Goal: Task Accomplishment & Management: Complete application form

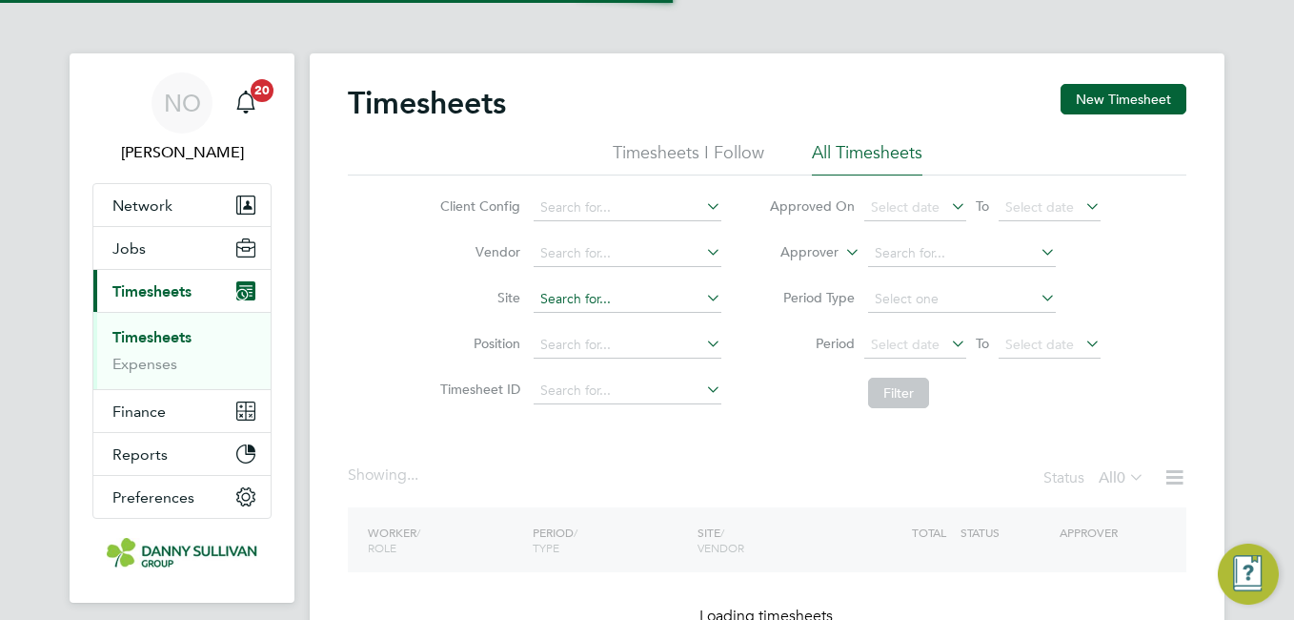
click at [585, 305] on input at bounding box center [628, 299] width 188 height 27
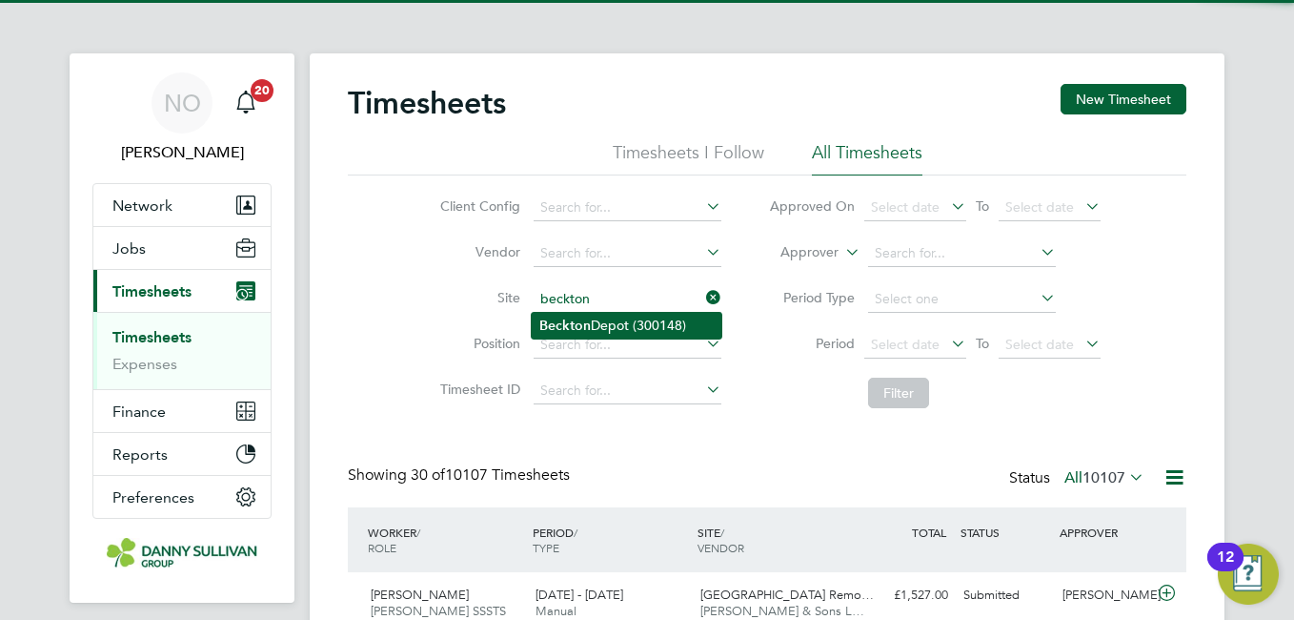
click at [592, 322] on li "Beckton Depot (300148)" at bounding box center [627, 326] width 190 height 26
type input "[GEOGRAPHIC_DATA] (300148)"
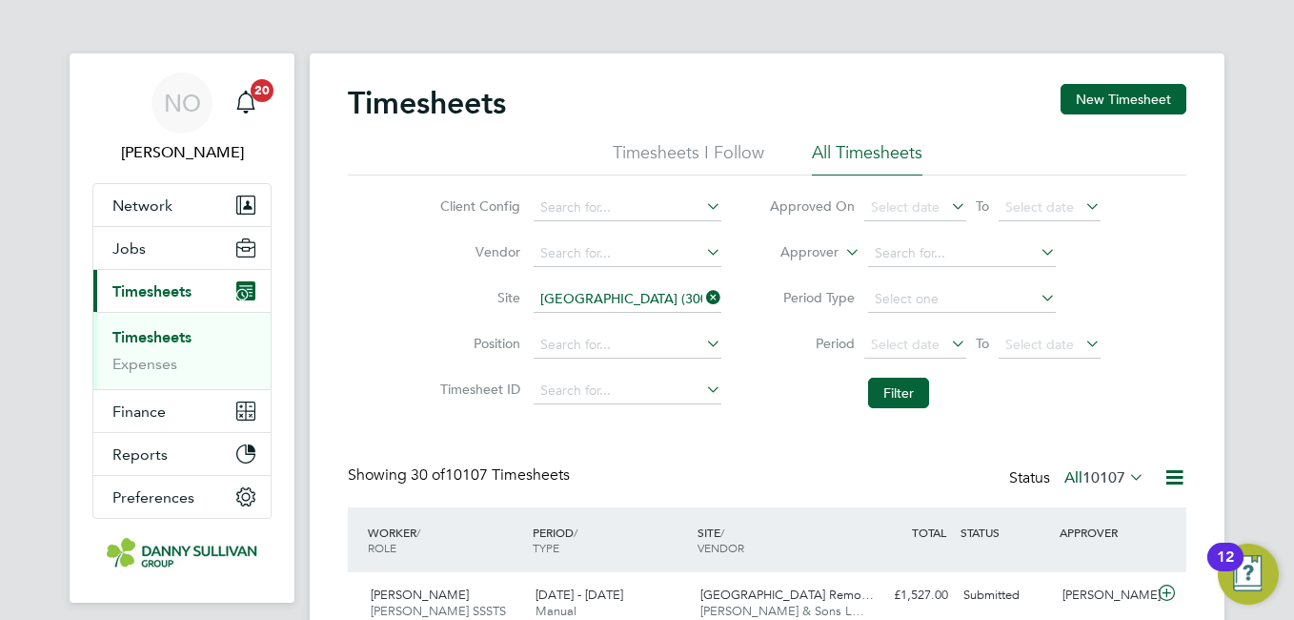
click at [894, 371] on li "Filter" at bounding box center [934, 393] width 379 height 50
click at [894, 391] on button "Filter" at bounding box center [898, 392] width 61 height 30
click at [431, 411] on li "Timesheet ID" at bounding box center [578, 391] width 335 height 46
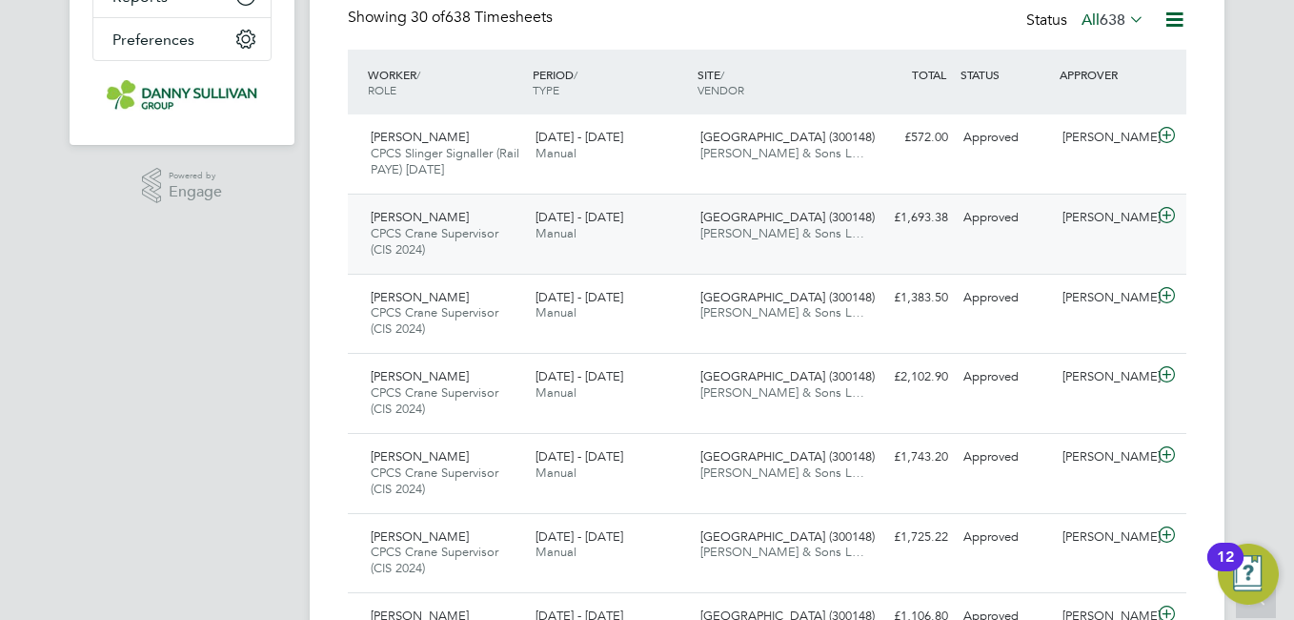
click at [932, 239] on div "Gheorghi Balan CPCS Crane Supervisor (CIS 2024) 16 - 22 Aug 2025 16 - 22 Aug 20…" at bounding box center [767, 233] width 839 height 80
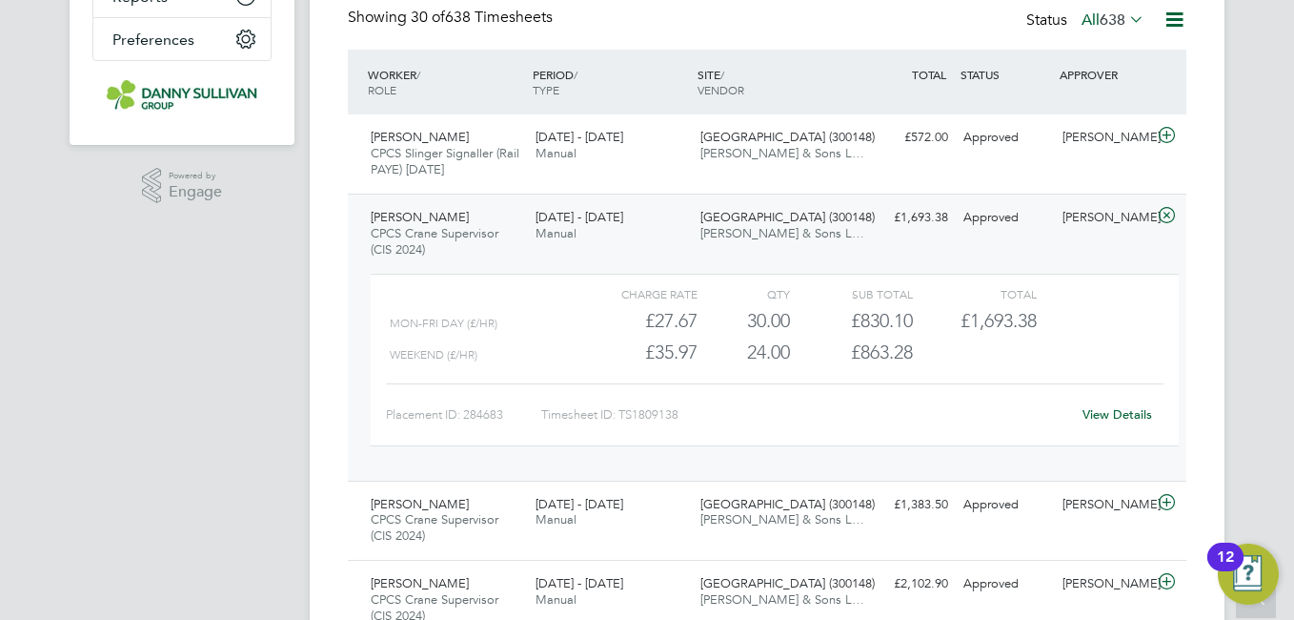
click at [1115, 421] on link "View Details" at bounding box center [1118, 414] width 70 height 16
click at [454, 241] on div "Gheorghi Balan CPCS Crane Supervisor (CIS 2024) 16 - 22 Aug 2025" at bounding box center [445, 234] width 165 height 64
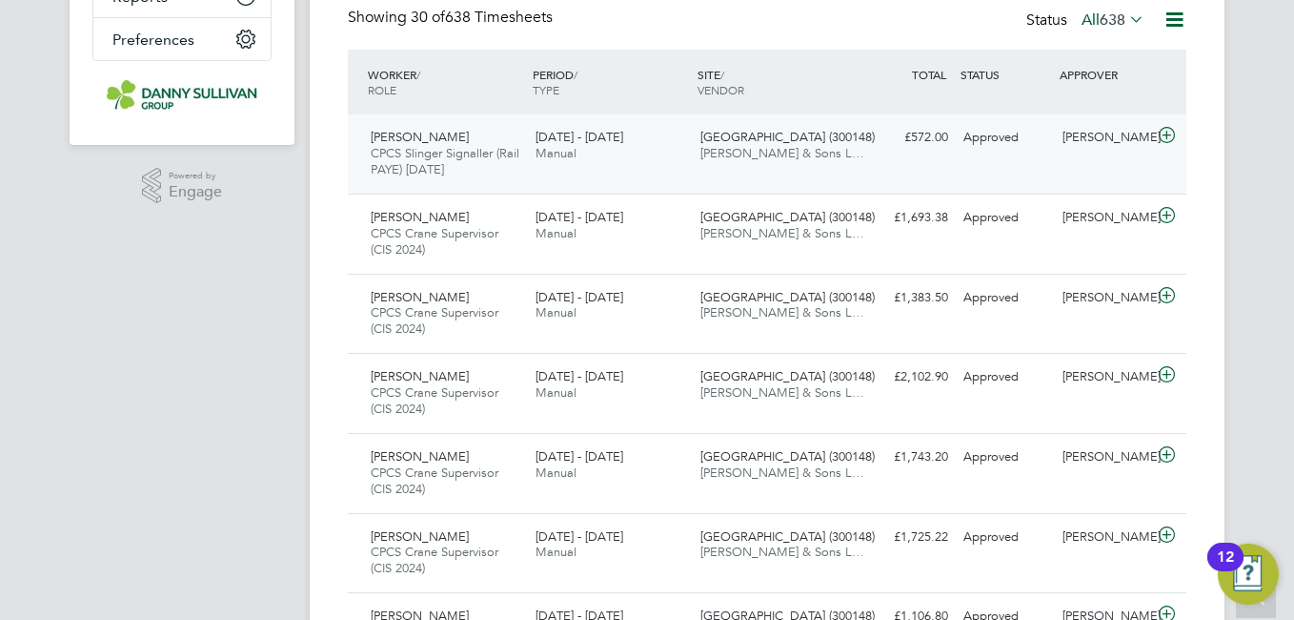
click at [444, 174] on span "CPCS Slinger Signaller (Rail PAYE) [DATE]" at bounding box center [445, 161] width 149 height 32
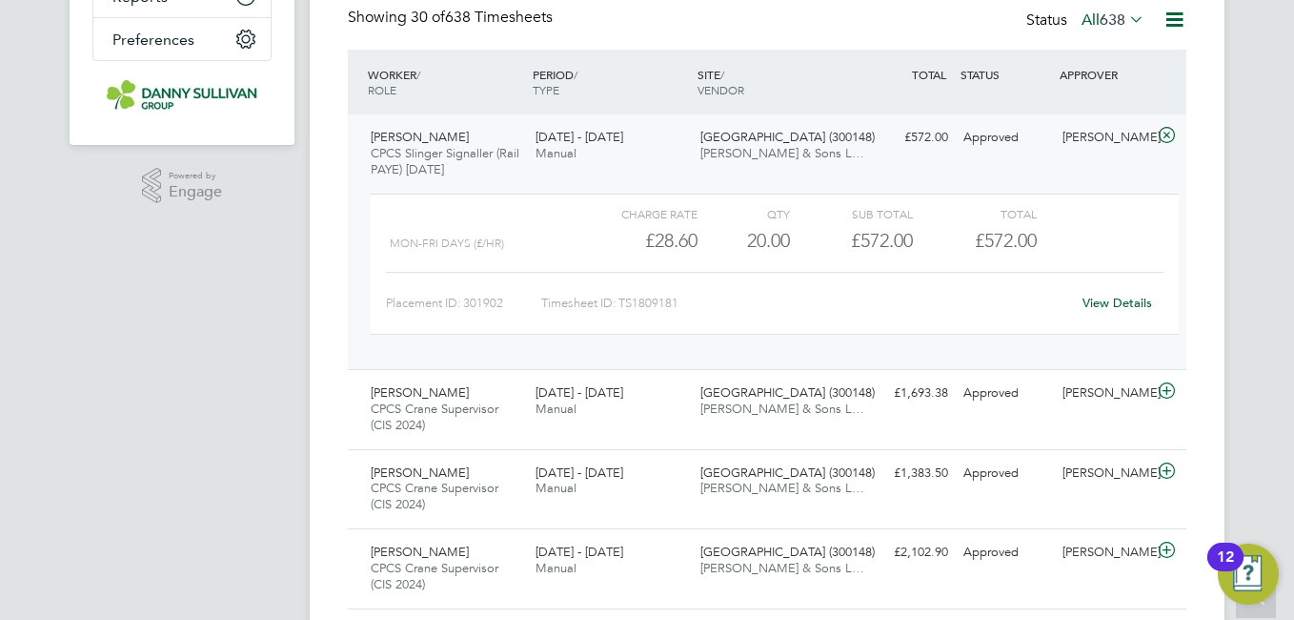
click at [1103, 298] on link "View Details" at bounding box center [1118, 303] width 70 height 16
click at [428, 172] on span "CPCS Slinger Signaller (Rail PAYE) [DATE]" at bounding box center [445, 161] width 149 height 32
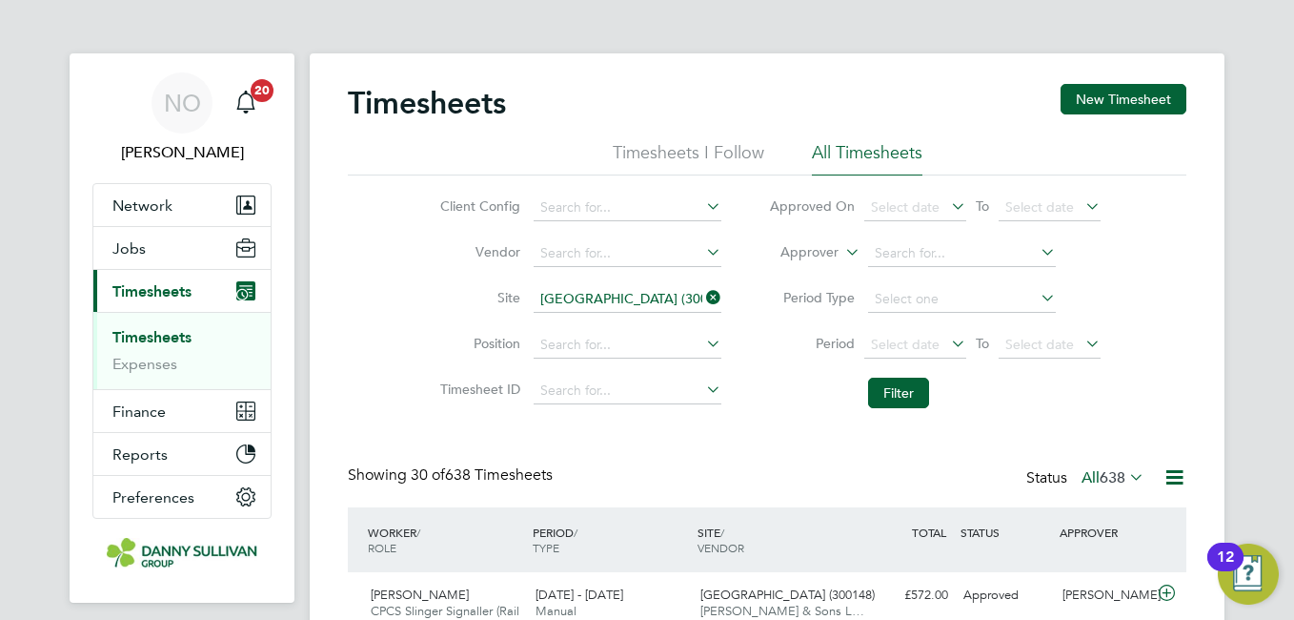
click at [617, 303] on input "[GEOGRAPHIC_DATA] (300148)" at bounding box center [628, 299] width 188 height 27
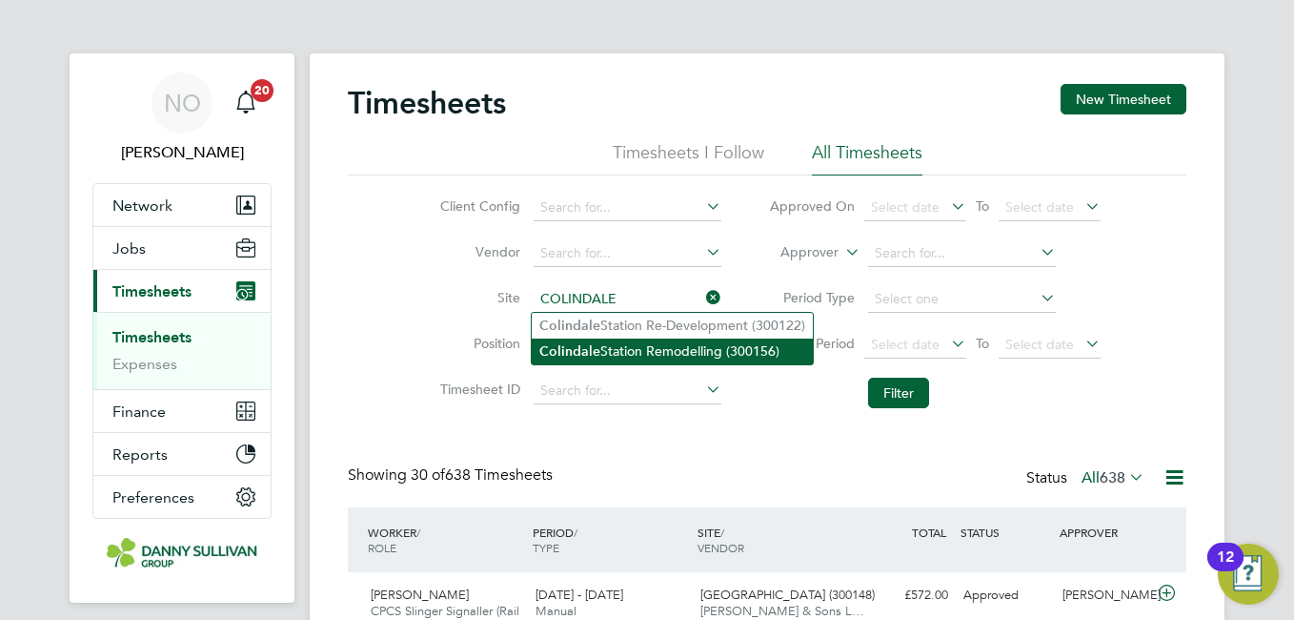
click at [618, 345] on li "Colindale Station Remodelling (300156)" at bounding box center [672, 351] width 281 height 26
type input "Colindale Station Remodelling (300156)"
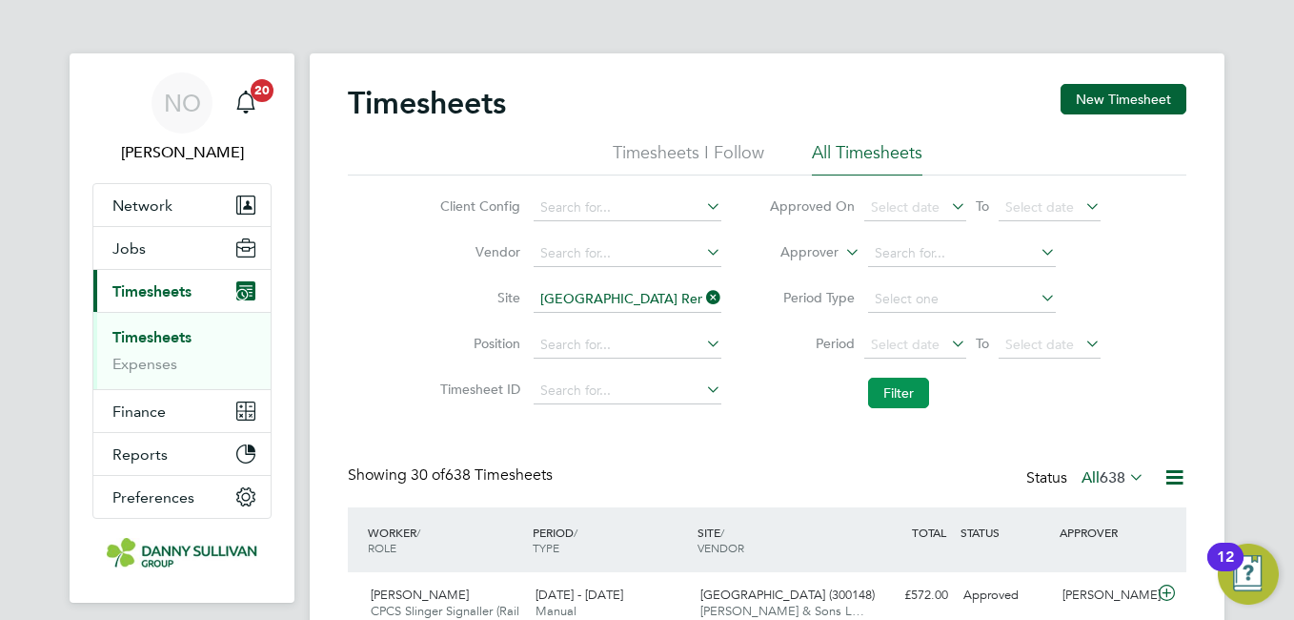
click at [923, 400] on button "Filter" at bounding box center [898, 392] width 61 height 30
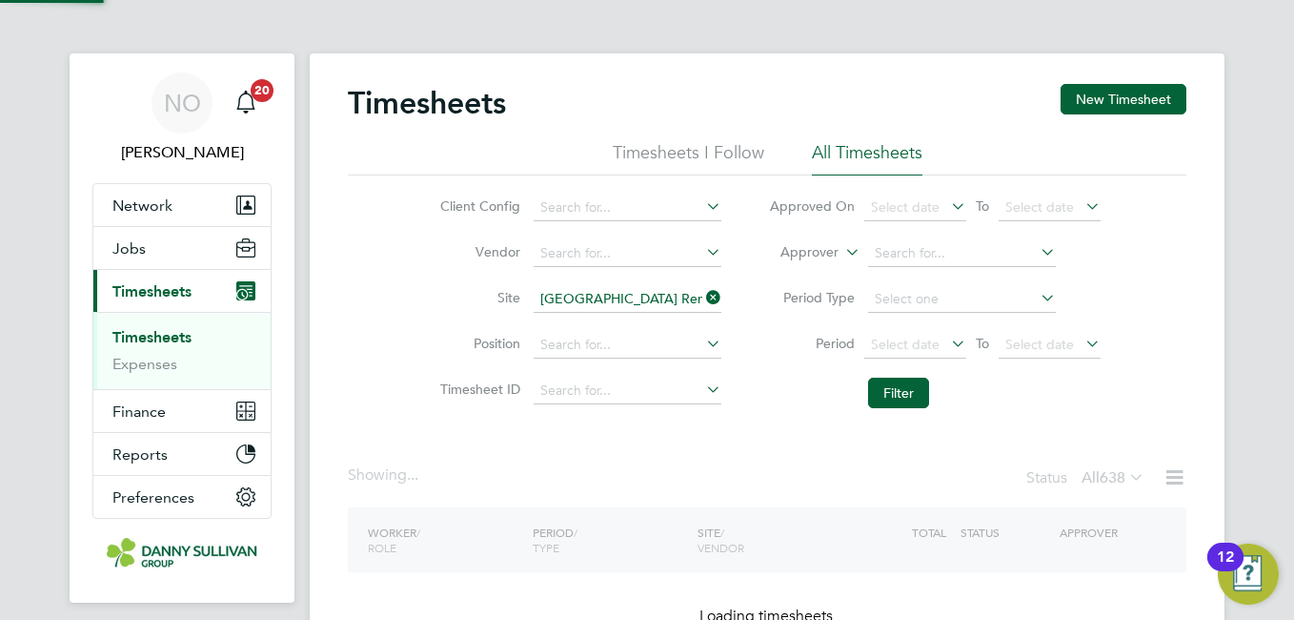
click at [394, 280] on div "Client Config Vendor Site Colindale Station Remodelling (300156) Position Times…" at bounding box center [767, 296] width 839 height 242
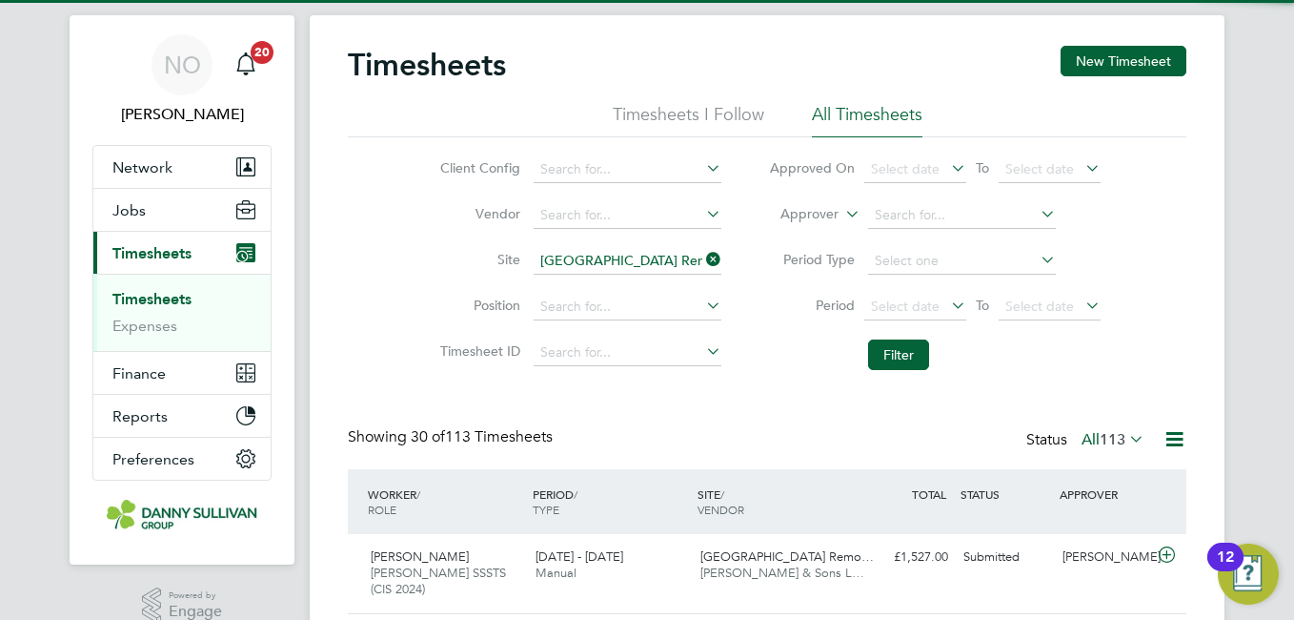
scroll to position [10, 10]
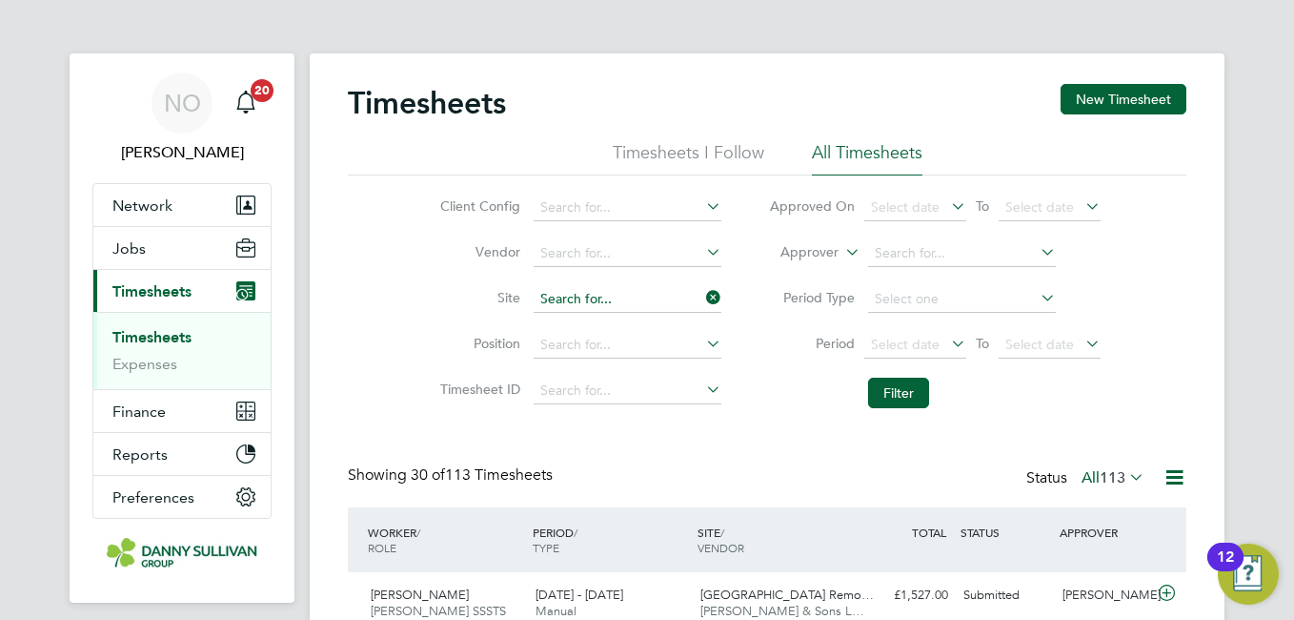
click at [599, 300] on input at bounding box center [628, 299] width 188 height 27
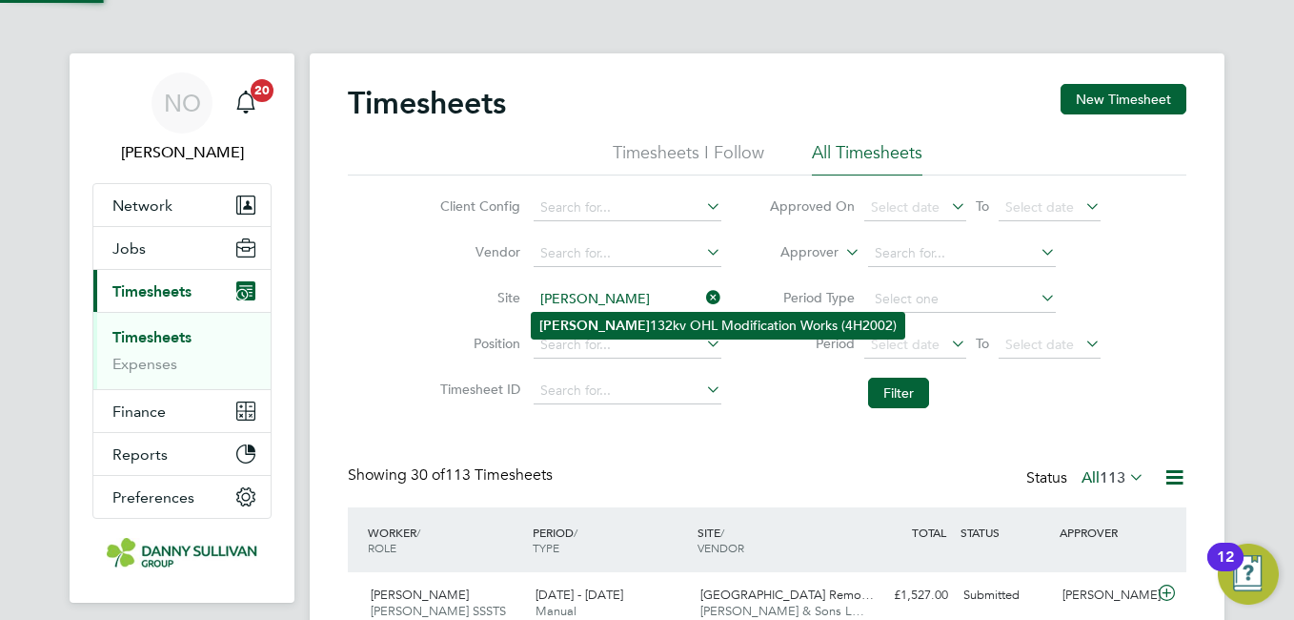
click at [599, 319] on li "Harker 132kv OHL Modification Works (4H2002)" at bounding box center [718, 326] width 373 height 26
type input "Harker 132kv OHL Modification Works (4H2002)"
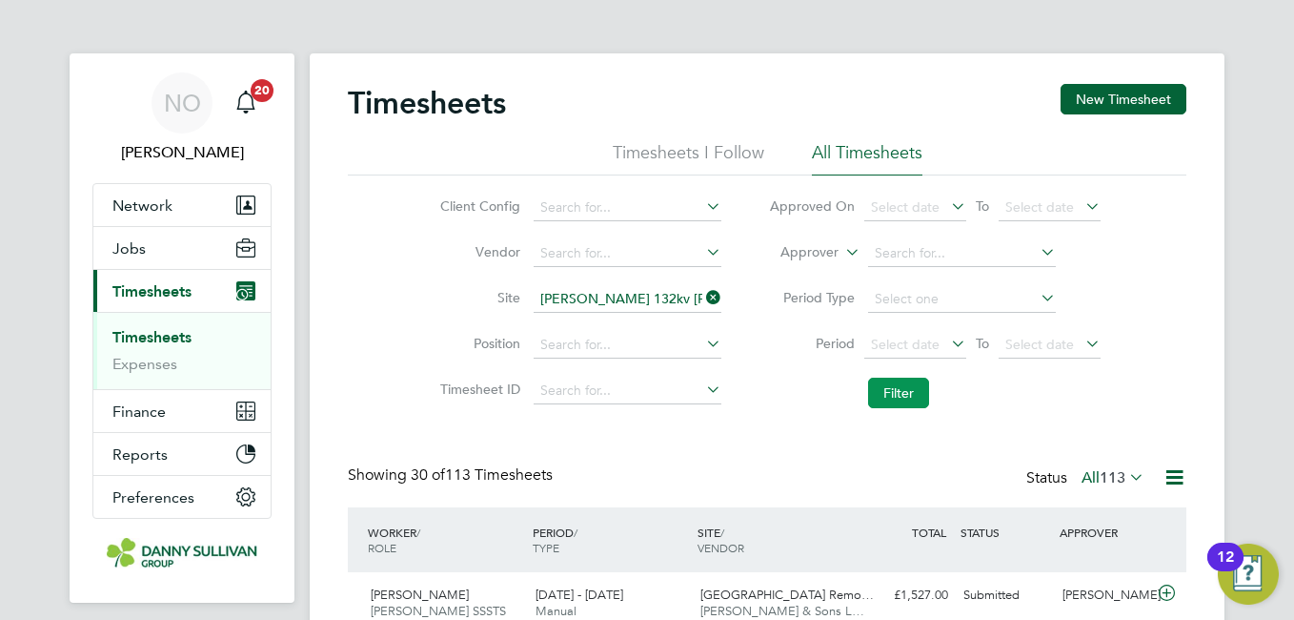
click at [878, 379] on button "Filter" at bounding box center [898, 392] width 61 height 30
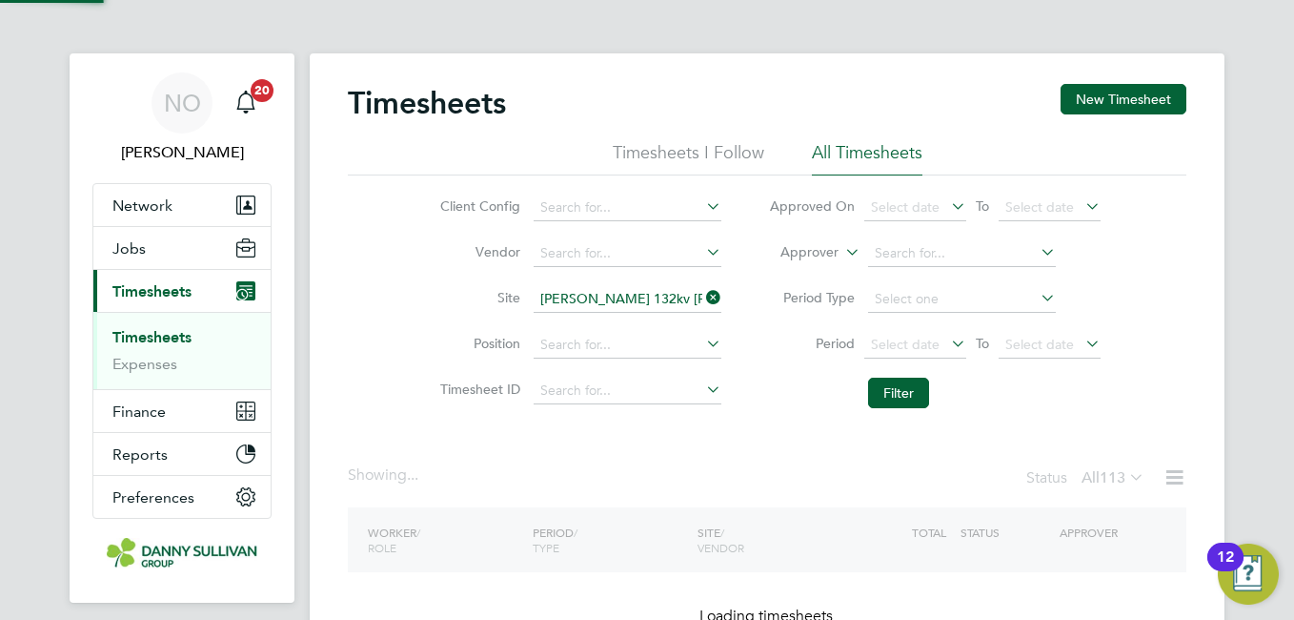
click at [447, 333] on li "Position" at bounding box center [578, 345] width 335 height 46
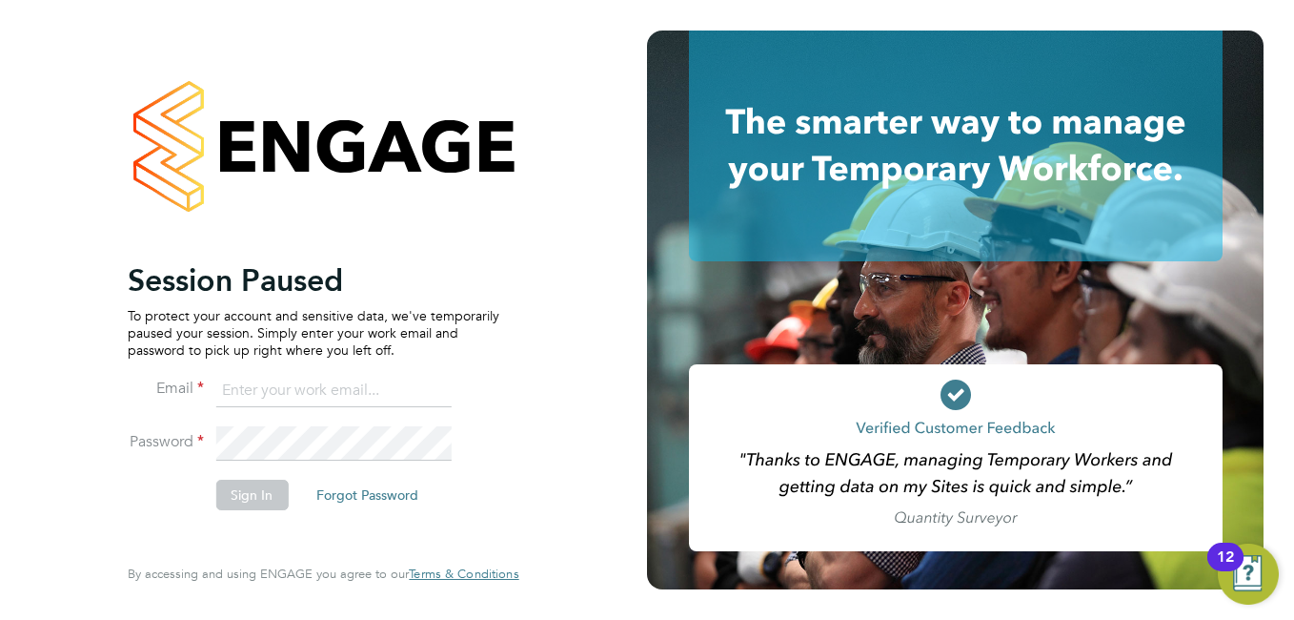
click at [316, 376] on input at bounding box center [332, 391] width 235 height 34
type input "niallo@dannysullivan.co.uk"
click at [266, 490] on button "Sign In" at bounding box center [251, 494] width 72 height 30
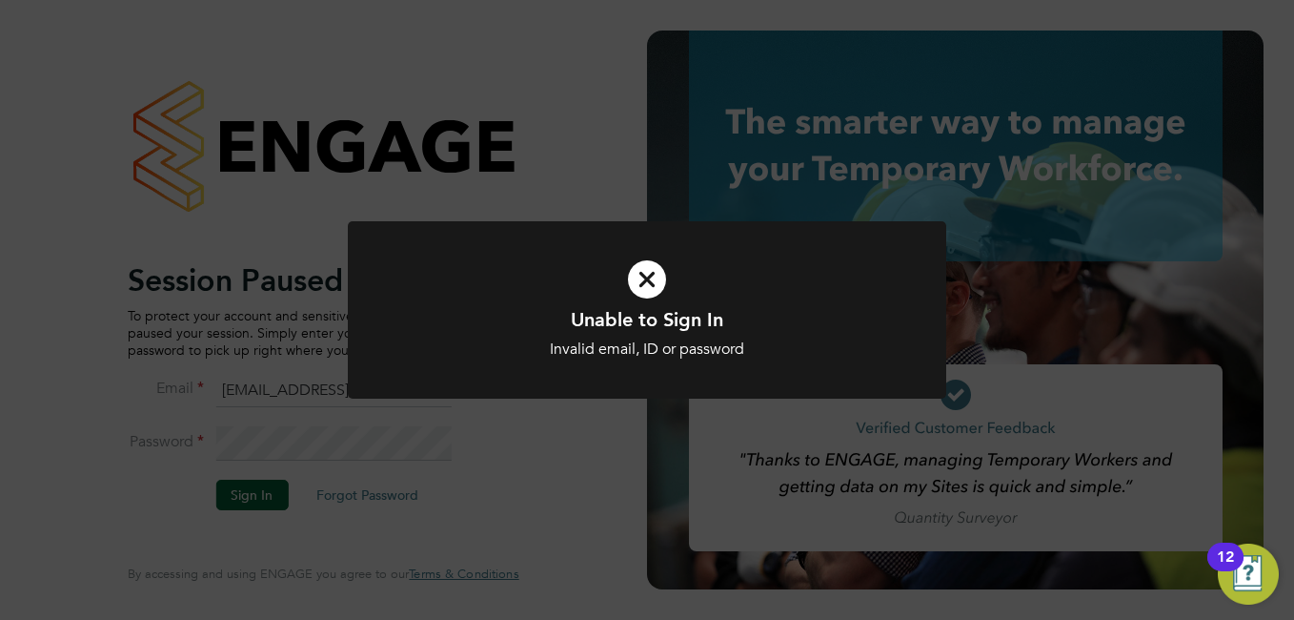
click at [669, 287] on icon at bounding box center [647, 279] width 496 height 74
click at [669, 291] on icon at bounding box center [647, 279] width 496 height 74
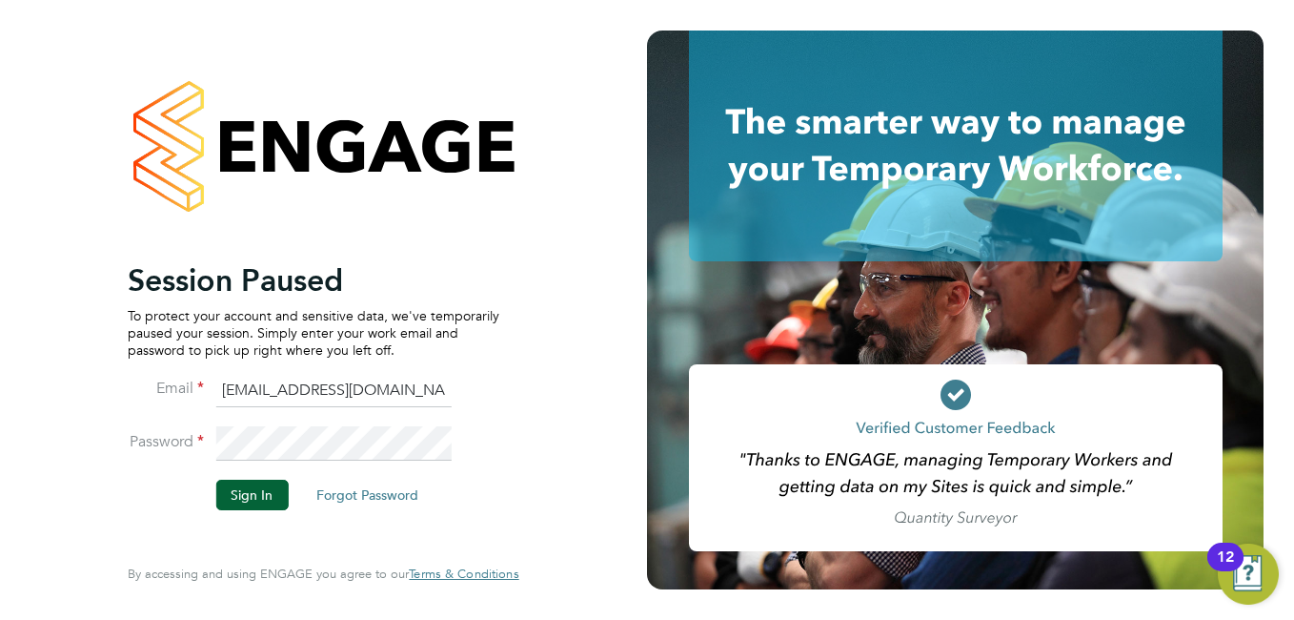
click at [669, 291] on div at bounding box center [955, 309] width 617 height 559
click at [128, 440] on li "Password" at bounding box center [314, 452] width 372 height 53
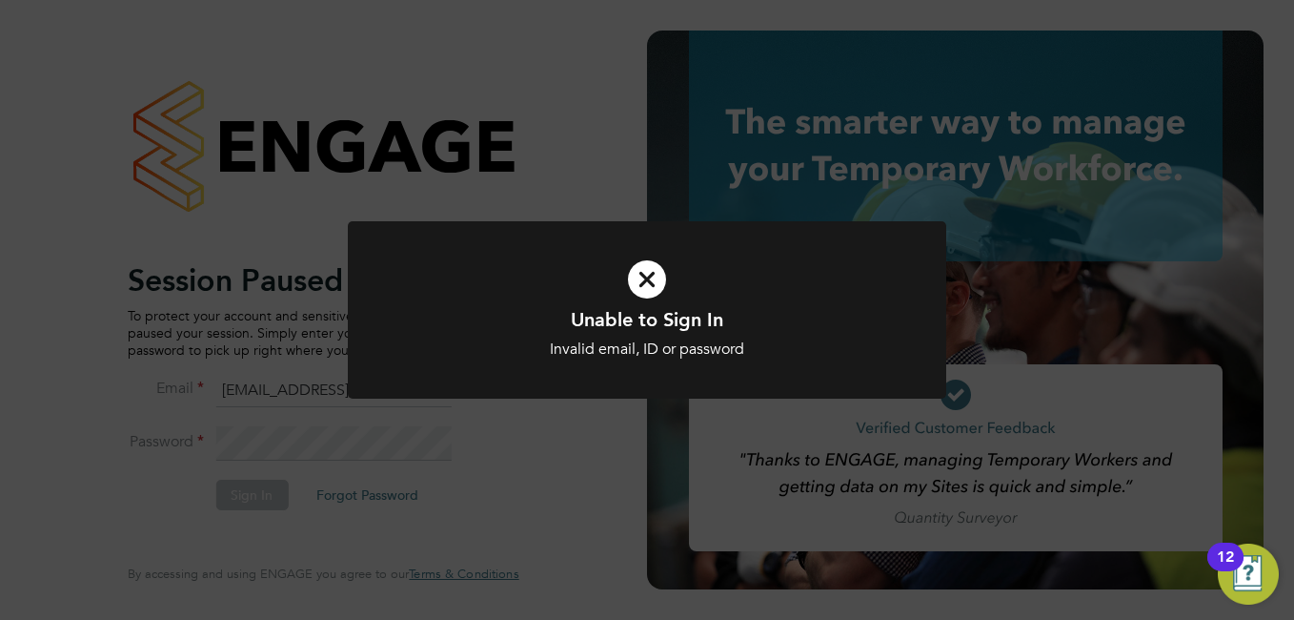
click at [661, 273] on icon at bounding box center [647, 279] width 496 height 74
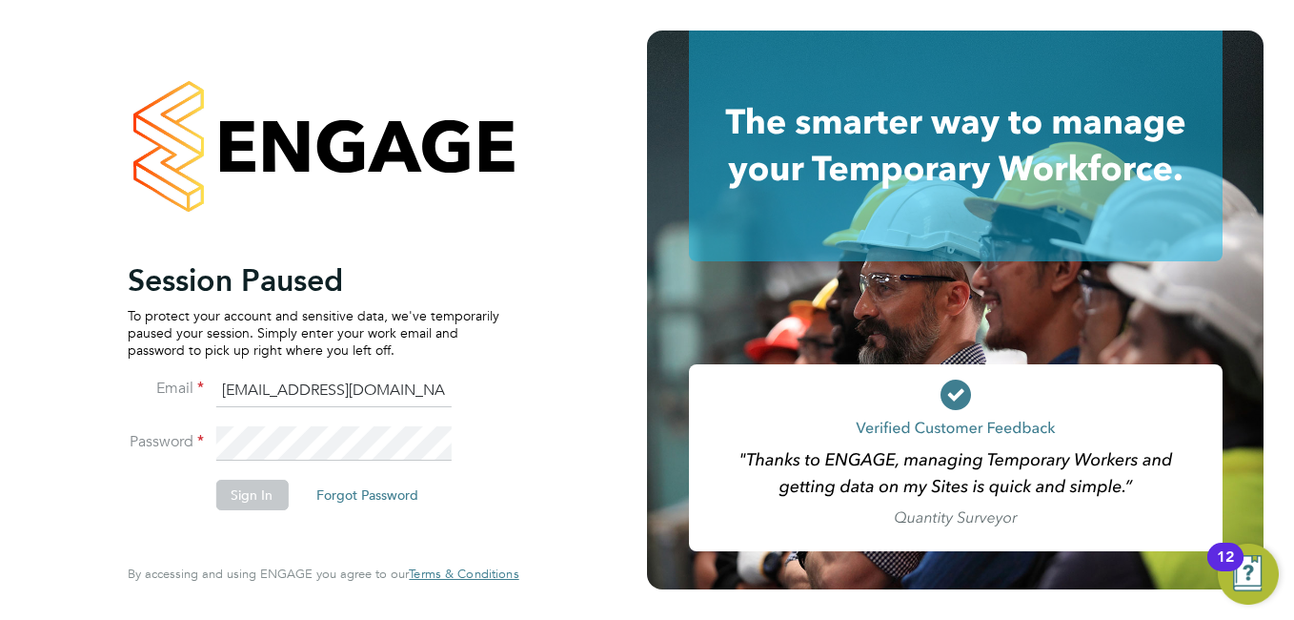
click at [148, 442] on li "Password" at bounding box center [314, 452] width 372 height 53
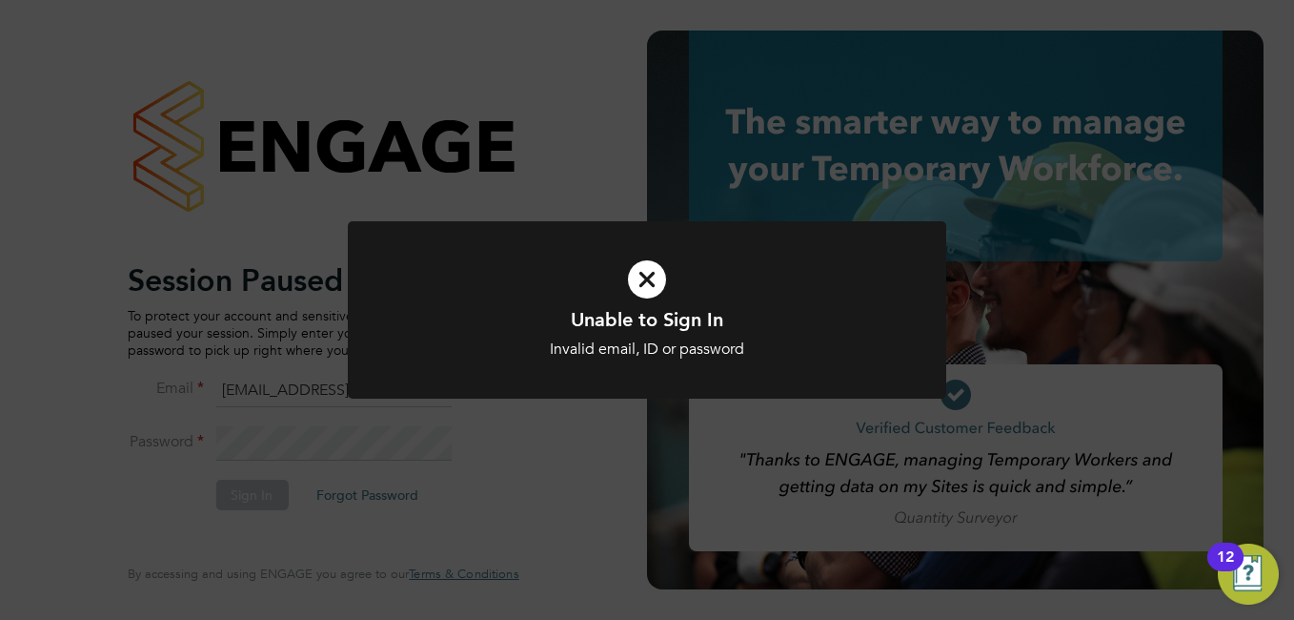
click at [672, 254] on icon at bounding box center [647, 279] width 496 height 74
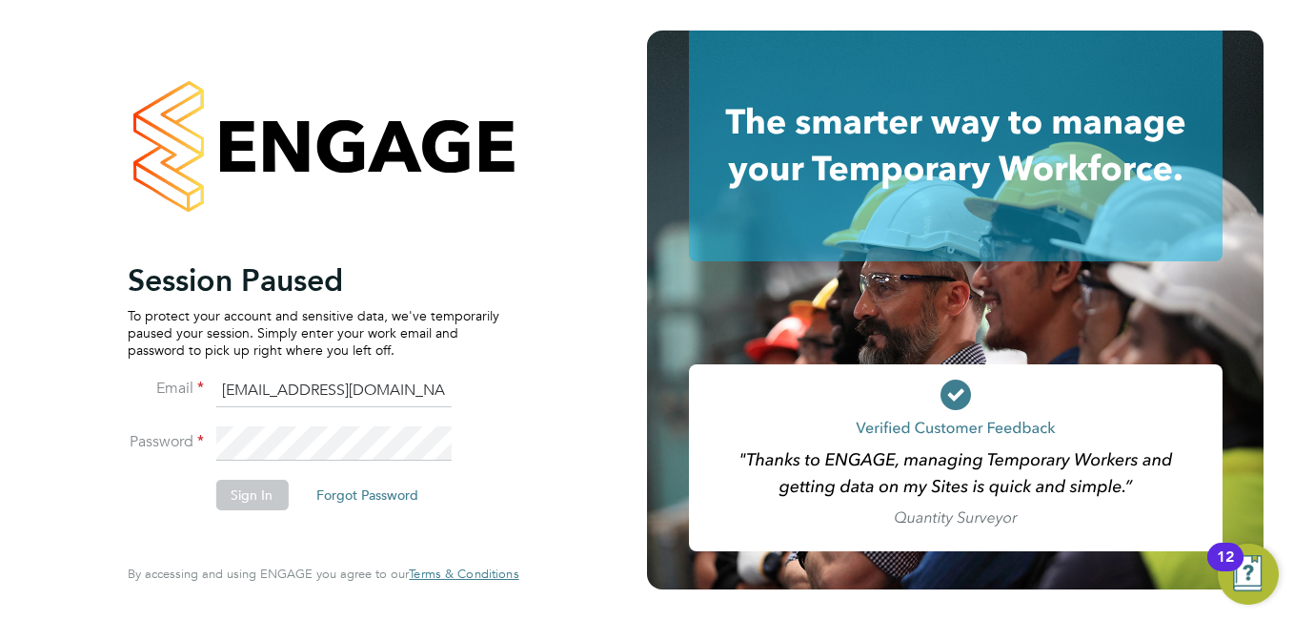
click at [142, 390] on fieldset "Email niallo@dannysullivan.co.uk Password Sign In Forgot Password" at bounding box center [314, 452] width 372 height 156
click at [257, 490] on button "Sign In" at bounding box center [251, 494] width 72 height 30
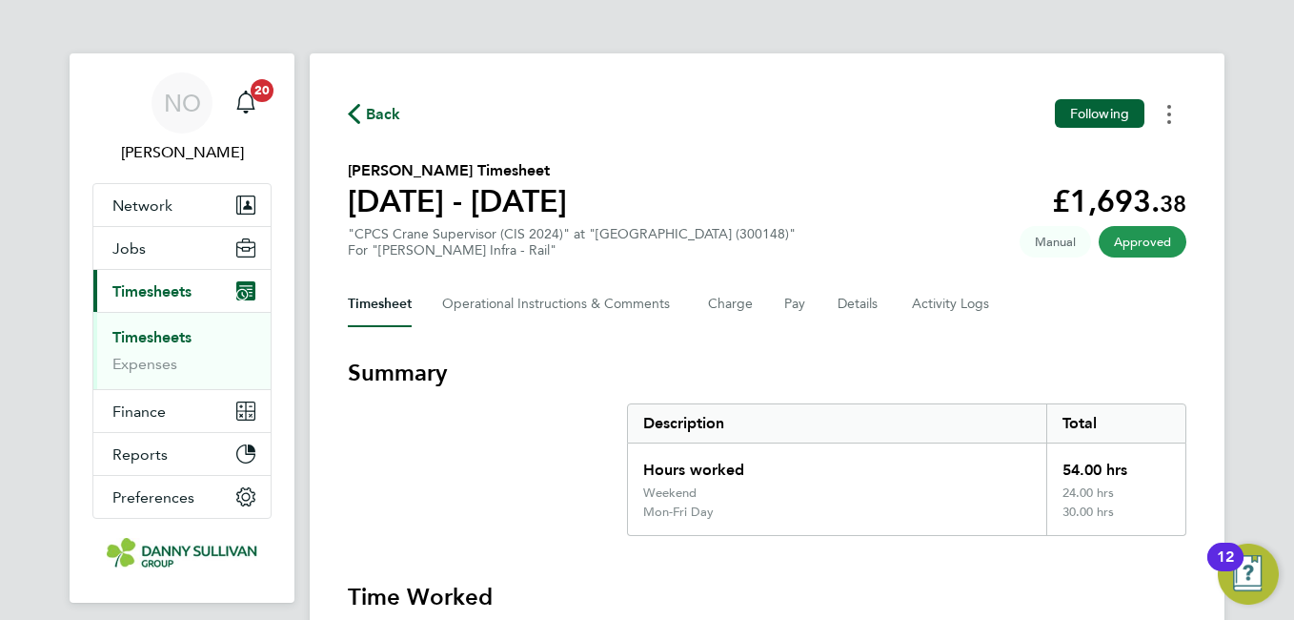
click at [1177, 119] on button "Timesheets Menu" at bounding box center [1169, 114] width 34 height 30
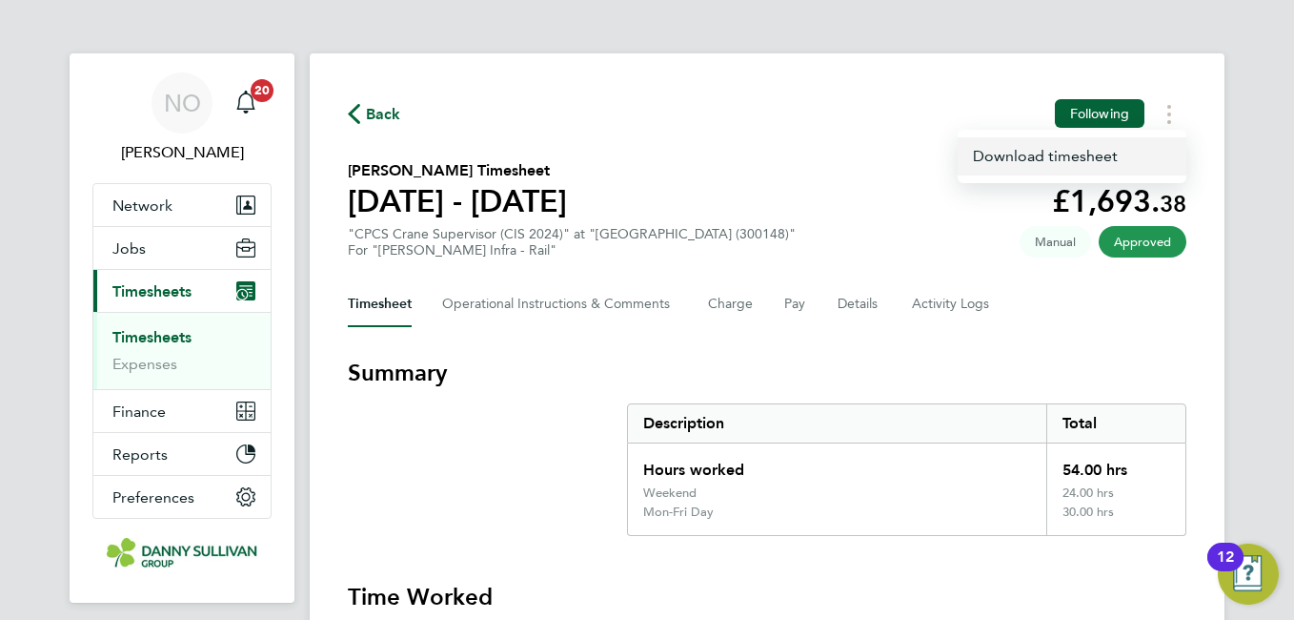
click at [1077, 157] on link "Download timesheet" at bounding box center [1072, 156] width 229 height 38
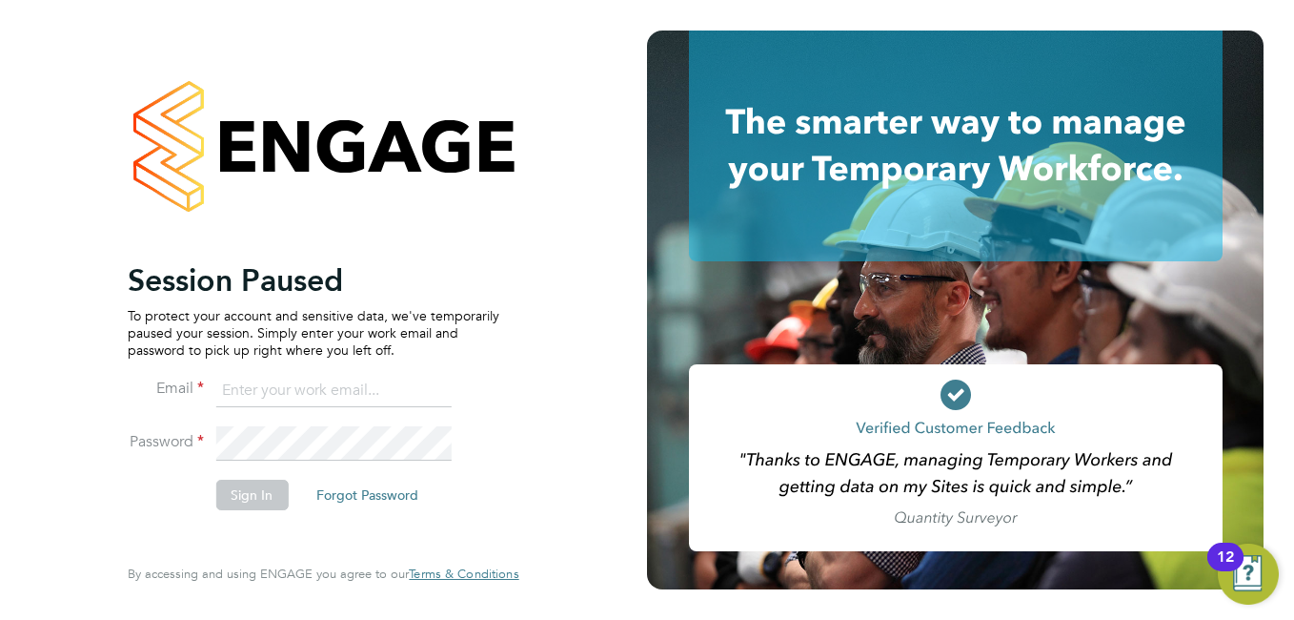
click at [285, 398] on input at bounding box center [332, 391] width 235 height 34
type input "niallo@dannysullivan.co.uk"
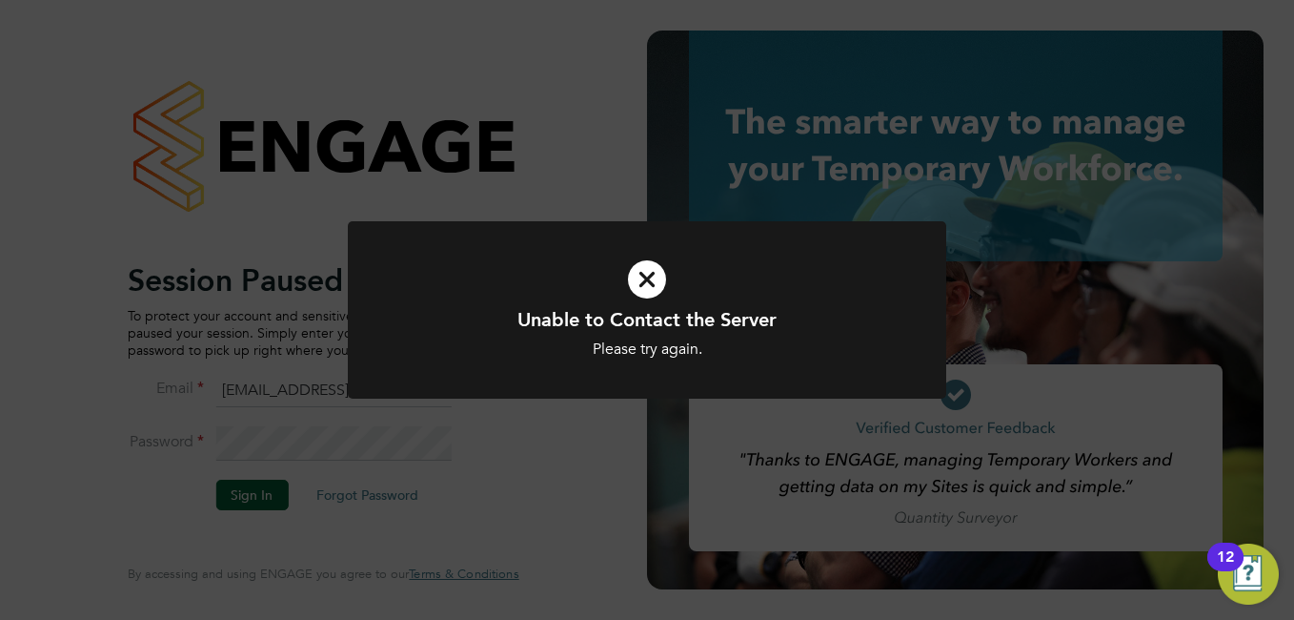
click at [636, 296] on icon at bounding box center [647, 279] width 496 height 74
click at [636, 297] on icon at bounding box center [647, 279] width 496 height 74
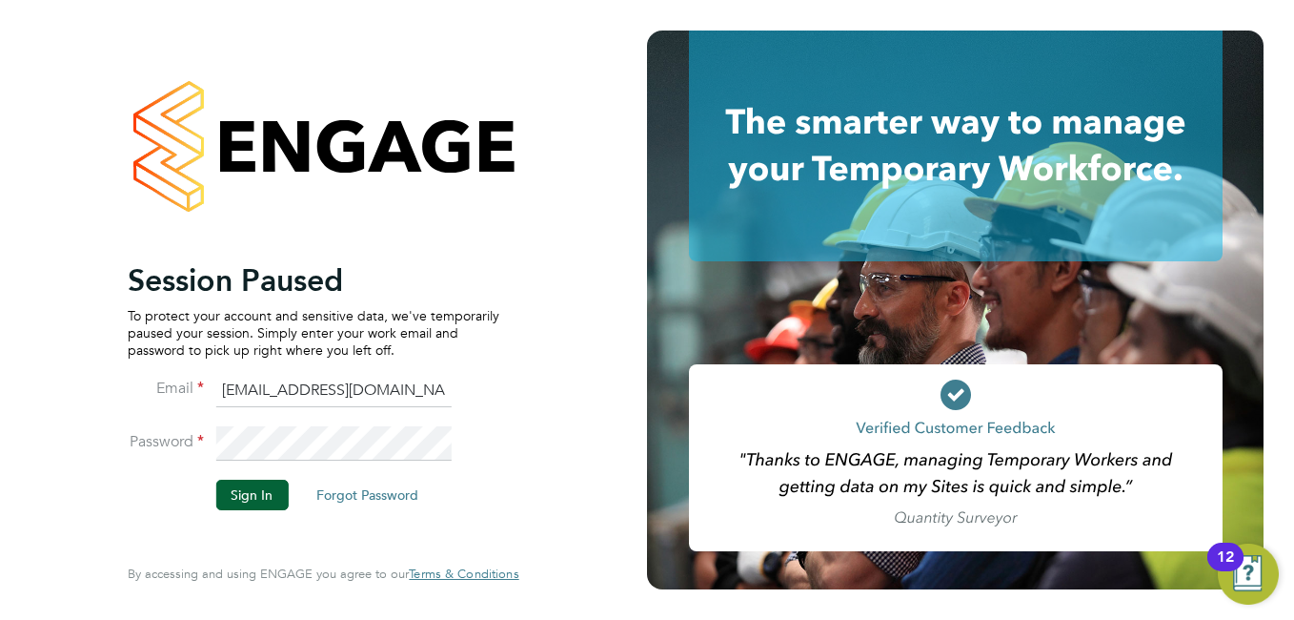
click at [175, 434] on li "Password" at bounding box center [314, 452] width 372 height 53
click at [270, 482] on button "Sign In" at bounding box center [251, 494] width 72 height 30
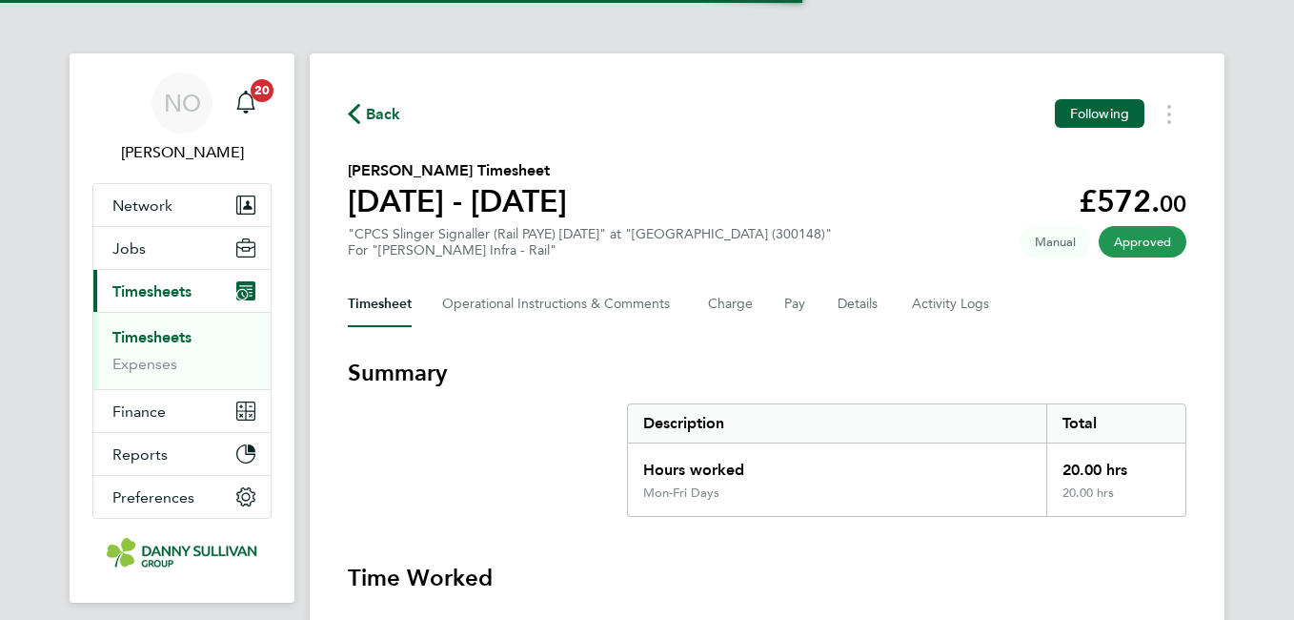
click at [1220, 141] on div "Back Following Richard Salawu's Timesheet 16 - 22 Aug 2025 £572. 00 "CPCS Sling…" at bounding box center [767, 491] width 915 height 877
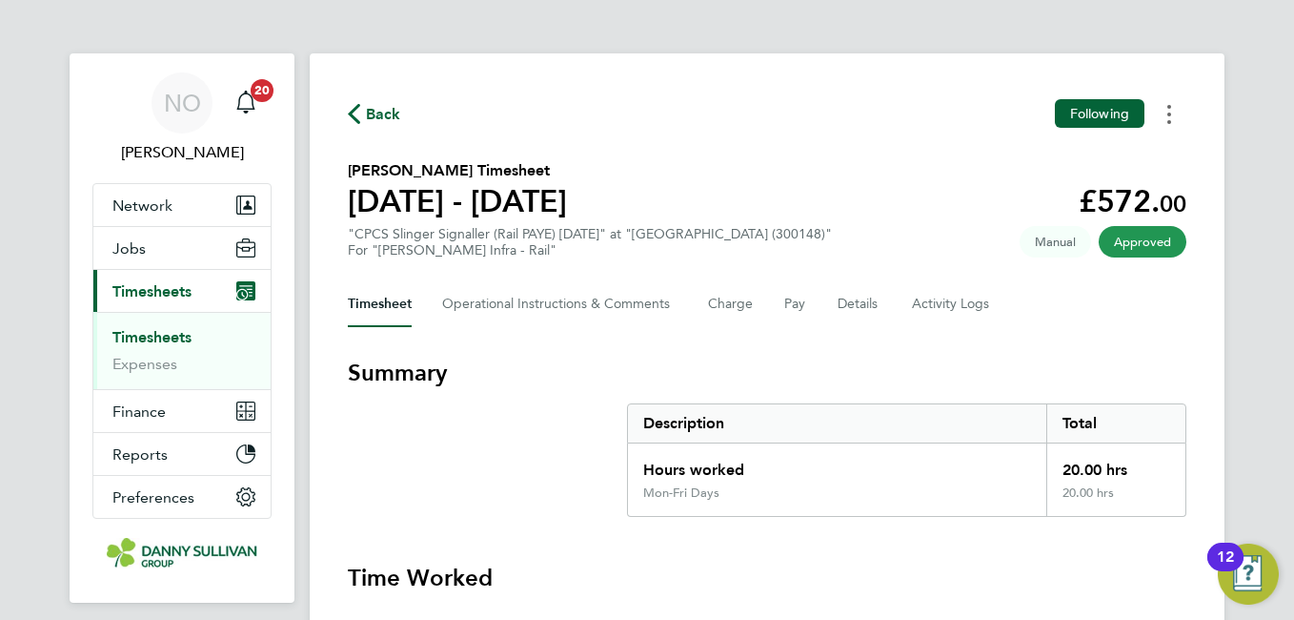
click at [1168, 118] on icon "Timesheets Menu" at bounding box center [1170, 114] width 4 height 19
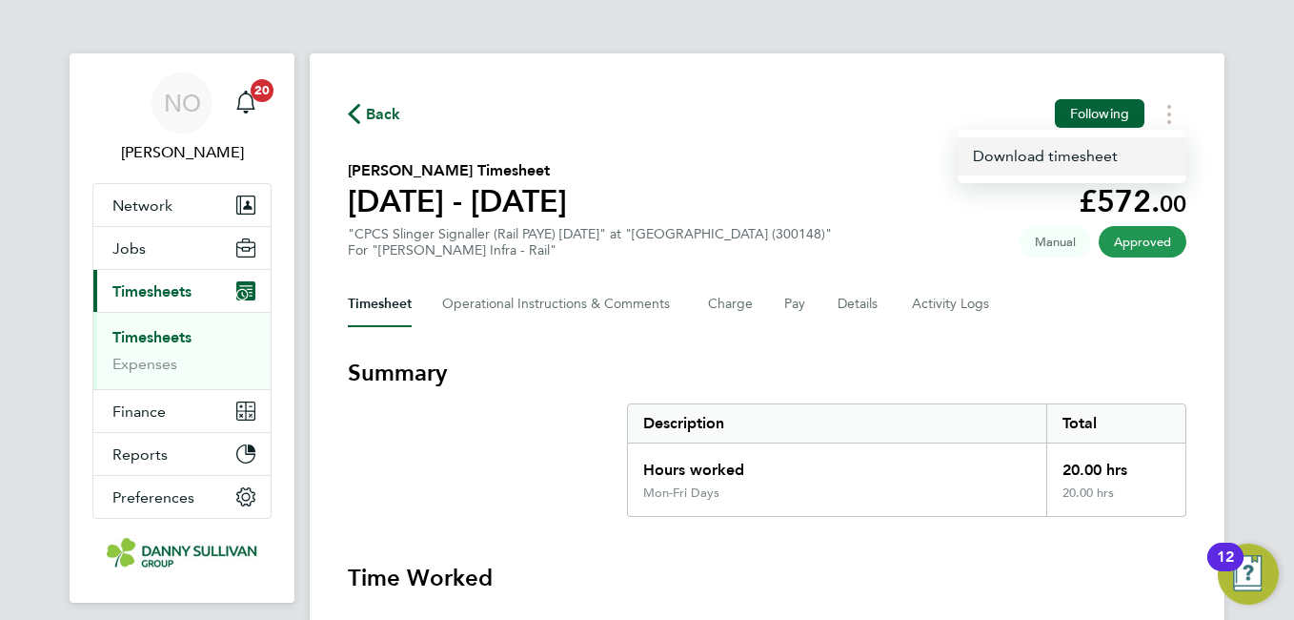
click at [1049, 162] on link "Download timesheet" at bounding box center [1072, 156] width 229 height 38
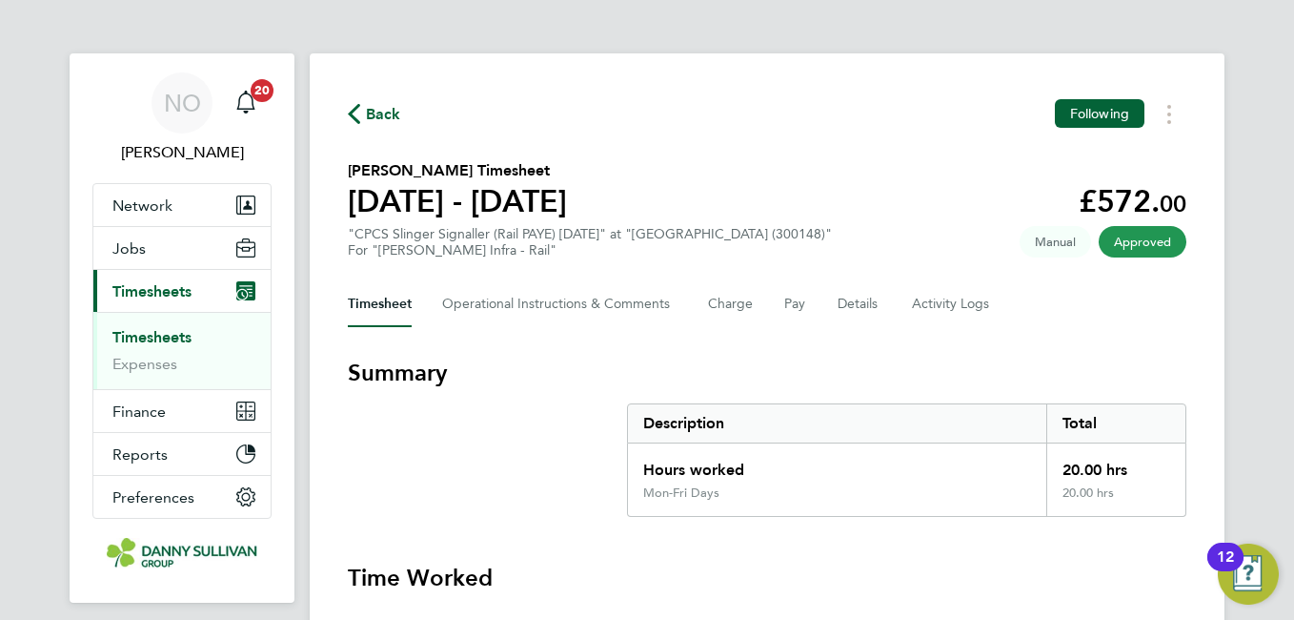
click at [1222, 83] on div "Back Following Richard Salawu's Timesheet 16 - 22 Aug 2025 £572. 00 "CPCS Sling…" at bounding box center [767, 491] width 915 height 877
click at [1171, 128] on button "Timesheets Menu" at bounding box center [1169, 114] width 34 height 30
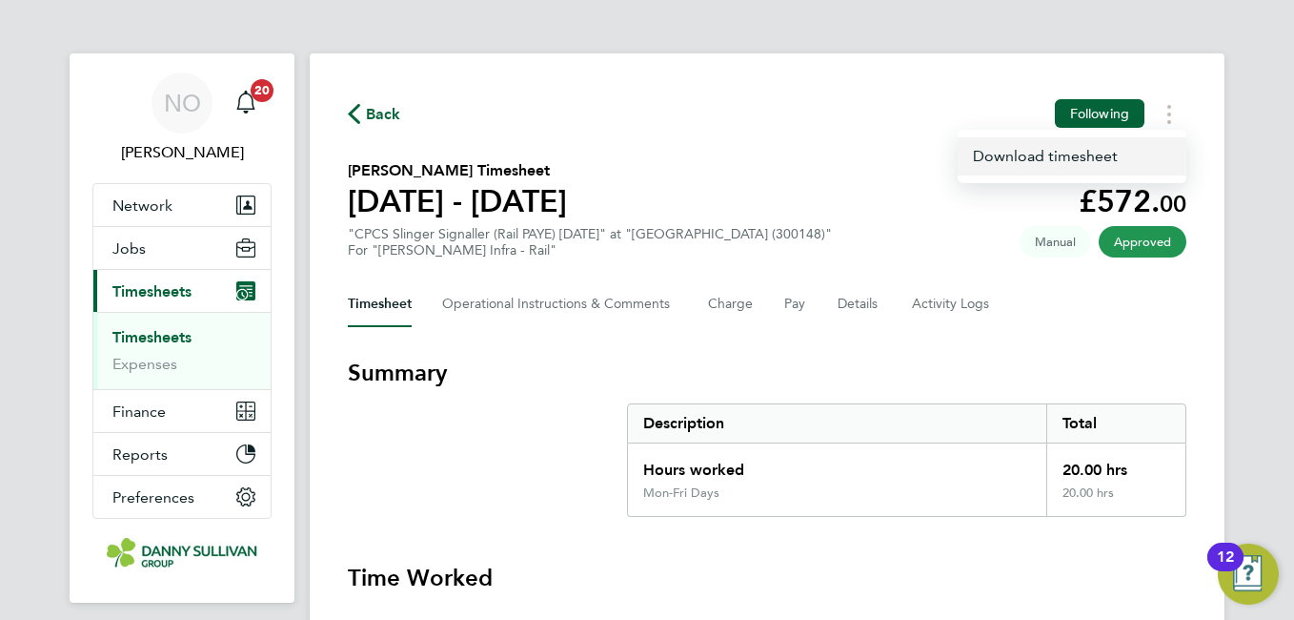
click at [1075, 152] on link "Download timesheet" at bounding box center [1072, 156] width 229 height 38
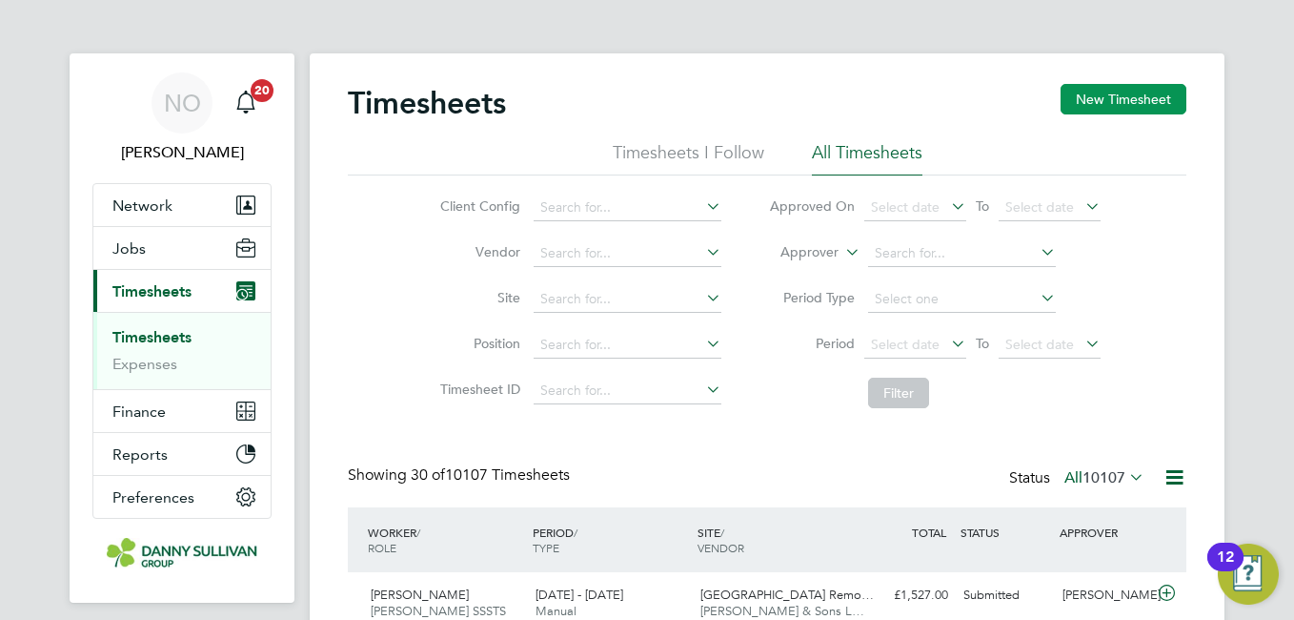
click at [1089, 85] on button "New Timesheet" at bounding box center [1124, 99] width 126 height 30
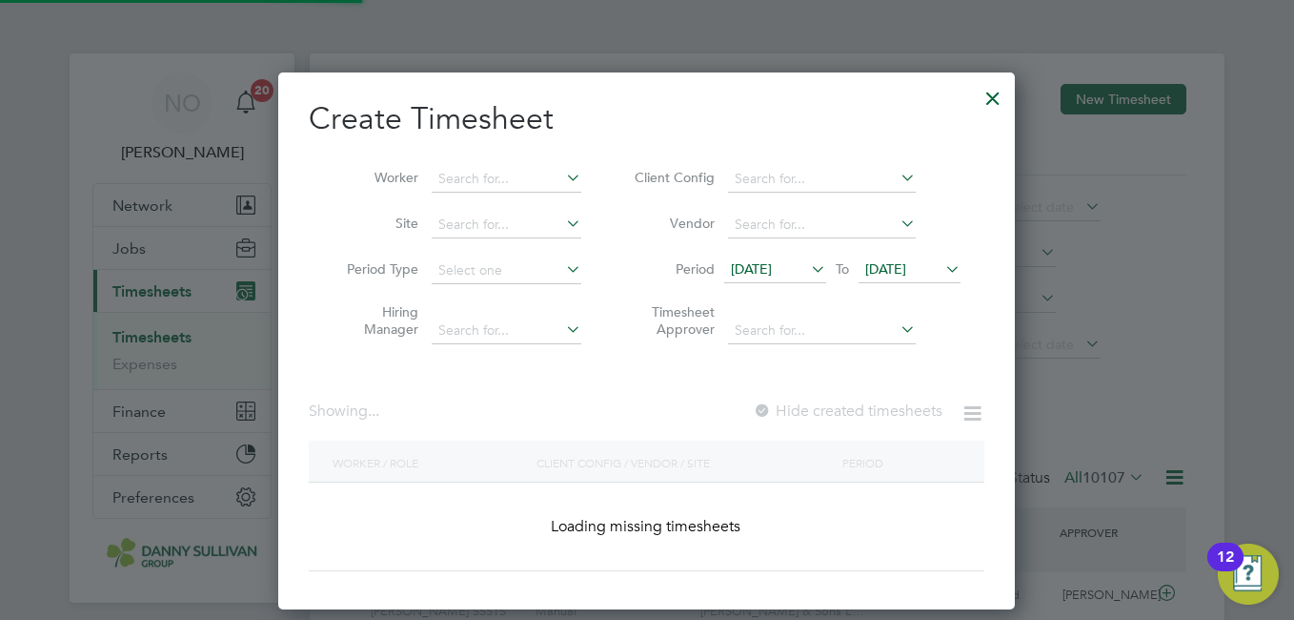
scroll to position [538, 738]
click at [476, 169] on input at bounding box center [507, 179] width 150 height 27
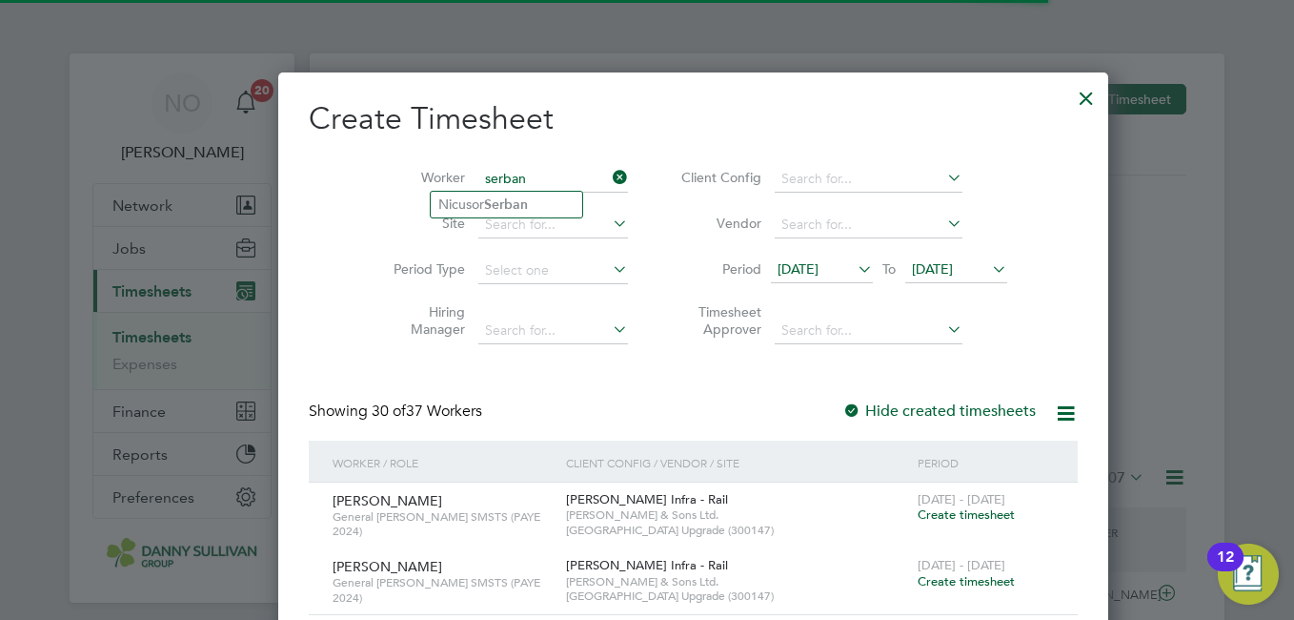
scroll to position [3853, 738]
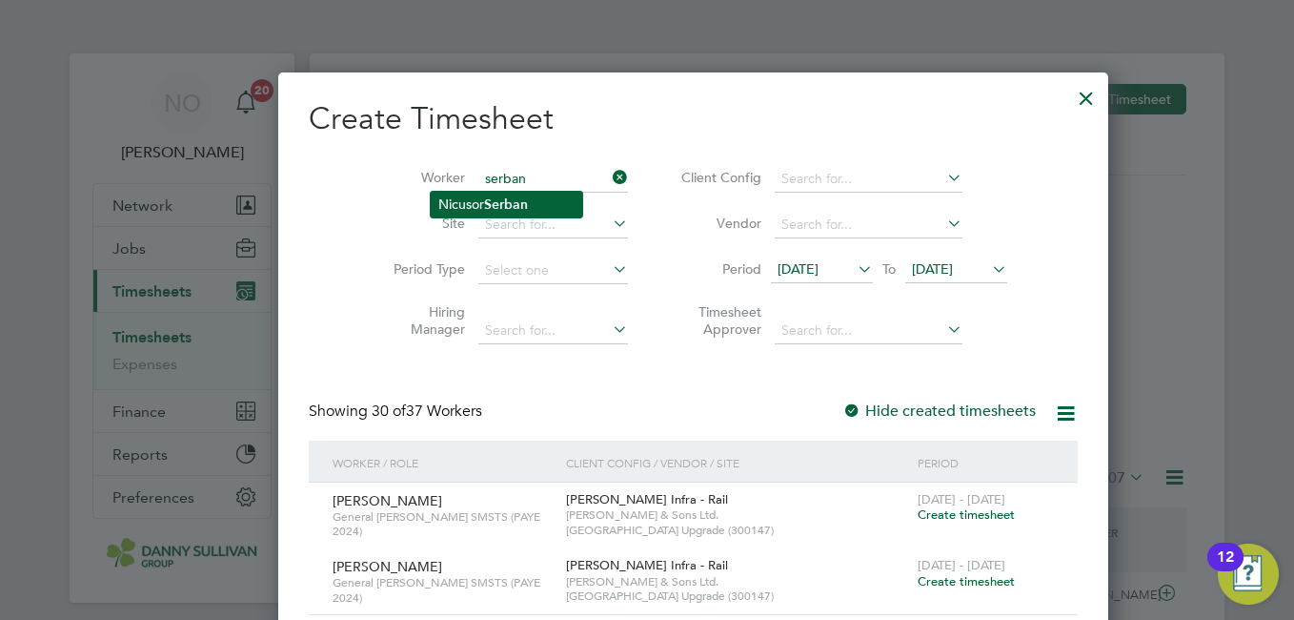
click at [493, 209] on b "Serban" at bounding box center [506, 204] width 44 height 16
type input "Nicusor Serban"
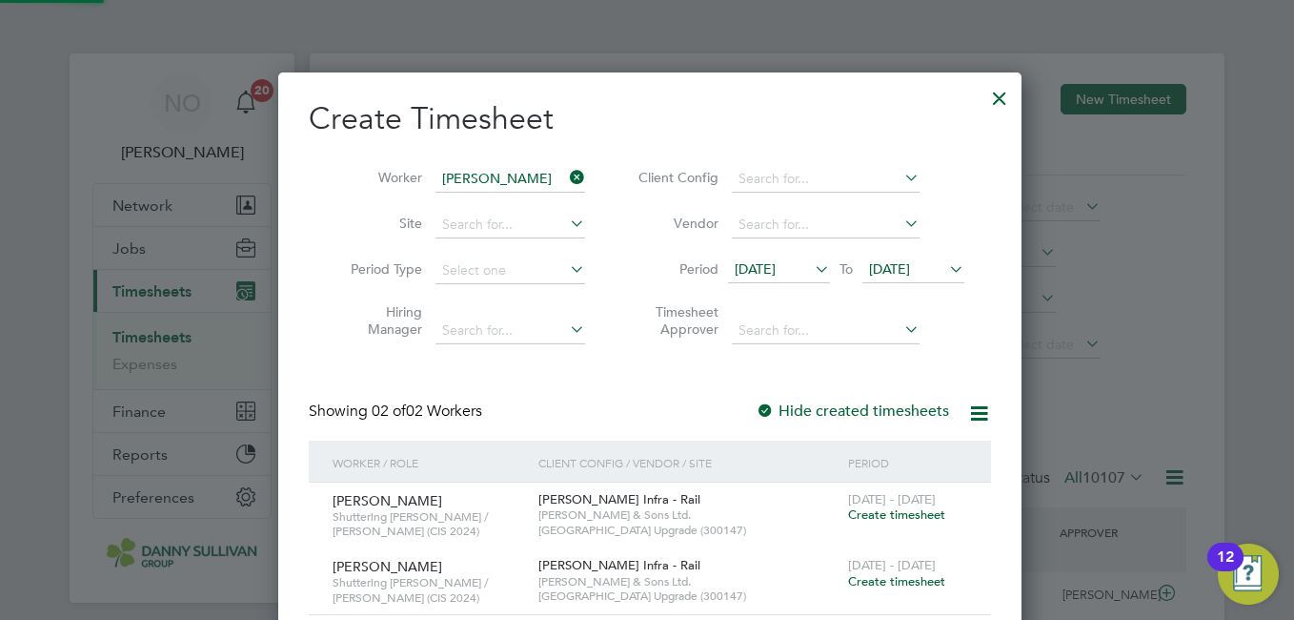
scroll to position [648, 738]
click at [635, 375] on div "Create Timesheet Worker Nicusor Serban Site Period Type Hiring Manager Client C…" at bounding box center [650, 391] width 682 height 584
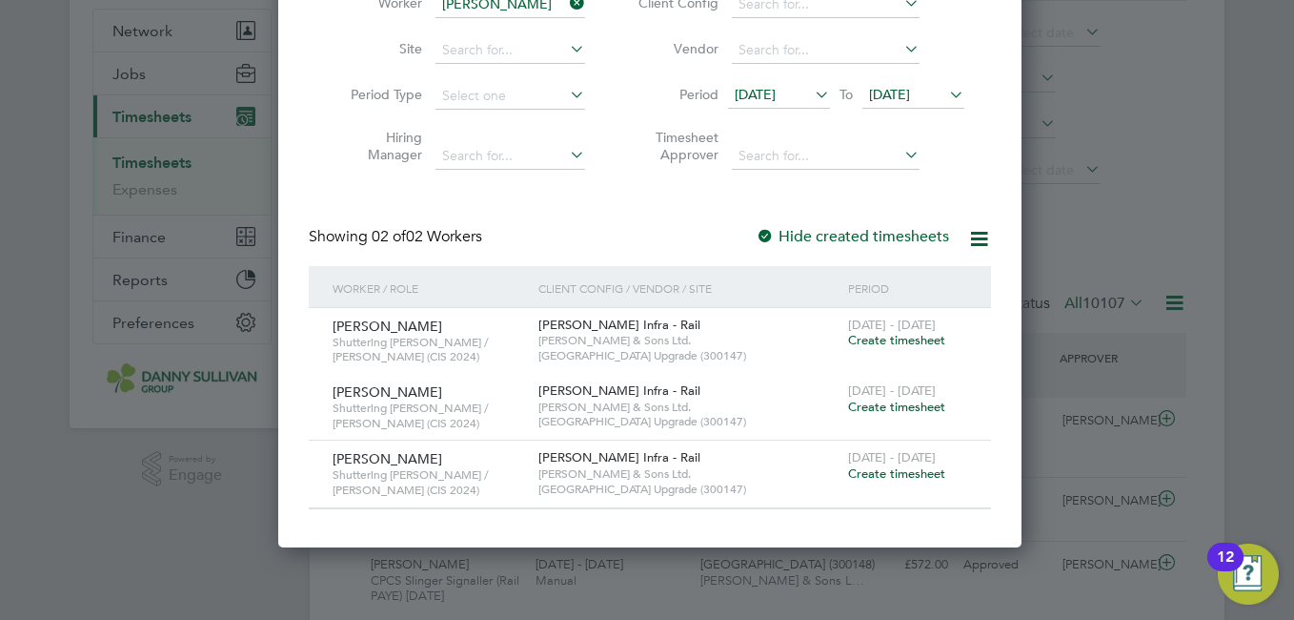
scroll to position [229, 0]
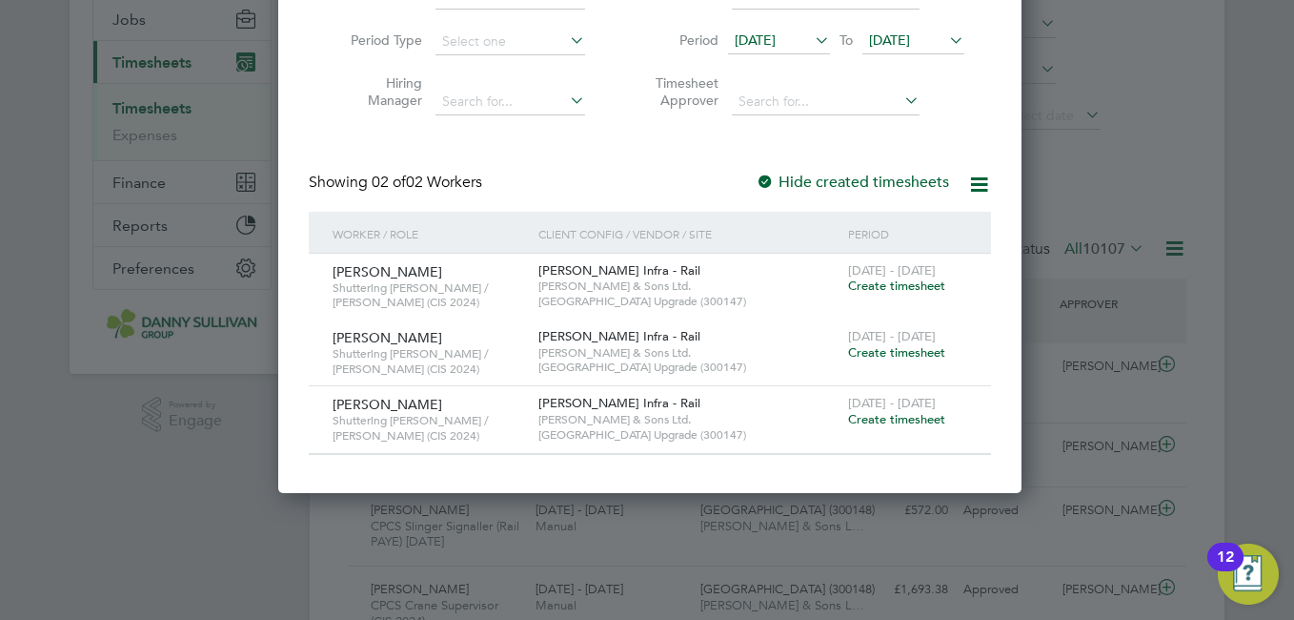
click at [909, 411] on span "Create timesheet" at bounding box center [896, 419] width 97 height 16
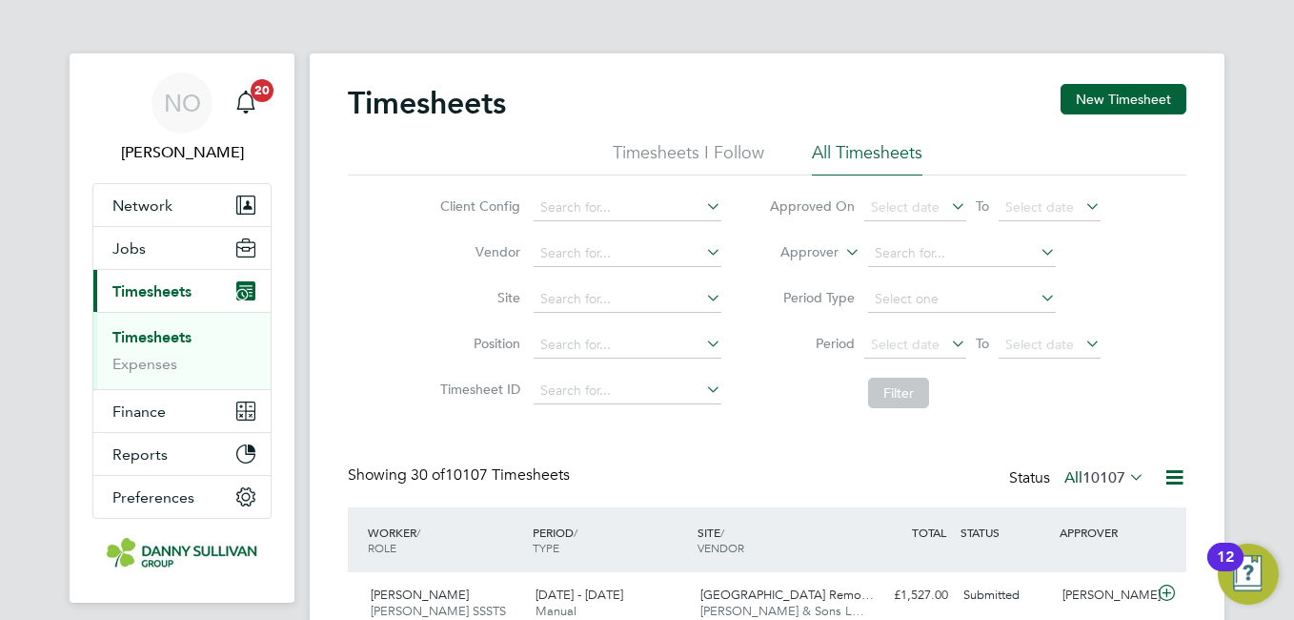
scroll to position [10, 10]
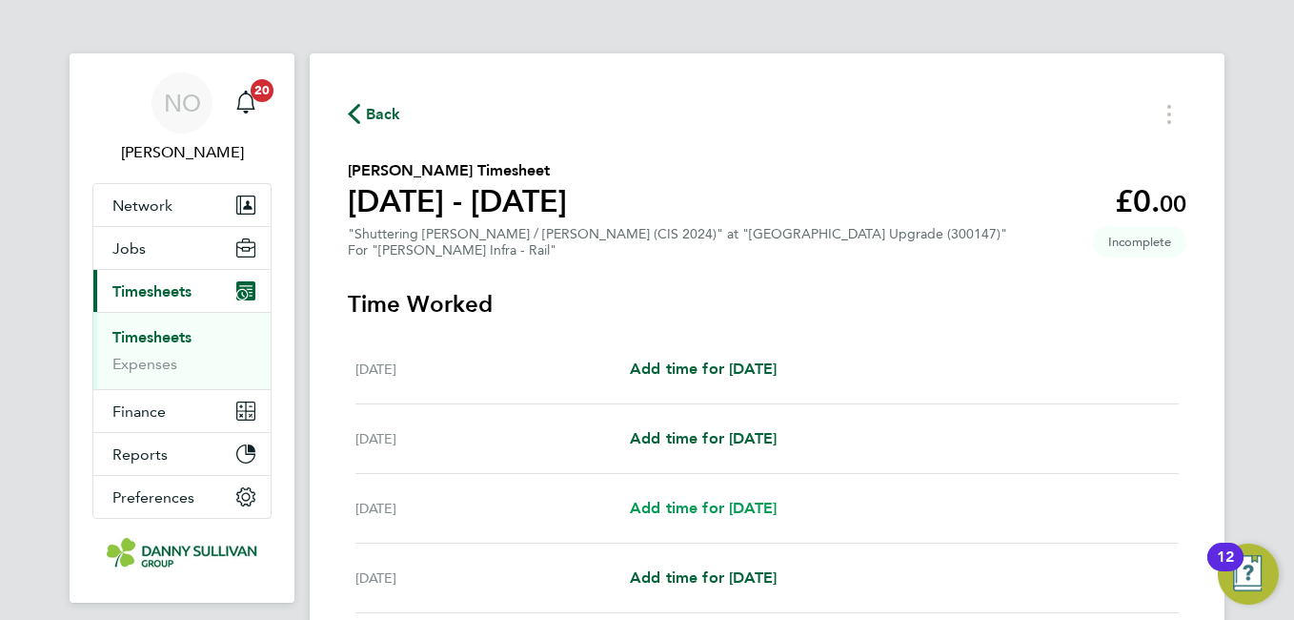
click at [743, 512] on span "Add time for Mon 18 Aug" at bounding box center [703, 507] width 147 height 18
select select "30"
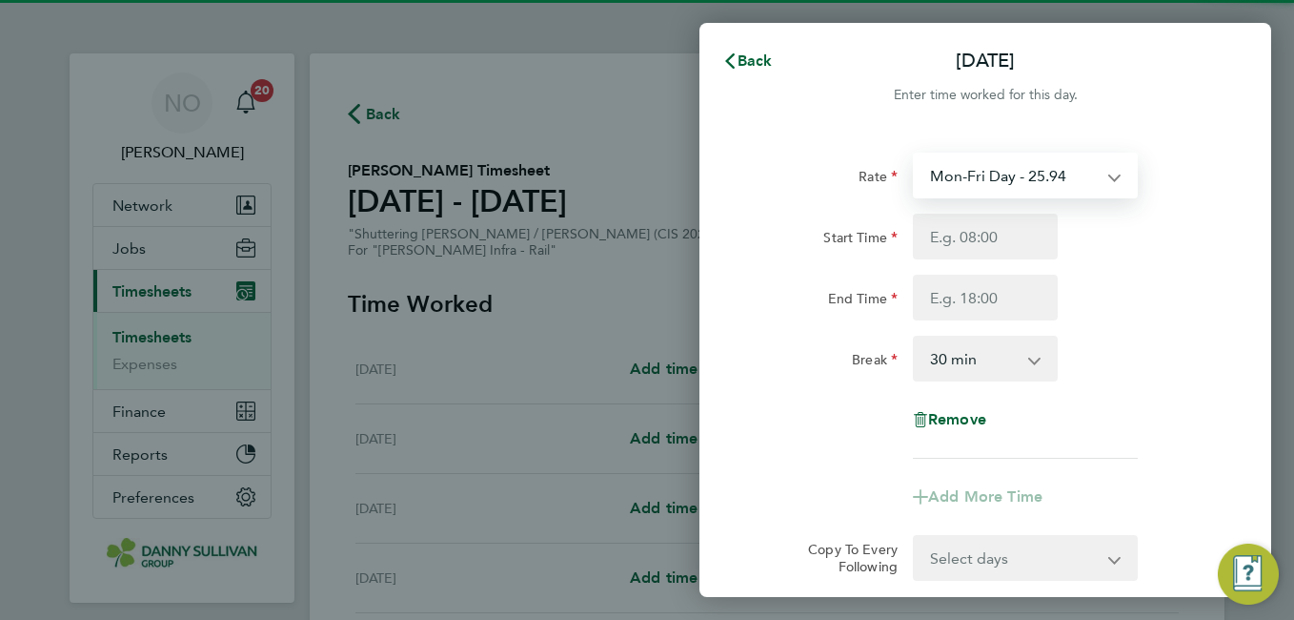
click at [1042, 163] on select "Mon-Fri Day - 25.94 Weekend - 33.71 Mon-Thurs Night - 29.82 Xmas / NY - 51.87 B…" at bounding box center [1014, 175] width 198 height 42
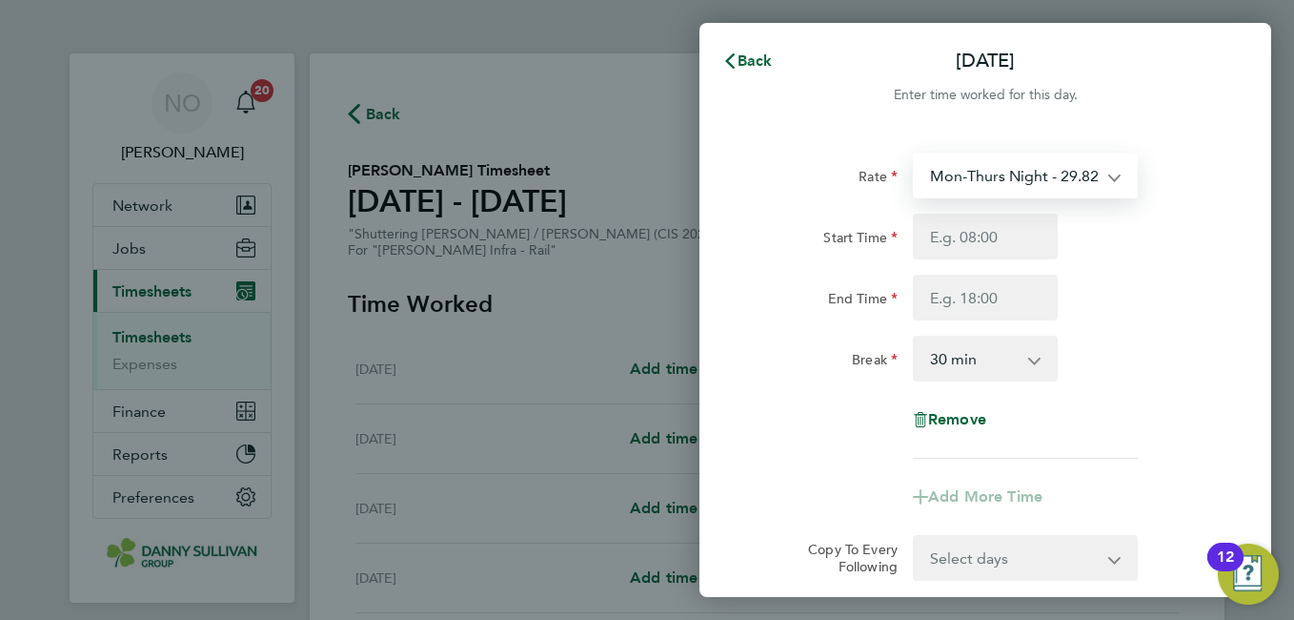
select select "30"
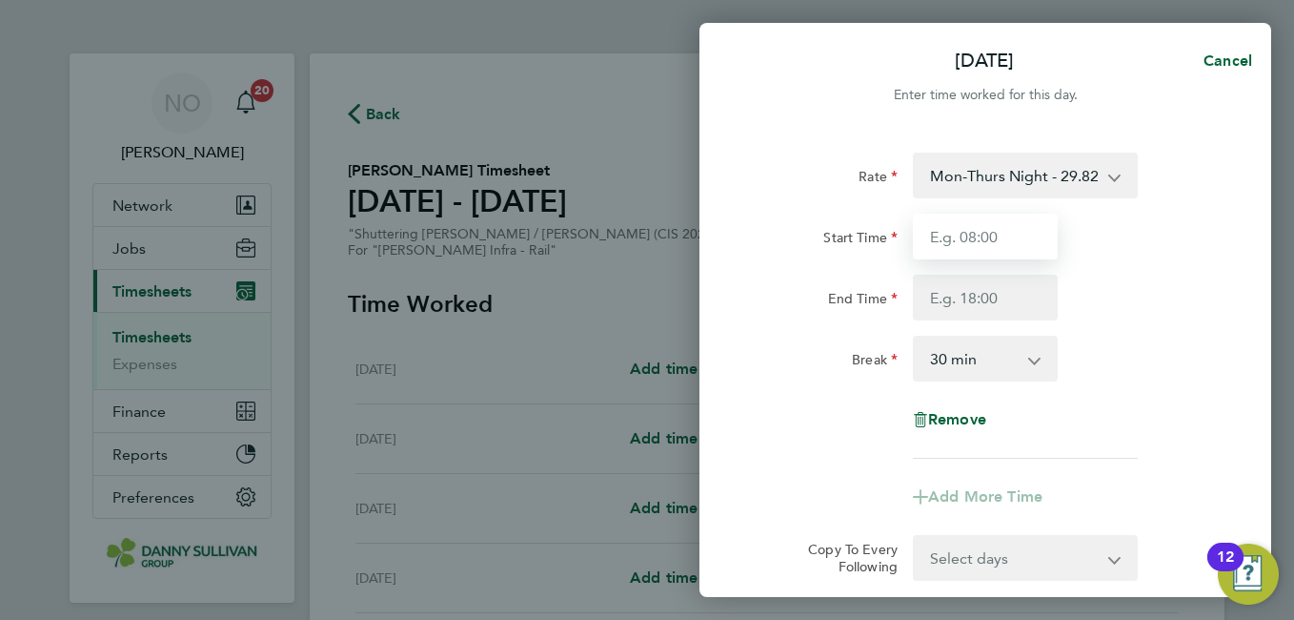
drag, startPoint x: 1028, startPoint y: 199, endPoint x: 987, endPoint y: 255, distance: 69.6
click at [987, 252] on input "Start Time" at bounding box center [985, 236] width 145 height 46
type input "19:00"
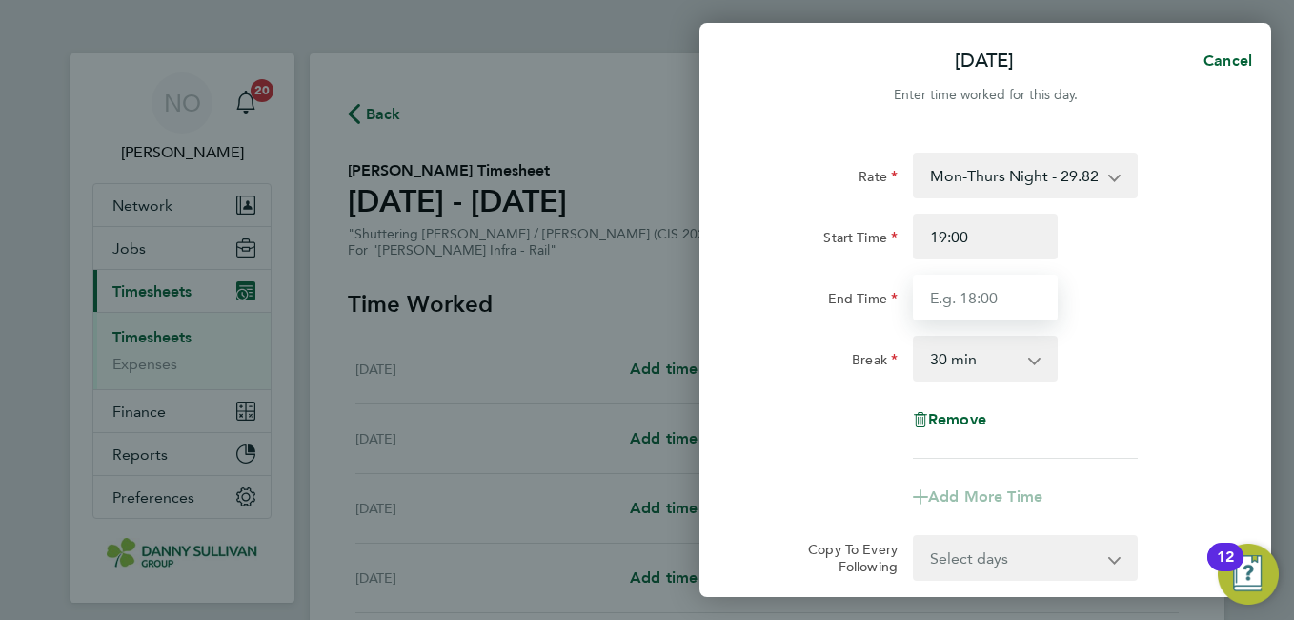
click at [965, 312] on input "End Time" at bounding box center [985, 297] width 145 height 46
type input "05:30"
click at [1121, 370] on div "Break 0 min 15 min 30 min 45 min 60 min 75 min 90 min" at bounding box center [985, 358] width 480 height 46
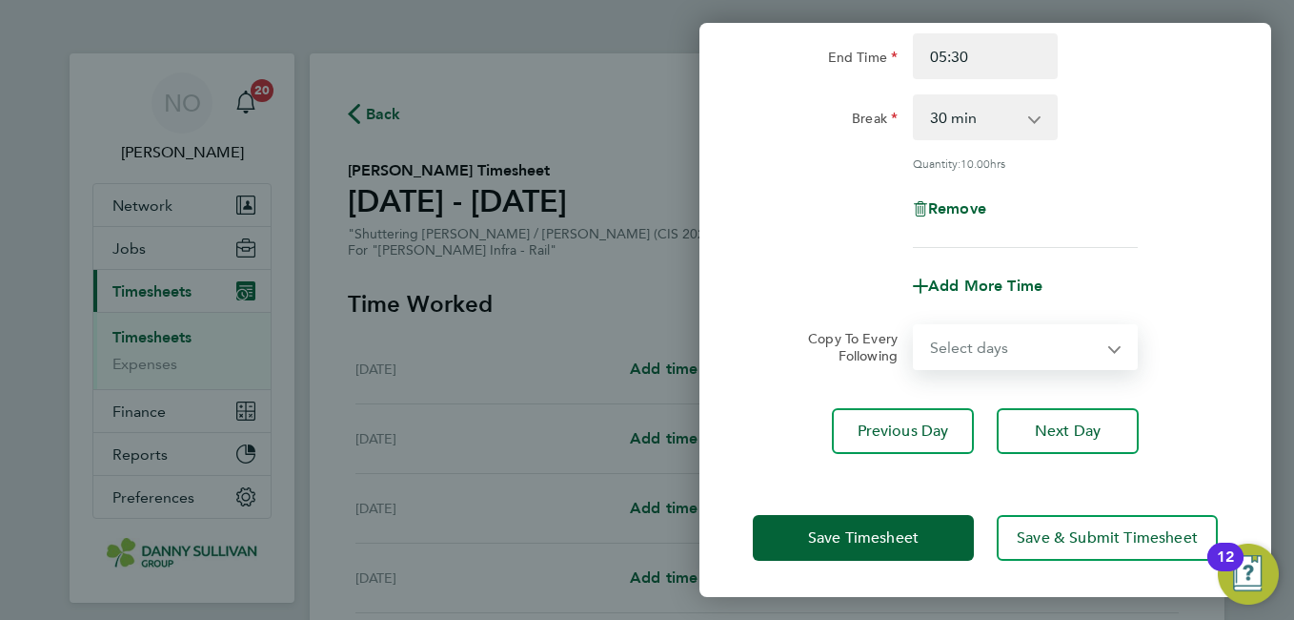
click at [1069, 362] on select "Select days Day Tuesday Wednesday Thursday Friday" at bounding box center [1015, 347] width 200 height 42
select select "DAY"
click at [915, 326] on select "Select days Day Tuesday Wednesday Thursday Friday" at bounding box center [1015, 347] width 200 height 42
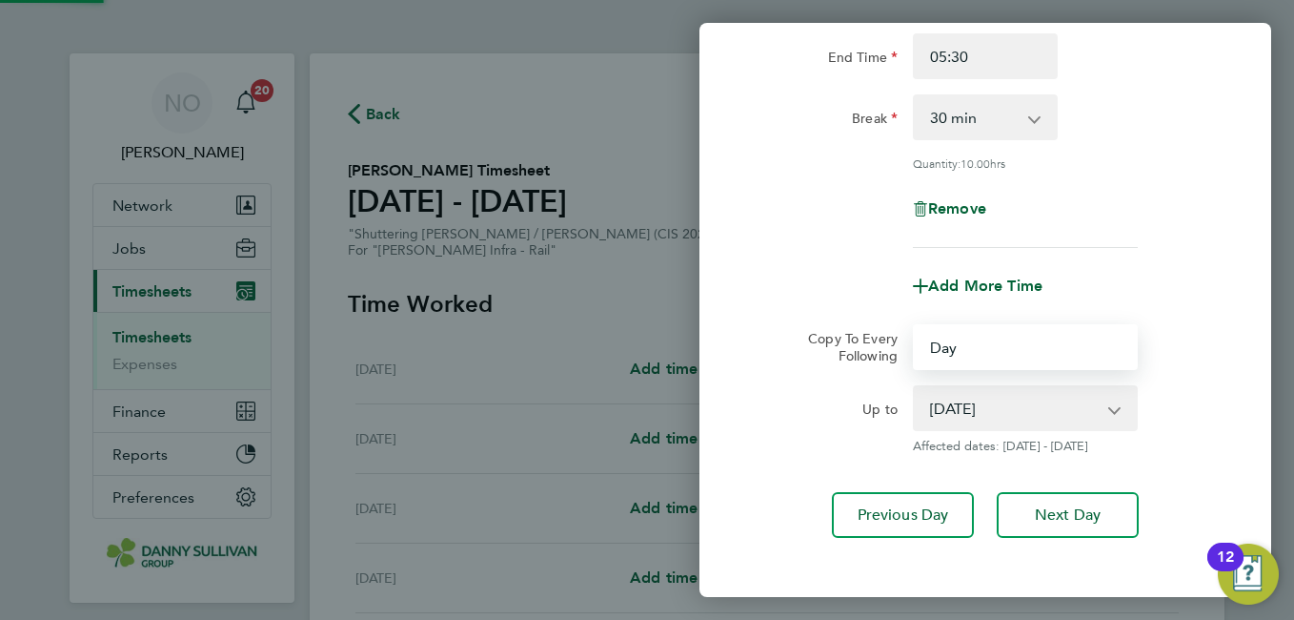
click at [1057, 396] on select "19 Aug 2025 20 Aug 2025 21 Aug 2025 22 Aug 2025" at bounding box center [1014, 408] width 198 height 42
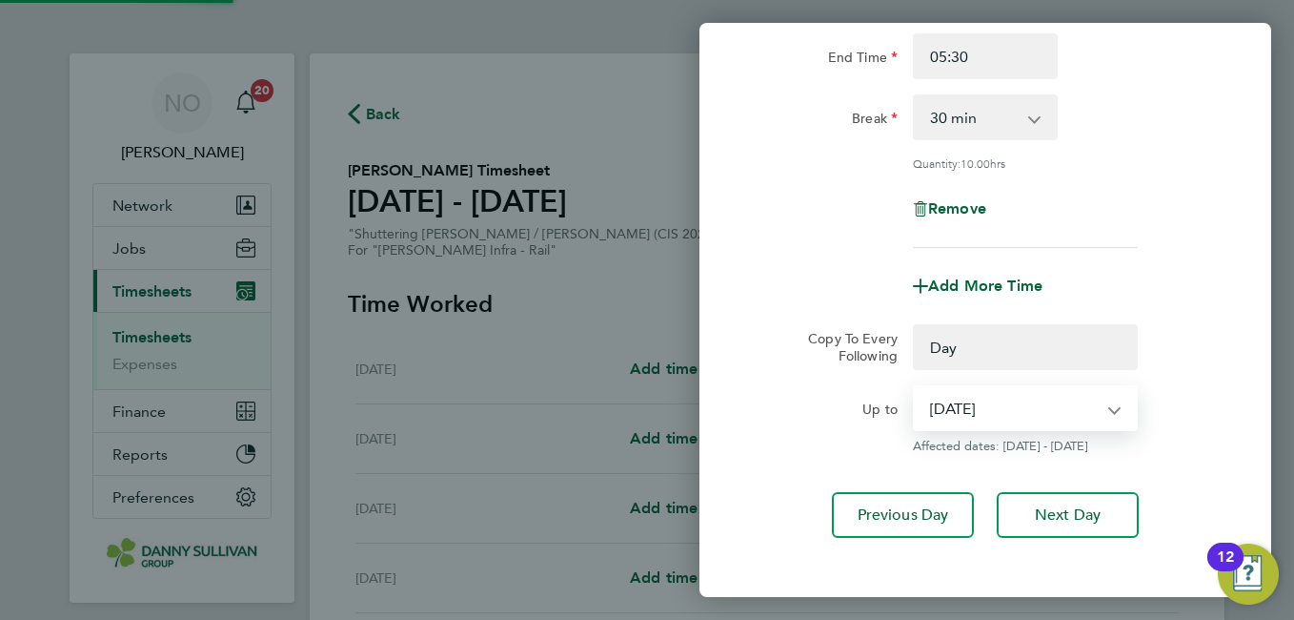
select select "2025-08-21"
click at [915, 387] on select "19 Aug 2025 20 Aug 2025 21 Aug 2025 22 Aug 2025" at bounding box center [1014, 408] width 198 height 42
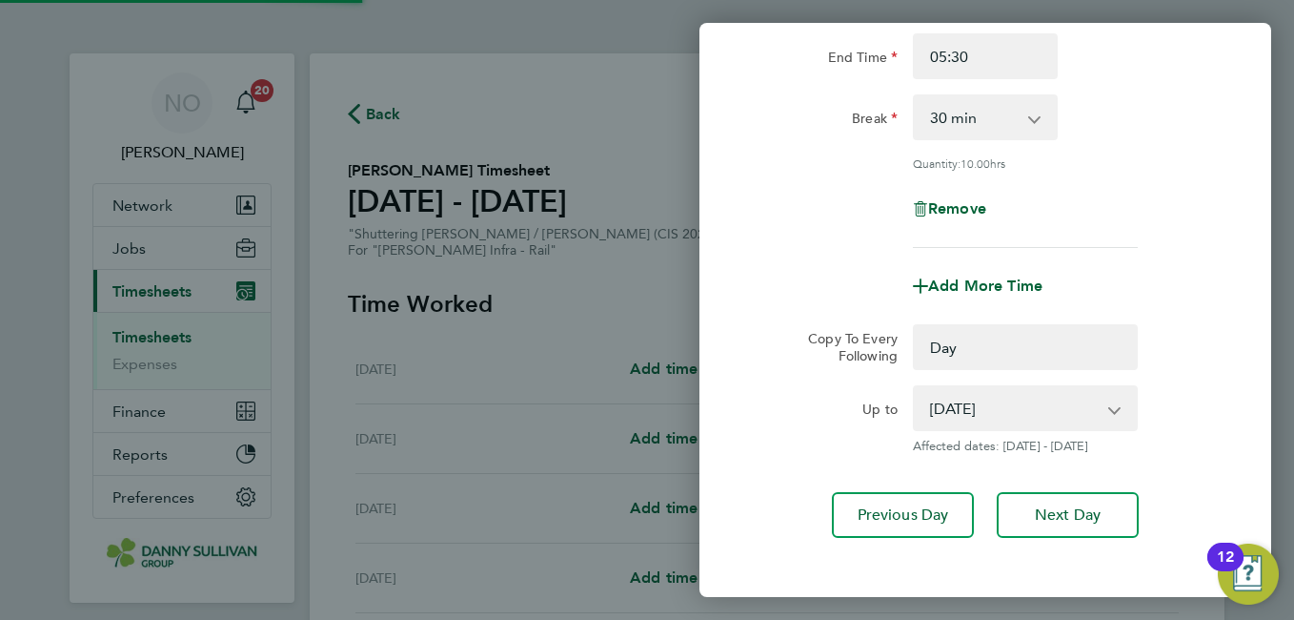
click at [1231, 380] on div "Rate Mon-Thurs Night - 29.82 Mon-Fri Day - 25.94 Weekend - 33.71 Xmas / NY - 51…" at bounding box center [986, 224] width 572 height 672
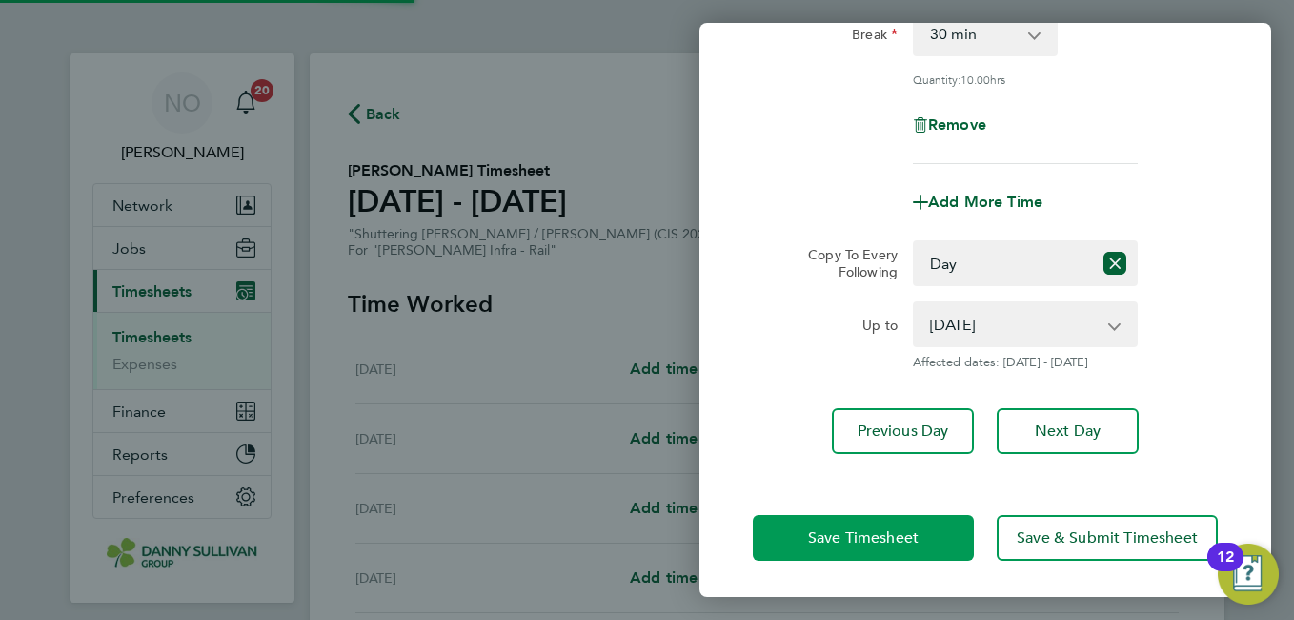
click at [798, 538] on button "Save Timesheet" at bounding box center [863, 538] width 221 height 46
click at [843, 551] on button "Save Timesheet" at bounding box center [863, 538] width 221 height 46
click at [843, 555] on button "Save Timesheet" at bounding box center [863, 538] width 221 height 46
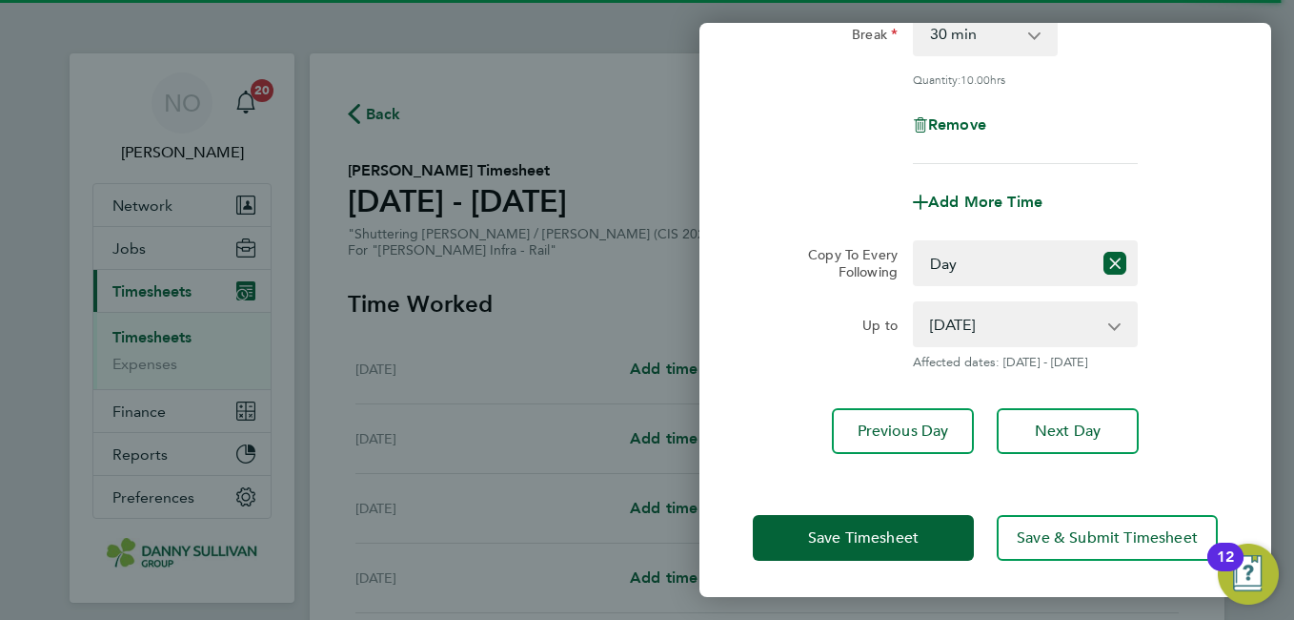
click at [541, 298] on div "Mon 18 Aug Cancel Enter time worked for this day. Rate Mon-Thurs Night - 29.82 …" at bounding box center [647, 310] width 1294 height 620
click at [748, 106] on div "Remove" at bounding box center [985, 125] width 480 height 46
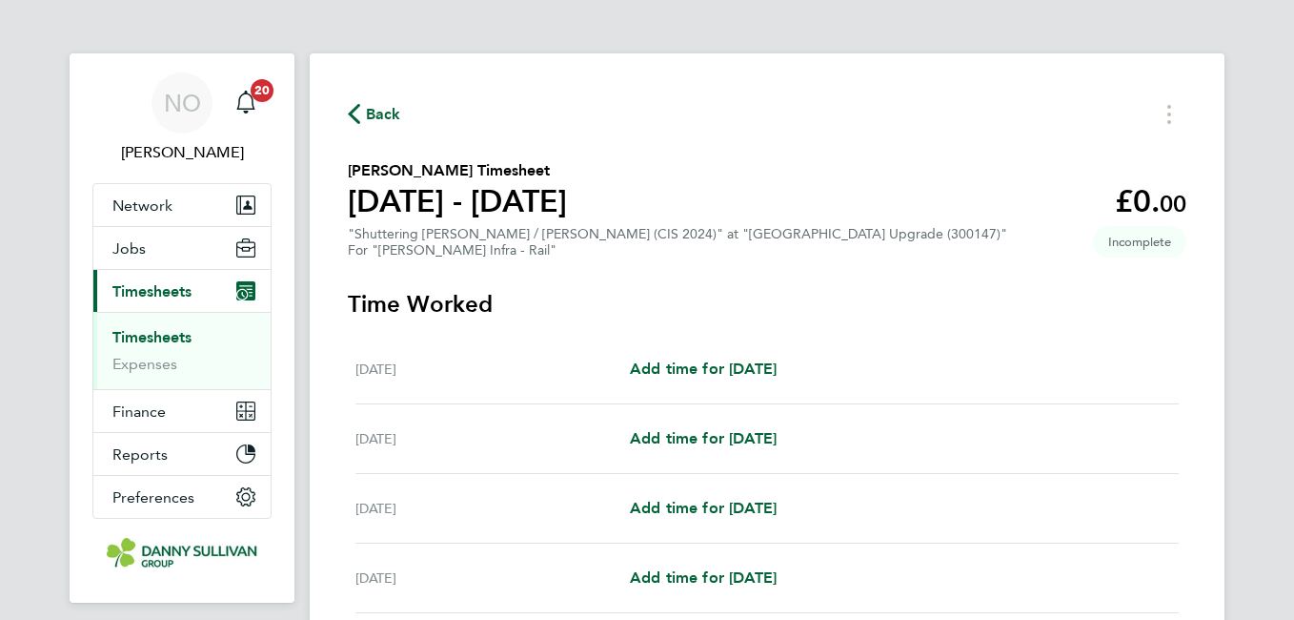
click at [701, 186] on section "Nicusor Serban's Timesheet 16 - 22 Aug 2025 £0. 00 "Shuttering Carpenter / Join…" at bounding box center [767, 208] width 839 height 99
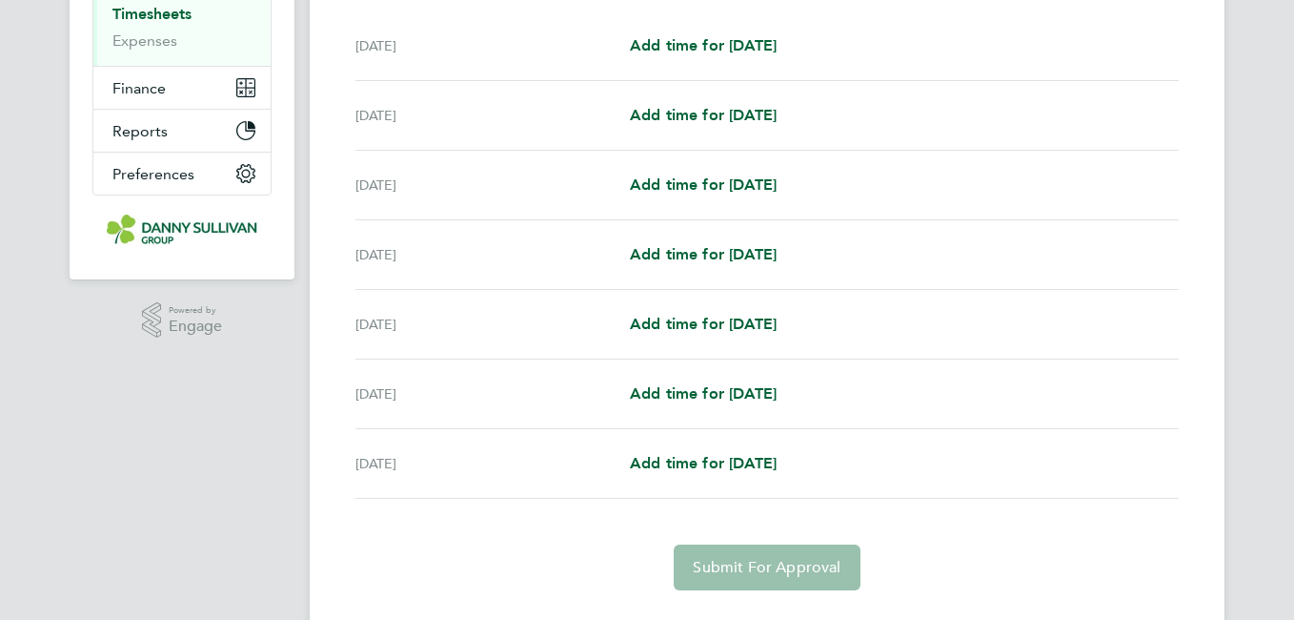
scroll to position [370, 0]
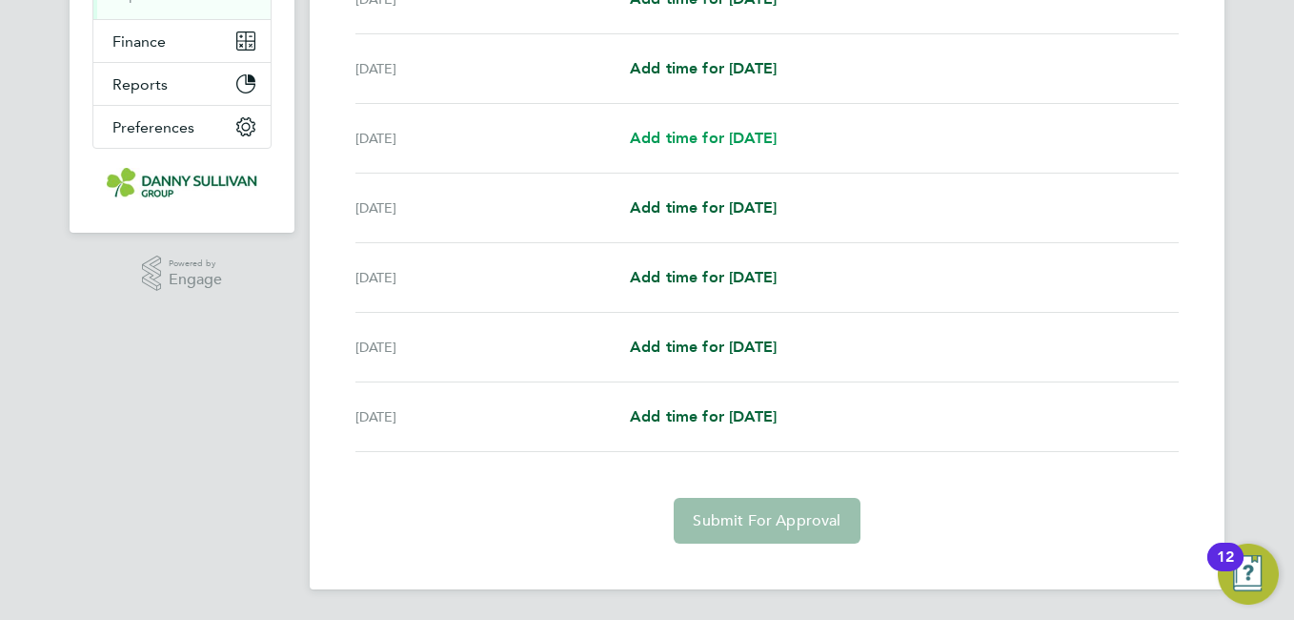
click at [742, 137] on span "Add time for [DATE]" at bounding box center [703, 138] width 147 height 18
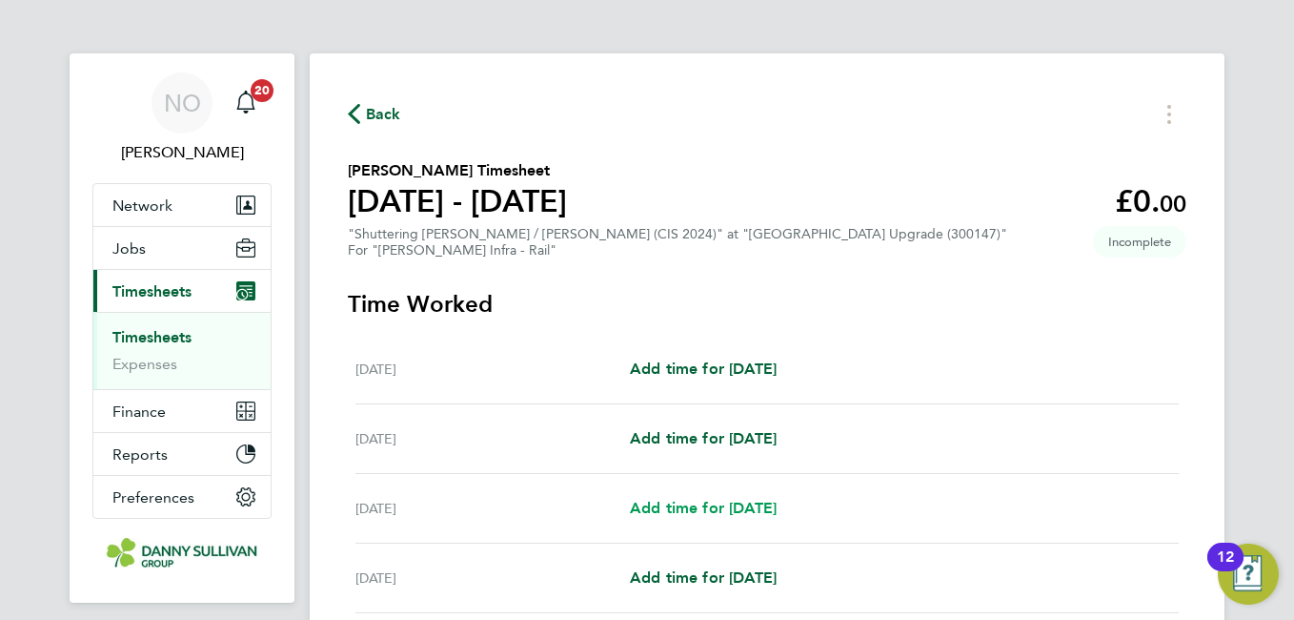
select select "30"
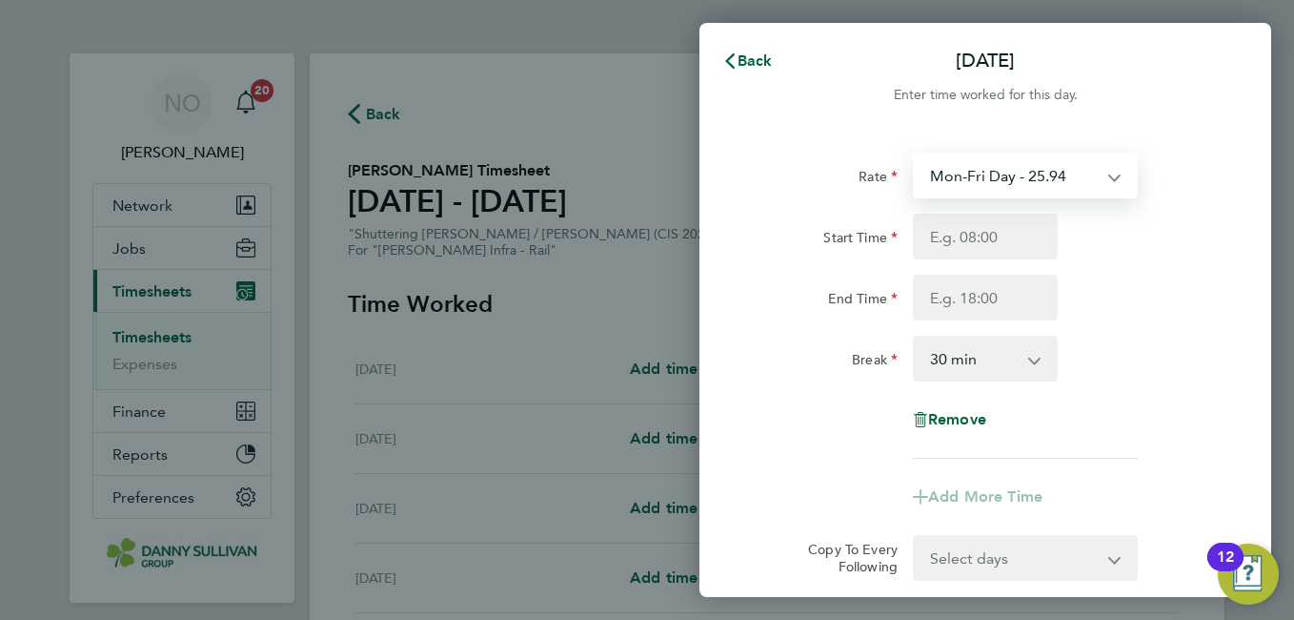
drag, startPoint x: 996, startPoint y: 177, endPoint x: 997, endPoint y: 199, distance: 21.9
click at [996, 177] on select "Mon-Fri Day - 25.94 Weekend - 33.71 Mon-Thurs Night - 29.82 Xmas / NY - 51.87 B…" at bounding box center [1014, 175] width 198 height 42
select select "30"
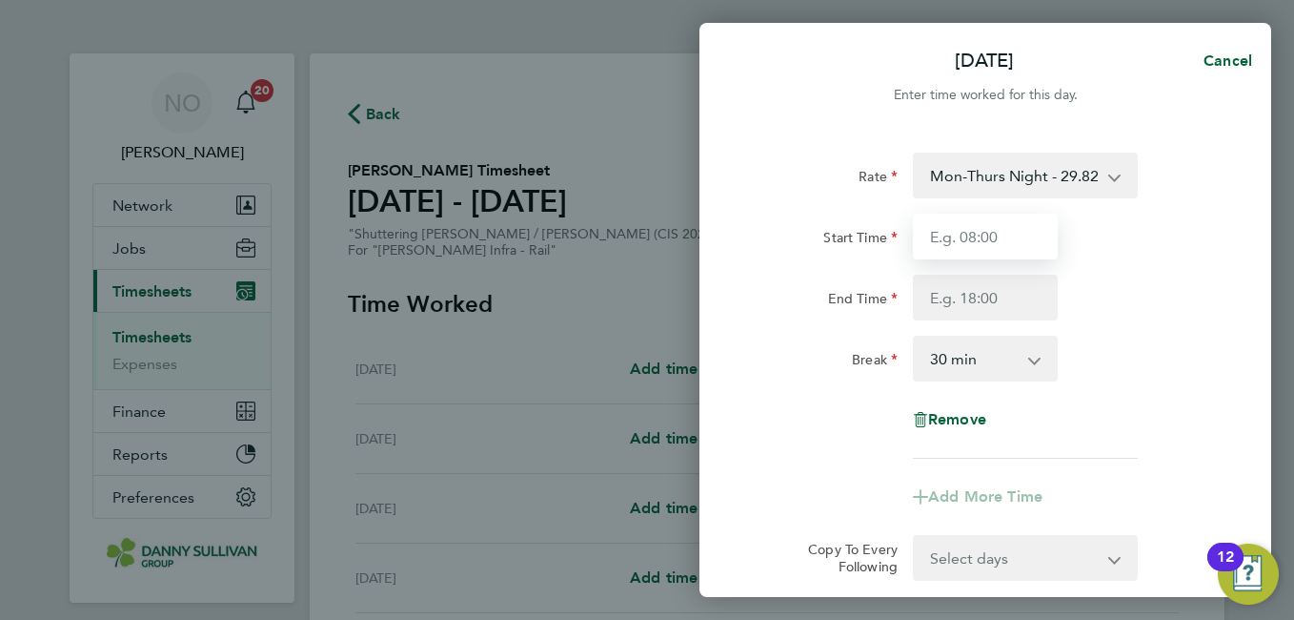
click at [979, 248] on input "Start Time" at bounding box center [985, 236] width 145 height 46
type input "19:00"
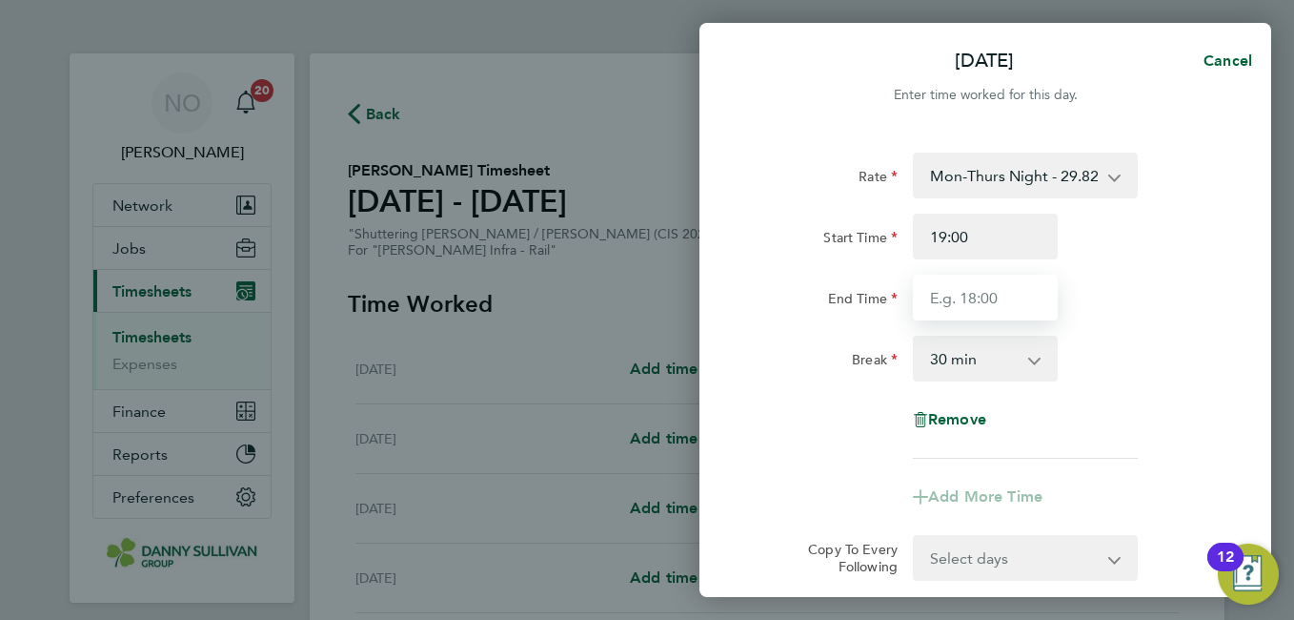
type input "05:30"
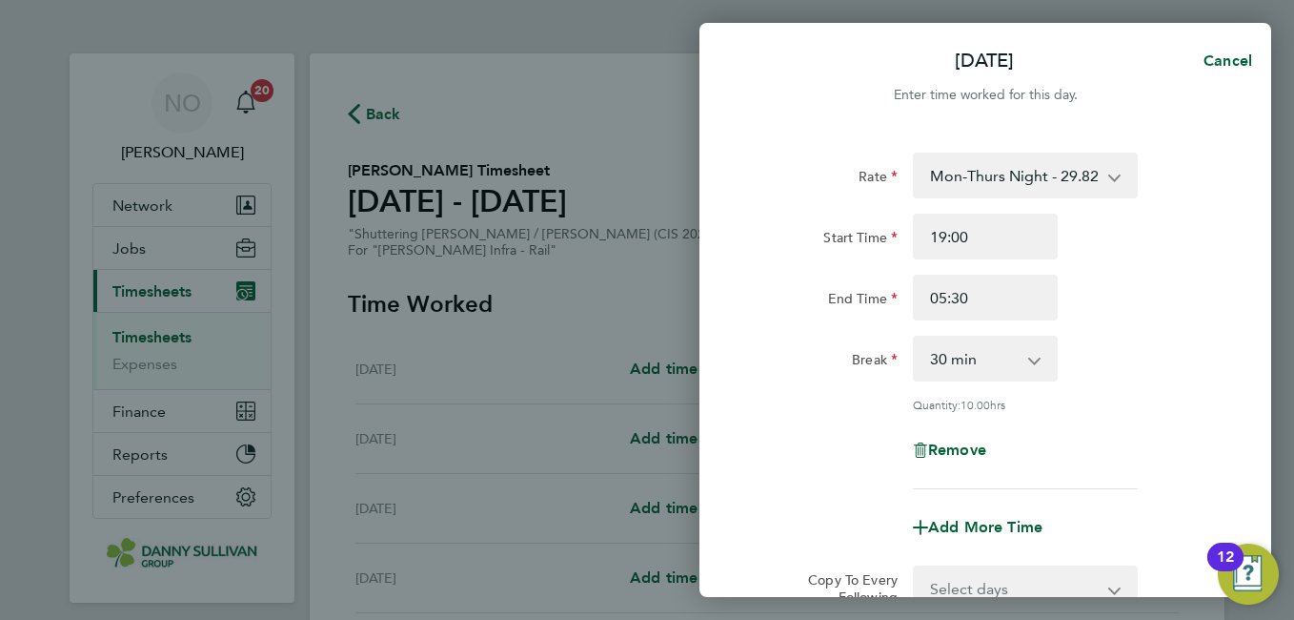
click at [1160, 304] on div "End Time 05:30" at bounding box center [985, 297] width 480 height 46
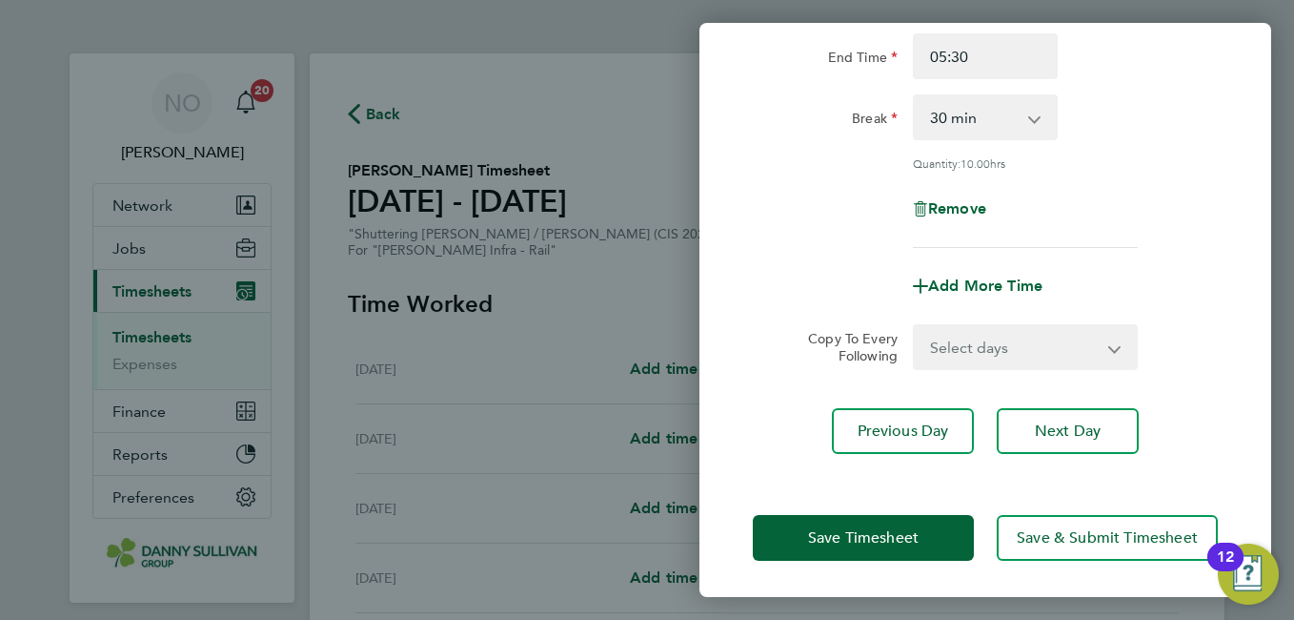
click at [1010, 348] on select "Select days Day Tuesday Wednesday Thursday Friday" at bounding box center [1015, 347] width 200 height 42
select select "DAY"
click at [915, 326] on select "Select days Day Tuesday Wednesday Thursday Friday" at bounding box center [1015, 347] width 200 height 42
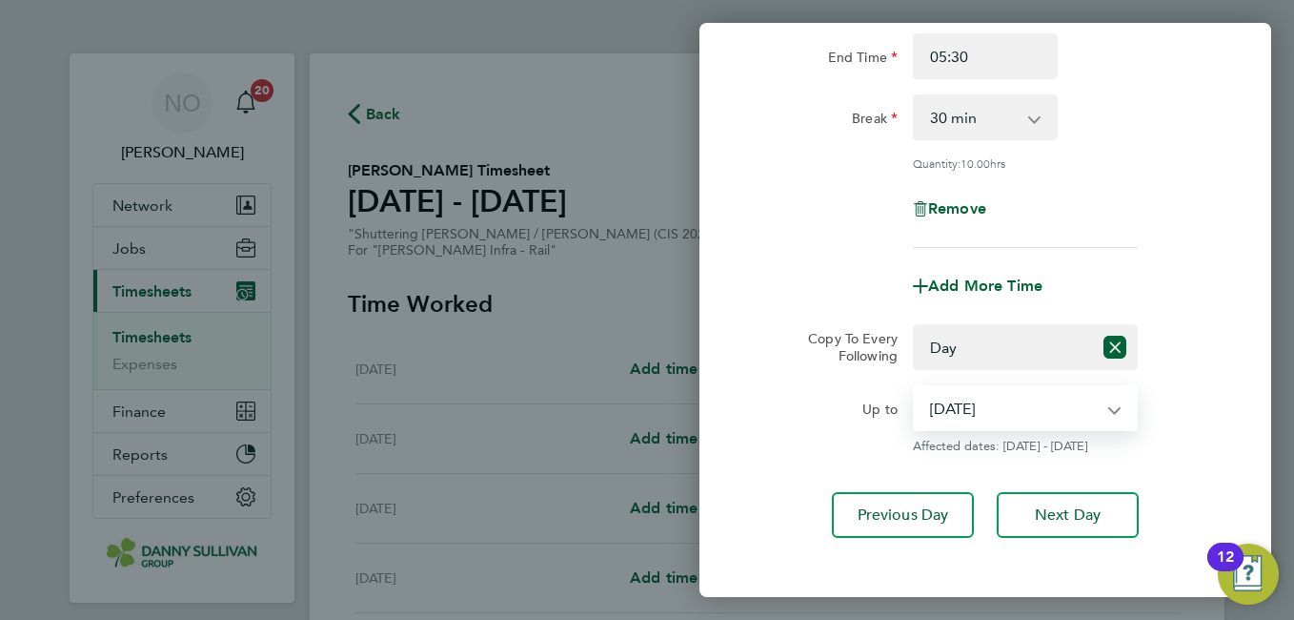
click at [1018, 395] on select "19 Aug 2025 20 Aug 2025 21 Aug 2025 22 Aug 2025" at bounding box center [1014, 408] width 198 height 42
click at [915, 387] on select "19 Aug 2025 20 Aug 2025 21 Aug 2025 22 Aug 2025" at bounding box center [1014, 408] width 198 height 42
click at [1018, 395] on select "19 Aug 2025 20 Aug 2025 21 Aug 2025 22 Aug 2025" at bounding box center [1014, 408] width 198 height 42
select select "2025-08-21"
click at [915, 387] on select "19 Aug 2025 20 Aug 2025 21 Aug 2025 22 Aug 2025" at bounding box center [1014, 408] width 198 height 42
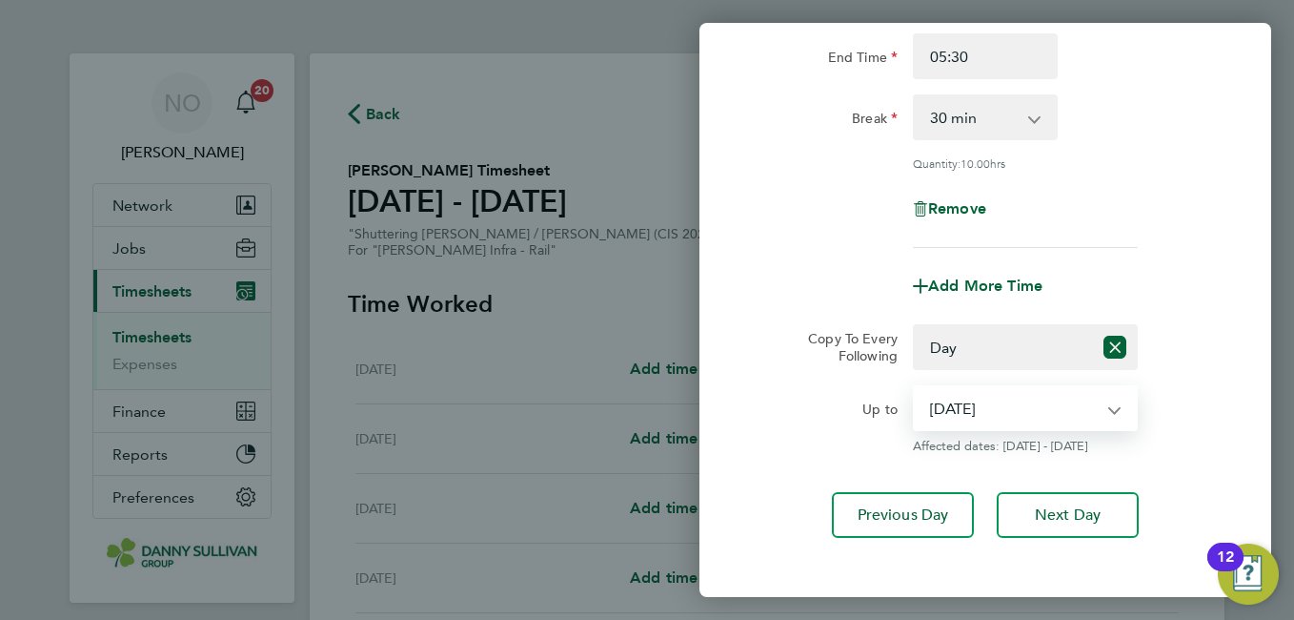
click at [1205, 382] on app-copy-timesheet-lines "Copy To Every Following Select days Day Tuesday Wednesday Thursday Friday Up to…" at bounding box center [985, 389] width 465 height 130
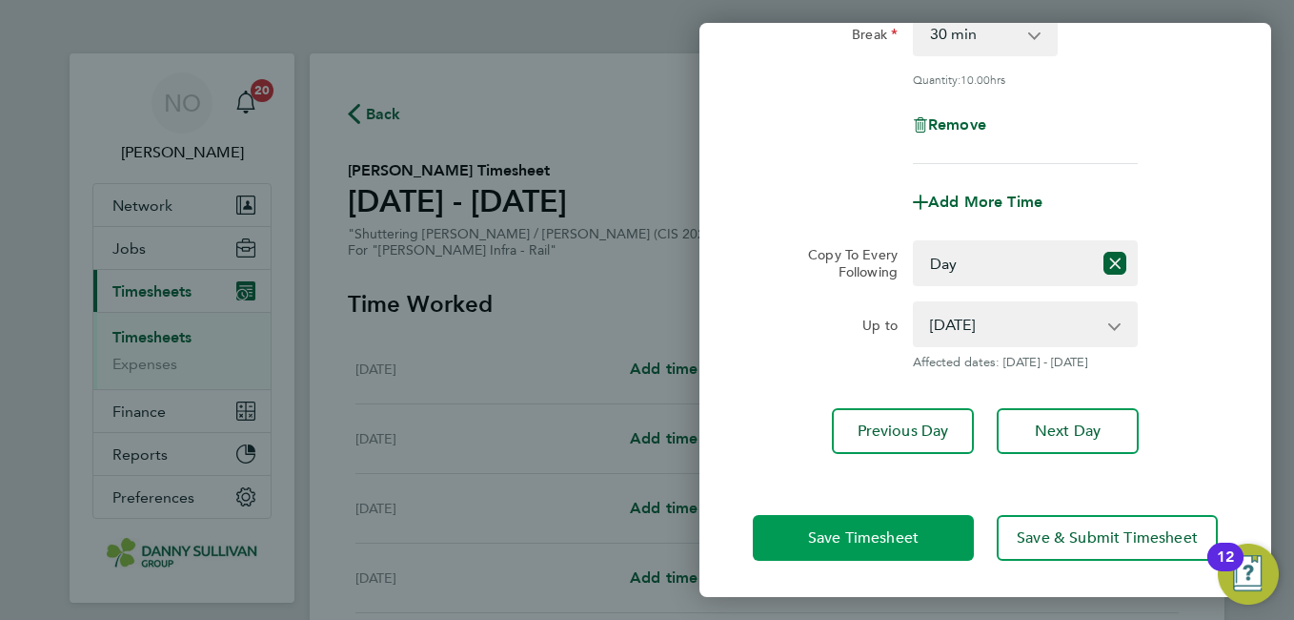
click at [849, 528] on span "Save Timesheet" at bounding box center [863, 537] width 111 height 19
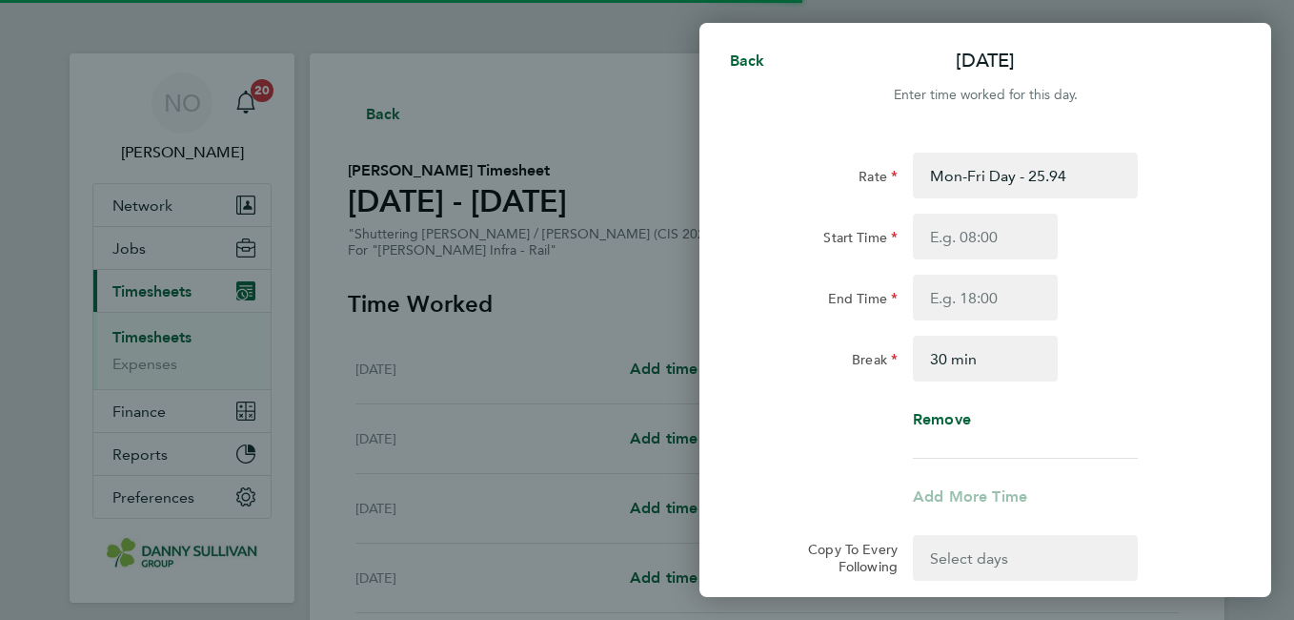
select select "30"
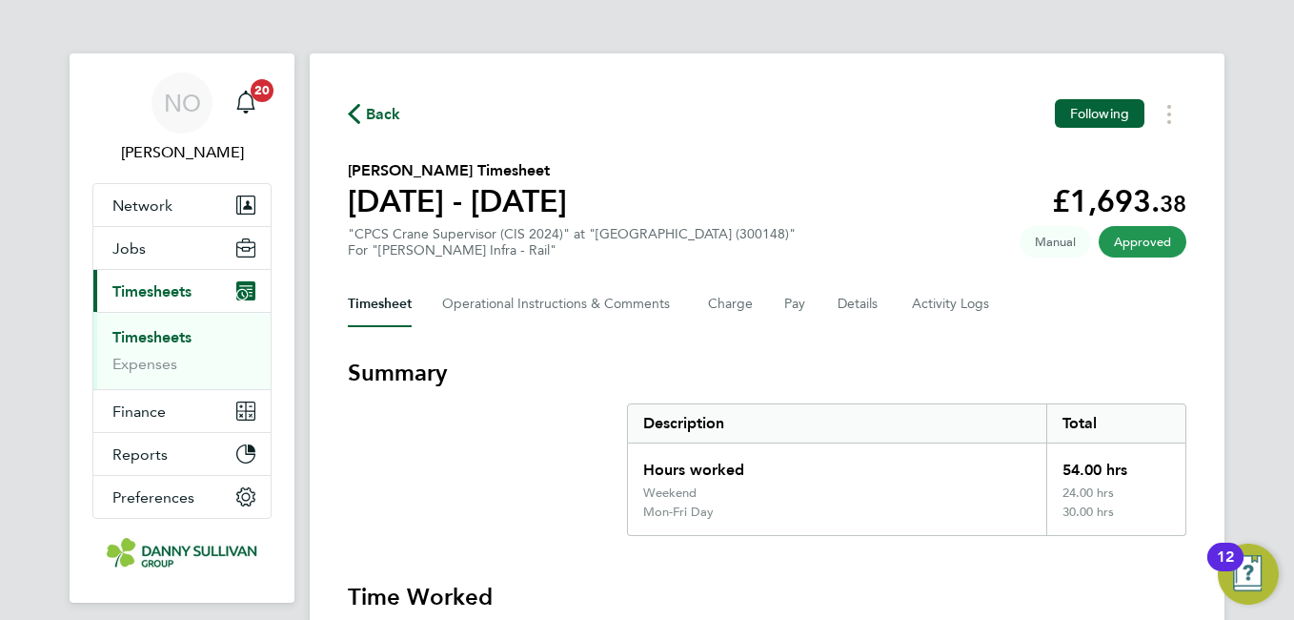
click at [356, 128] on div "Back Following" at bounding box center [767, 114] width 839 height 30
click at [385, 112] on span "Back" at bounding box center [383, 114] width 35 height 23
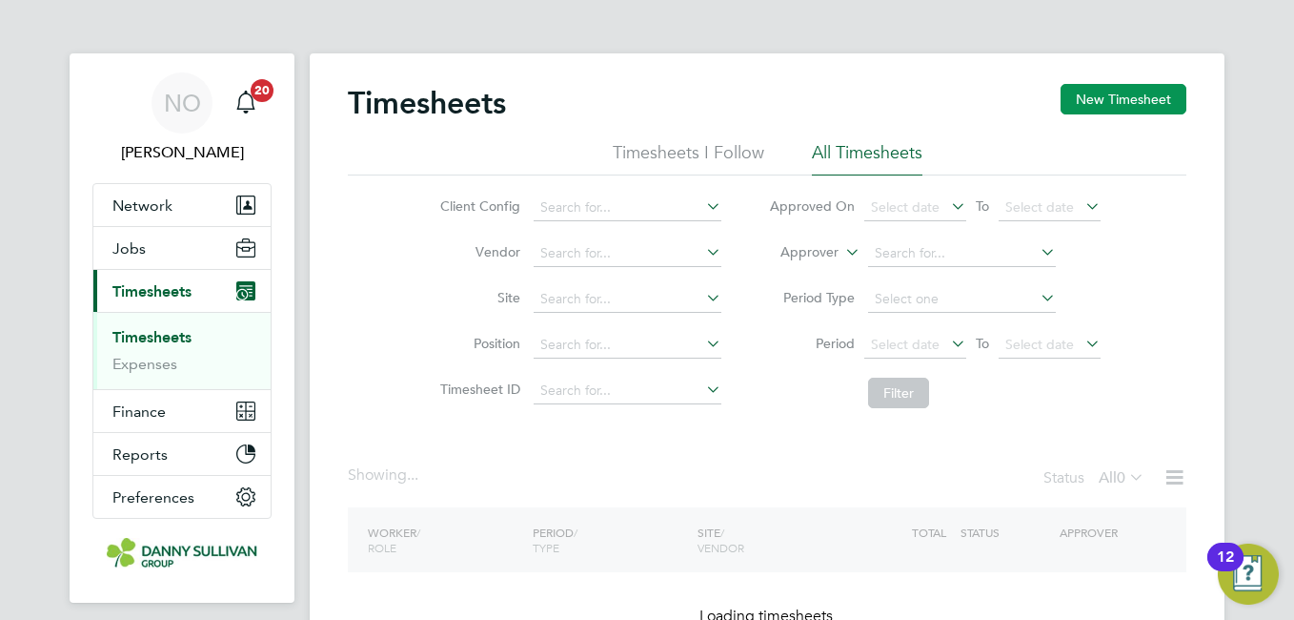
click at [1097, 125] on div "Timesheets New Timesheet" at bounding box center [767, 112] width 839 height 57
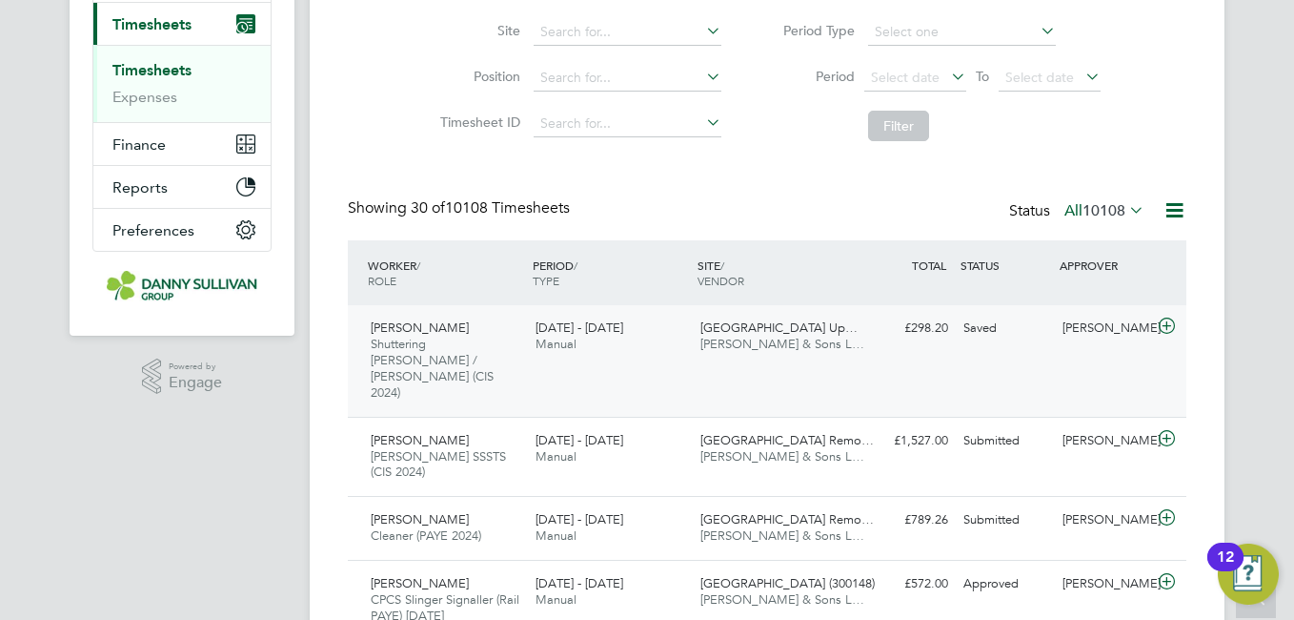
click at [762, 350] on span "[PERSON_NAME] & Sons L…" at bounding box center [783, 343] width 164 height 16
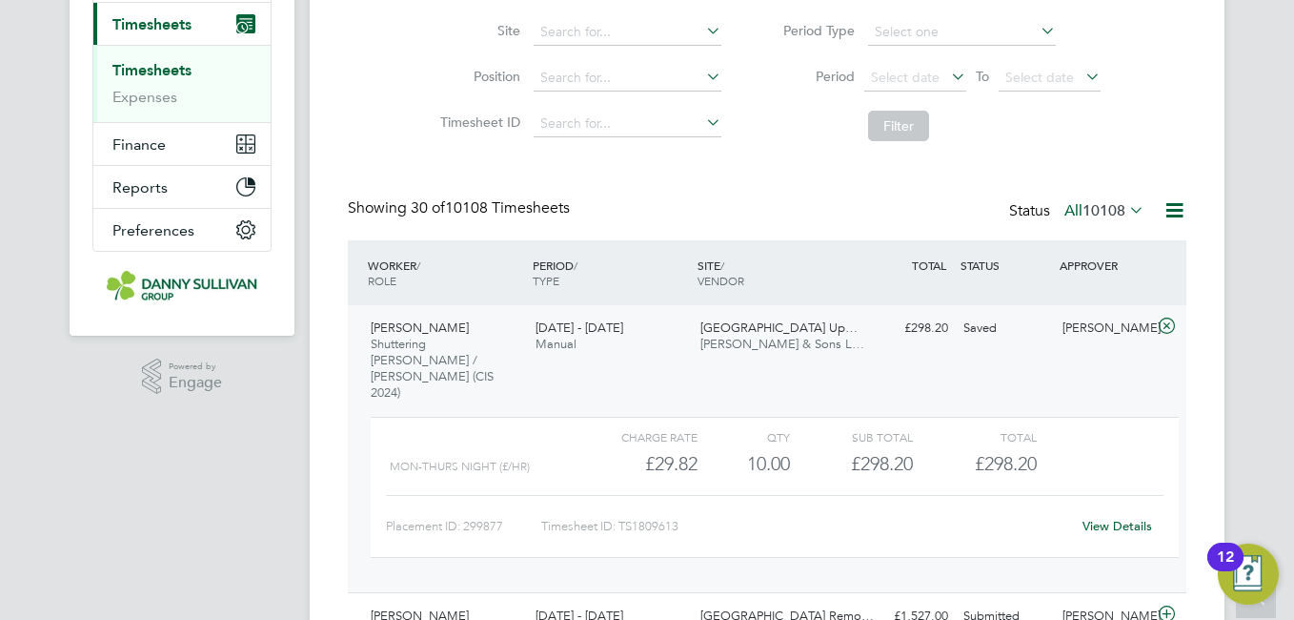
click at [1121, 518] on link "View Details" at bounding box center [1118, 526] width 70 height 16
click at [579, 40] on input at bounding box center [628, 32] width 188 height 27
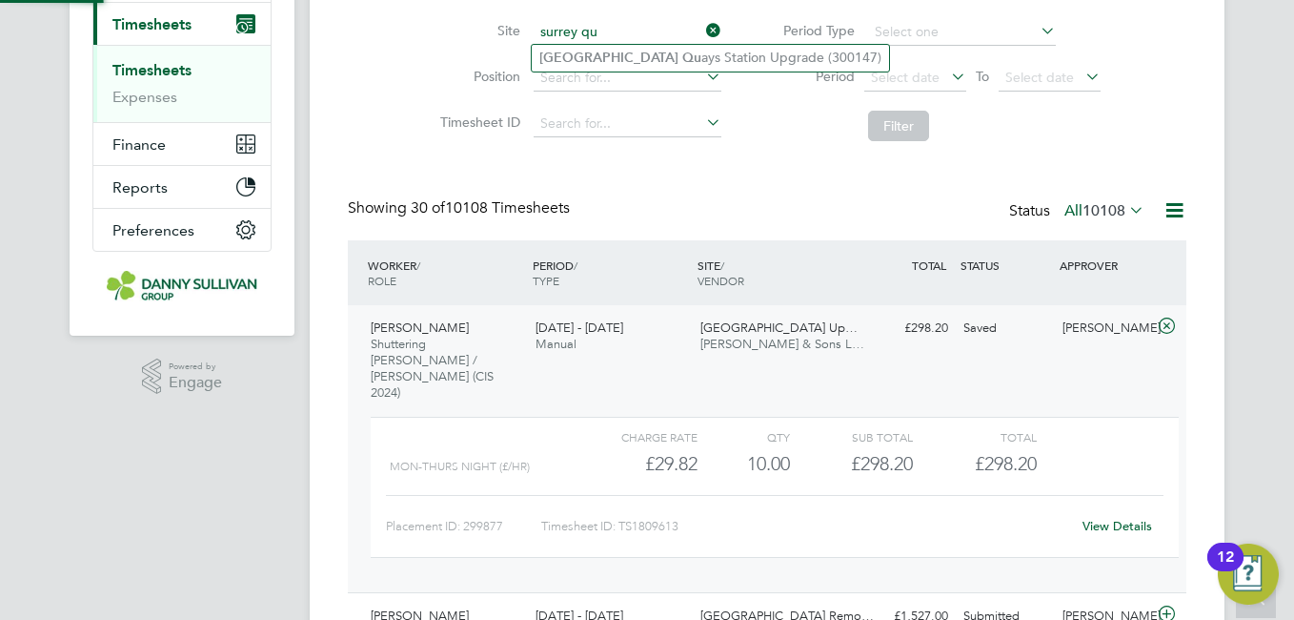
click at [599, 47] on li "Surrey Qu ays Station Upgrade (300147)" at bounding box center [710, 58] width 357 height 26
type input "[GEOGRAPHIC_DATA] Upgrade (300147)"
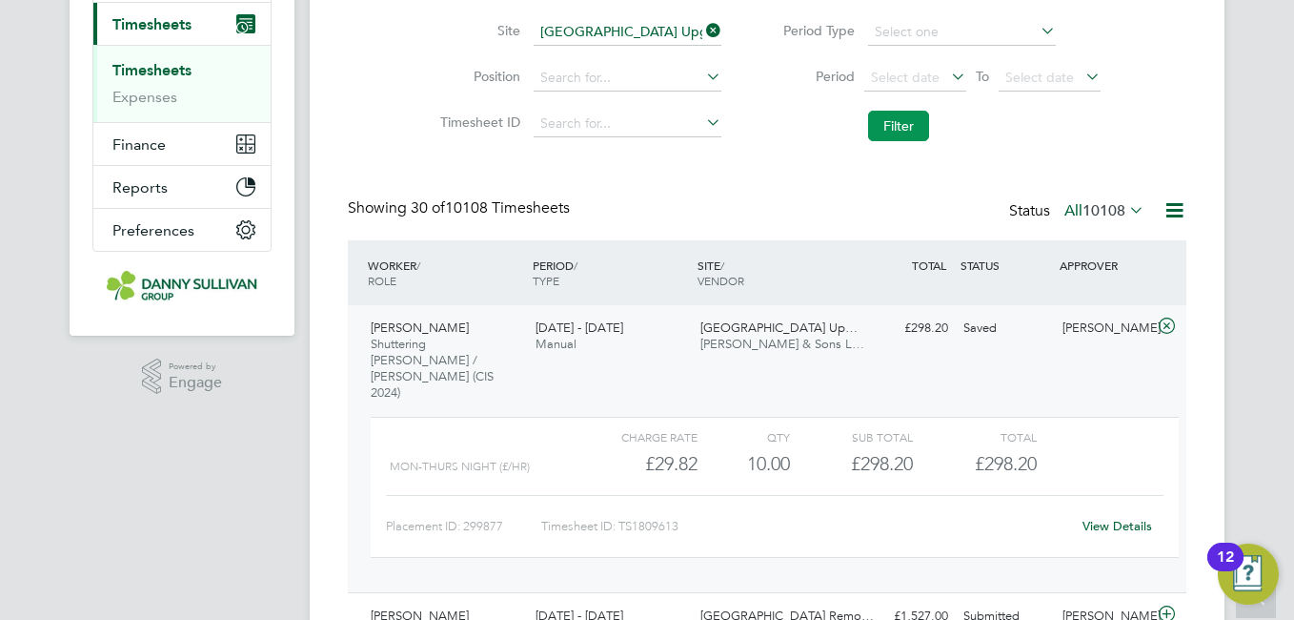
click at [894, 127] on button "Filter" at bounding box center [898, 126] width 61 height 30
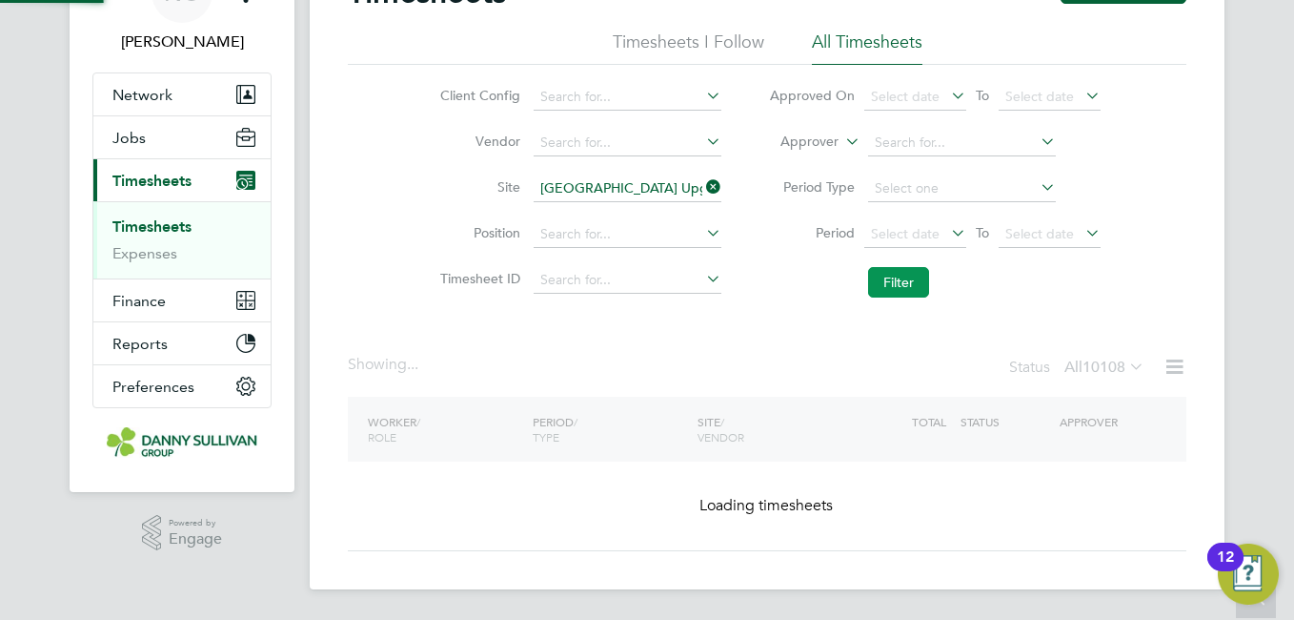
scroll to position [111, 0]
click at [425, 214] on li "Position" at bounding box center [578, 235] width 335 height 46
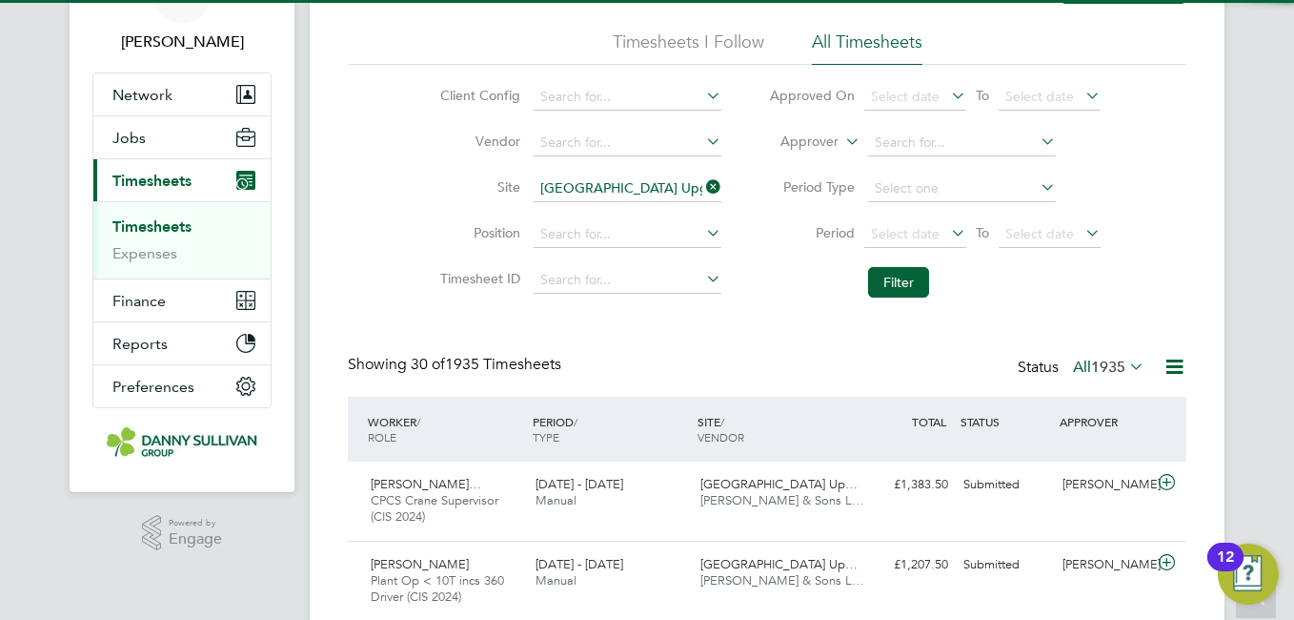
scroll to position [64, 166]
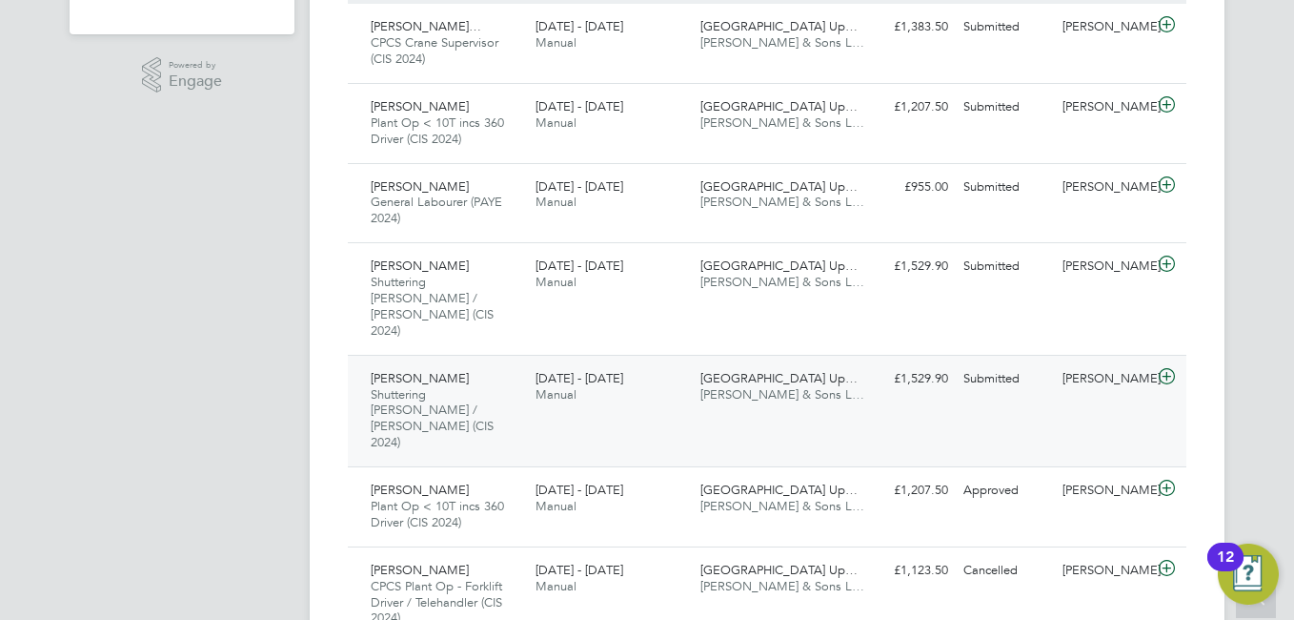
click at [1085, 363] on div "Damian Liviu" at bounding box center [1104, 378] width 99 height 31
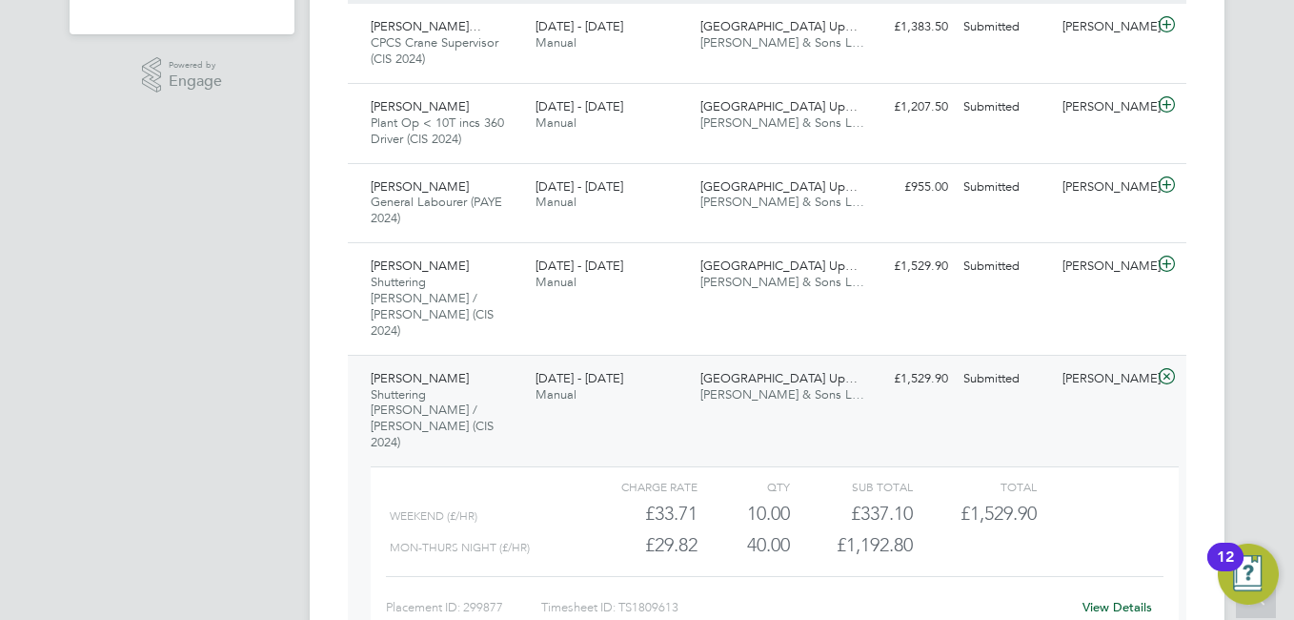
click at [1131, 599] on link "View Details" at bounding box center [1118, 607] width 70 height 16
click at [484, 363] on div "Nicusor Serban Shuttering Carpenter / Joiner (CIS 2024) 16 - 22 Aug 2025" at bounding box center [445, 410] width 165 height 95
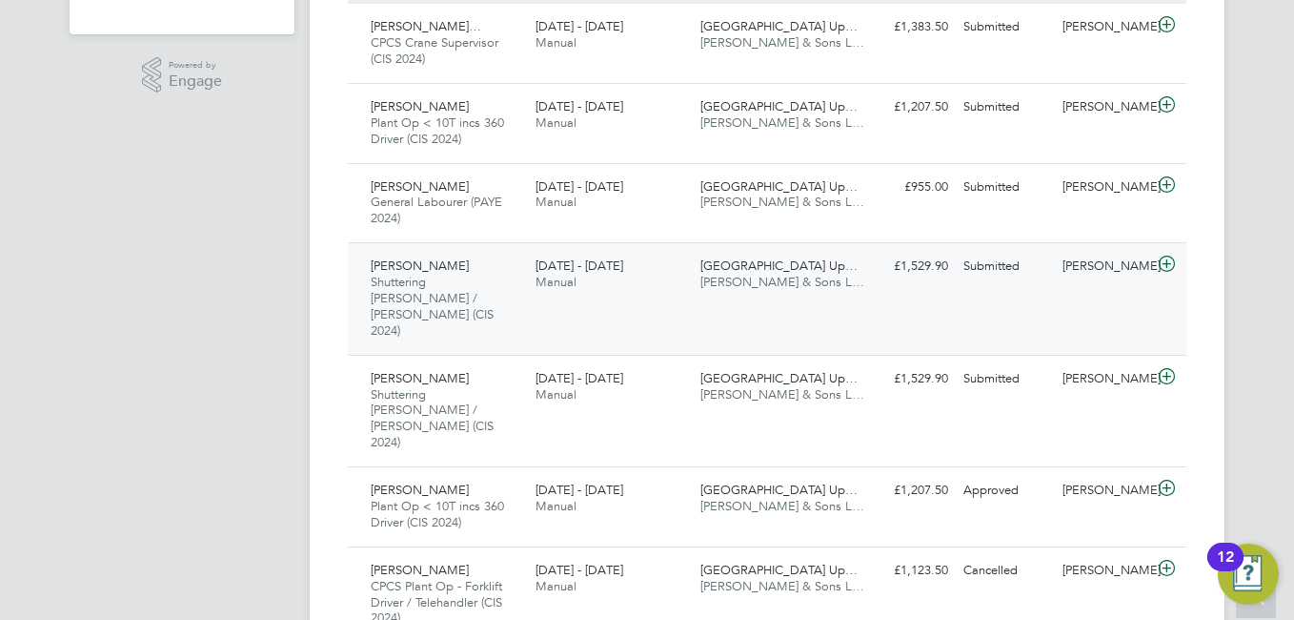
click at [477, 289] on span "Shuttering [PERSON_NAME] / [PERSON_NAME] (CIS 2024)" at bounding box center [432, 306] width 123 height 65
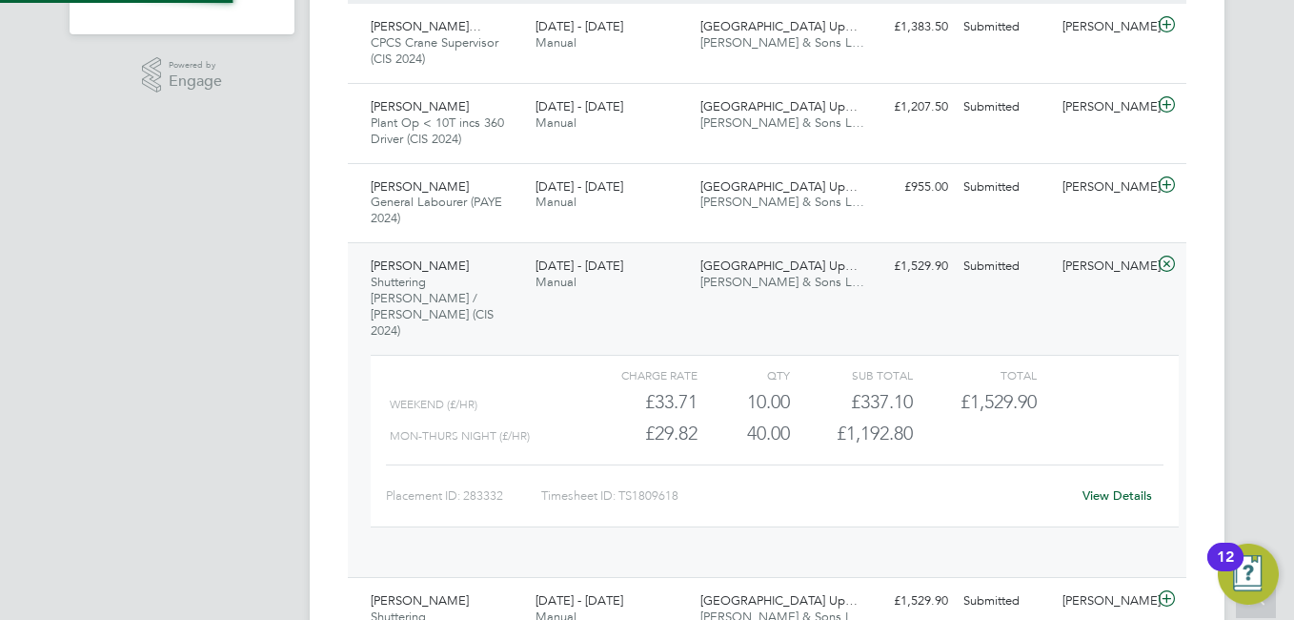
scroll to position [32, 186]
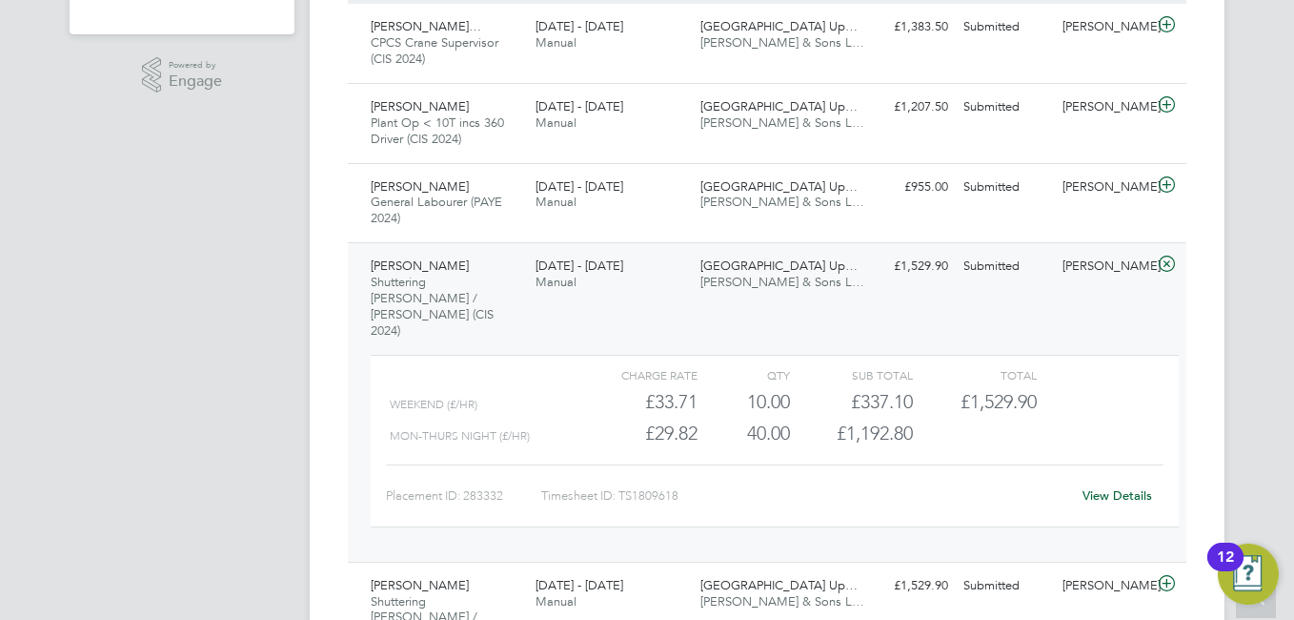
click at [1118, 487] on link "View Details" at bounding box center [1118, 495] width 70 height 16
click at [498, 271] on div "Florin Neagu Shuttering Carpenter / Joiner (CIS 2024) 16 - 22 Aug 2025" at bounding box center [445, 298] width 165 height 95
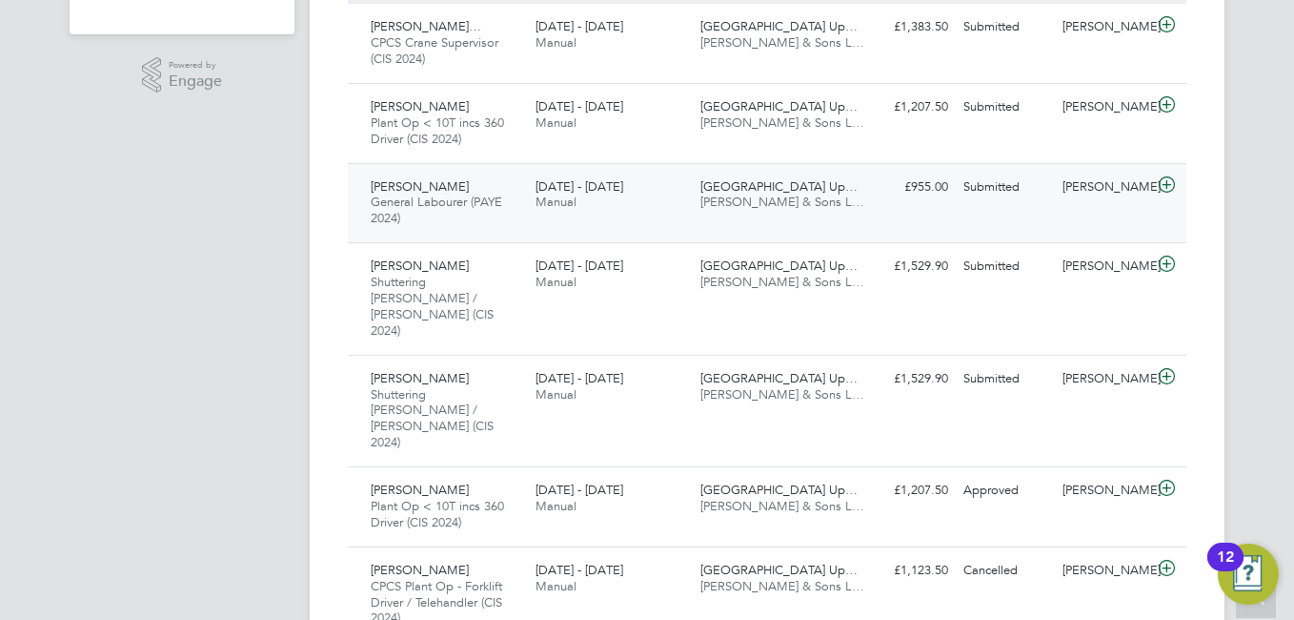
click at [455, 205] on span "General Labourer (PAYE 2024)" at bounding box center [437, 209] width 132 height 32
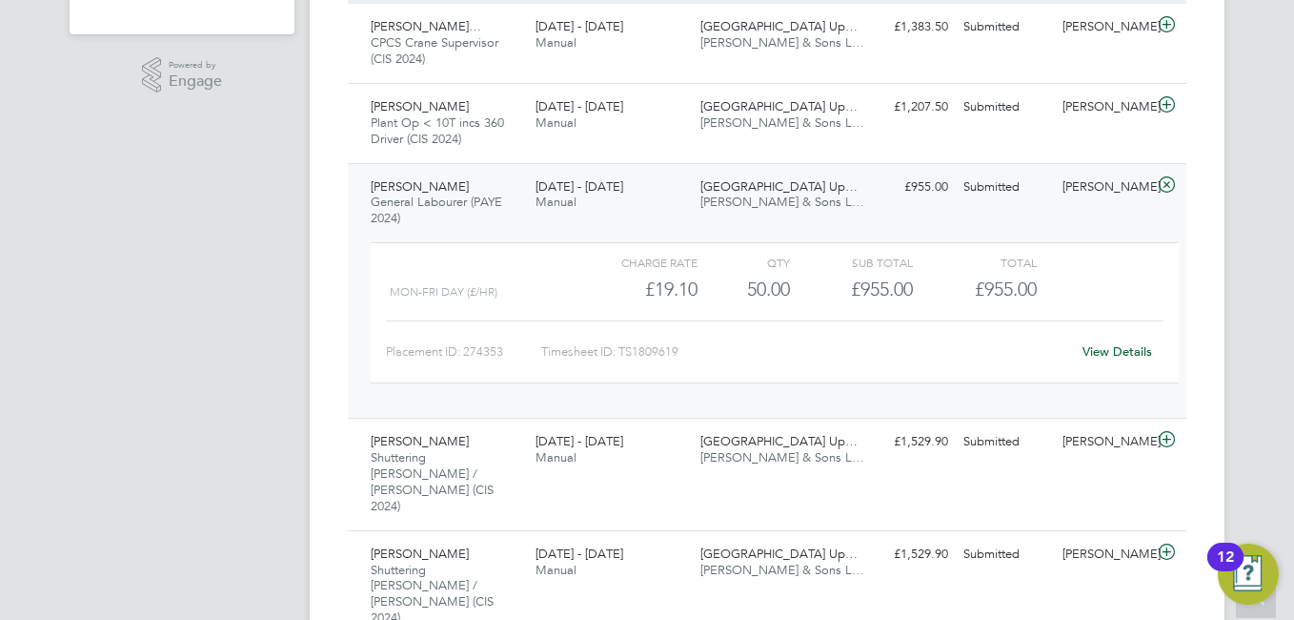
click at [420, 217] on div "Suresh Sudhooa General Labourer (PAYE 2024) 16 - 22 Aug 2025" at bounding box center [445, 204] width 165 height 64
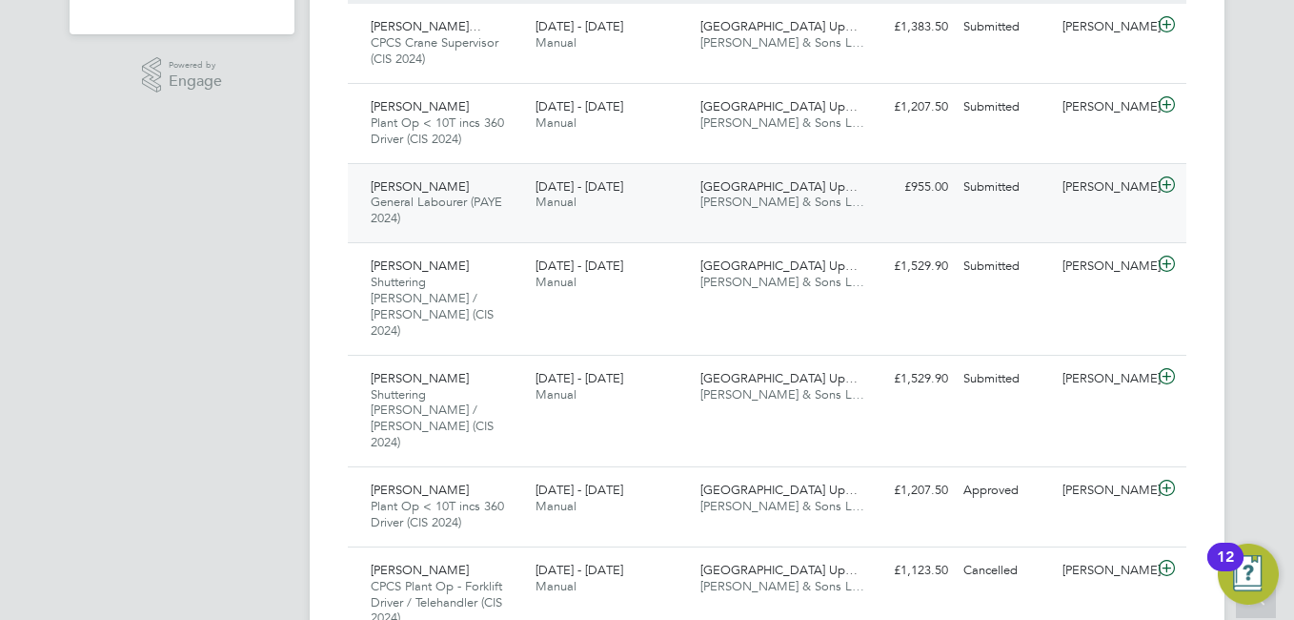
click at [420, 217] on div "Suresh Sudhooa General Labourer (PAYE 2024) 16 - 22 Aug 2025" at bounding box center [445, 204] width 165 height 64
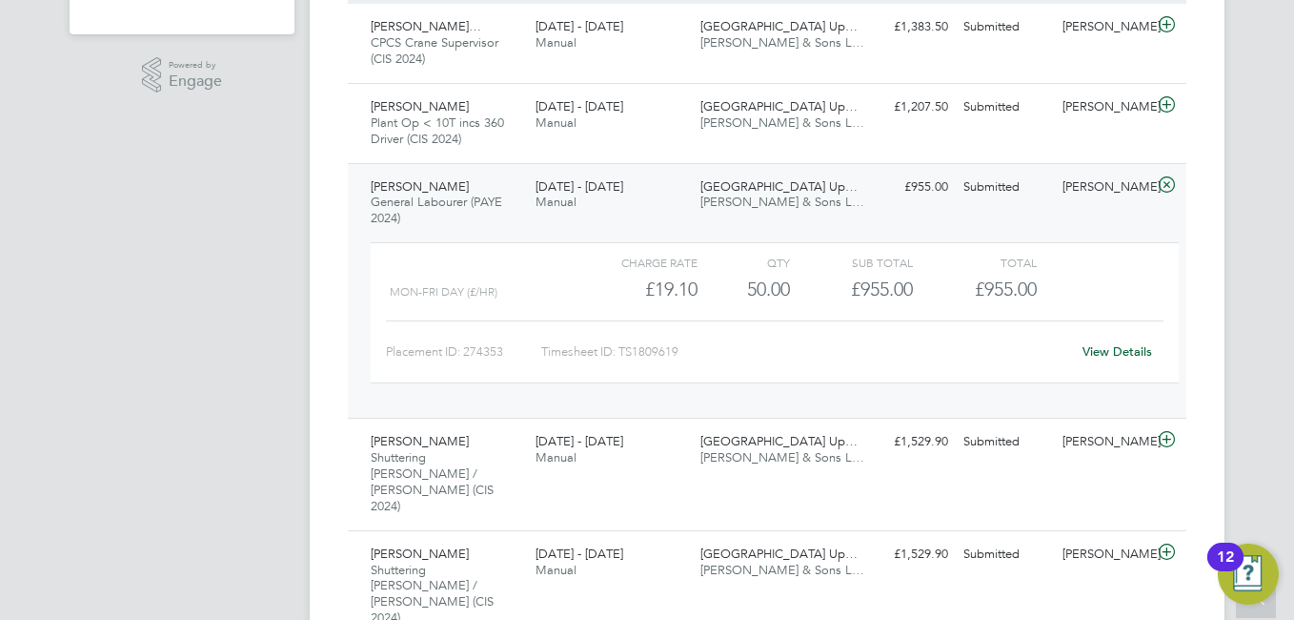
click at [1127, 352] on link "View Details" at bounding box center [1118, 351] width 70 height 16
click at [429, 197] on span "General Labourer (PAYE 2024)" at bounding box center [437, 209] width 132 height 32
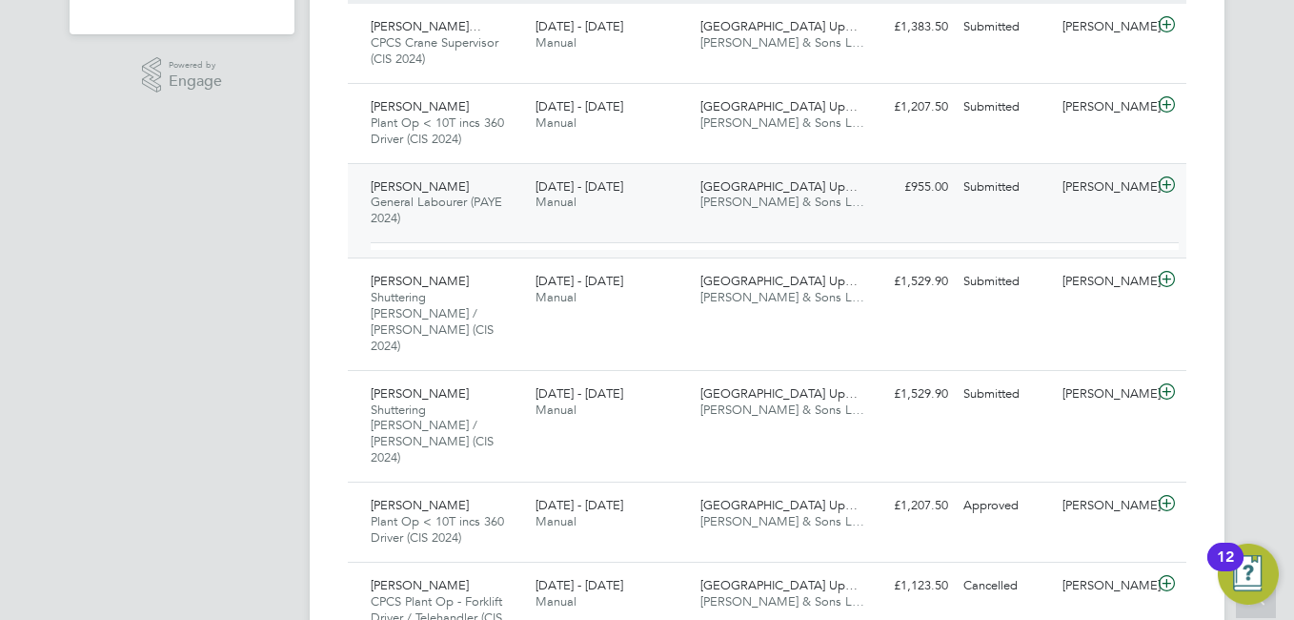
scroll to position [27, 0]
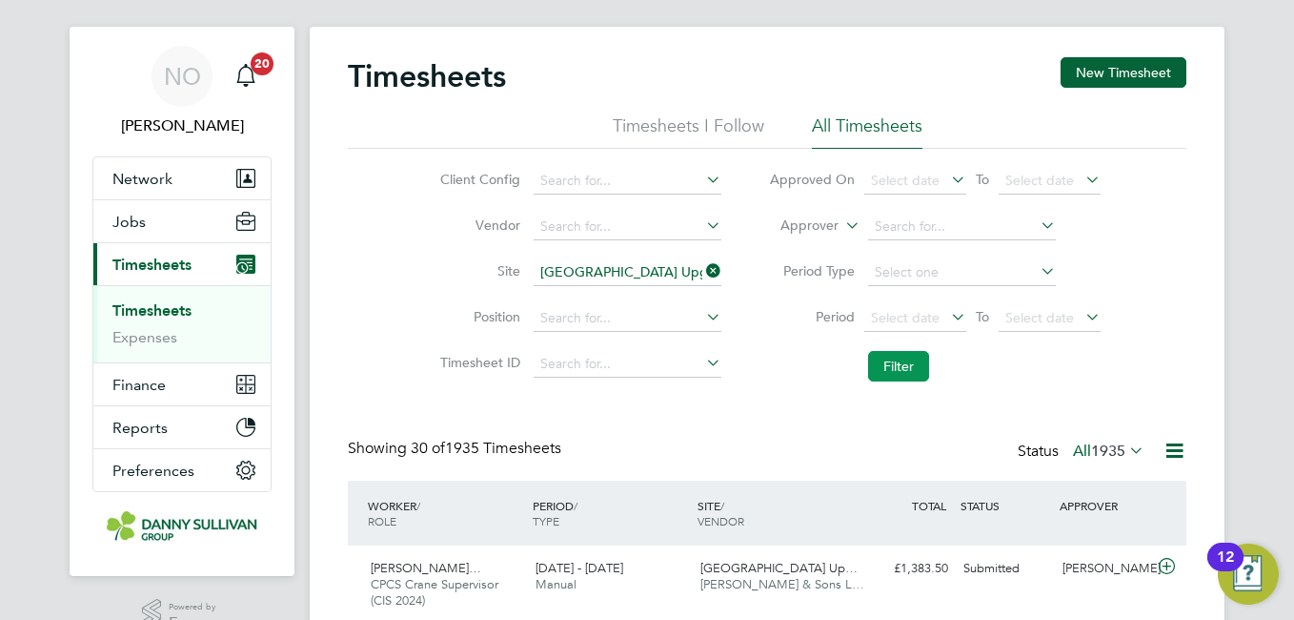
click at [911, 351] on button "Filter" at bounding box center [898, 366] width 61 height 30
click at [462, 297] on li "Position" at bounding box center [578, 318] width 335 height 46
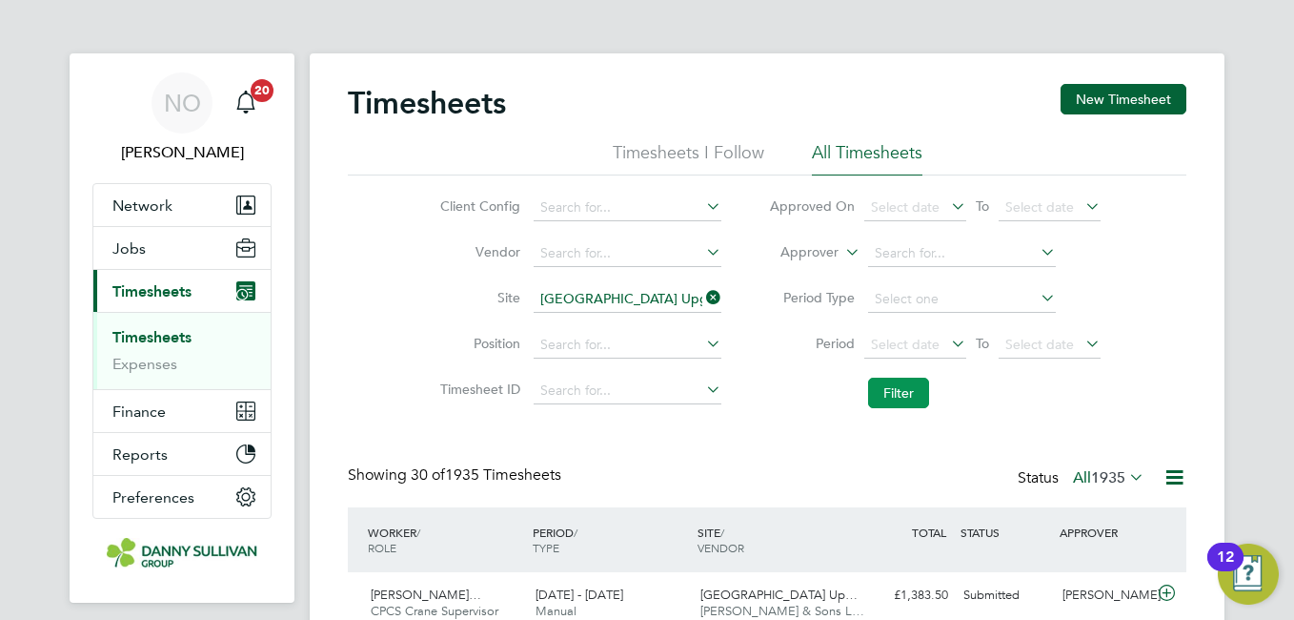
click at [903, 385] on button "Filter" at bounding box center [898, 392] width 61 height 30
click at [447, 279] on li "Site Surrey Quays Station Upgrade (300147)" at bounding box center [578, 299] width 335 height 46
click at [918, 387] on button "Filter" at bounding box center [898, 392] width 61 height 30
click at [397, 341] on div "Client Config Vendor Site Surrey Quays Station Upgrade (300147) Position Timesh…" at bounding box center [767, 296] width 839 height 242
click at [1144, 106] on button "New Timesheet" at bounding box center [1124, 99] width 126 height 30
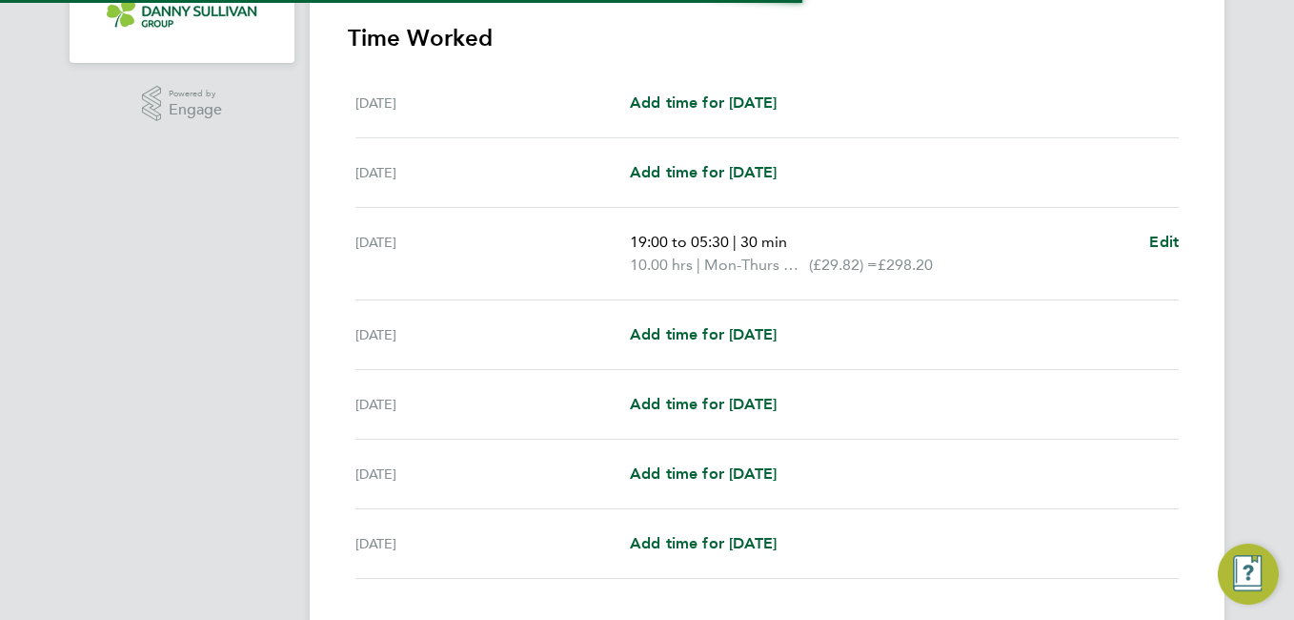
scroll to position [541, 0]
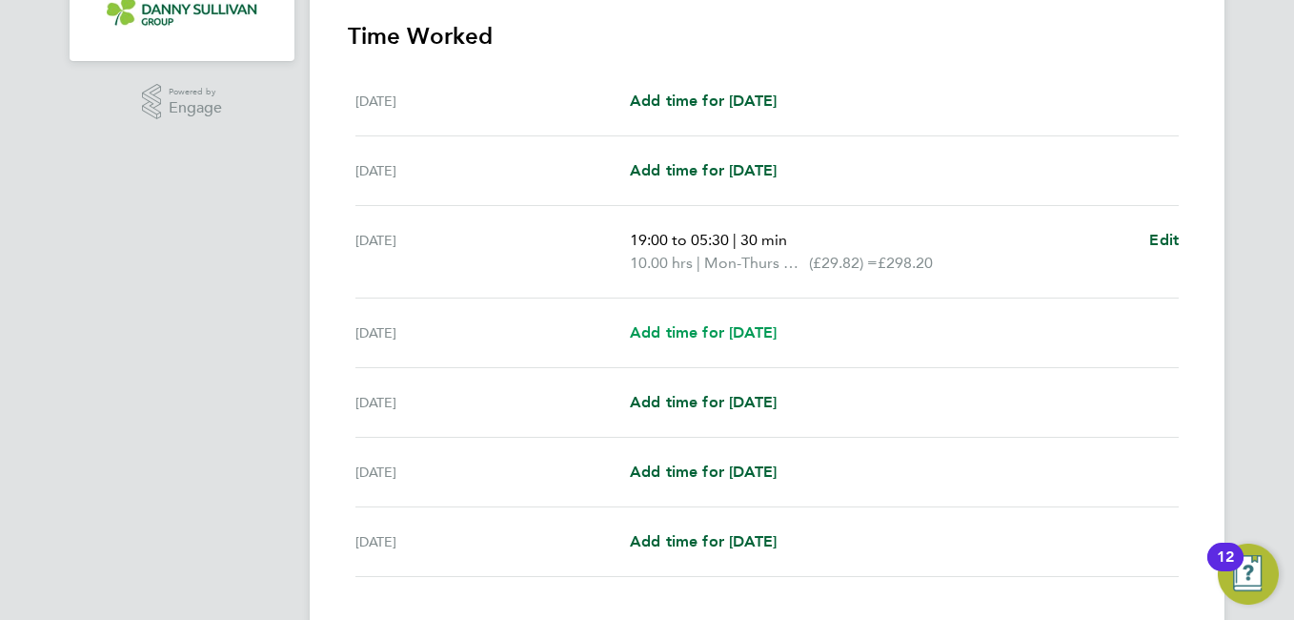
click at [739, 340] on span "Add time for [DATE]" at bounding box center [703, 332] width 147 height 18
select select "30"
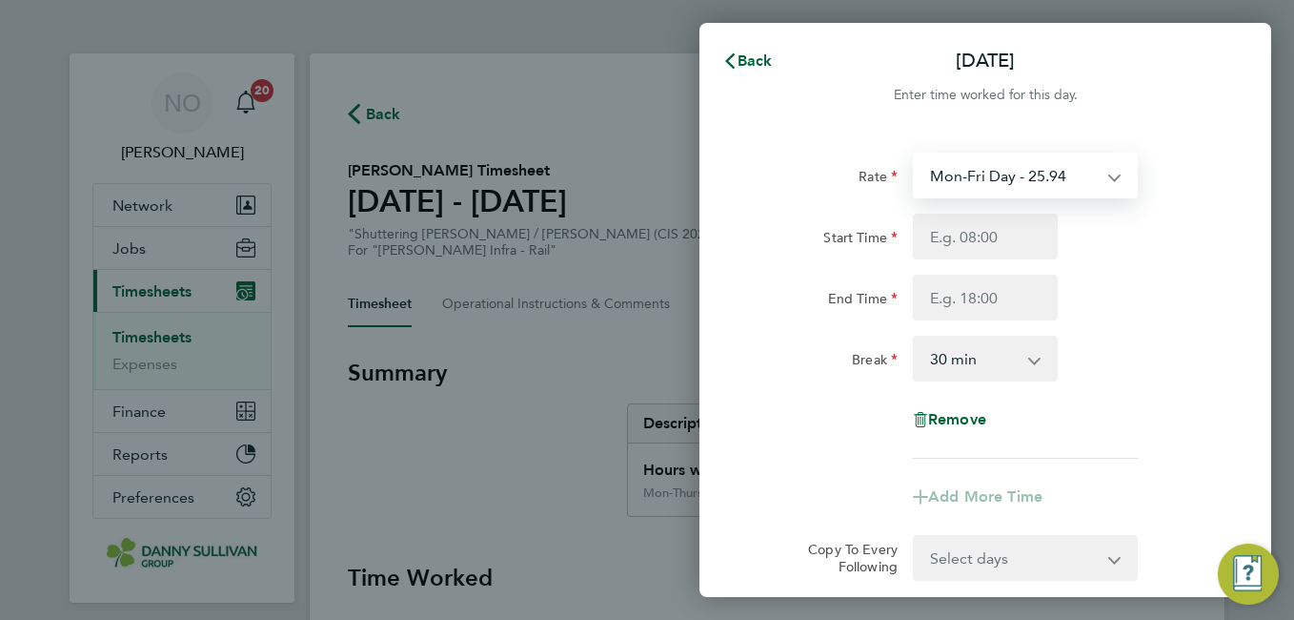
click at [1015, 169] on select "Mon-Fri Day - 25.94 Weekend - 33.71 Mon-Thurs Night - 29.82 Xmas / NY - 51.87 B…" at bounding box center [1014, 175] width 198 height 42
select select "30"
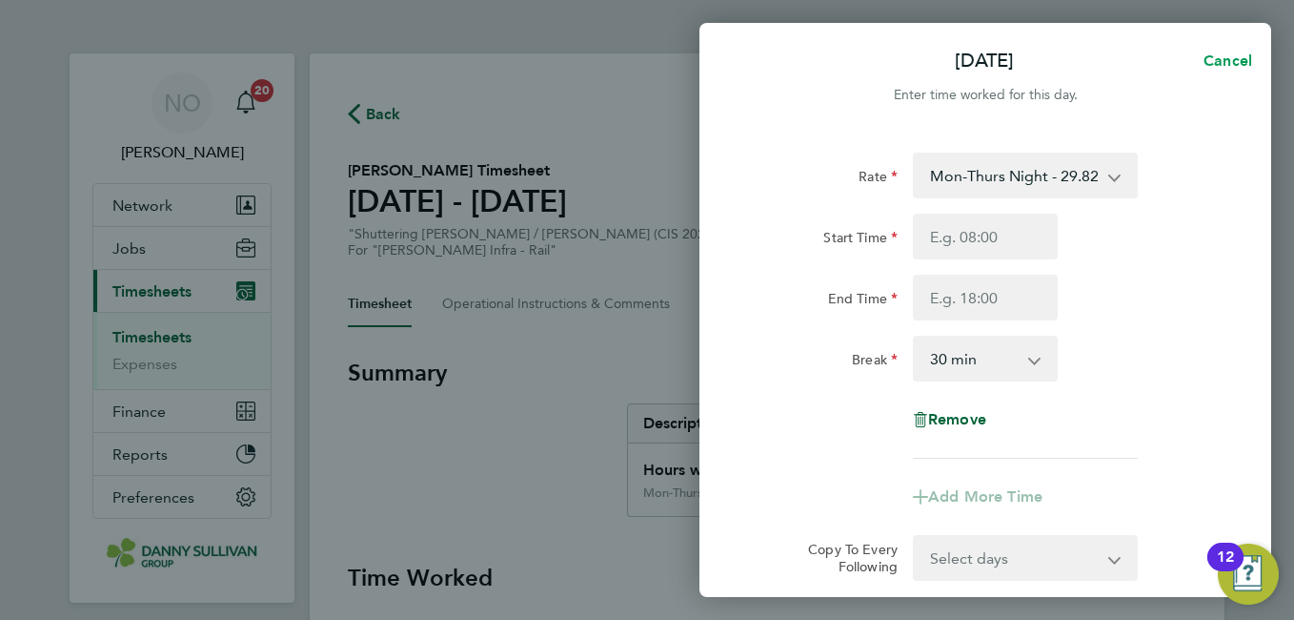
click at [1224, 76] on button "Cancel" at bounding box center [1222, 61] width 98 height 38
select select "30"
click at [731, 60] on icon "button" at bounding box center [729, 60] width 15 height 15
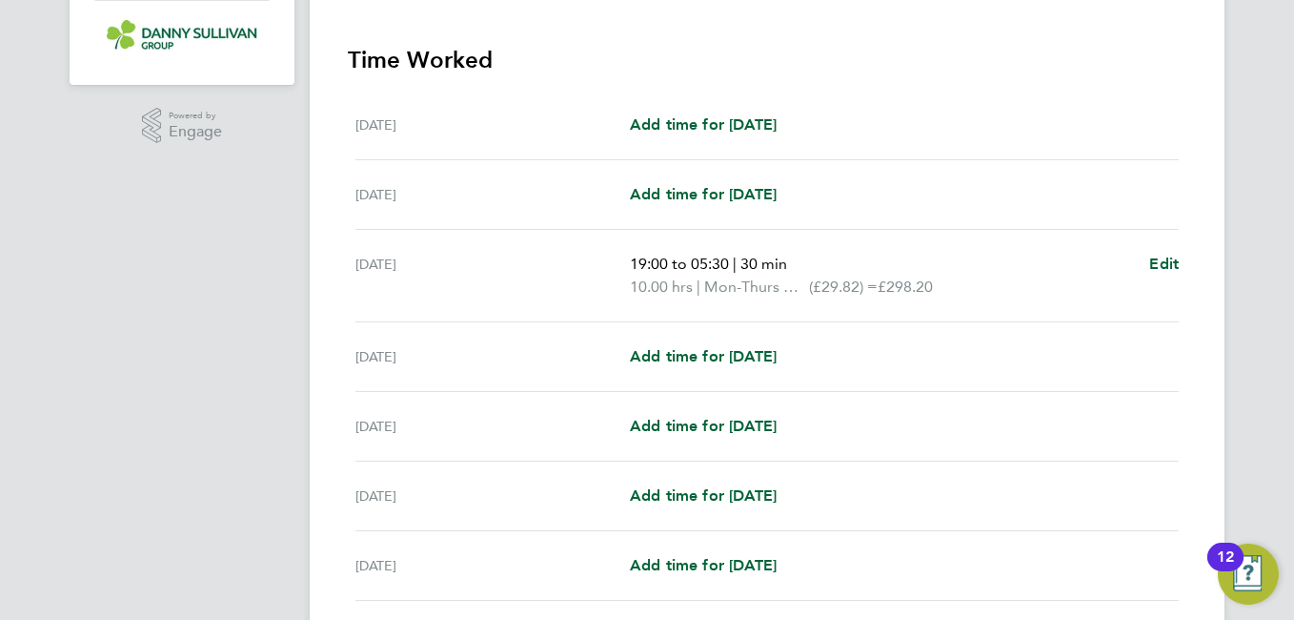
scroll to position [541, 0]
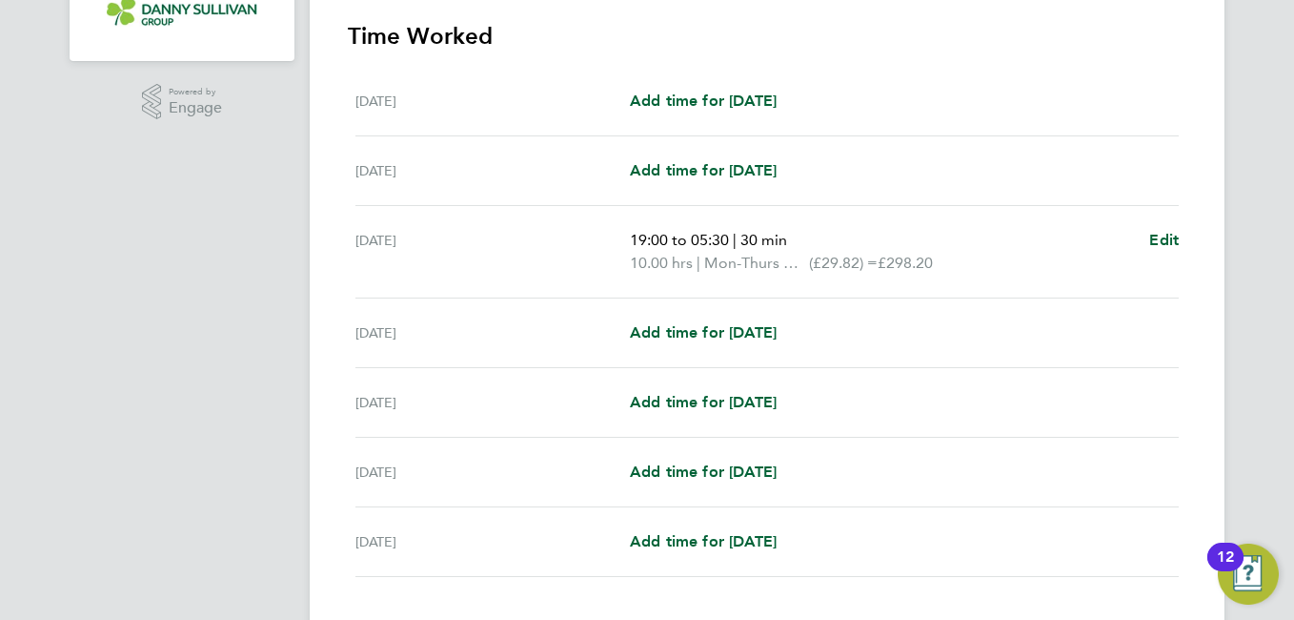
click at [1179, 241] on ul "[DATE] Add time for [DATE] Add time for [DATE] [DATE] Add time for [DATE] Add t…" at bounding box center [767, 322] width 839 height 510
click at [1155, 241] on span "Edit" at bounding box center [1164, 240] width 30 height 18
select select "30"
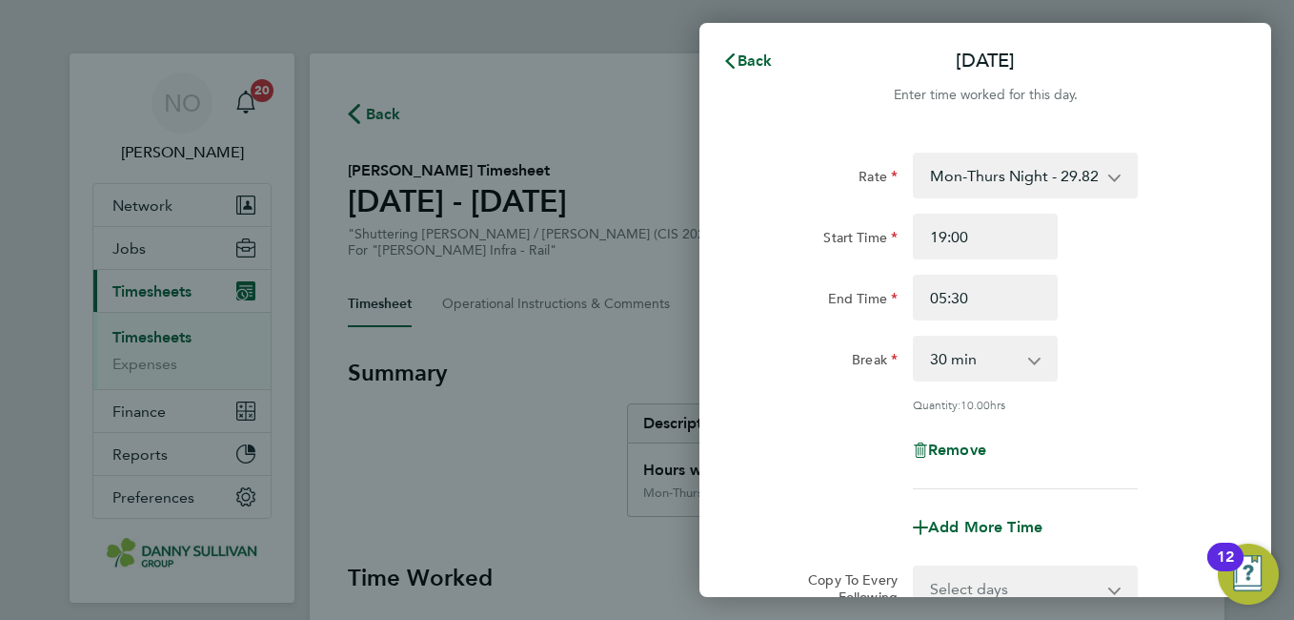
click at [1135, 322] on div "Rate Mon-Thurs Night - 29.82 Mon-Fri Day - 25.94 Weekend - 33.71 Xmas / NY - 51…" at bounding box center [985, 320] width 465 height 336
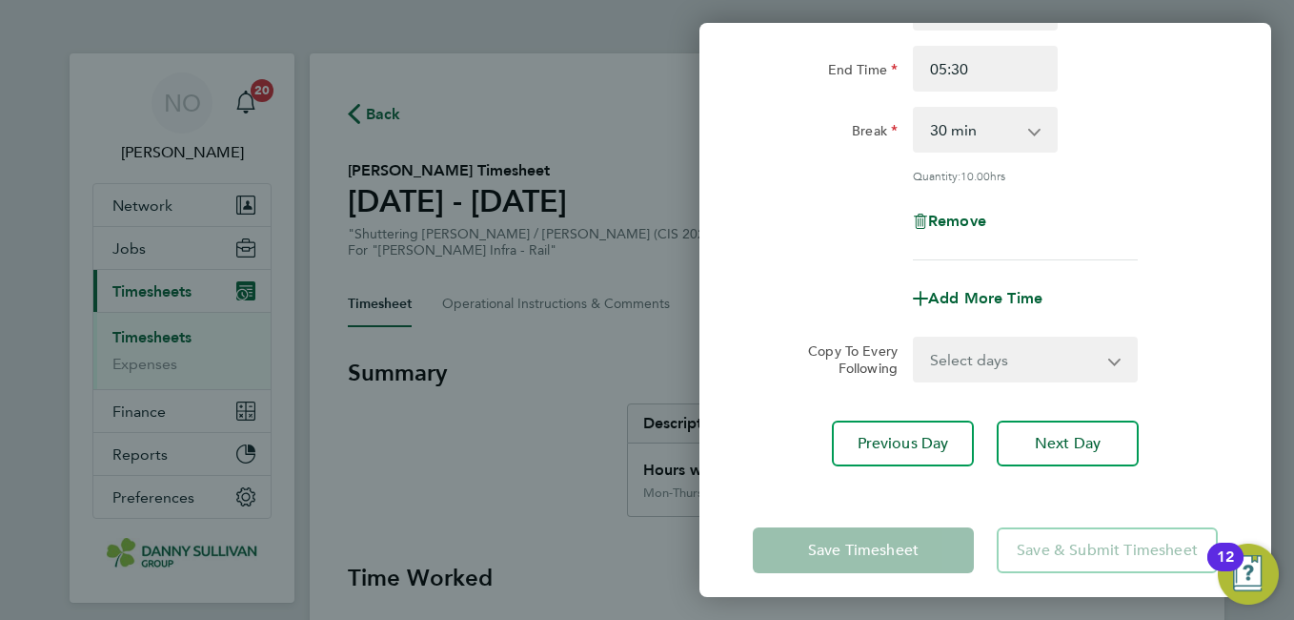
scroll to position [241, 0]
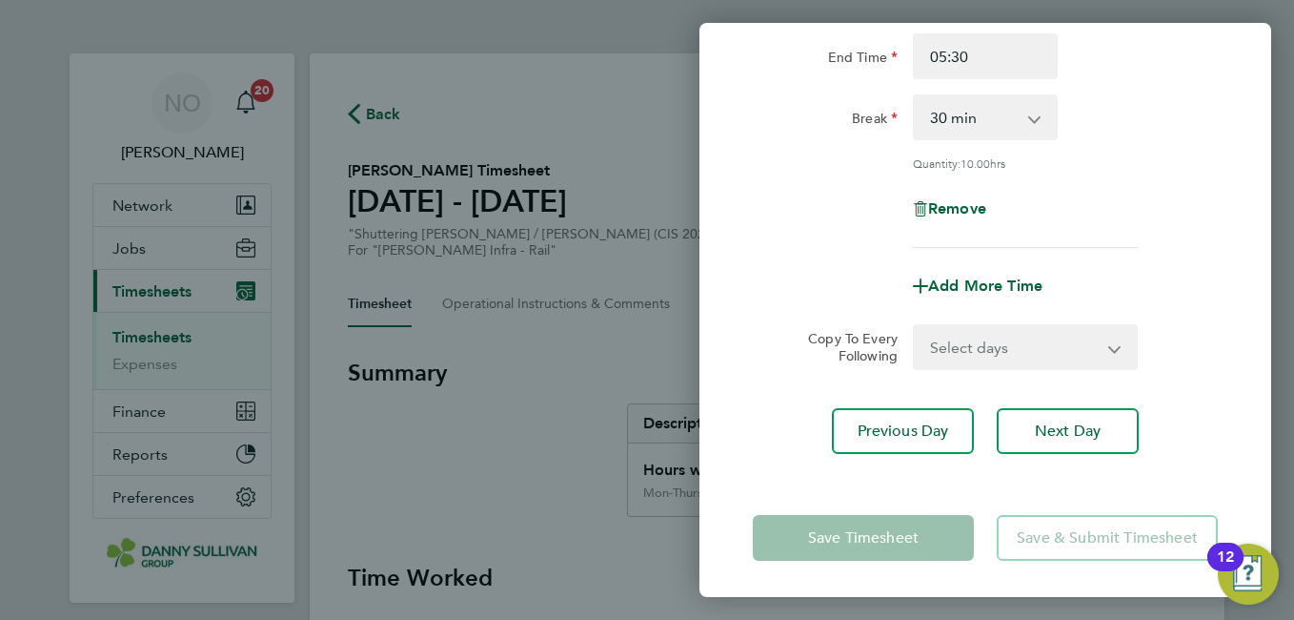
click at [1031, 347] on select "Select days Day [DATE] [DATE] [DATE] [DATE]" at bounding box center [1015, 347] width 200 height 42
select select "DAY"
click at [915, 326] on select "Select days Day [DATE] [DATE] [DATE] [DATE]" at bounding box center [1015, 347] width 200 height 42
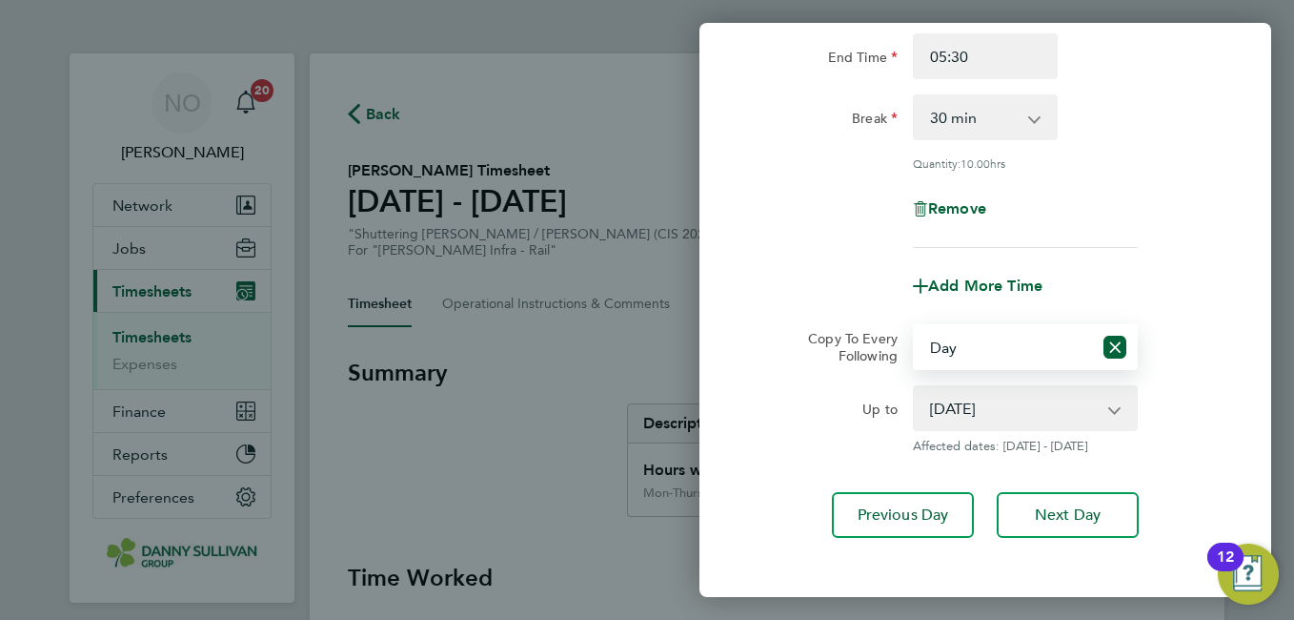
click at [1039, 396] on select "[DATE] [DATE] [DATE] [DATE]" at bounding box center [1014, 408] width 198 height 42
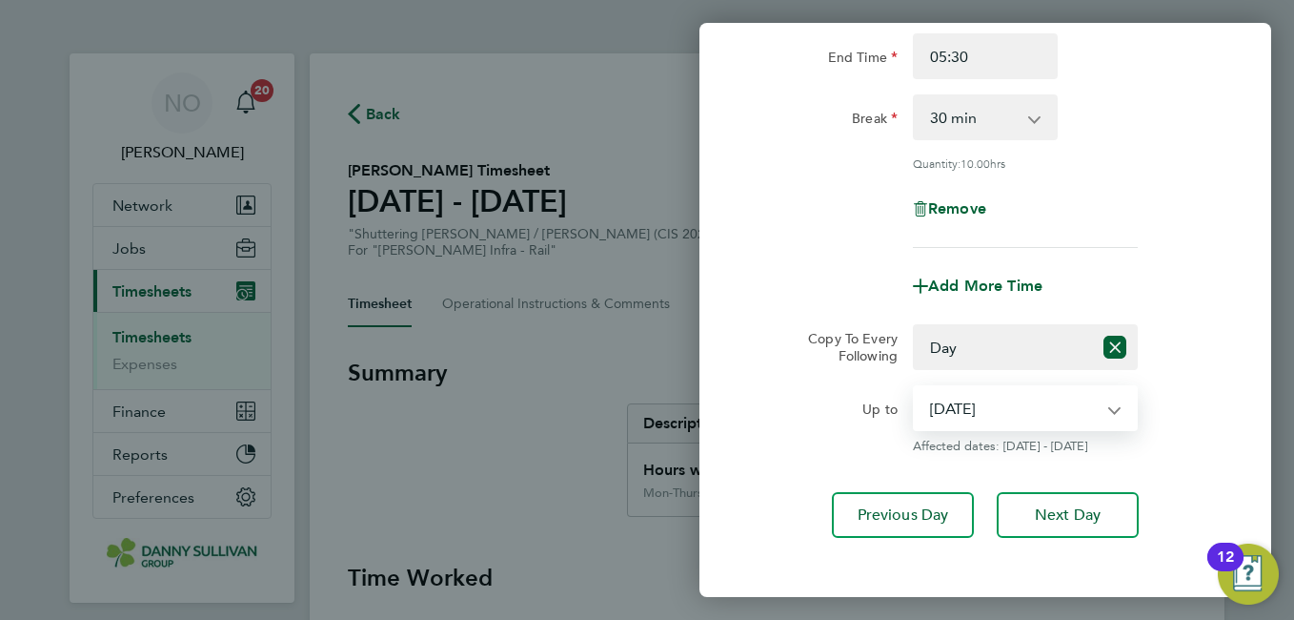
select select "[DATE]"
click at [915, 387] on select "[DATE] [DATE] [DATE] [DATE]" at bounding box center [1014, 408] width 198 height 42
click at [1214, 403] on div "Up to [DATE] [DATE] [DATE] [DATE] Affected dates: [DATE] - [DATE]" at bounding box center [985, 419] width 480 height 69
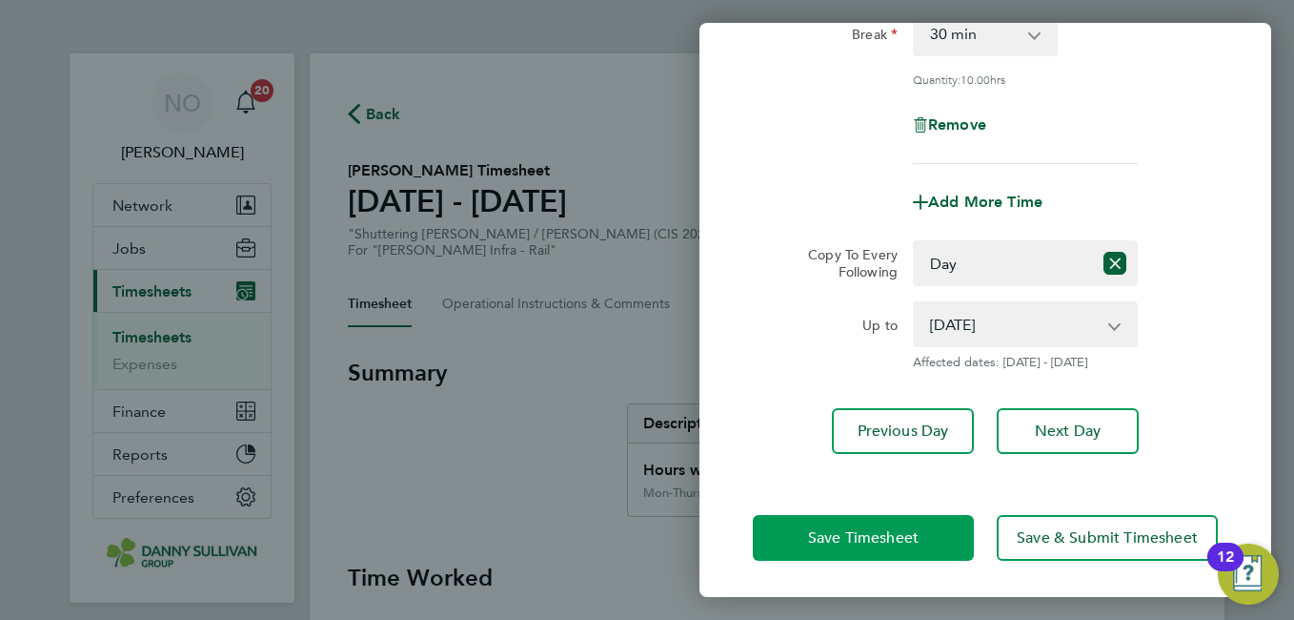
click at [832, 538] on span "Save Timesheet" at bounding box center [863, 537] width 111 height 19
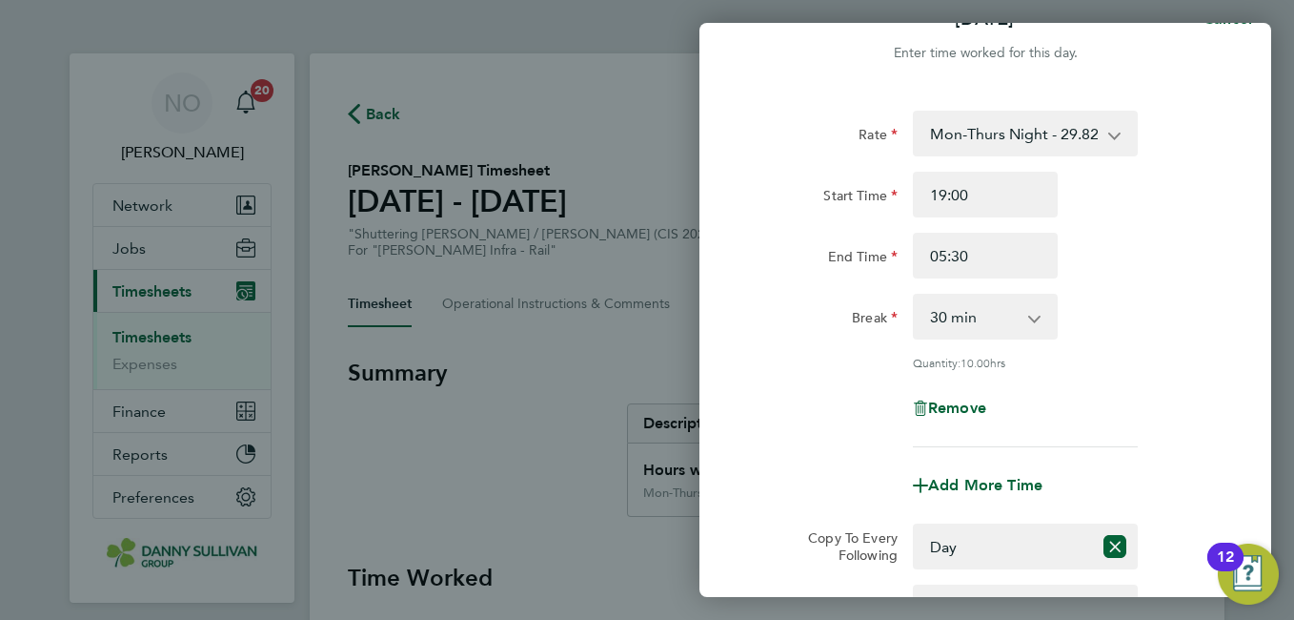
scroll to position [0, 0]
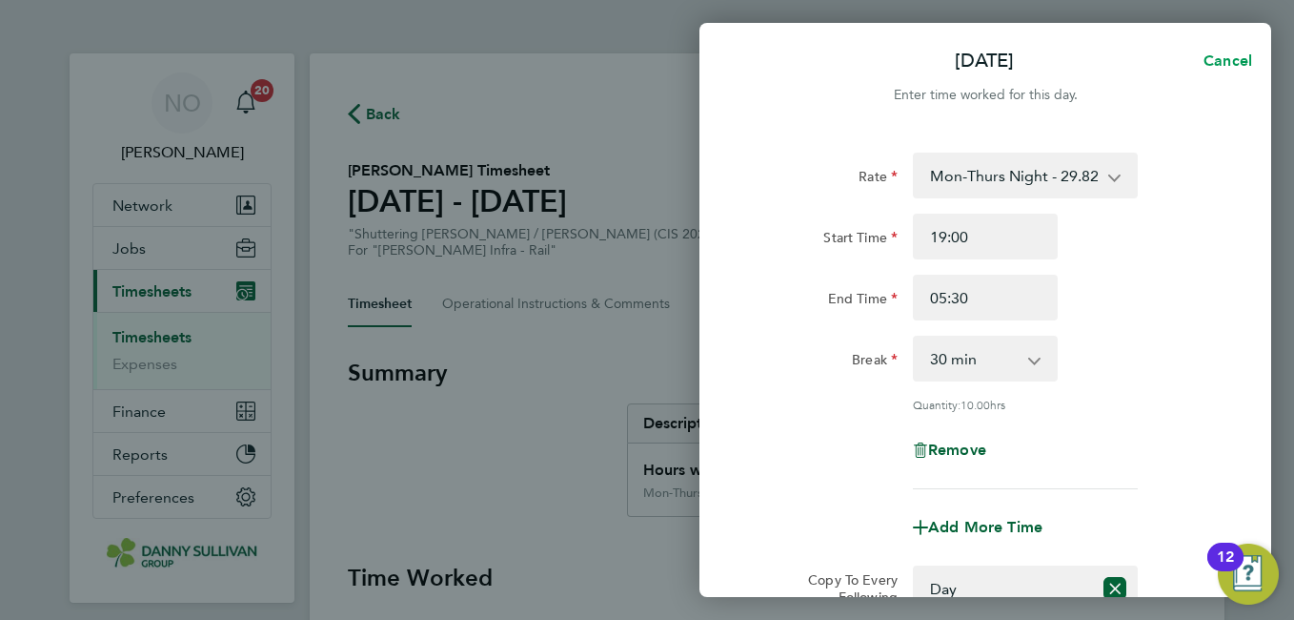
click at [1212, 73] on button "Cancel" at bounding box center [1222, 61] width 98 height 38
select select "0: null"
select select "30"
click at [739, 82] on div "Back Mon 18 Aug" at bounding box center [986, 61] width 572 height 46
click at [759, 58] on span "Back" at bounding box center [755, 60] width 35 height 18
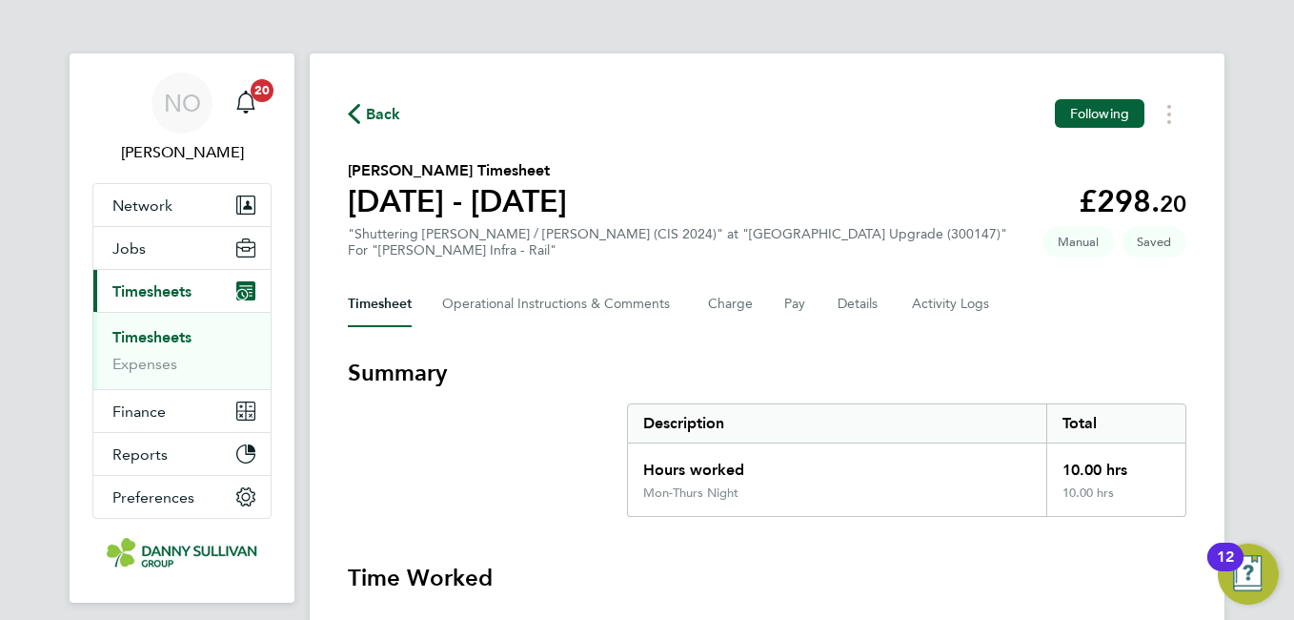
click at [856, 99] on div "Back Following" at bounding box center [767, 114] width 839 height 30
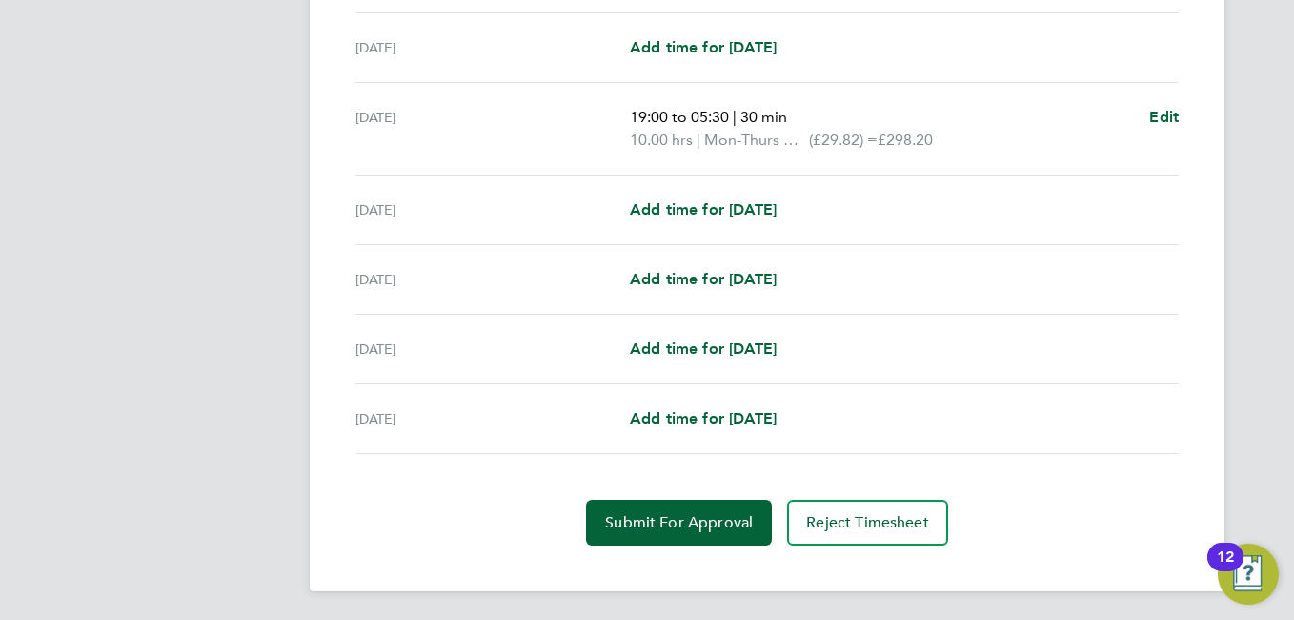
scroll to position [666, 0]
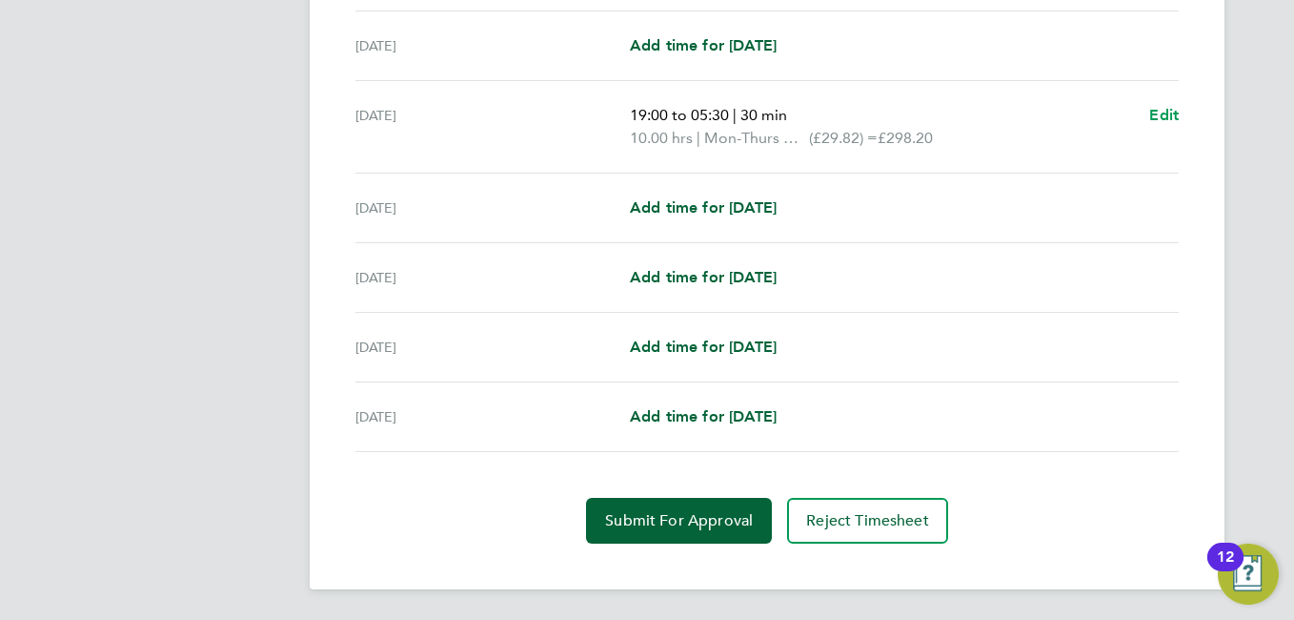
click at [1177, 118] on span "Edit" at bounding box center [1164, 115] width 30 height 18
select select "30"
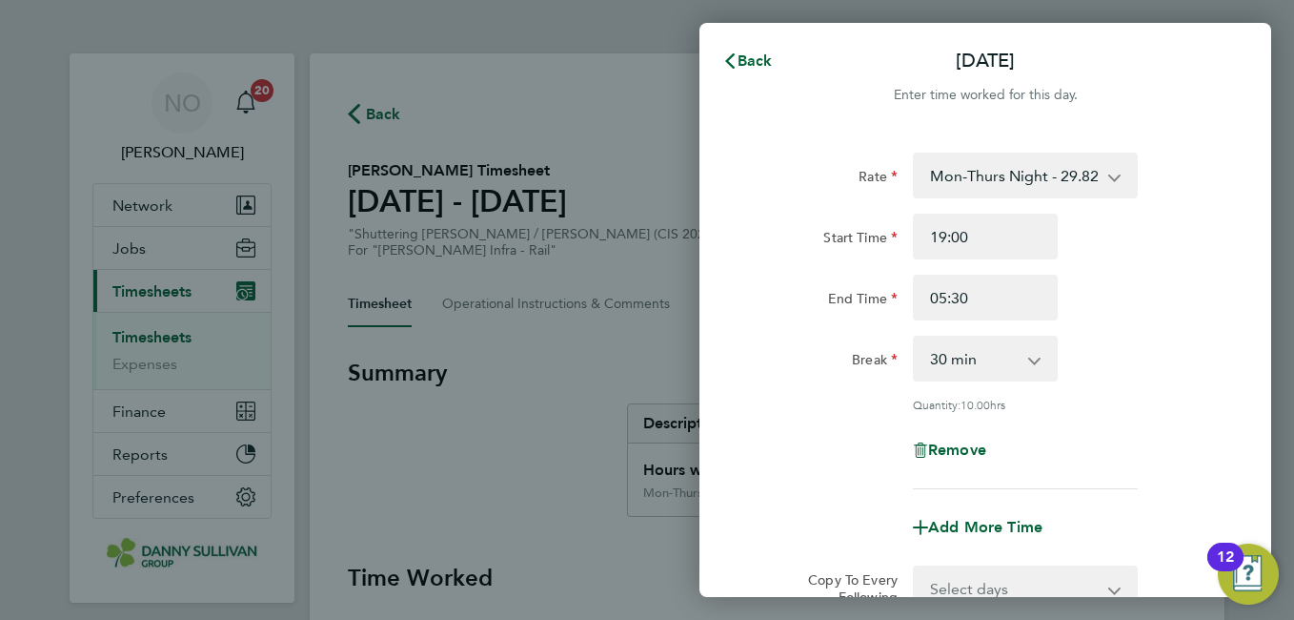
click at [1132, 308] on div "End Time 05:30" at bounding box center [985, 297] width 480 height 46
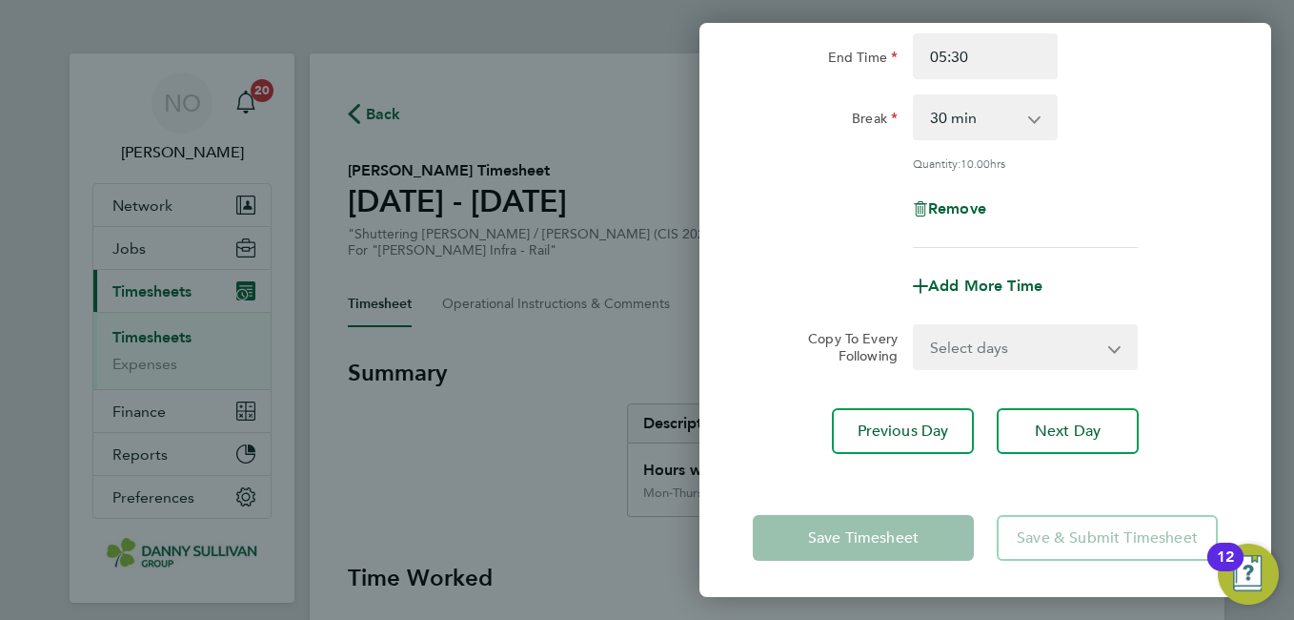
click at [1051, 337] on select "Select days Day [DATE] [DATE] [DATE] [DATE]" at bounding box center [1015, 347] width 200 height 42
select select "DAY"
click at [915, 326] on select "Select days Day [DATE] [DATE] [DATE] [DATE]" at bounding box center [1015, 347] width 200 height 42
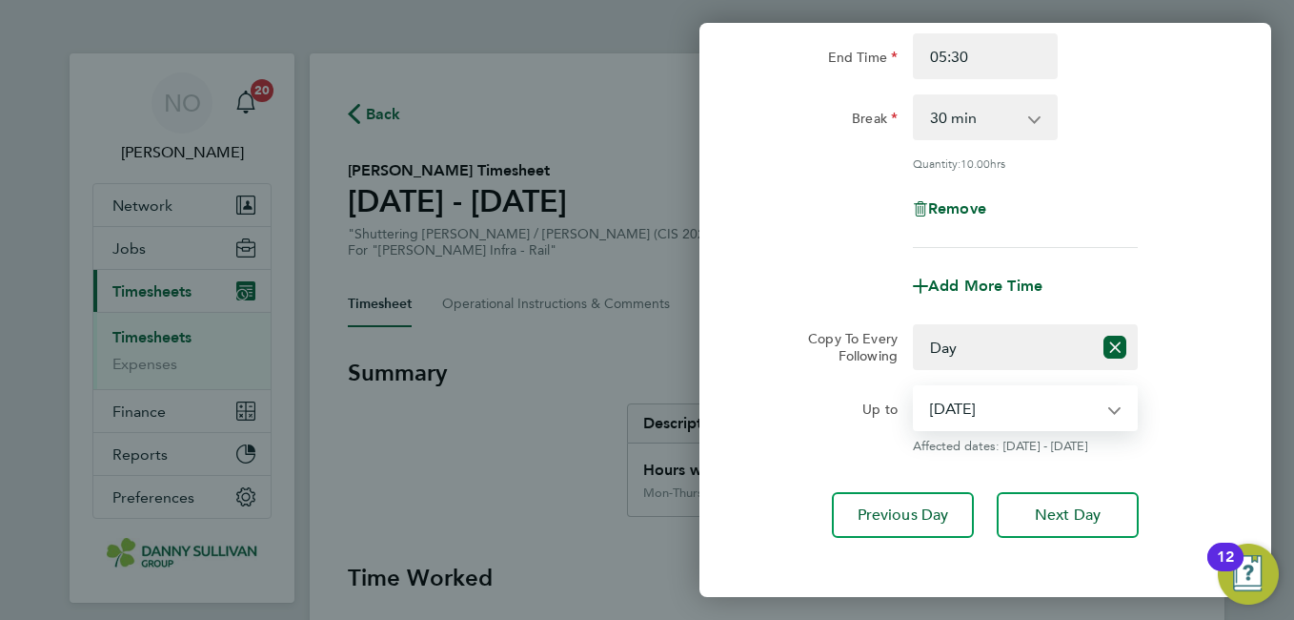
click at [1045, 388] on select "[DATE] [DATE] [DATE] [DATE]" at bounding box center [1014, 408] width 198 height 42
select select "[DATE]"
click at [915, 387] on select "[DATE] [DATE] [DATE] [DATE]" at bounding box center [1014, 408] width 198 height 42
click at [1197, 377] on app-copy-timesheet-lines "Copy To Every Following Select days Day Tuesday Wednesday Thursday Friday Up to…" at bounding box center [985, 389] width 465 height 130
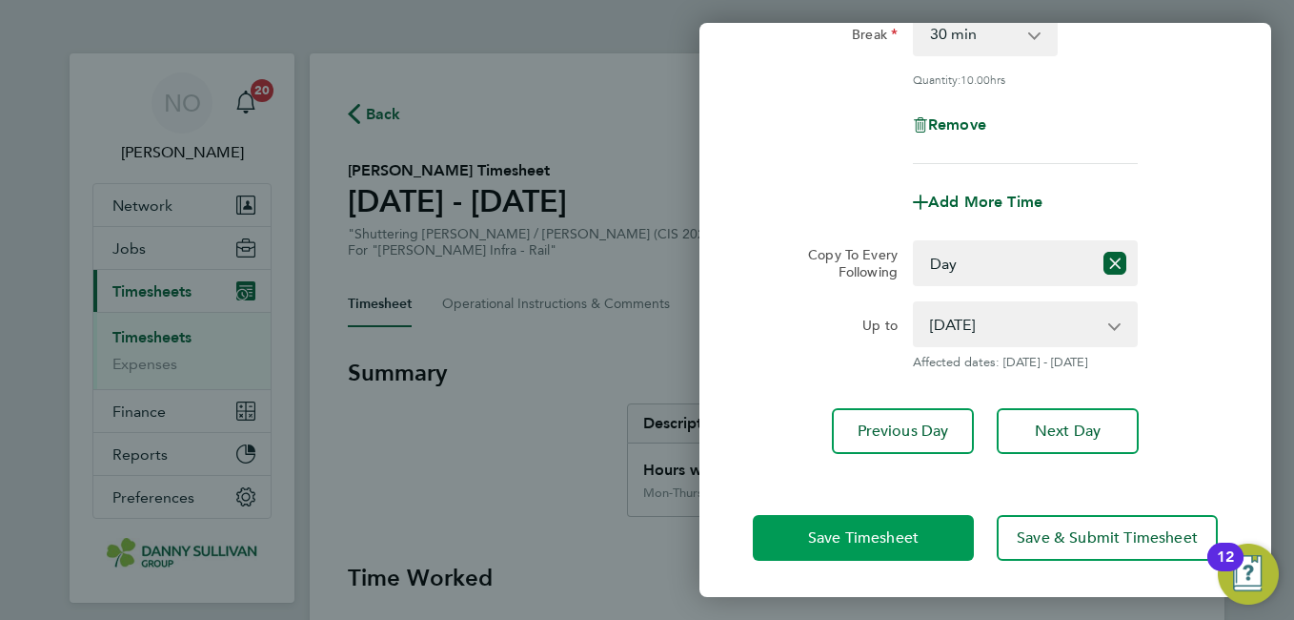
click at [836, 523] on button "Save Timesheet" at bounding box center [863, 538] width 221 height 46
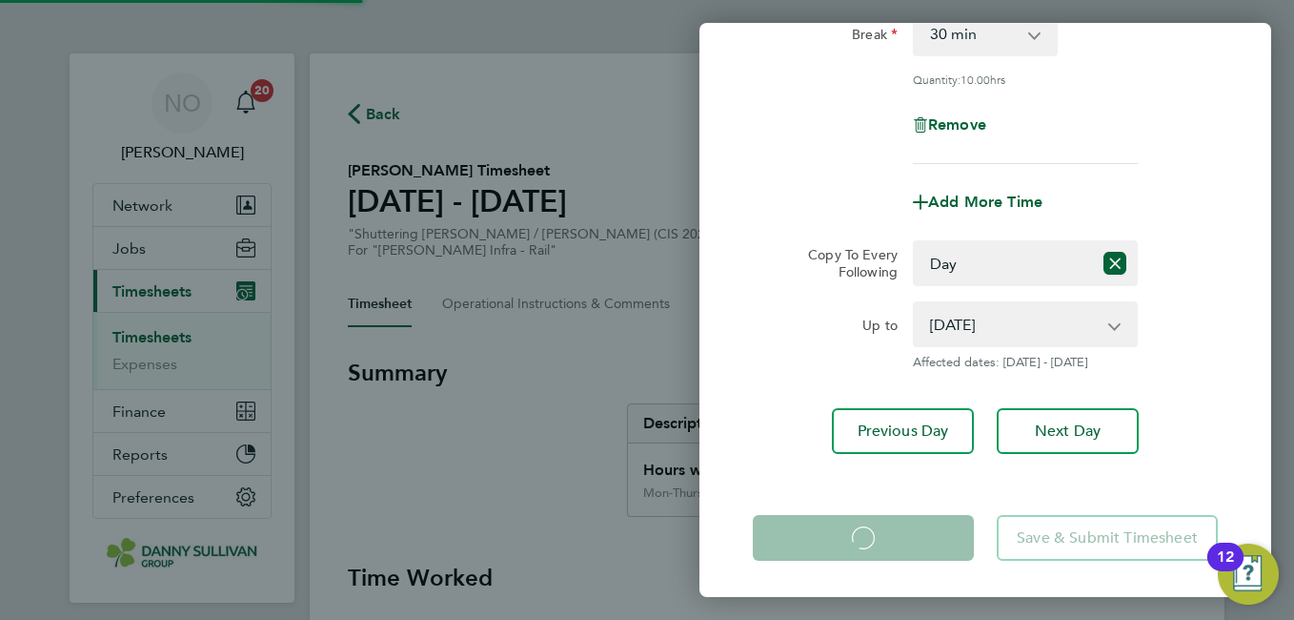
click at [836, 523] on app-form-button "Save Timesheet Loading" at bounding box center [869, 538] width 233 height 46
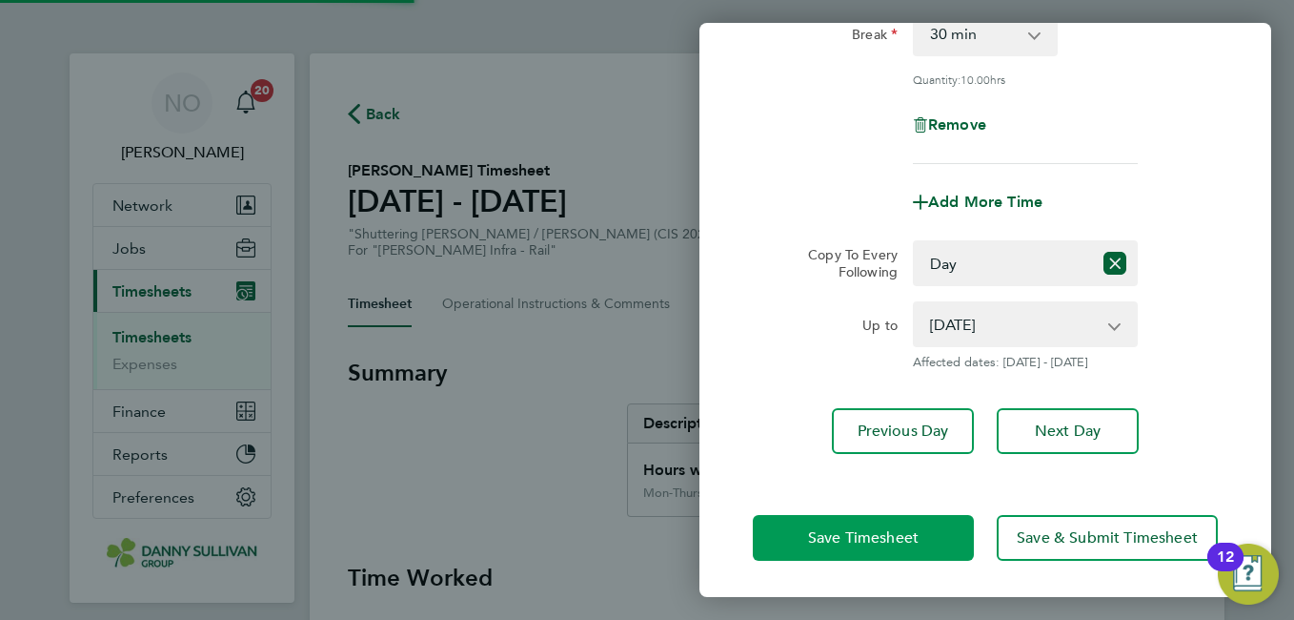
click at [836, 523] on button "Save Timesheet" at bounding box center [863, 538] width 221 height 46
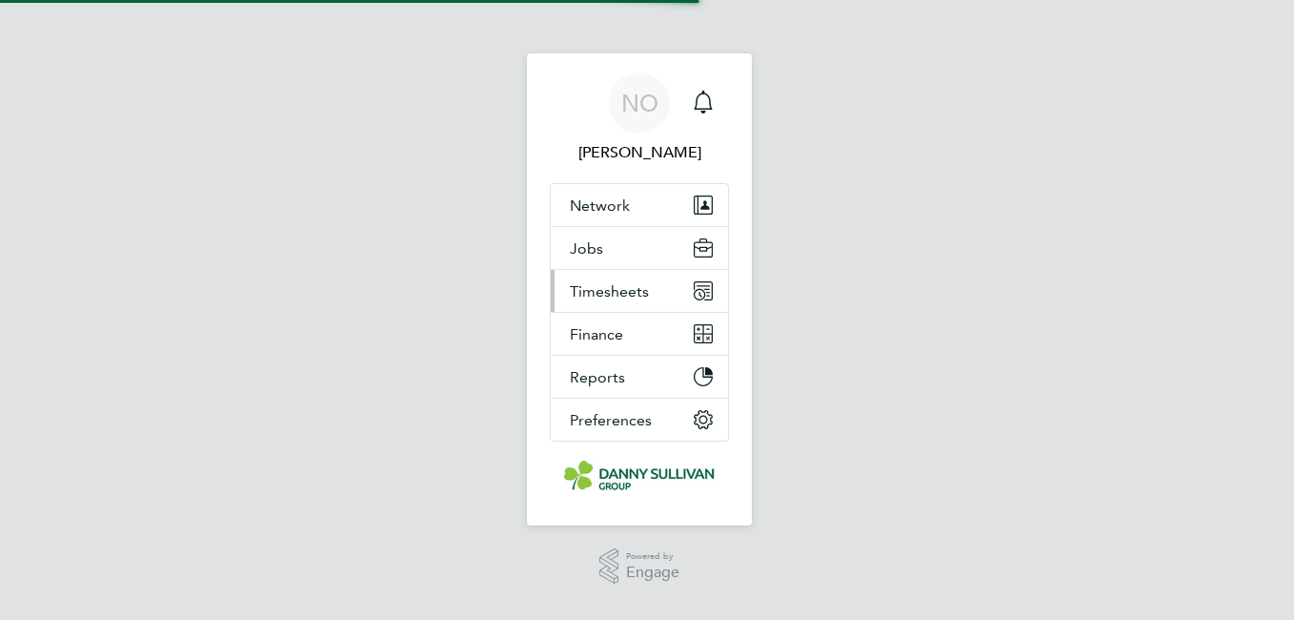
select select "30"
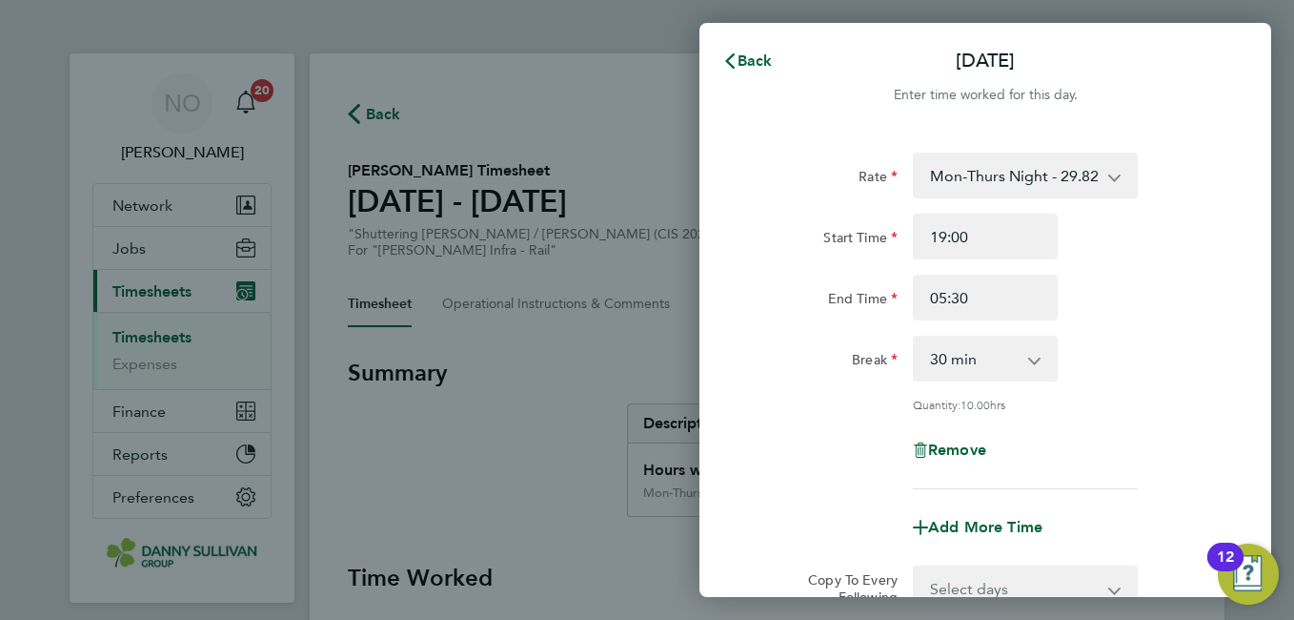
click at [1149, 284] on div "End Time 05:30" at bounding box center [985, 297] width 480 height 46
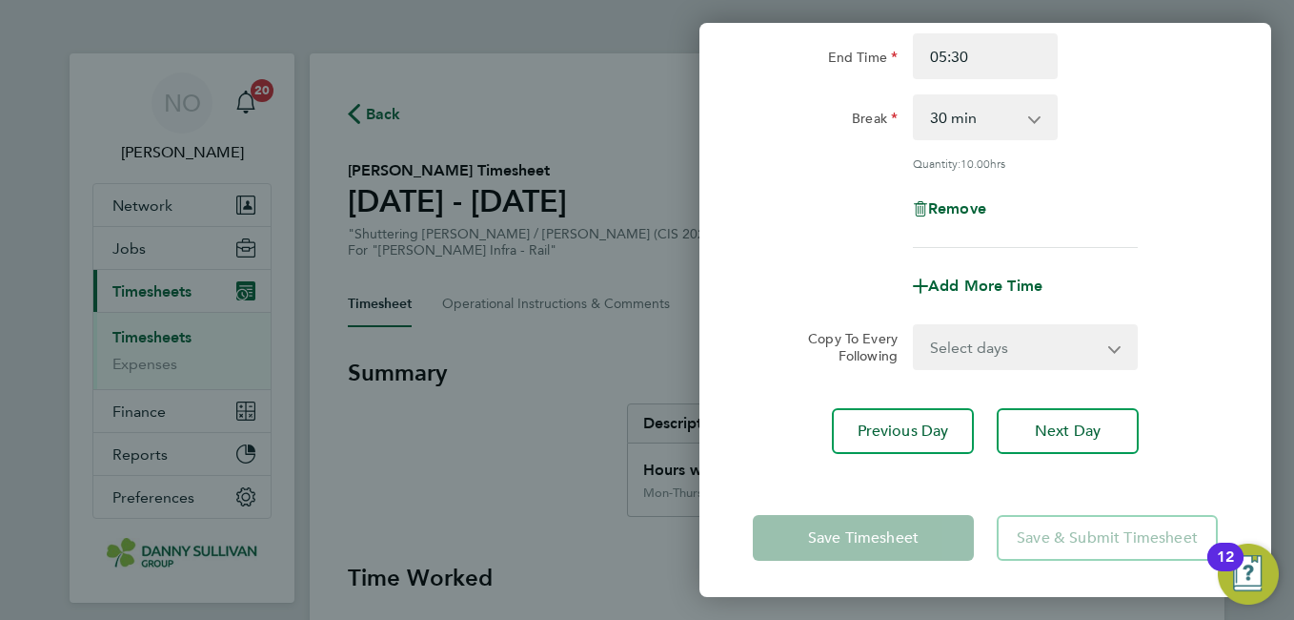
click at [988, 347] on select "Select days Day [DATE] [DATE] [DATE] [DATE]" at bounding box center [1015, 347] width 200 height 42
select select "DAY"
click at [915, 326] on select "Select days Day [DATE] [DATE] [DATE] [DATE]" at bounding box center [1015, 347] width 200 height 42
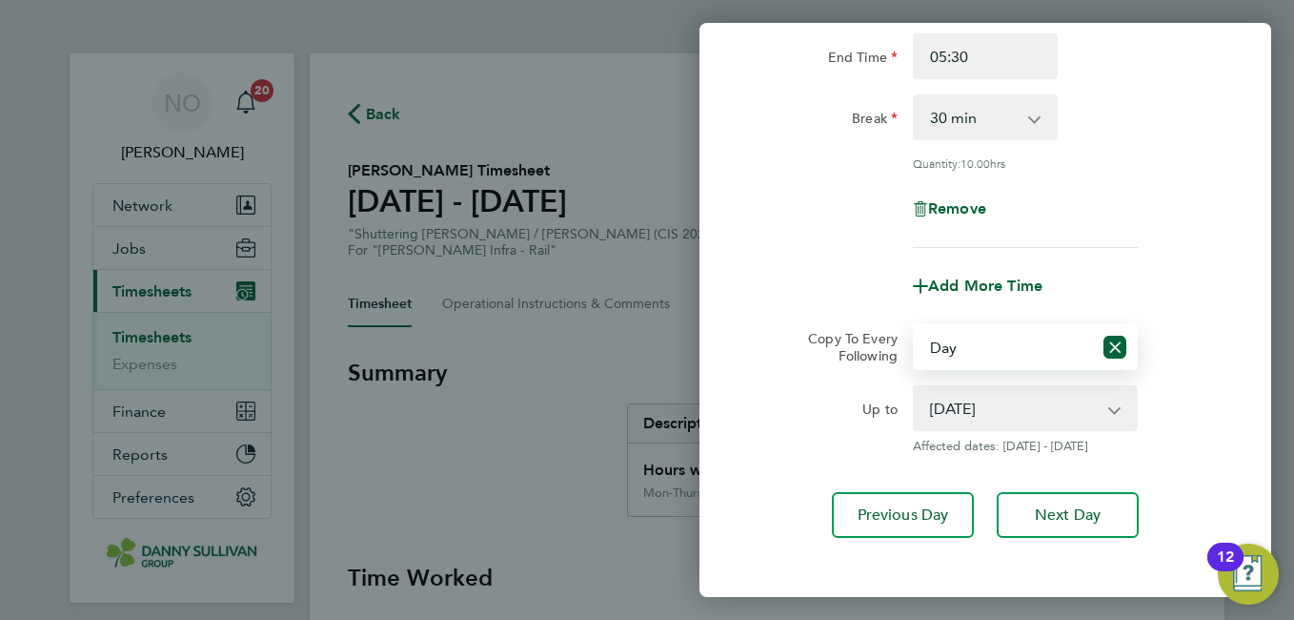
click at [1046, 405] on select "[DATE] [DATE] [DATE] [DATE]" at bounding box center [1014, 408] width 198 height 42
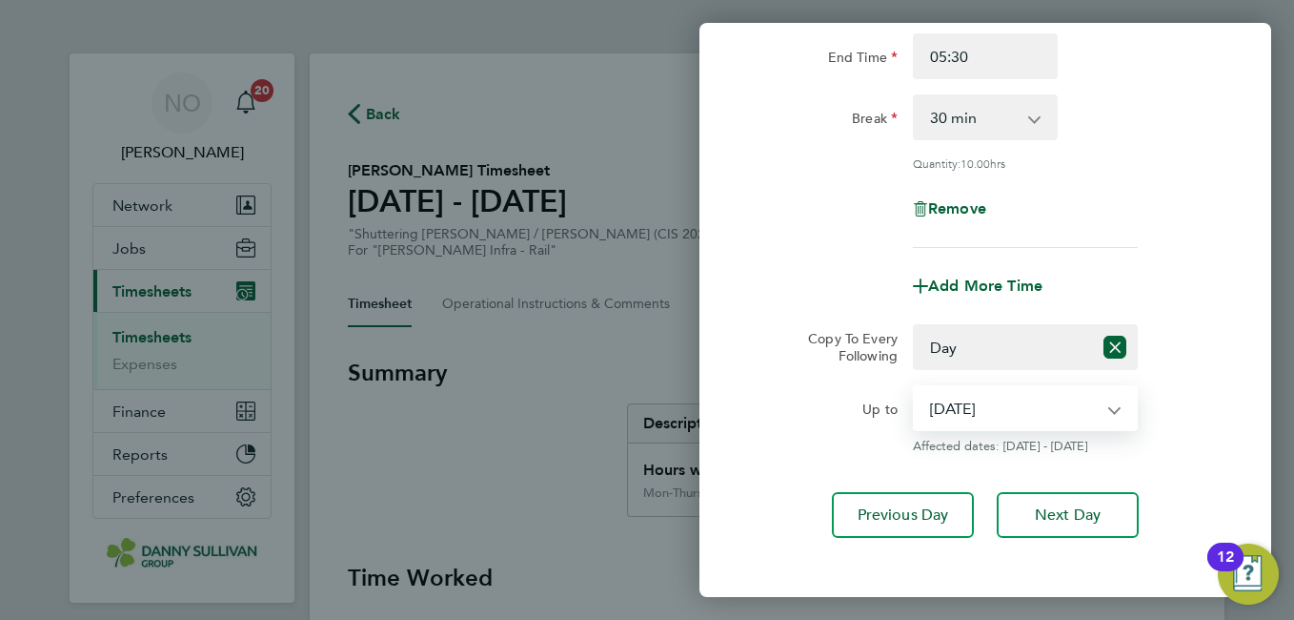
select select "[DATE]"
click at [915, 387] on select "[DATE] [DATE] [DATE] [DATE]" at bounding box center [1014, 408] width 198 height 42
click at [1209, 385] on div "Up to [DATE] [DATE] [DATE] [DATE] Affected dates: [DATE] - [DATE]" at bounding box center [985, 419] width 480 height 69
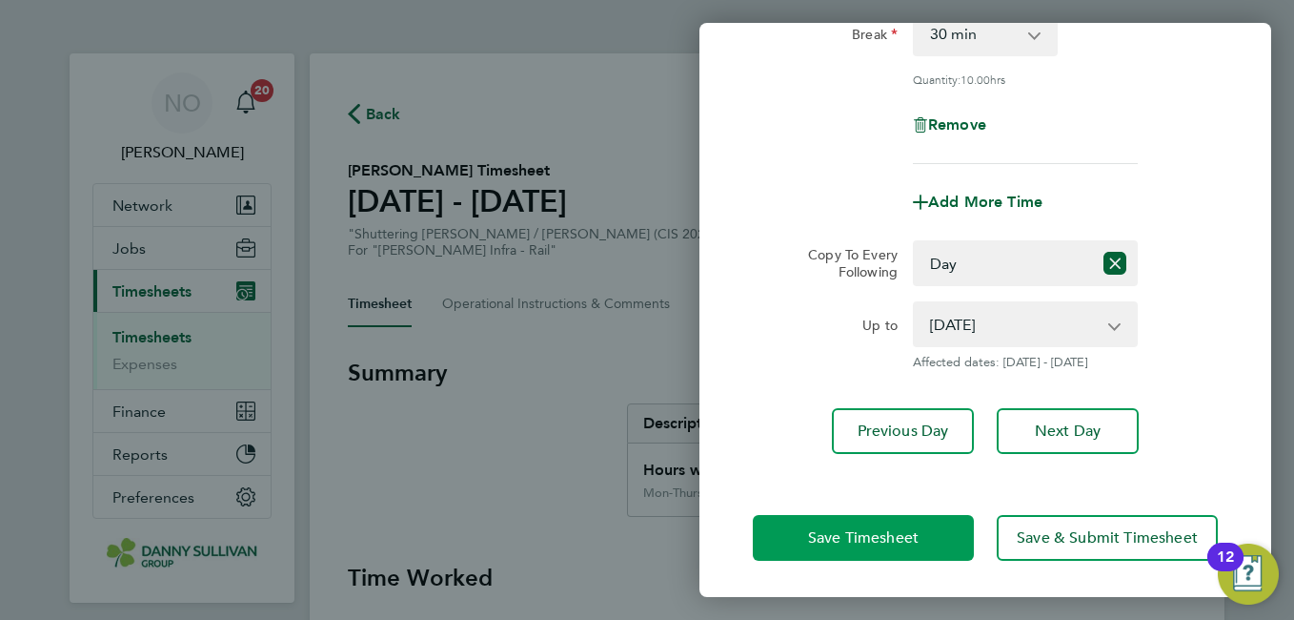
click at [861, 533] on span "Save Timesheet" at bounding box center [863, 537] width 111 height 19
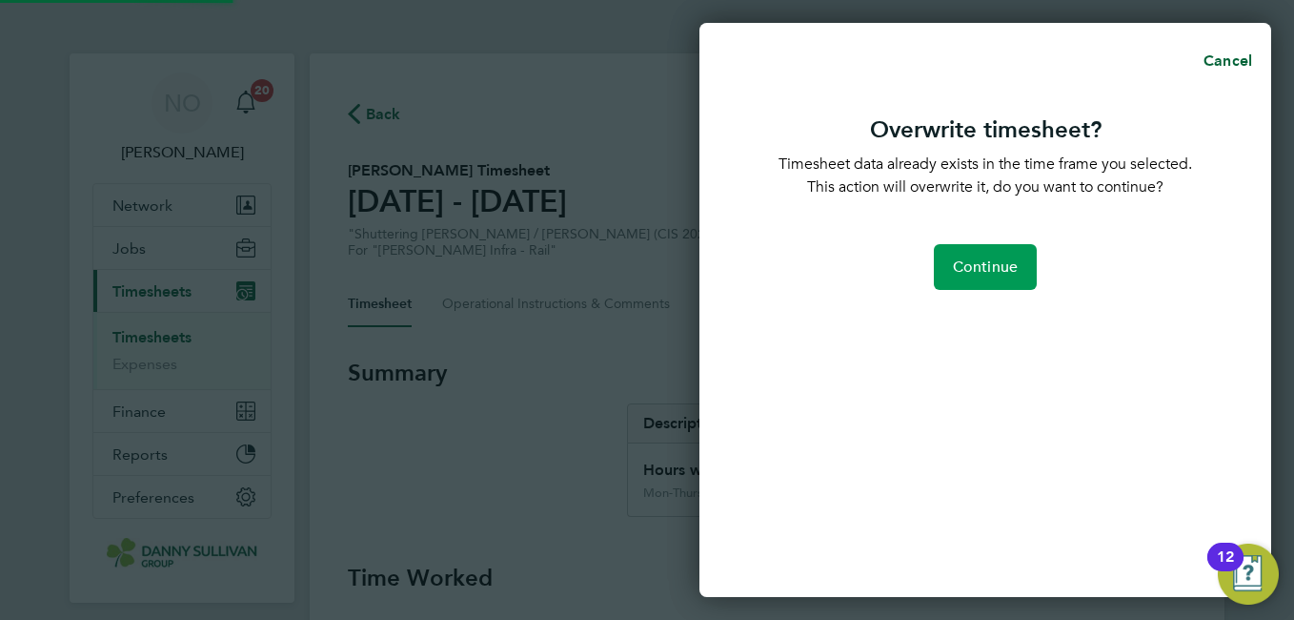
click at [996, 274] on span "Continue" at bounding box center [985, 266] width 65 height 19
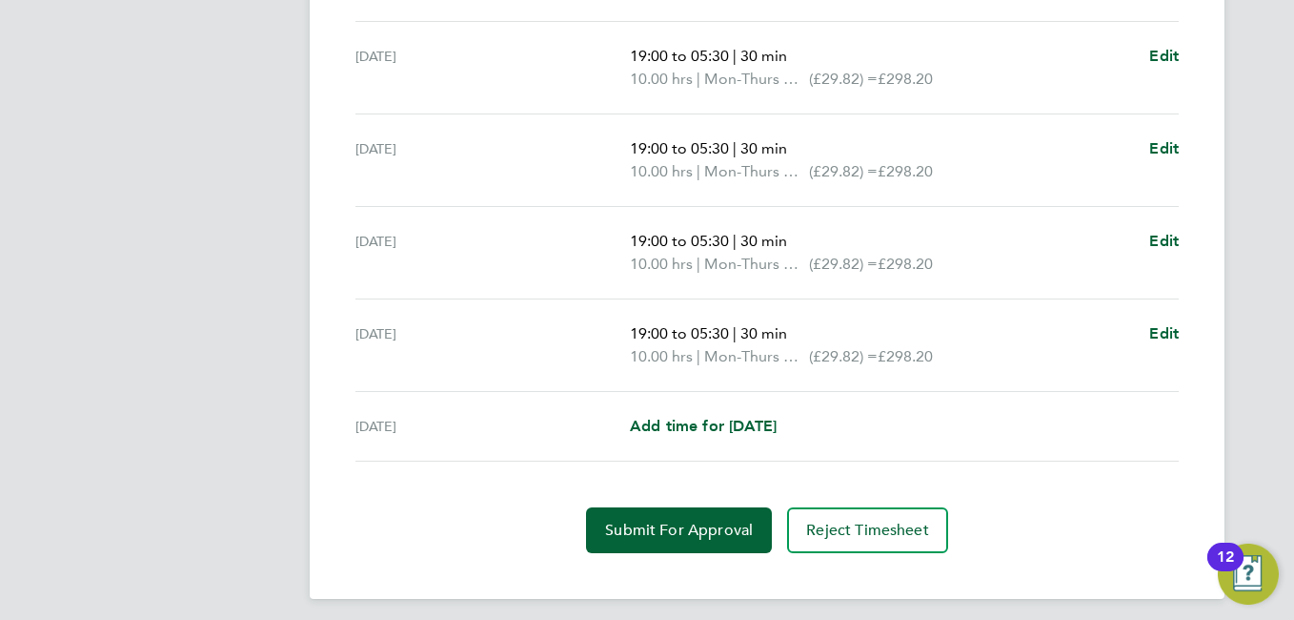
scroll to position [735, 0]
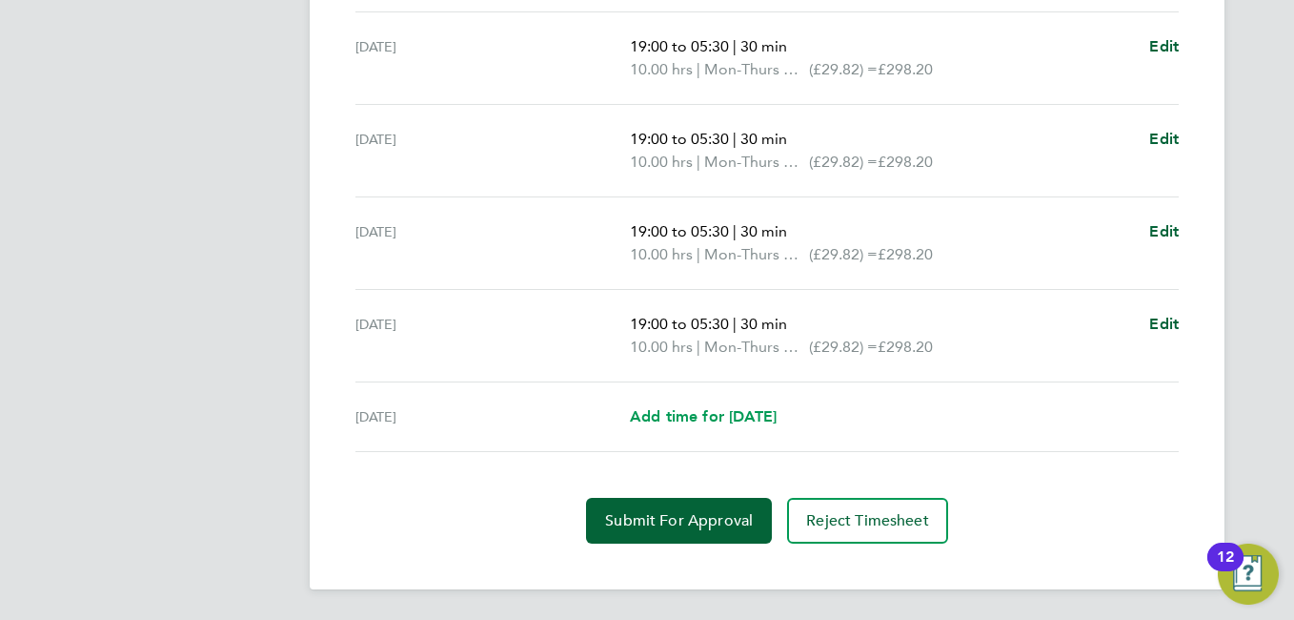
click at [736, 423] on span "Add time for Fri 22 Aug" at bounding box center [703, 416] width 147 height 18
select select "30"
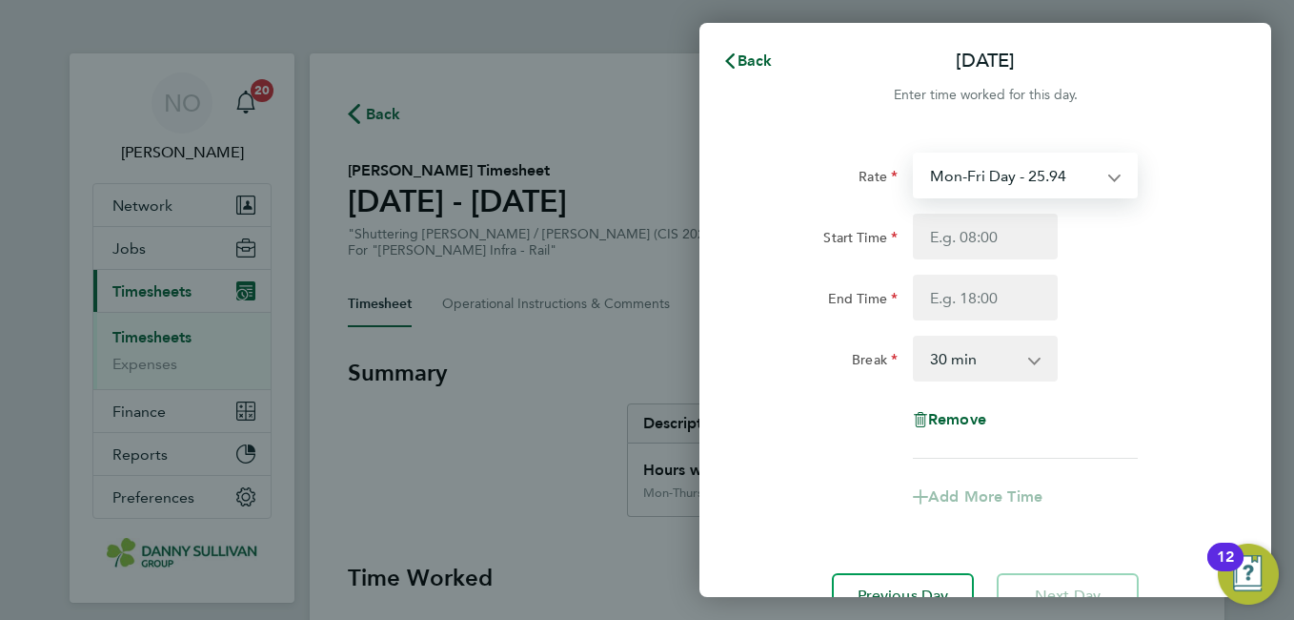
click at [1022, 176] on select "Mon-Fri Day - 25.94 Weekend - 33.71 Mon-Thurs Night - 29.82 Xmas / NY - 51.87 B…" at bounding box center [1014, 175] width 198 height 42
select select "30"
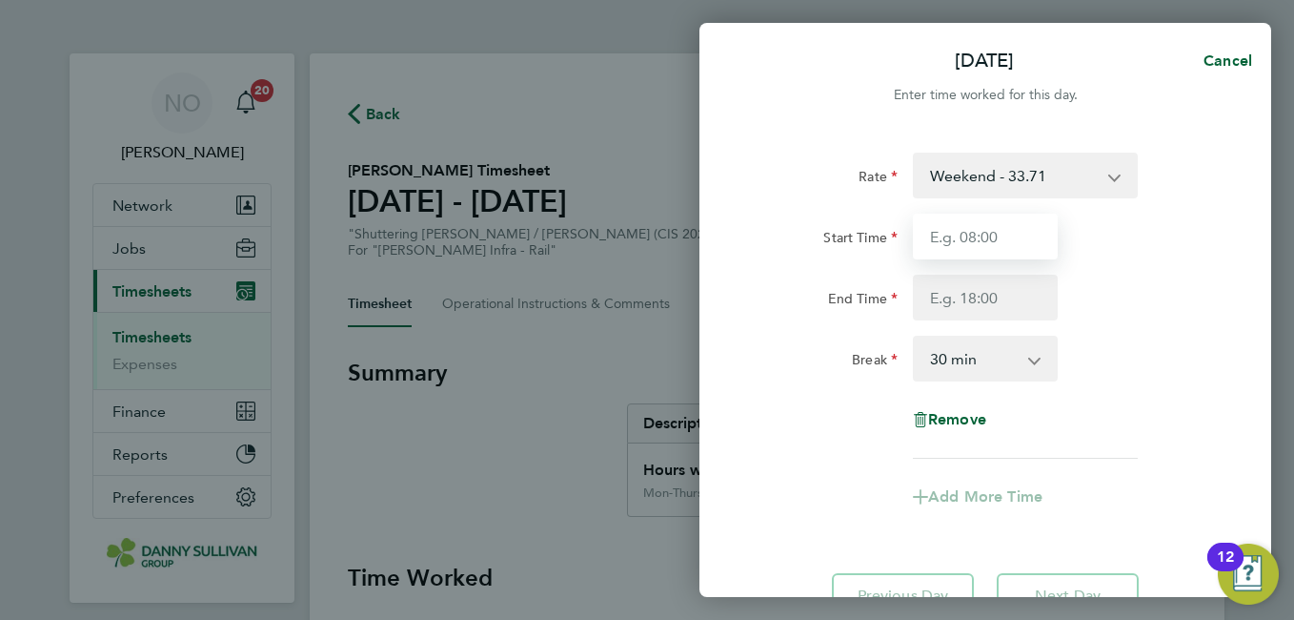
click at [1013, 231] on input "Start Time" at bounding box center [985, 236] width 145 height 46
type input "19:00"
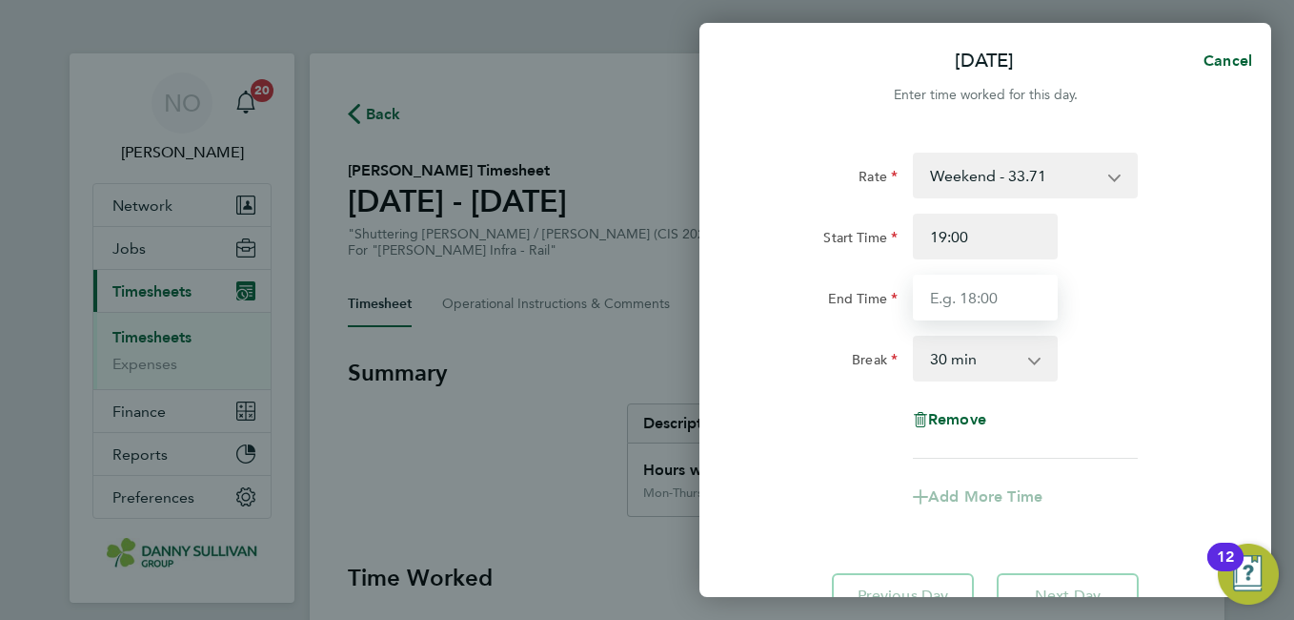
click at [971, 310] on input "End Time" at bounding box center [985, 297] width 145 height 46
type input "05:30"
drag, startPoint x: 972, startPoint y: 313, endPoint x: 1152, endPoint y: 372, distance: 189.6
click at [1152, 372] on div "Break 0 min 15 min 30 min 45 min 60 min 75 min 90 min" at bounding box center [985, 358] width 480 height 46
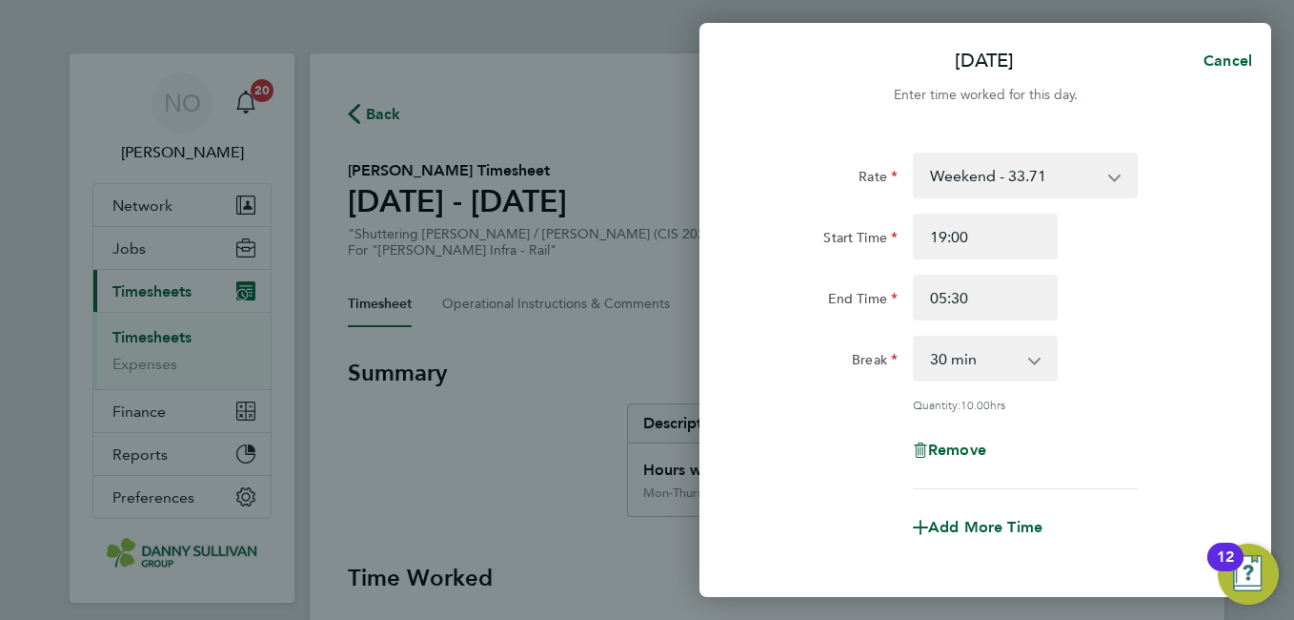
scroll to position [195, 0]
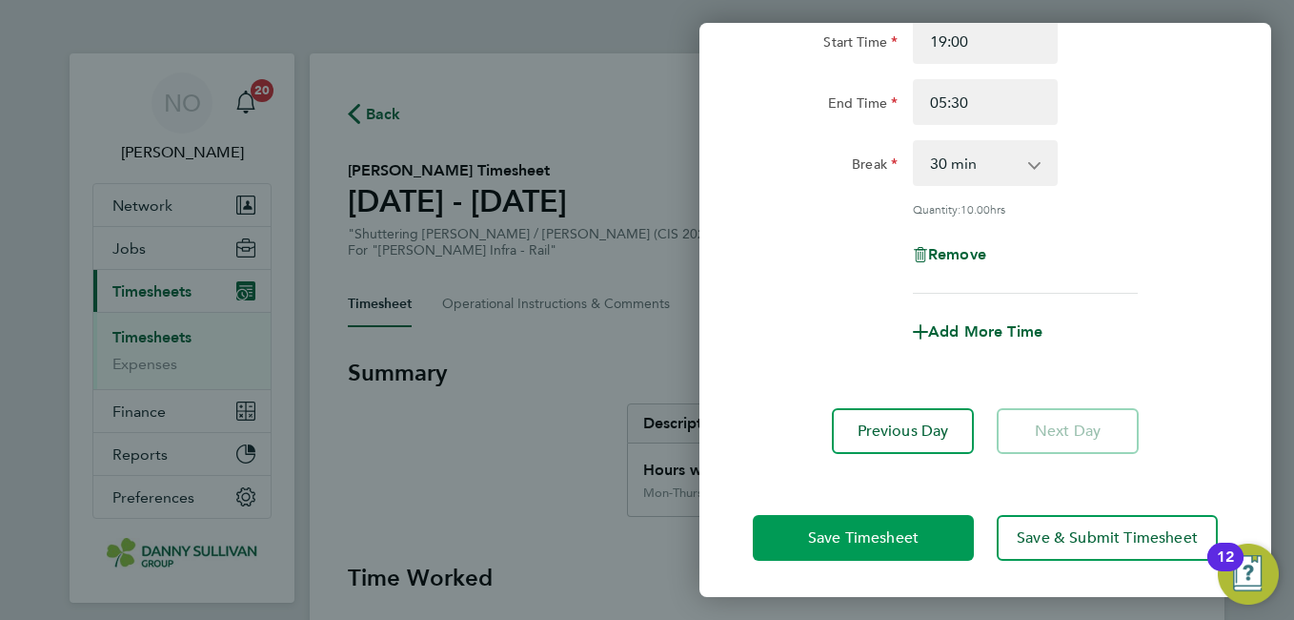
click at [932, 535] on button "Save Timesheet" at bounding box center [863, 538] width 221 height 46
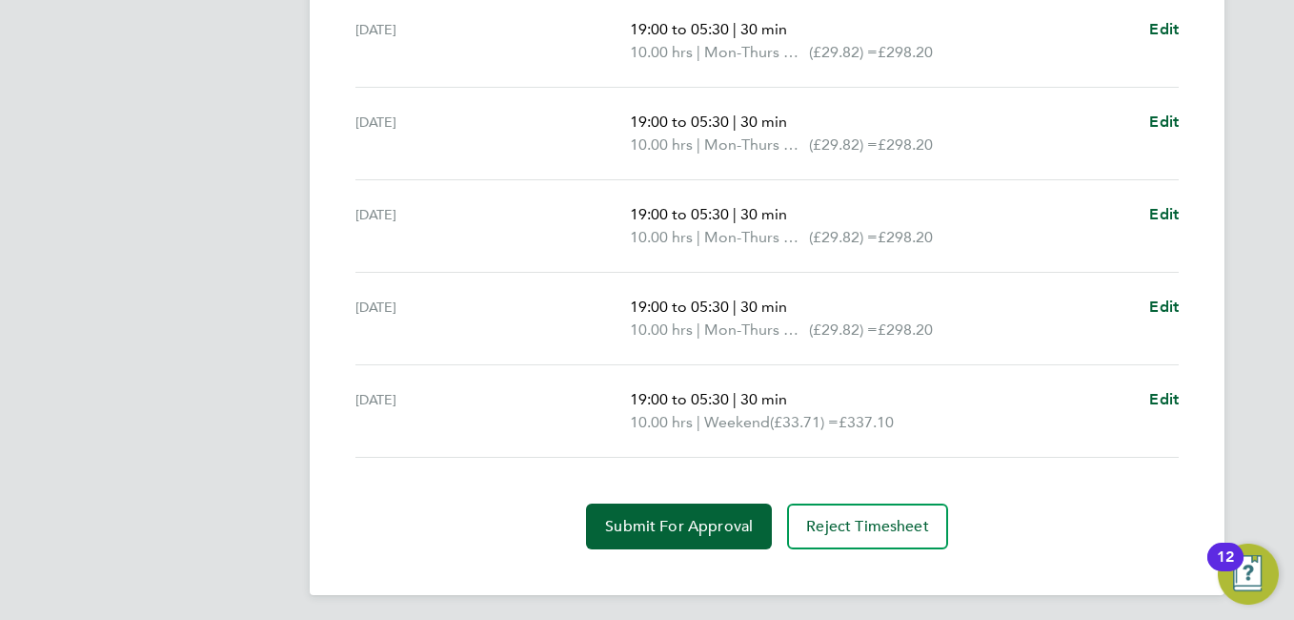
scroll to position [777, 0]
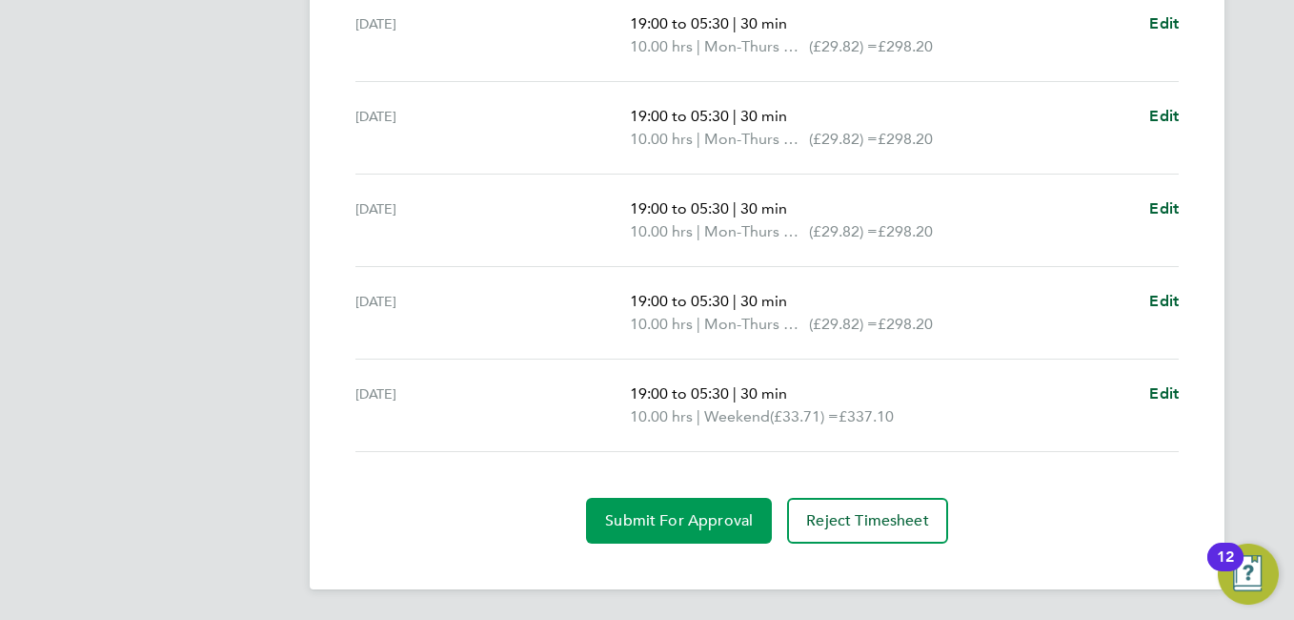
click at [704, 503] on button "Submit For Approval" at bounding box center [679, 521] width 186 height 46
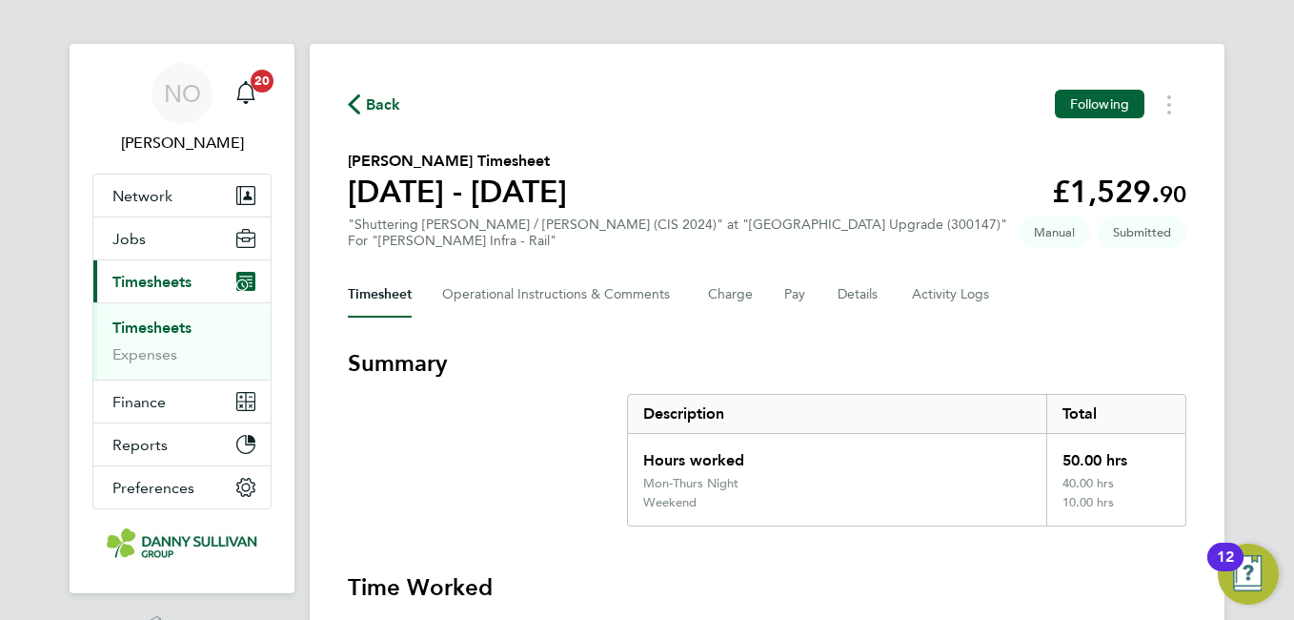
scroll to position [0, 0]
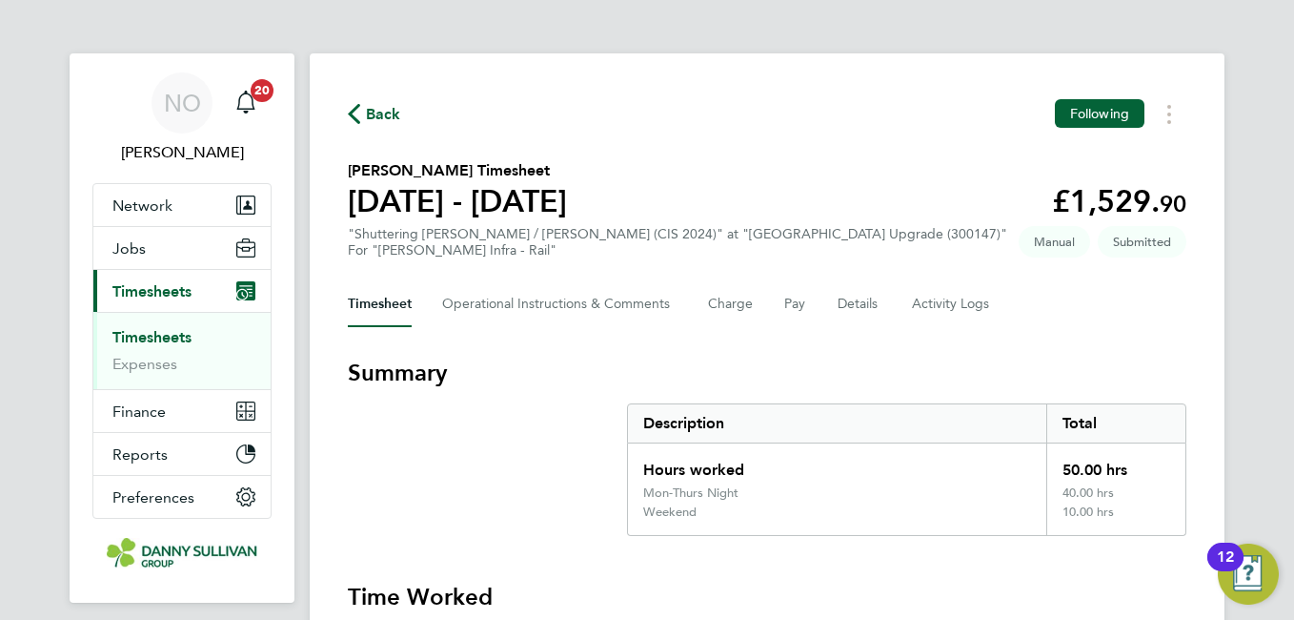
click at [388, 120] on span "Back" at bounding box center [383, 114] width 35 height 23
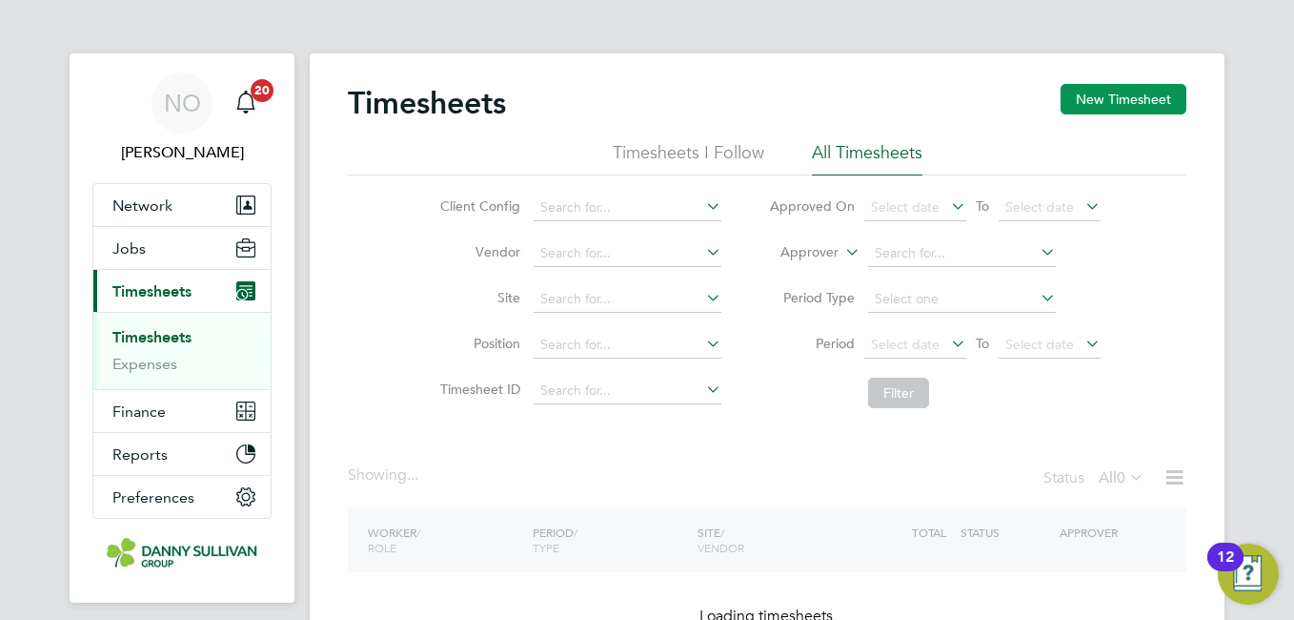
click at [1122, 108] on button "New Timesheet" at bounding box center [1124, 99] width 126 height 30
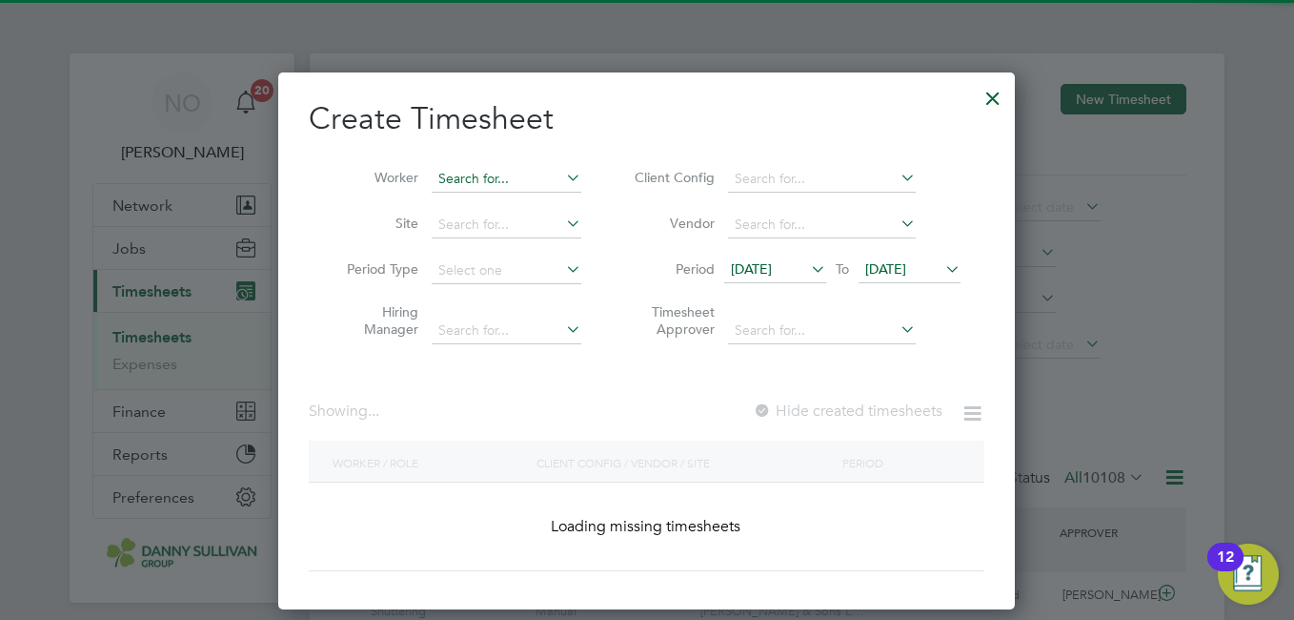
click at [520, 177] on input at bounding box center [507, 179] width 150 height 27
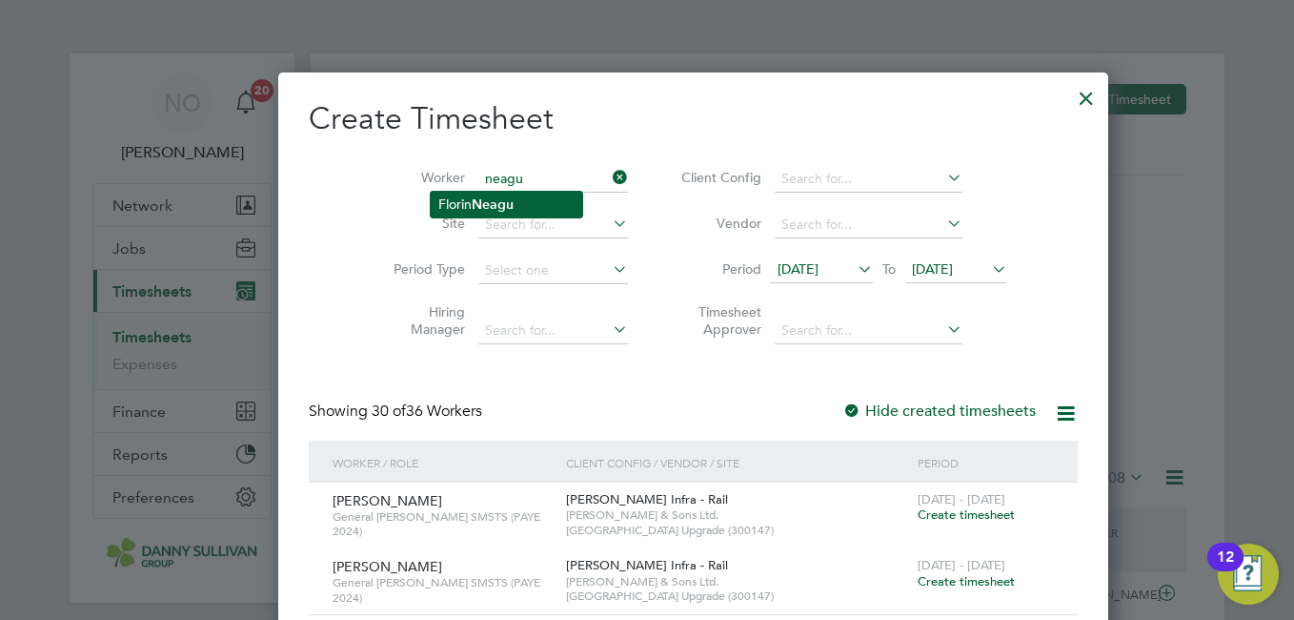
click at [502, 194] on li "Florin Neagu" at bounding box center [507, 205] width 152 height 26
type input "[PERSON_NAME]"
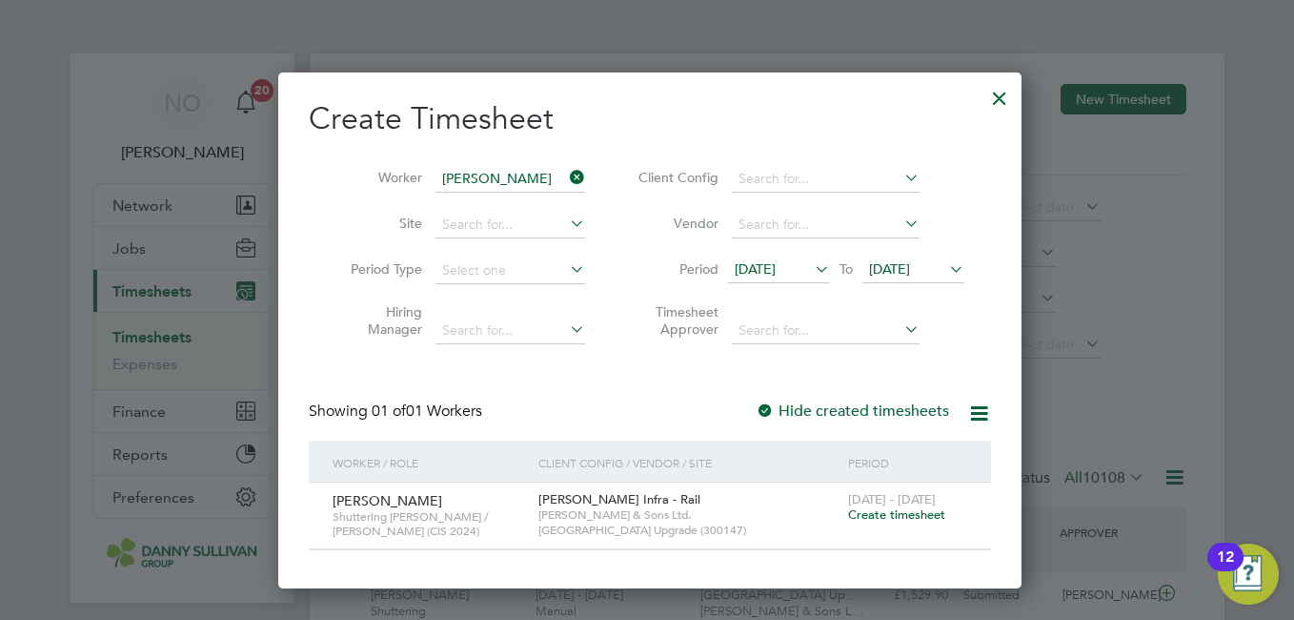
click at [888, 521] on span "Create timesheet" at bounding box center [896, 514] width 97 height 16
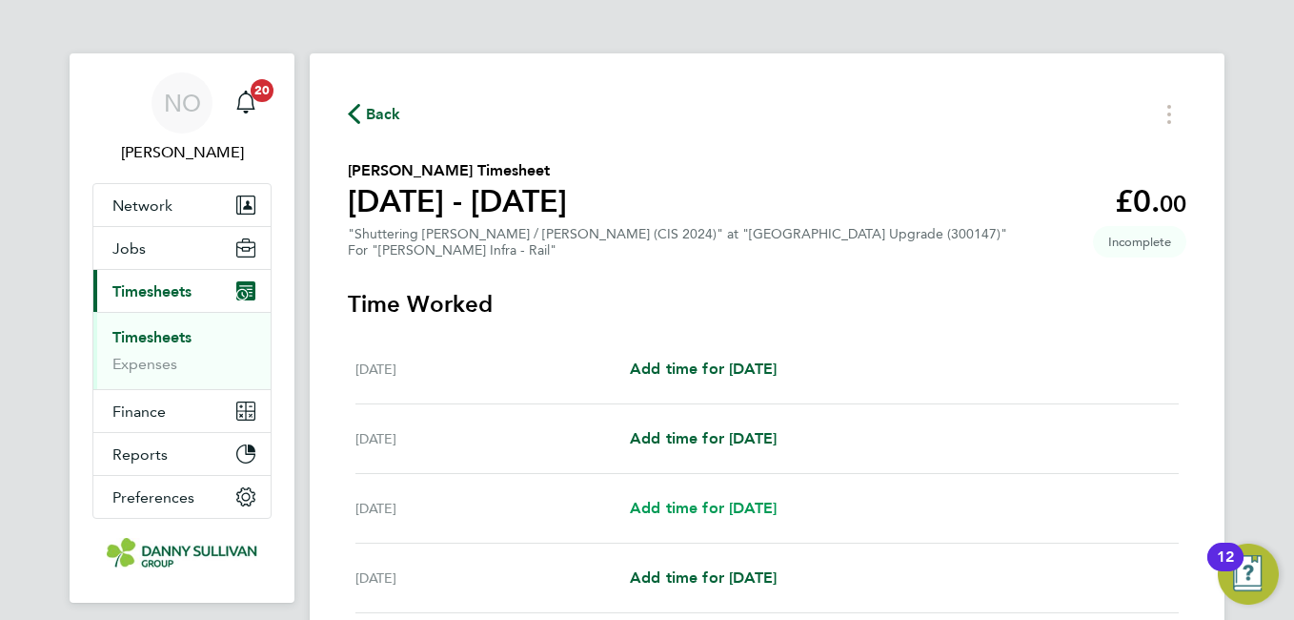
click at [740, 515] on span "Add time for [DATE]" at bounding box center [703, 507] width 147 height 18
select select "30"
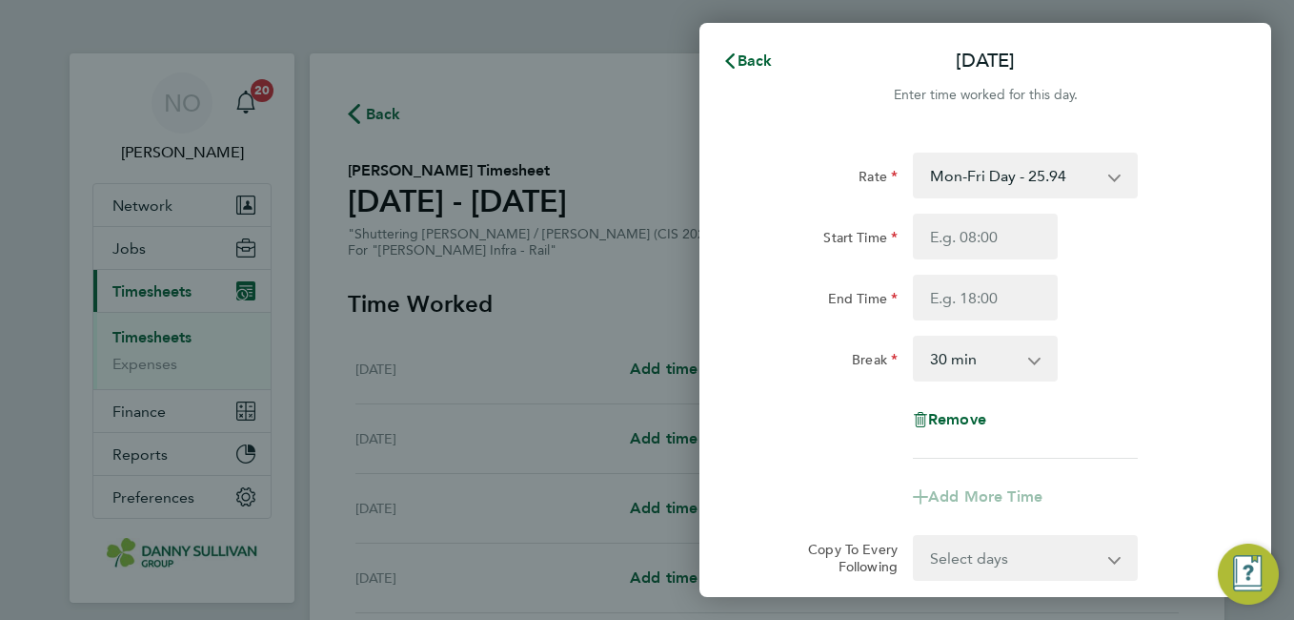
click at [997, 164] on select "Mon-Fri Day - 25.94 Xmas / NY - 51.87 Bank Hol - 38.90 Weekend - 33.71 Mon-Thur…" at bounding box center [1014, 175] width 198 height 42
select select "30"
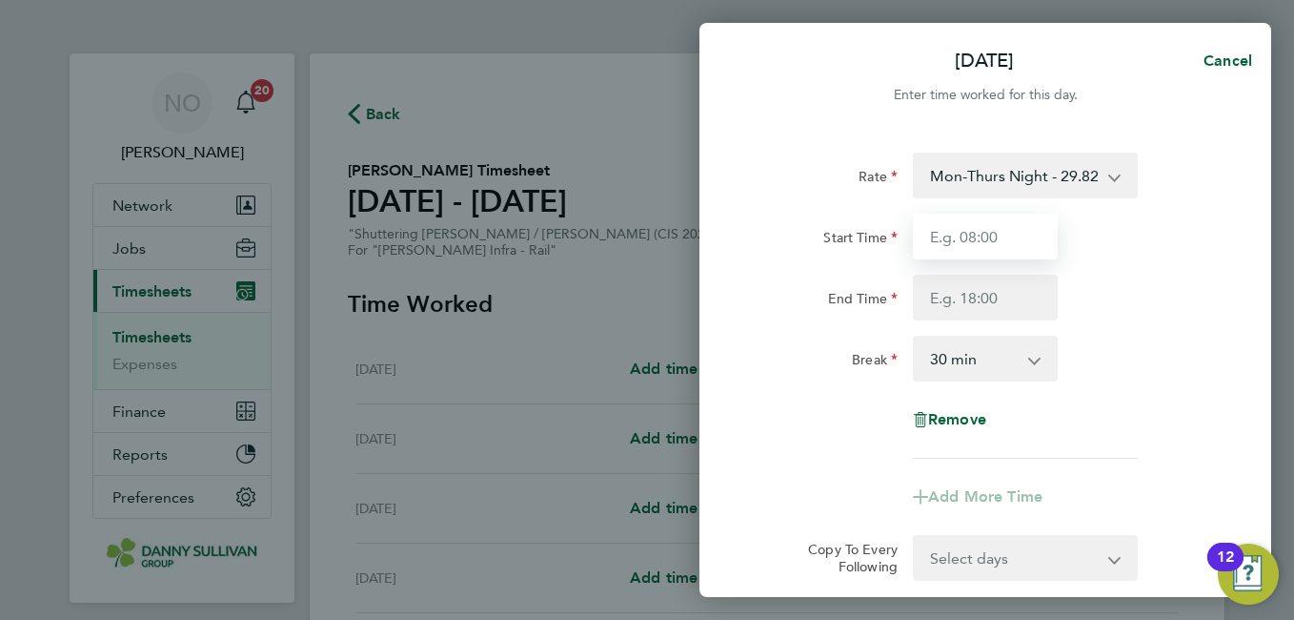
drag, startPoint x: 997, startPoint y: 199, endPoint x: 978, endPoint y: 245, distance: 49.6
click at [978, 245] on input "Start Time" at bounding box center [985, 236] width 145 height 46
type input "19:00"
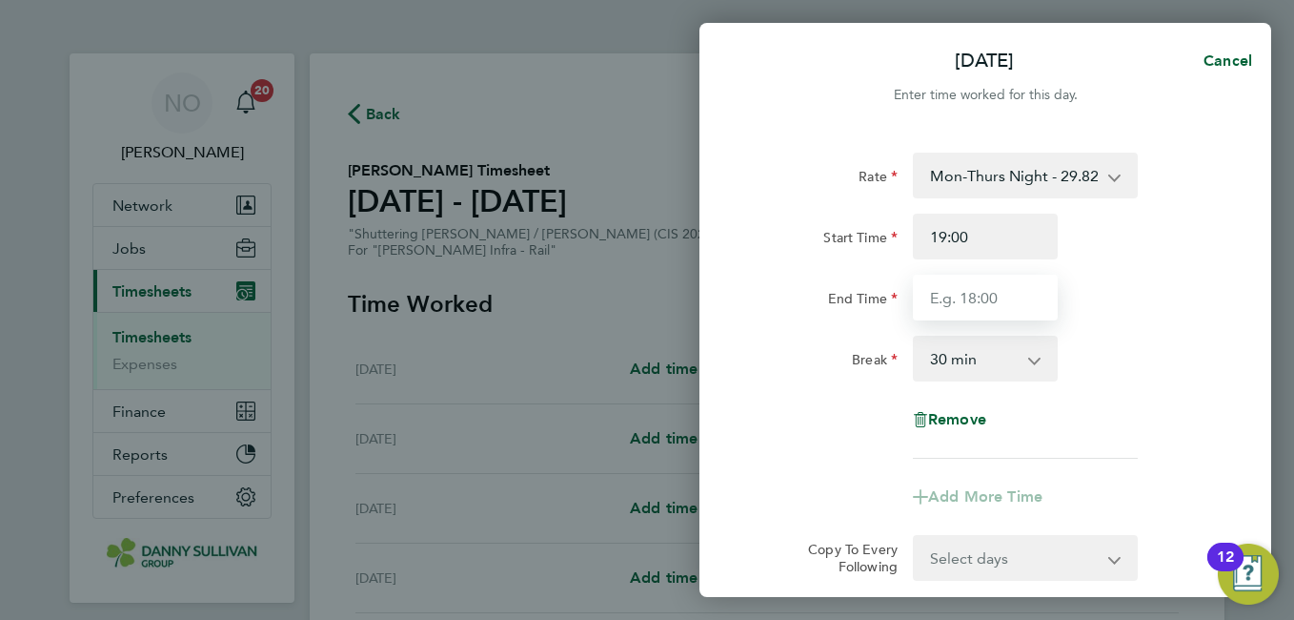
click at [971, 315] on input "End Time" at bounding box center [985, 297] width 145 height 46
type input "05:30"
click at [1092, 370] on div "Break 0 min 15 min 30 min 45 min 60 min 75 min 90 min" at bounding box center [985, 358] width 480 height 46
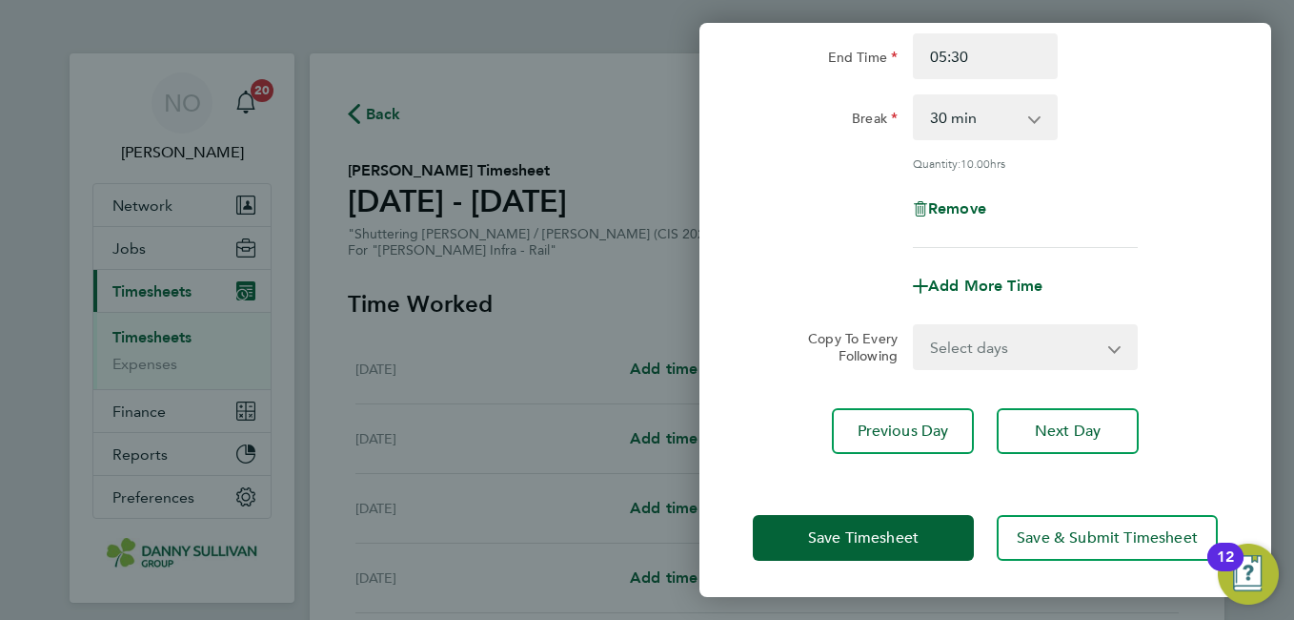
click at [1018, 349] on select "Select days Day [DATE] [DATE] [DATE] [DATE]" at bounding box center [1015, 347] width 200 height 42
select select "DAY"
click at [915, 326] on select "Select days Day [DATE] [DATE] [DATE] [DATE]" at bounding box center [1015, 347] width 200 height 42
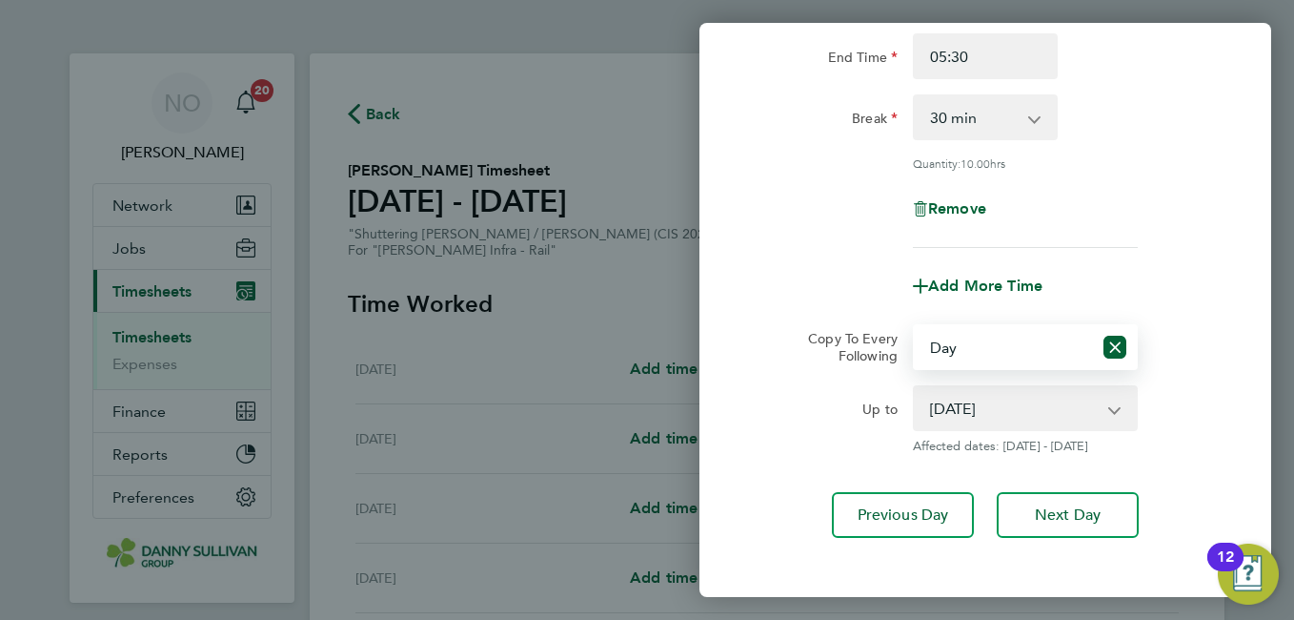
click at [1028, 403] on select "19 Aug 2025 20 Aug 2025 21 Aug 2025 22 Aug 2025" at bounding box center [1014, 408] width 198 height 42
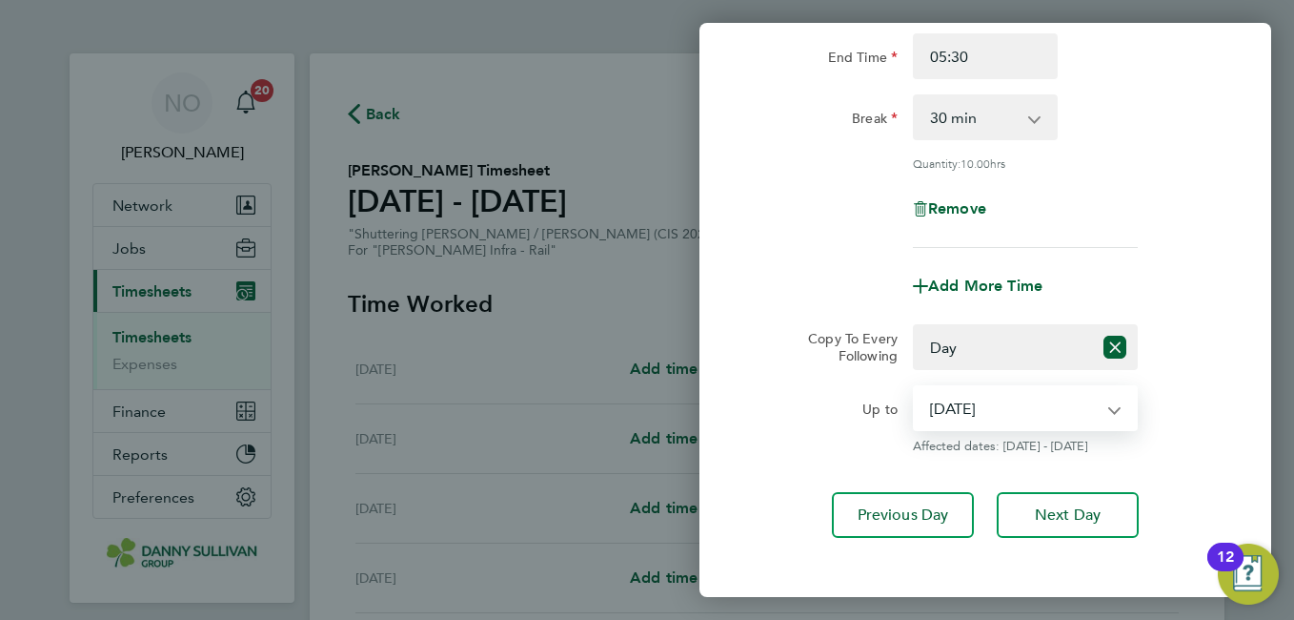
select select "2025-08-21"
click at [915, 387] on select "19 Aug 2025 20 Aug 2025 21 Aug 2025 22 Aug 2025" at bounding box center [1014, 408] width 198 height 42
click at [1227, 393] on div "Rate Mon-Thurs Night - 29.82 Mon-Fri Day - 25.94 Xmas / NY - 51.87 Bank Hol - 3…" at bounding box center [986, 224] width 572 height 672
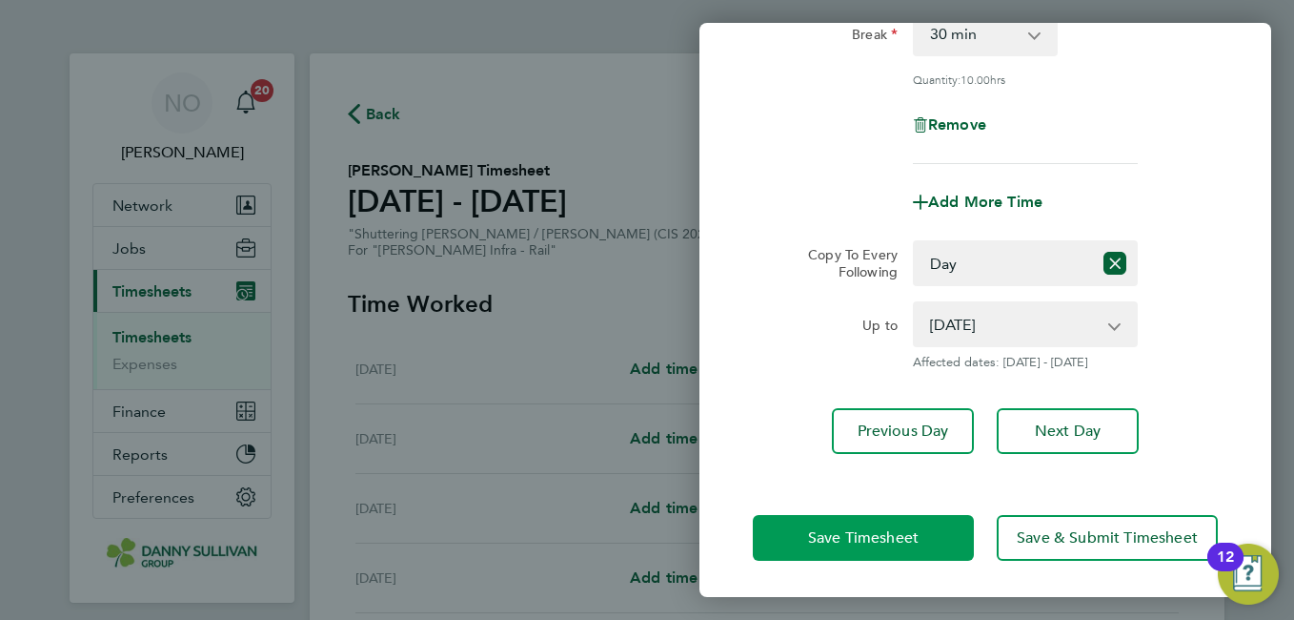
click at [841, 528] on span "Save Timesheet" at bounding box center [863, 537] width 111 height 19
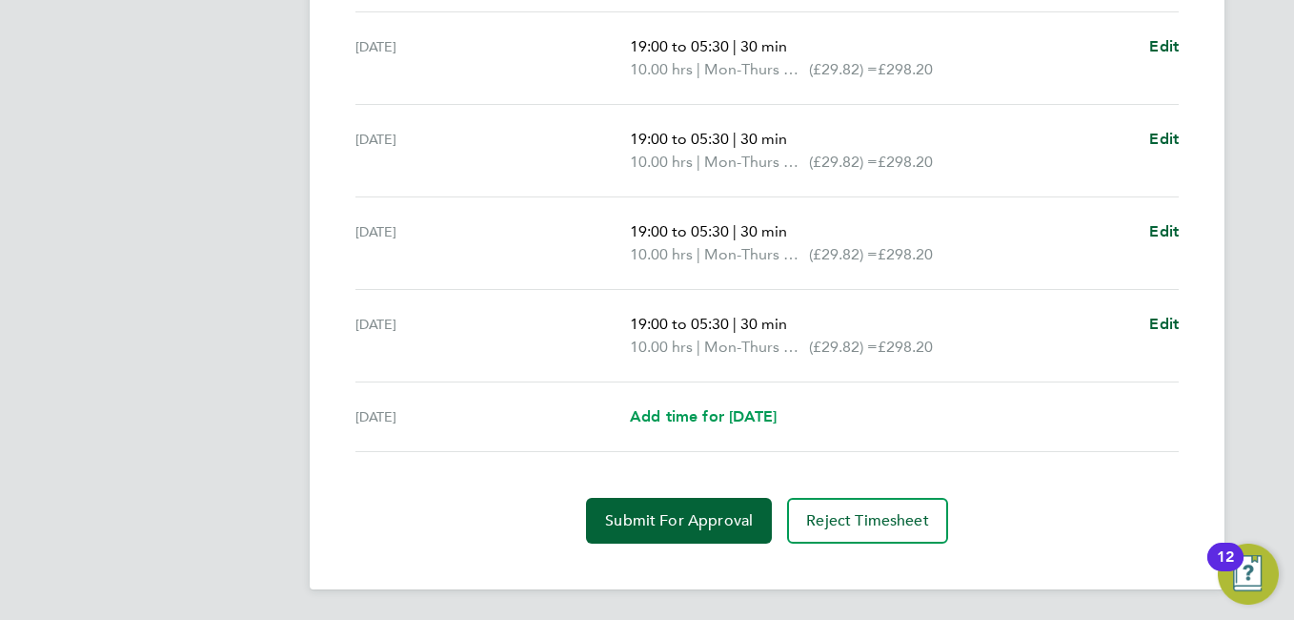
click at [736, 416] on span "Add time for [DATE]" at bounding box center [703, 416] width 147 height 18
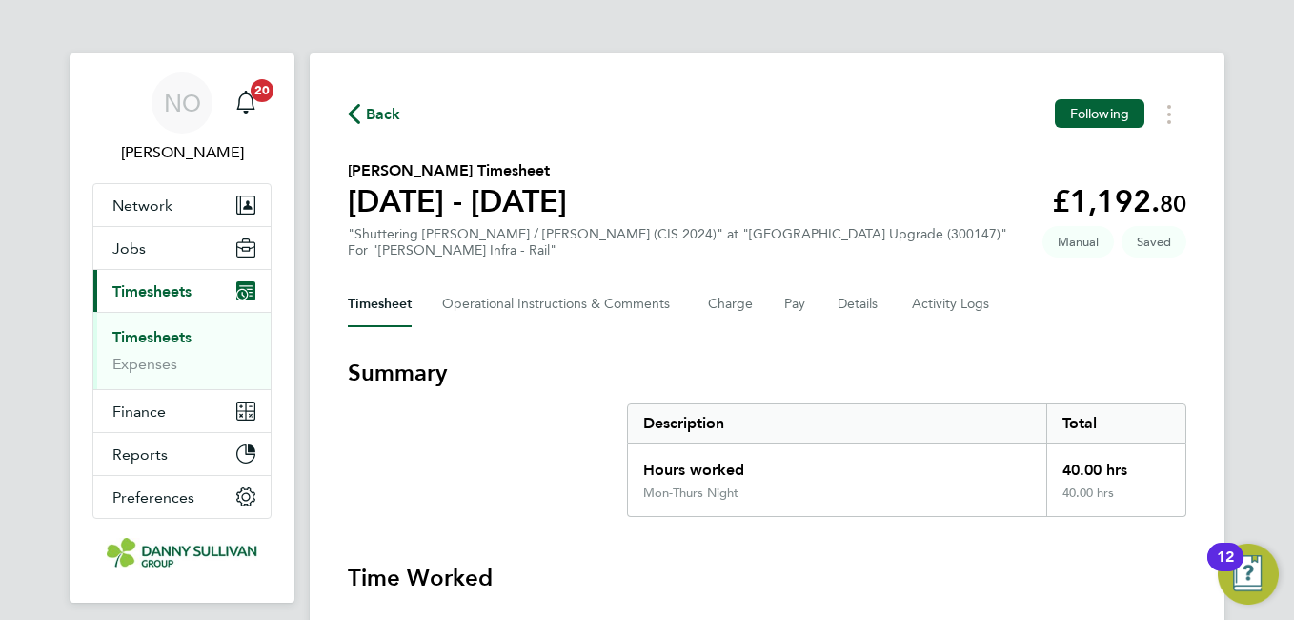
select select "30"
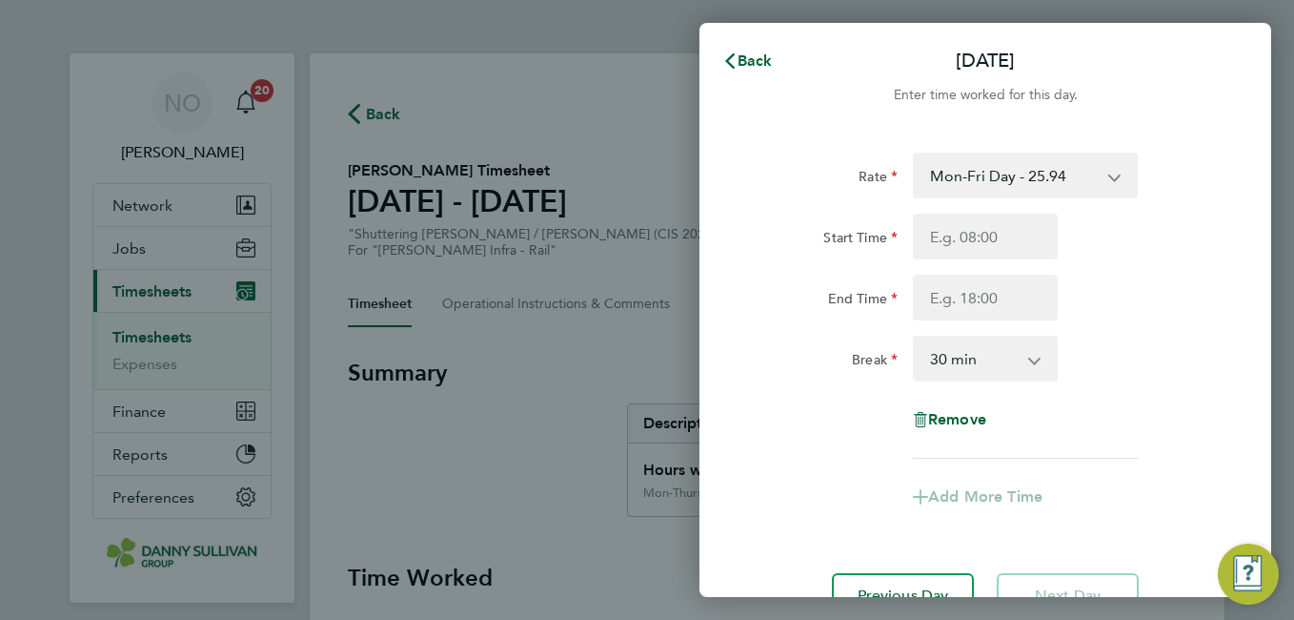
click at [1080, 176] on select "Mon-Fri Day - 25.94 Xmas / NY - 51.87 Bank Hol - 38.90 Weekend - 33.71 Mon-Thur…" at bounding box center [1014, 175] width 198 height 42
select select "30"
click at [981, 262] on div "Start Time End Time" at bounding box center [985, 266] width 480 height 107
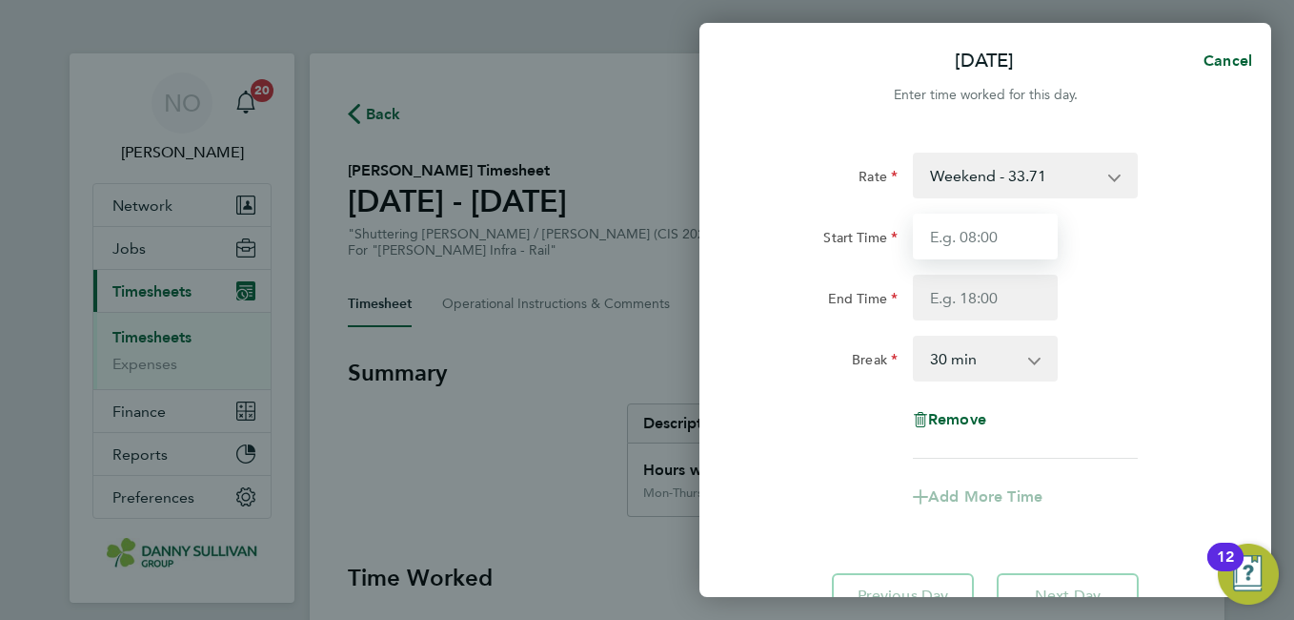
click at [970, 252] on input "Start Time" at bounding box center [985, 236] width 145 height 46
type input "19:00"
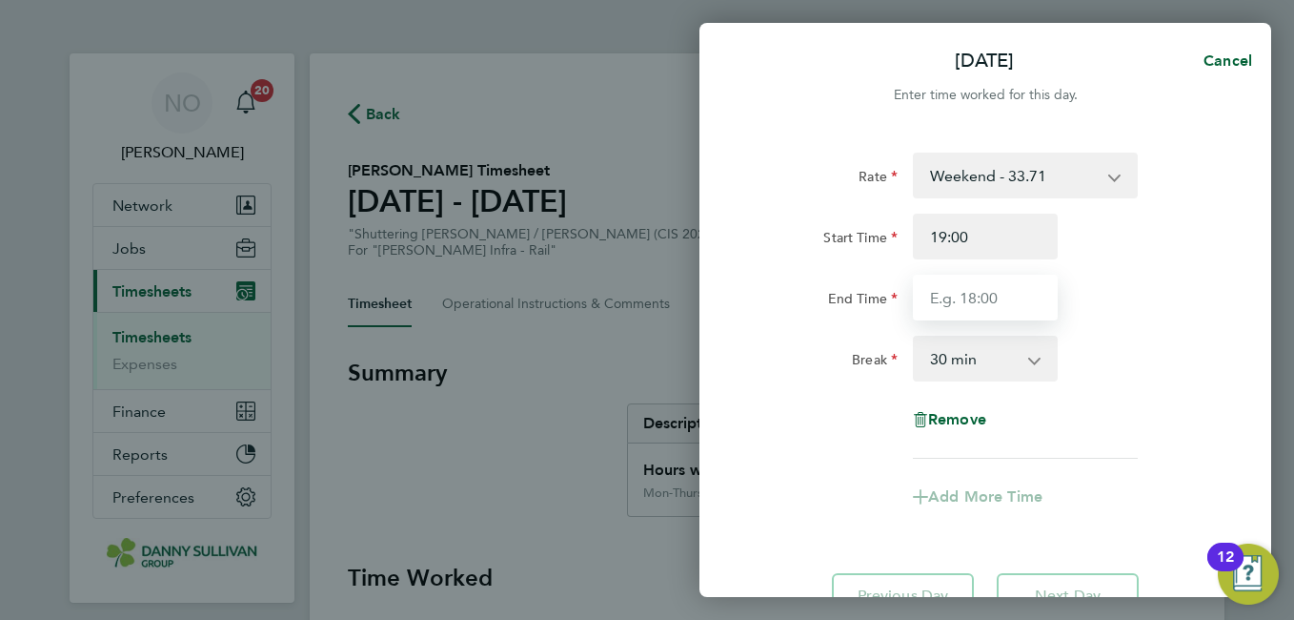
type input "05:30"
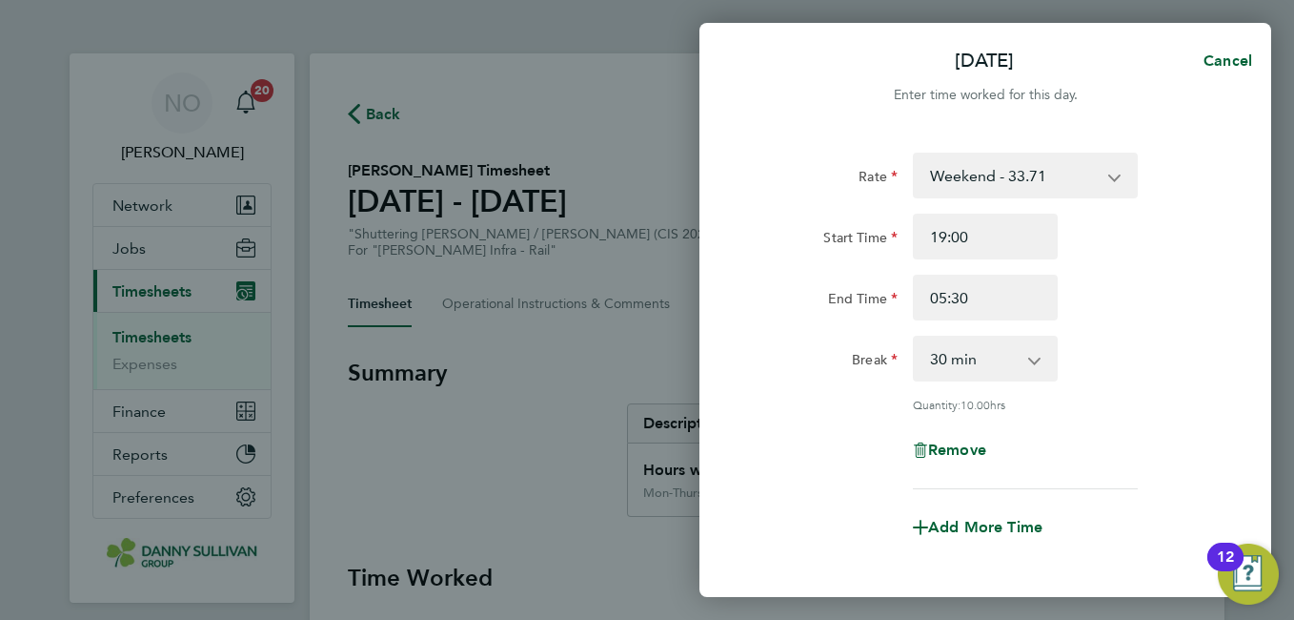
click at [1157, 311] on div "End Time 05:30" at bounding box center [985, 297] width 480 height 46
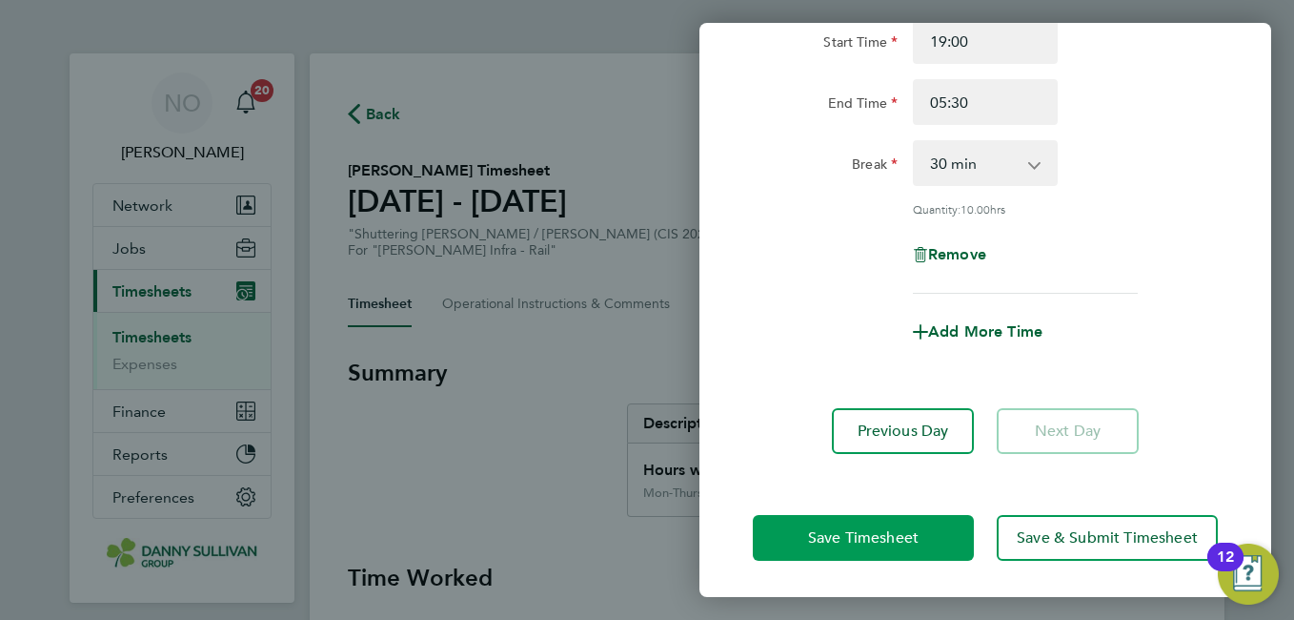
click at [843, 547] on button "Save Timesheet" at bounding box center [863, 538] width 221 height 46
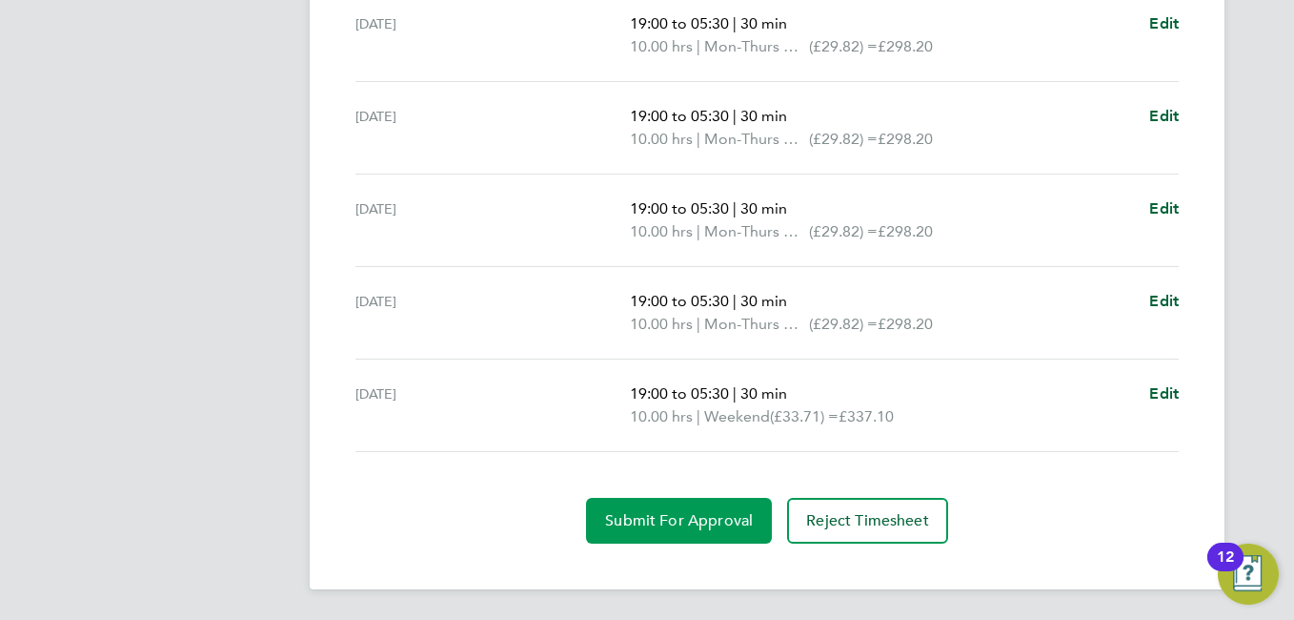
click at [705, 529] on span "Submit For Approval" at bounding box center [679, 520] width 148 height 19
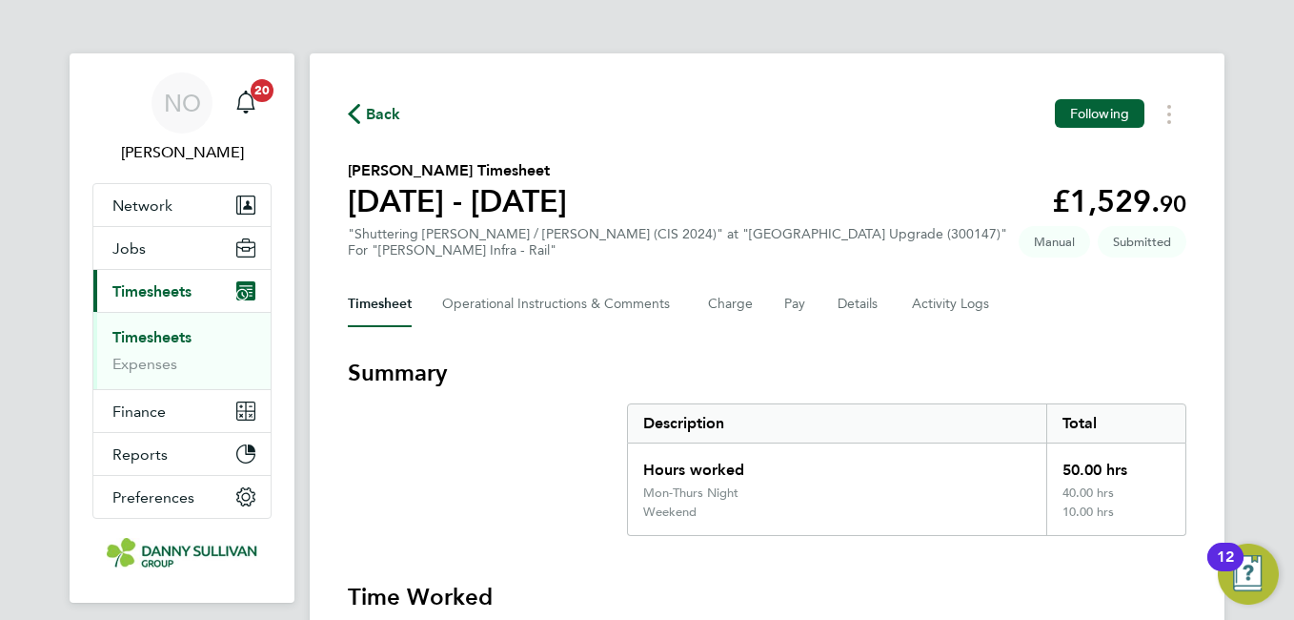
click at [375, 104] on span "Back" at bounding box center [383, 114] width 35 height 23
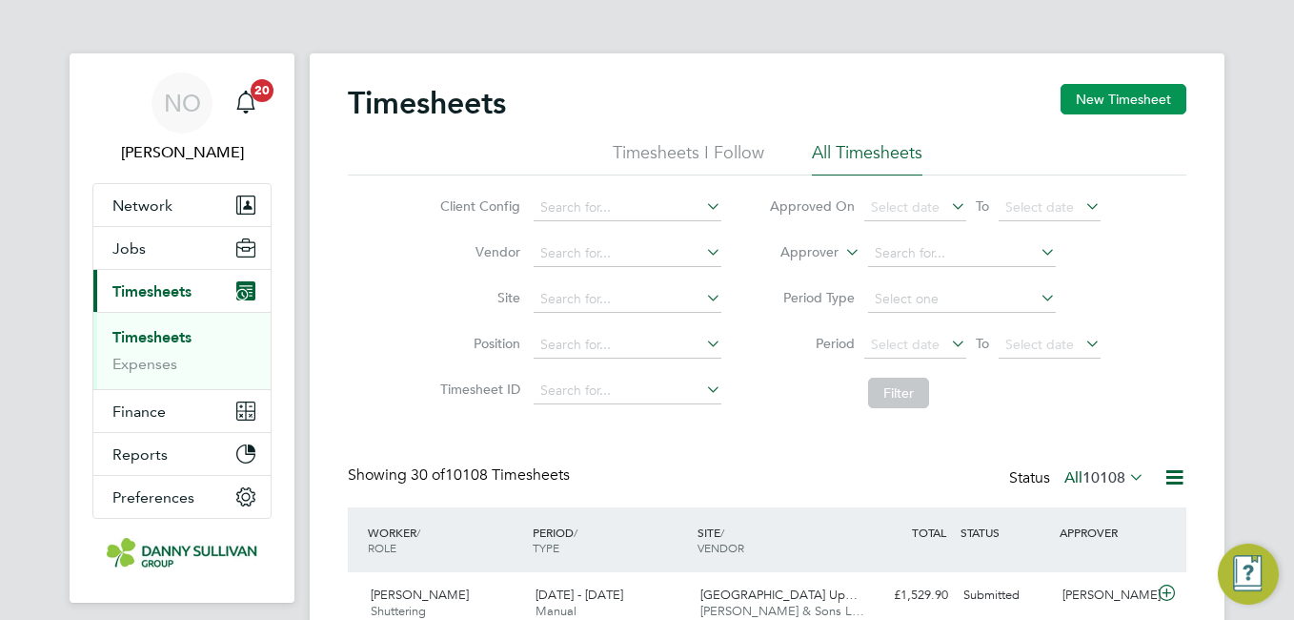
click at [1107, 103] on button "New Timesheet" at bounding box center [1124, 99] width 126 height 30
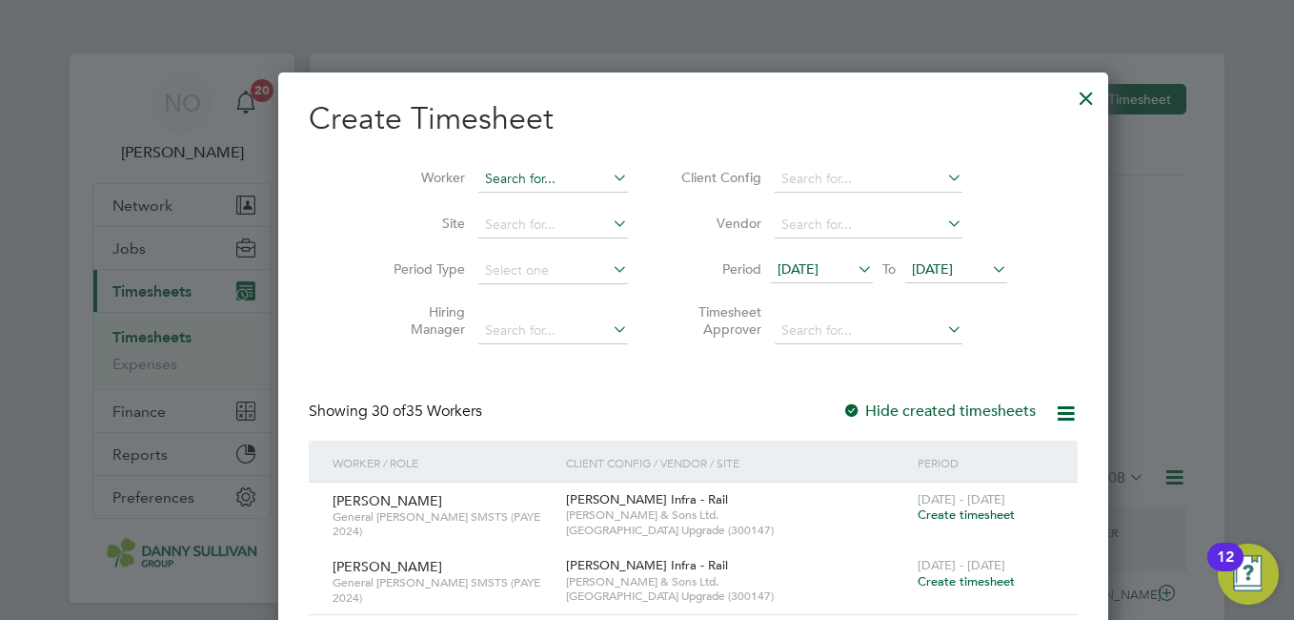
click at [485, 177] on input at bounding box center [553, 179] width 150 height 27
type input "u"
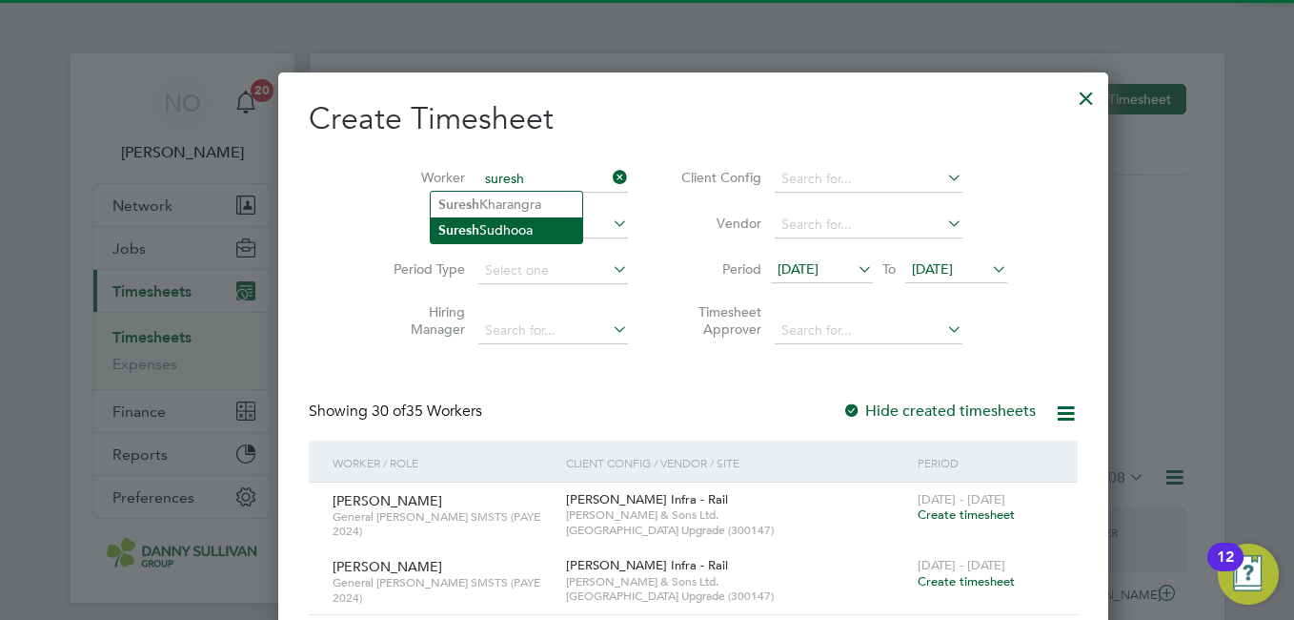
click at [495, 226] on li "Suresh Sudhooa" at bounding box center [507, 230] width 152 height 26
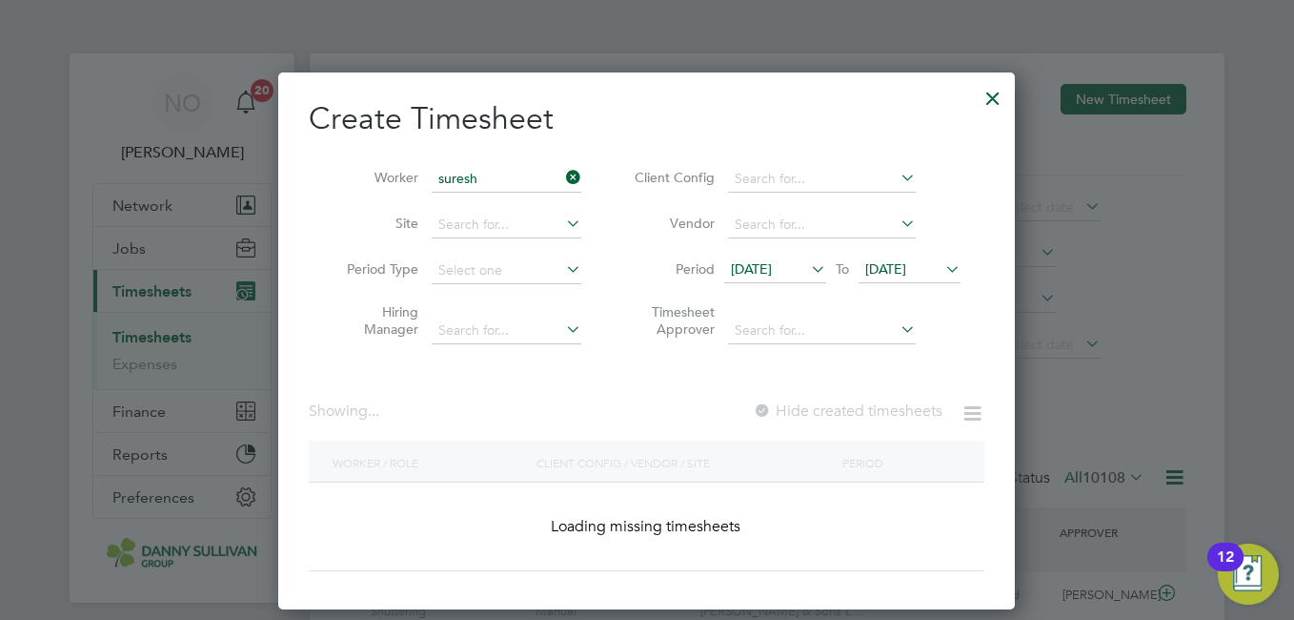
type input "[PERSON_NAME]"
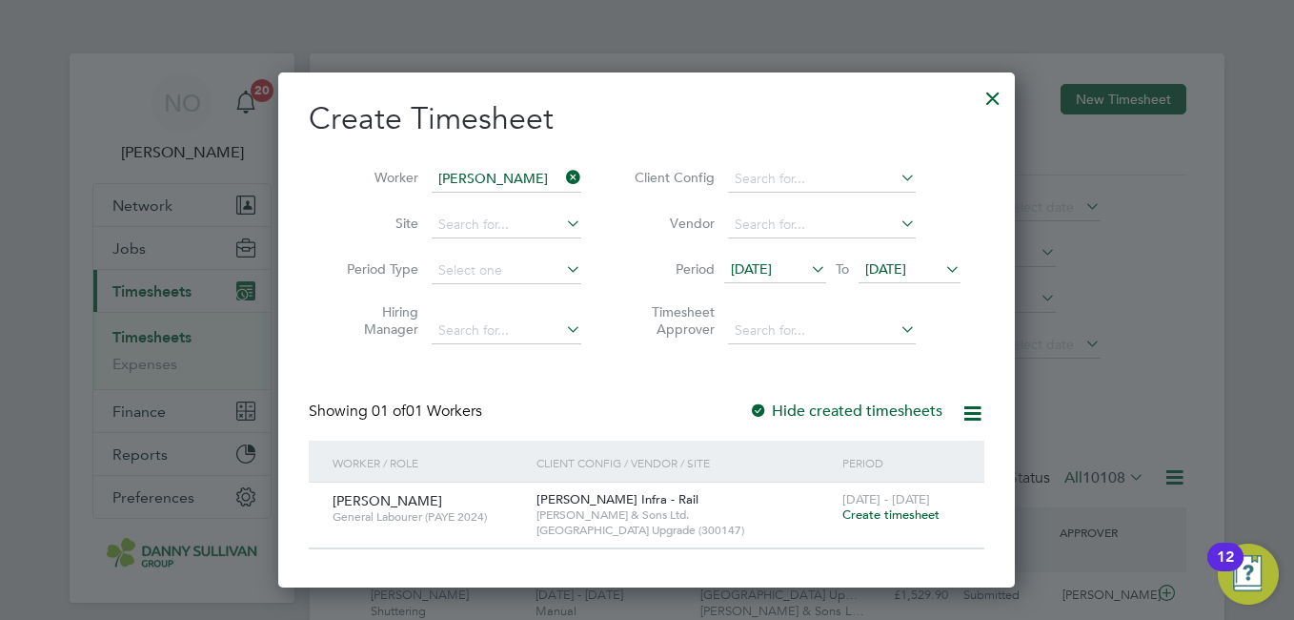
click at [883, 513] on span "Create timesheet" at bounding box center [891, 514] width 97 height 16
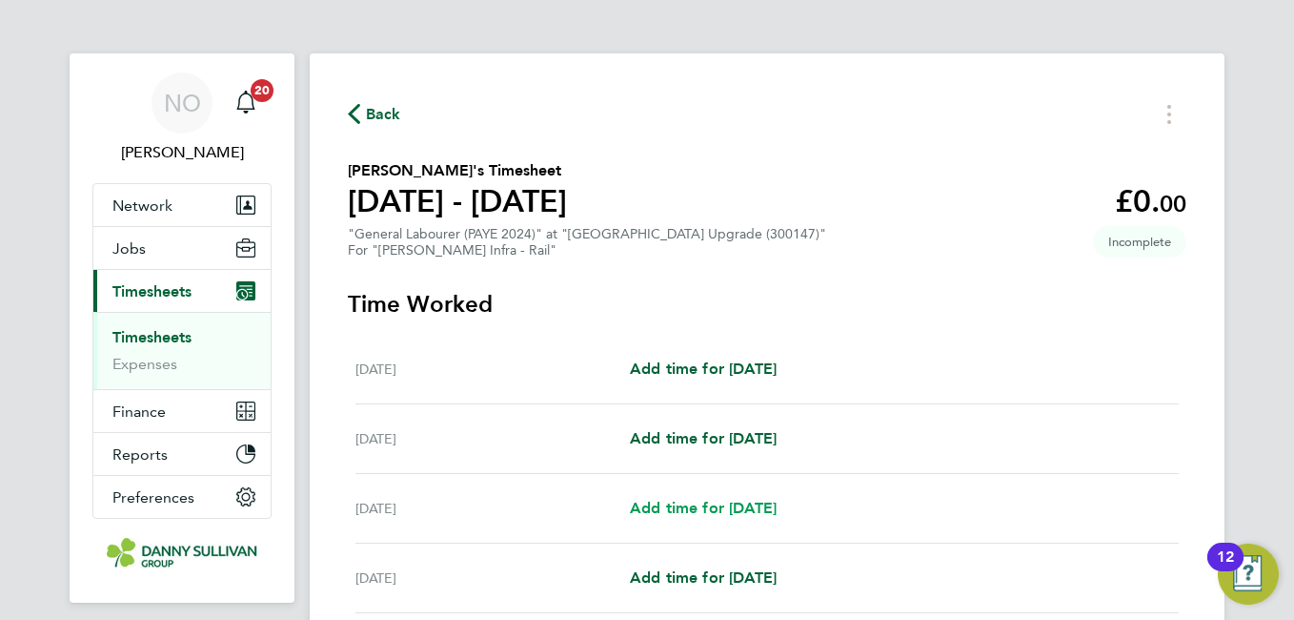
click at [709, 518] on link "Add time for Mon 18 Aug" at bounding box center [703, 508] width 147 height 23
select select "30"
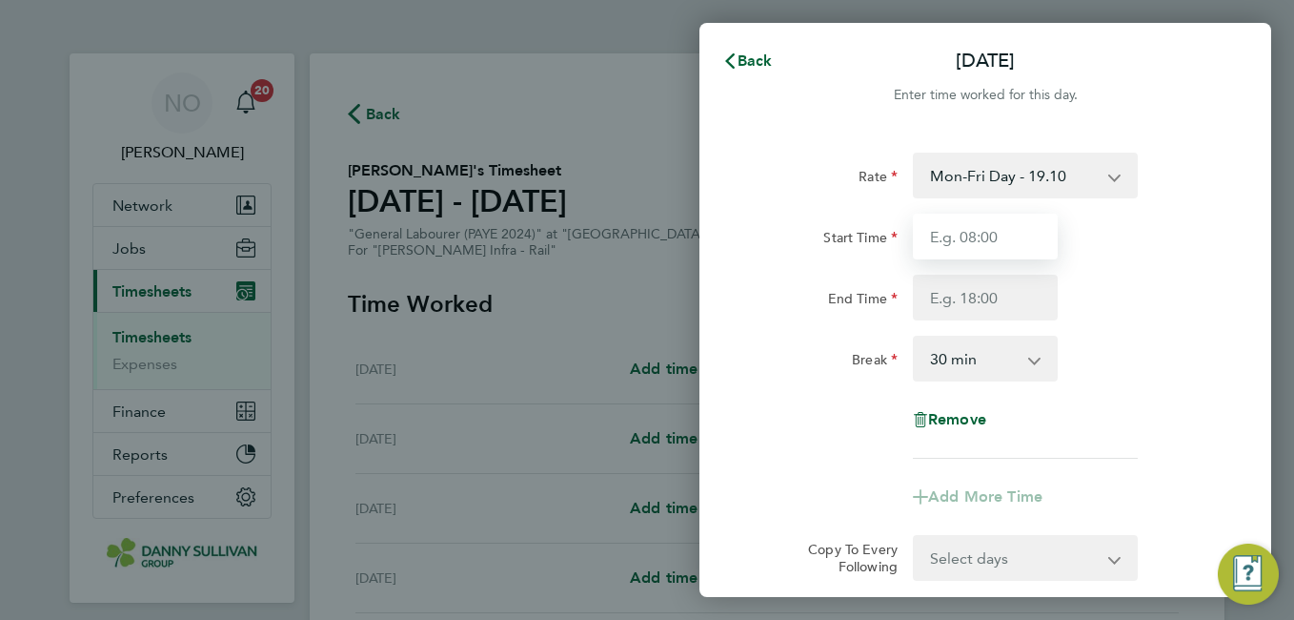
click at [990, 234] on input "Start Time" at bounding box center [985, 236] width 145 height 46
type input "07:00"
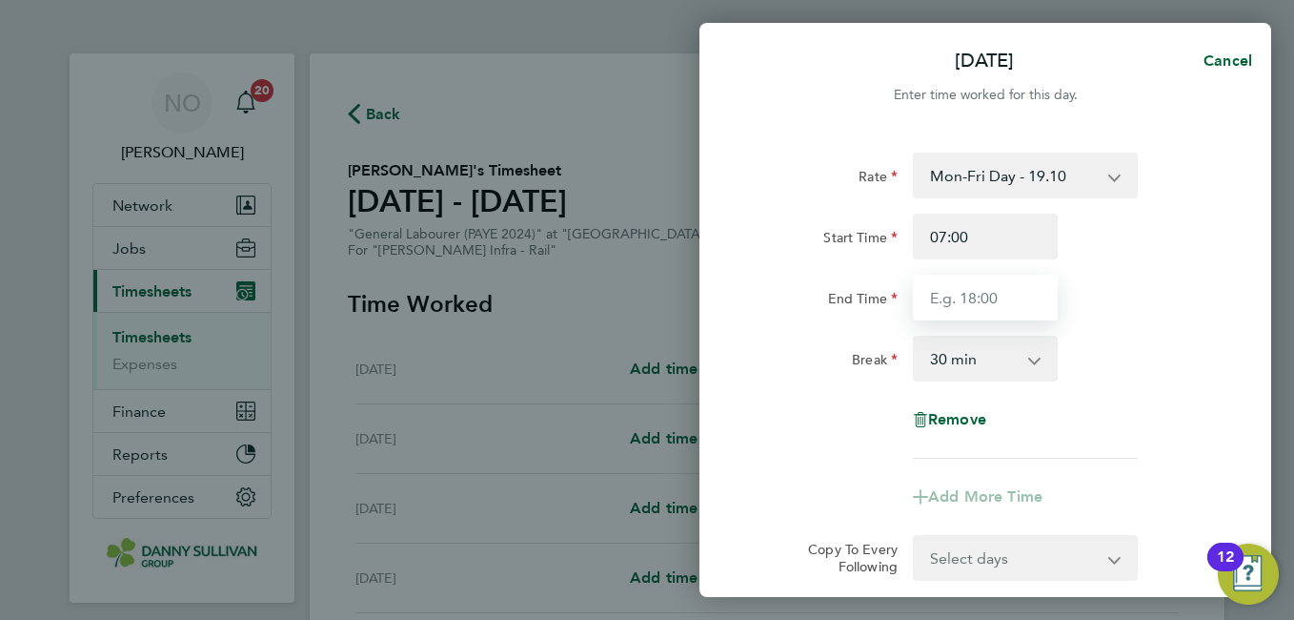
click at [961, 295] on input "End Time" at bounding box center [985, 297] width 145 height 46
type input "17:30"
click at [1114, 340] on div "Break 0 min 15 min 30 min 45 min 60 min 75 min 90 min" at bounding box center [985, 358] width 480 height 46
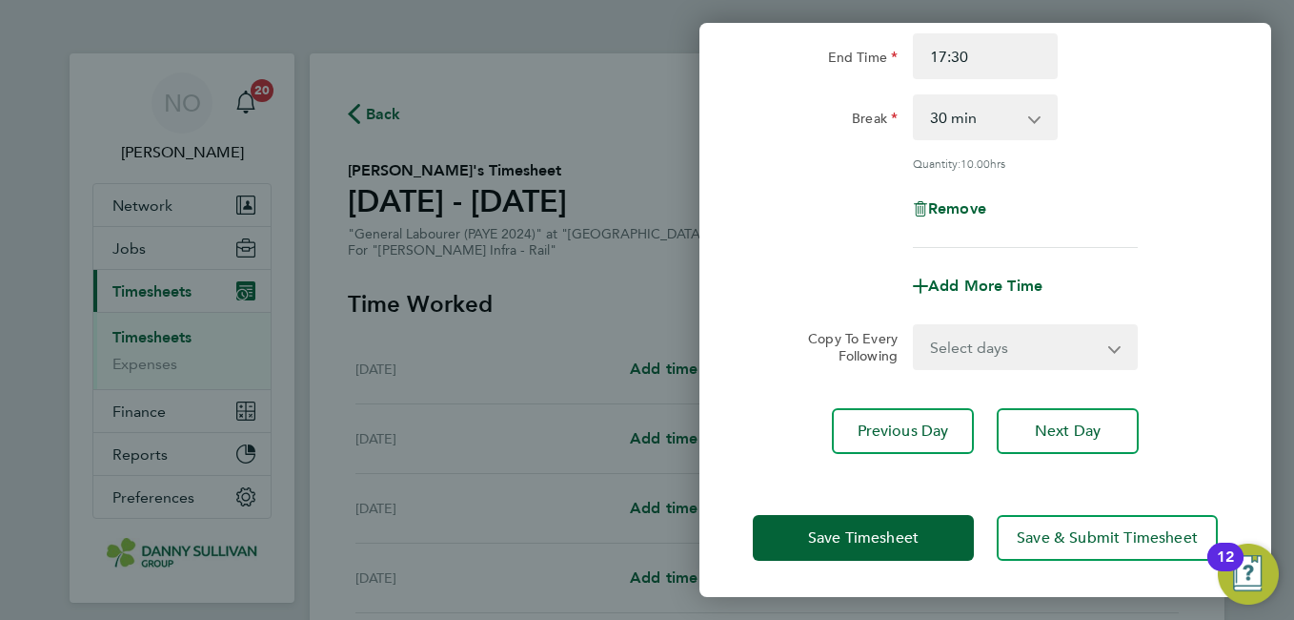
click at [1067, 354] on select "Select days Day Tuesday Wednesday Thursday Friday" at bounding box center [1015, 347] width 200 height 42
select select "DAY"
click at [915, 326] on select "Select days Day Tuesday Wednesday Thursday Friday" at bounding box center [1015, 347] width 200 height 42
select select "2025-08-22"
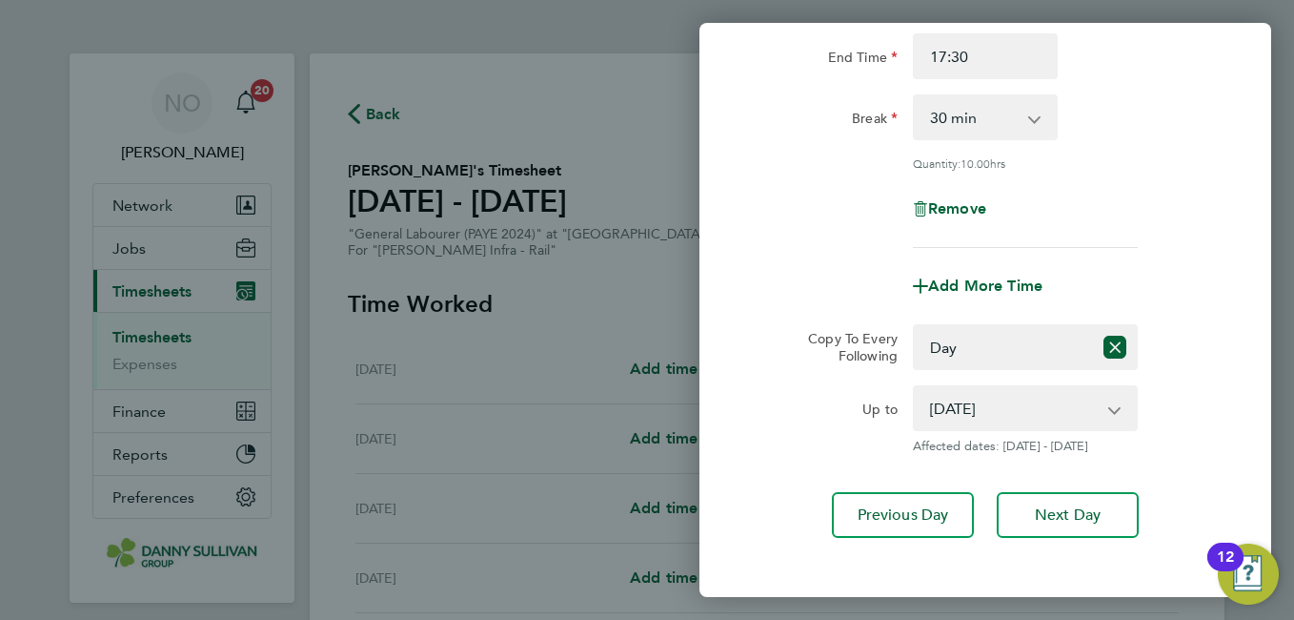
click at [1212, 319] on form "Rate Mon-Fri Day - 19.10 Bank Hol - 28.60 Weekend - 24.79 Mon-Thurs Night - 21.…" at bounding box center [985, 182] width 465 height 542
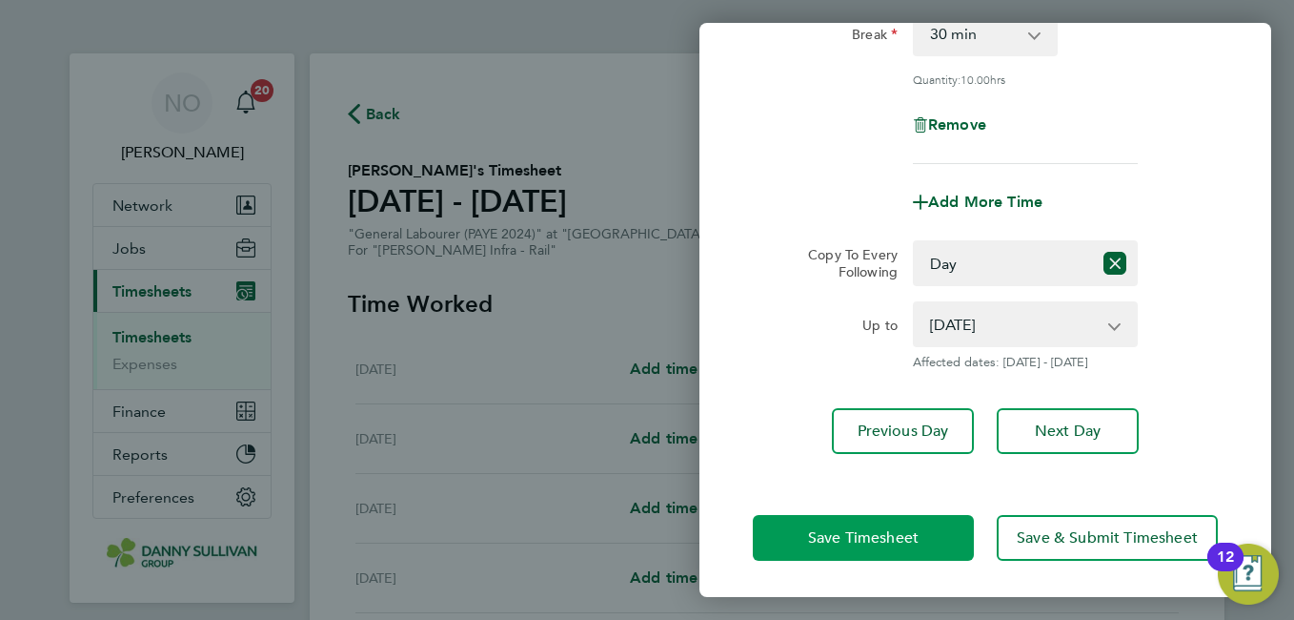
click at [862, 533] on span "Save Timesheet" at bounding box center [863, 537] width 111 height 19
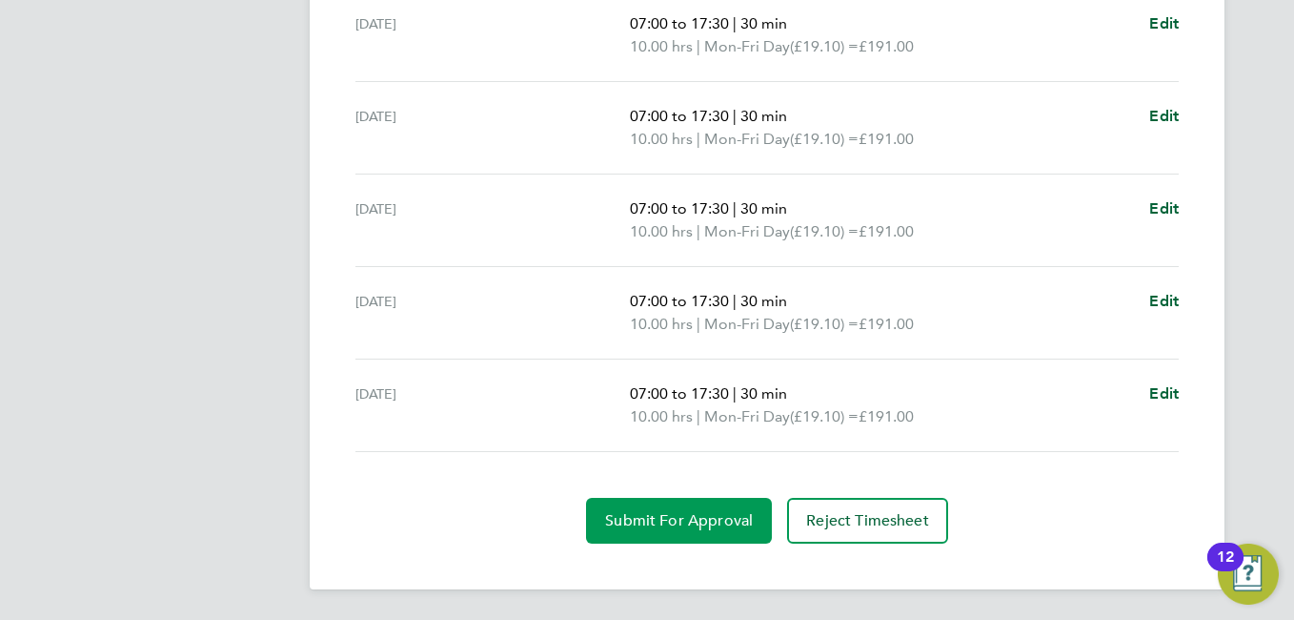
click at [709, 519] on span "Submit For Approval" at bounding box center [679, 520] width 148 height 19
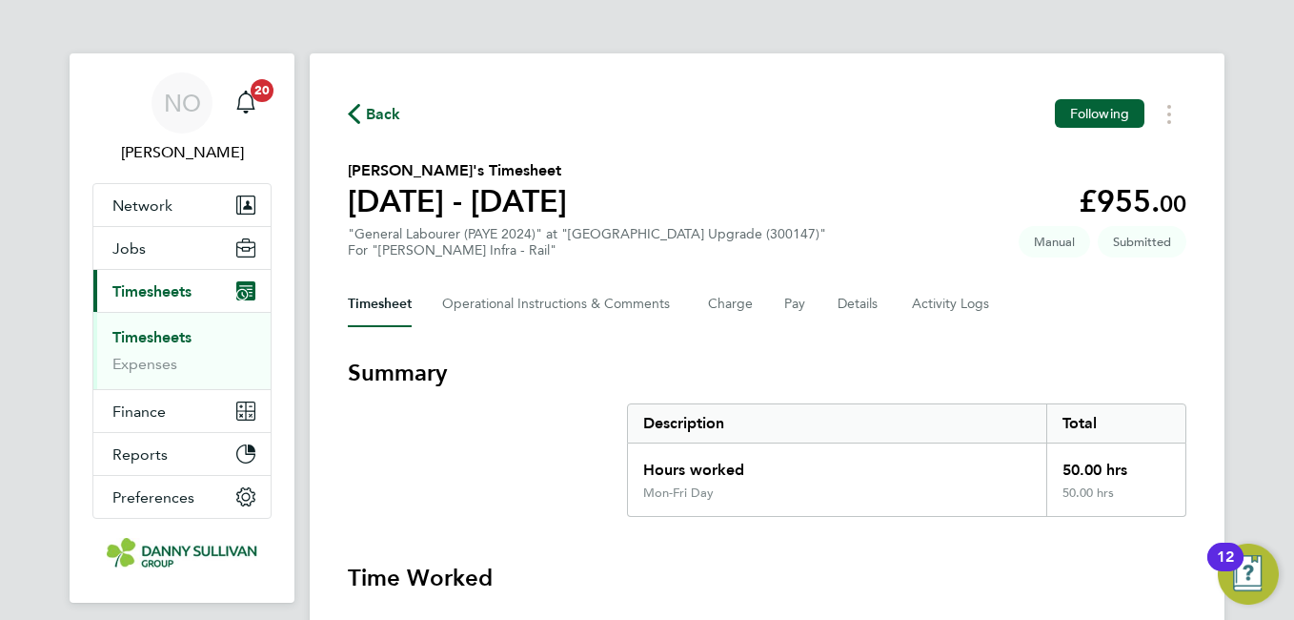
click at [390, 120] on span "Back" at bounding box center [383, 114] width 35 height 23
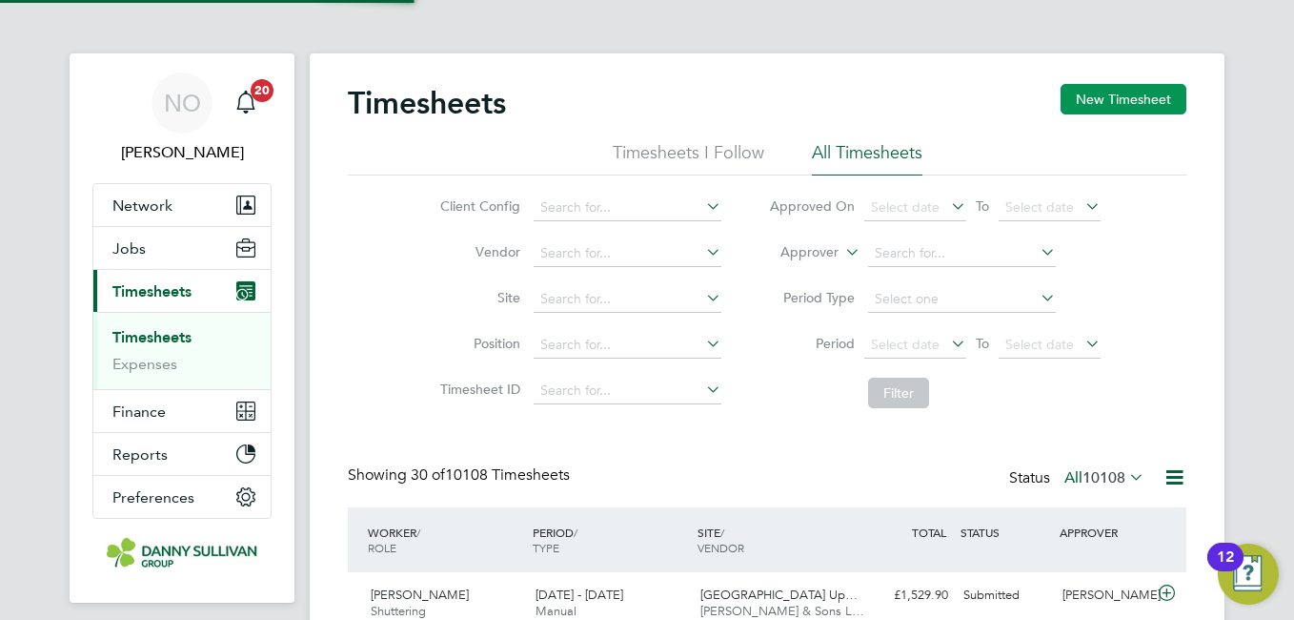
click at [1081, 85] on button "New Timesheet" at bounding box center [1124, 99] width 126 height 30
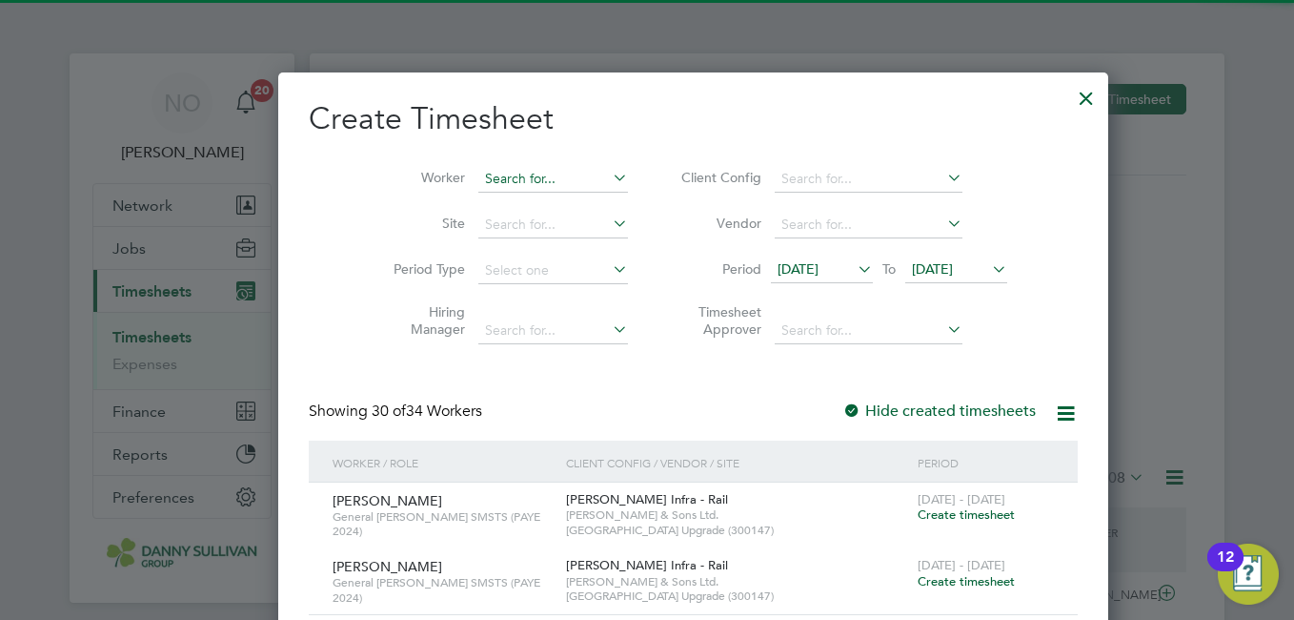
click at [478, 171] on input at bounding box center [553, 179] width 150 height 27
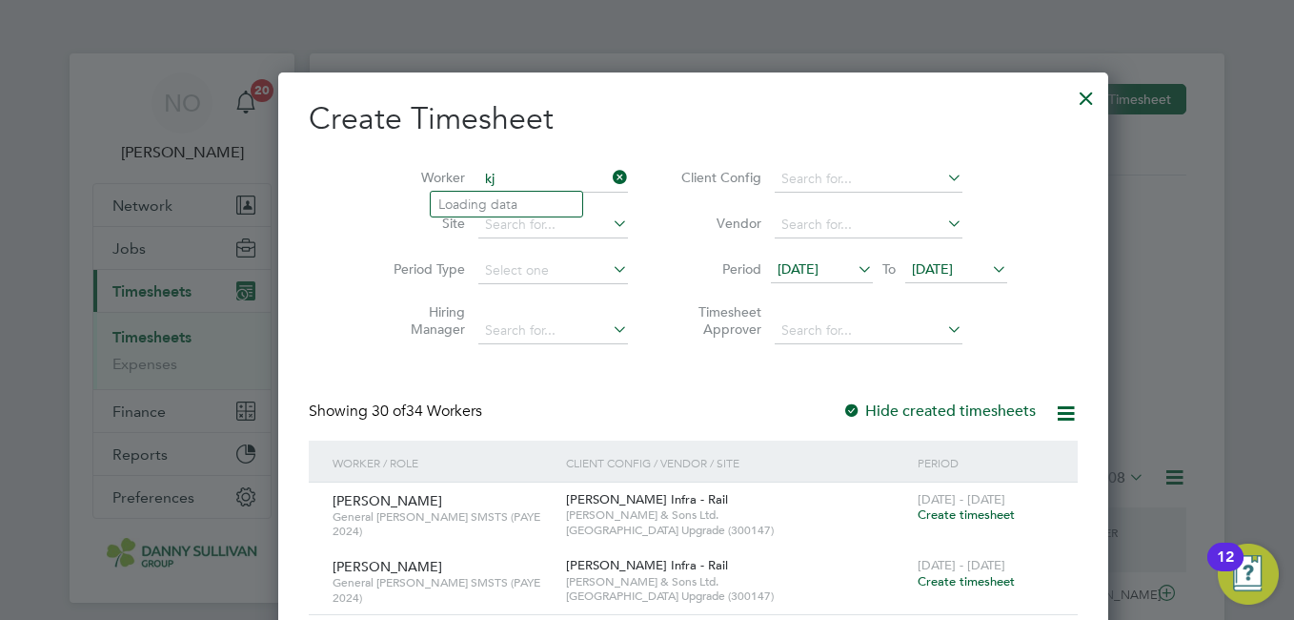
type input "k"
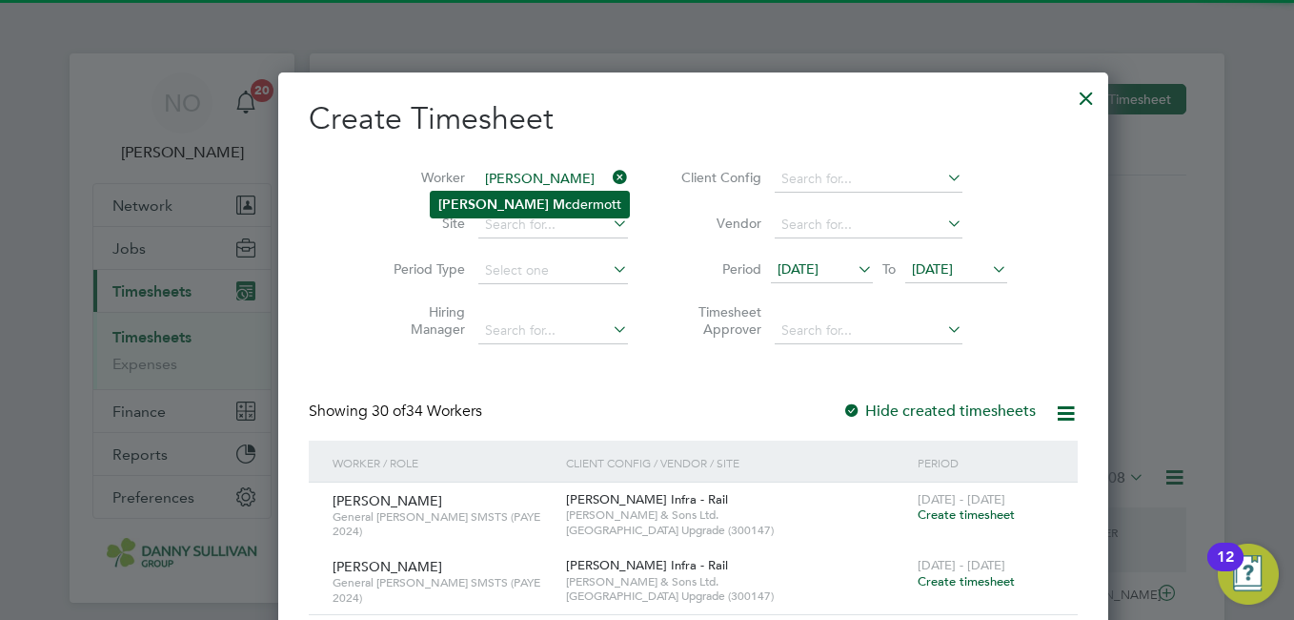
click at [520, 200] on li "James Mc dermott" at bounding box center [530, 205] width 198 height 26
type input "[PERSON_NAME]"
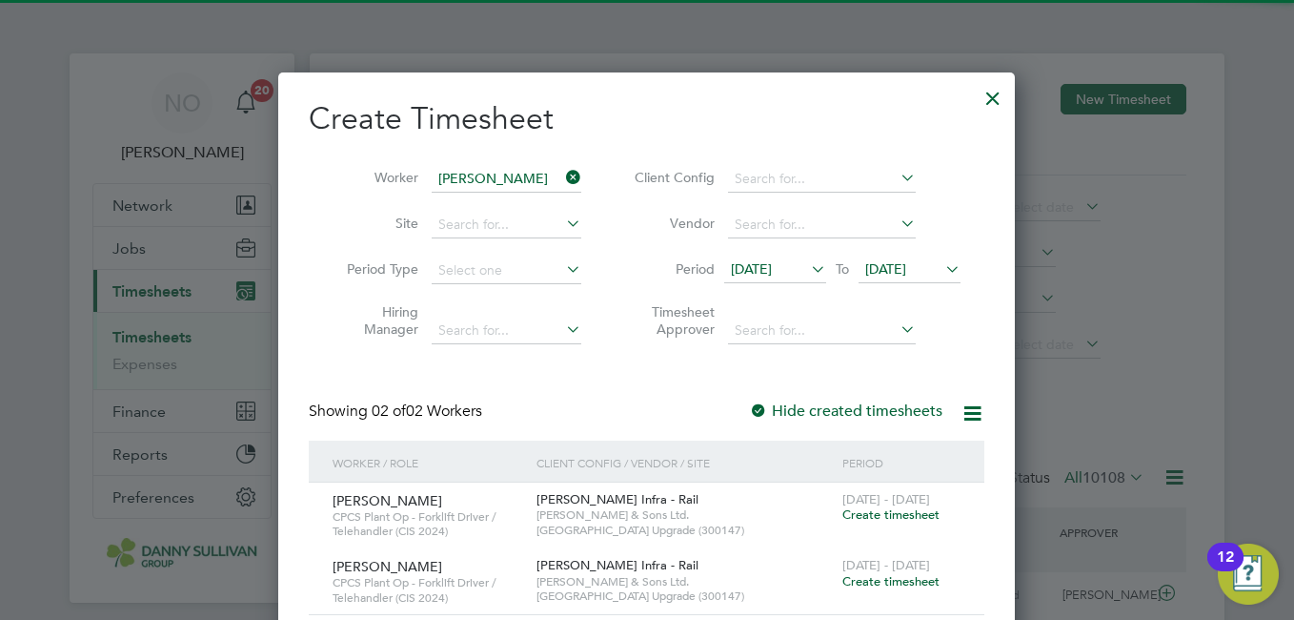
click at [687, 437] on div "Create Timesheet Worker James Mcdermott Site Period Type Hiring Manager Client …" at bounding box center [647, 391] width 676 height 584
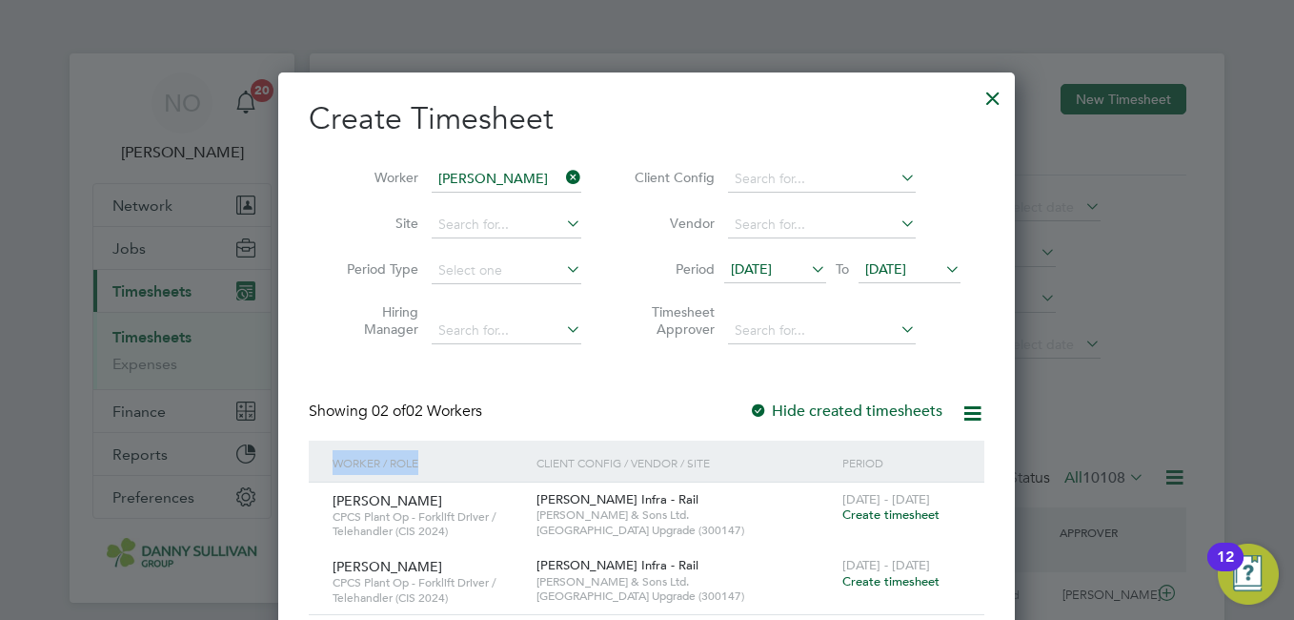
click at [626, 395] on div "Create Timesheet Worker James Mcdermott Site Period Type Hiring Manager Client …" at bounding box center [647, 391] width 676 height 584
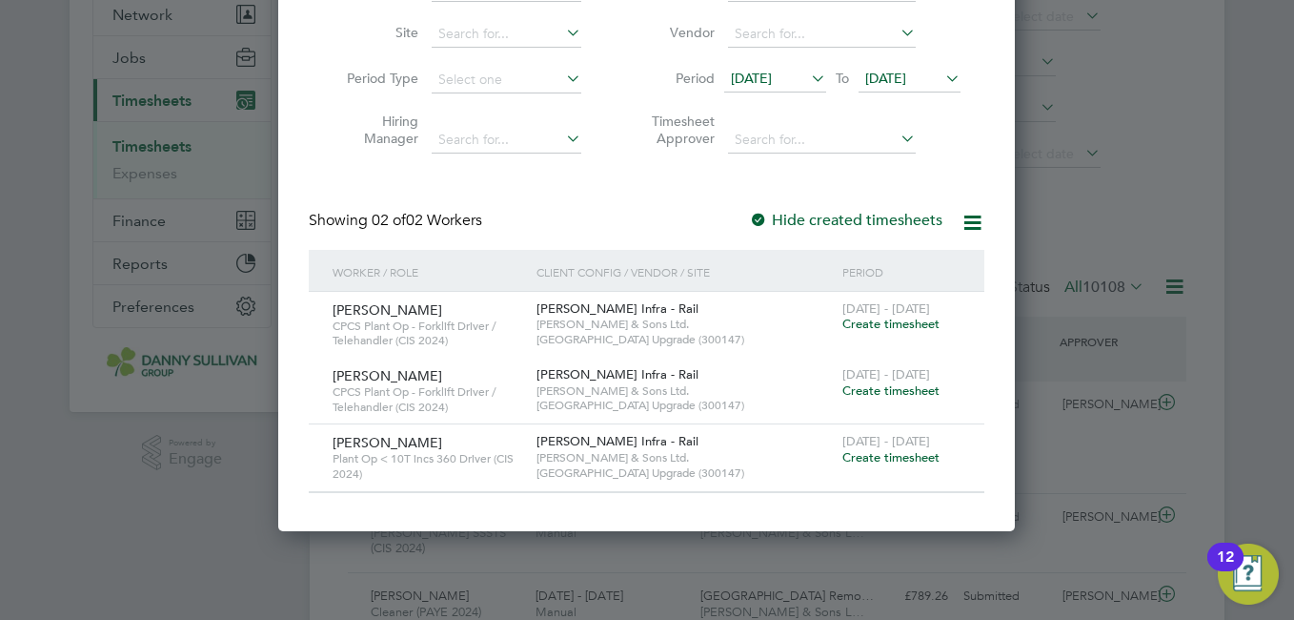
click at [895, 455] on span "Create timesheet" at bounding box center [891, 457] width 97 height 16
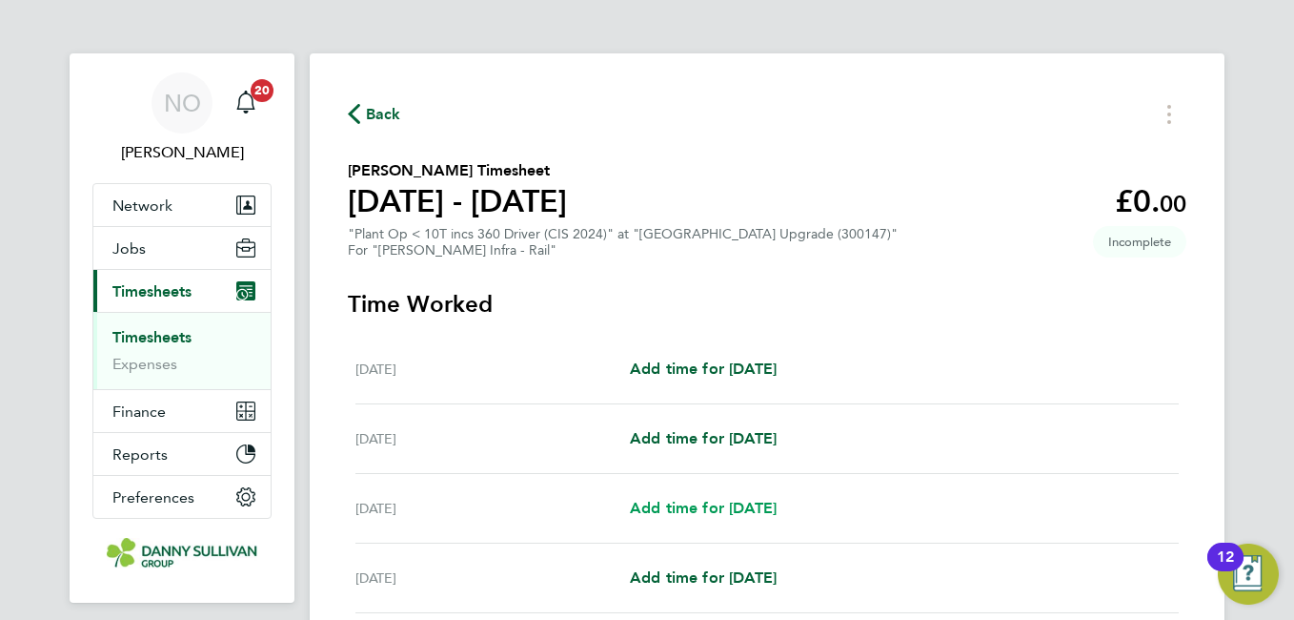
click at [758, 514] on span "Add time for Mon 18 Aug" at bounding box center [703, 507] width 147 height 18
select select "30"
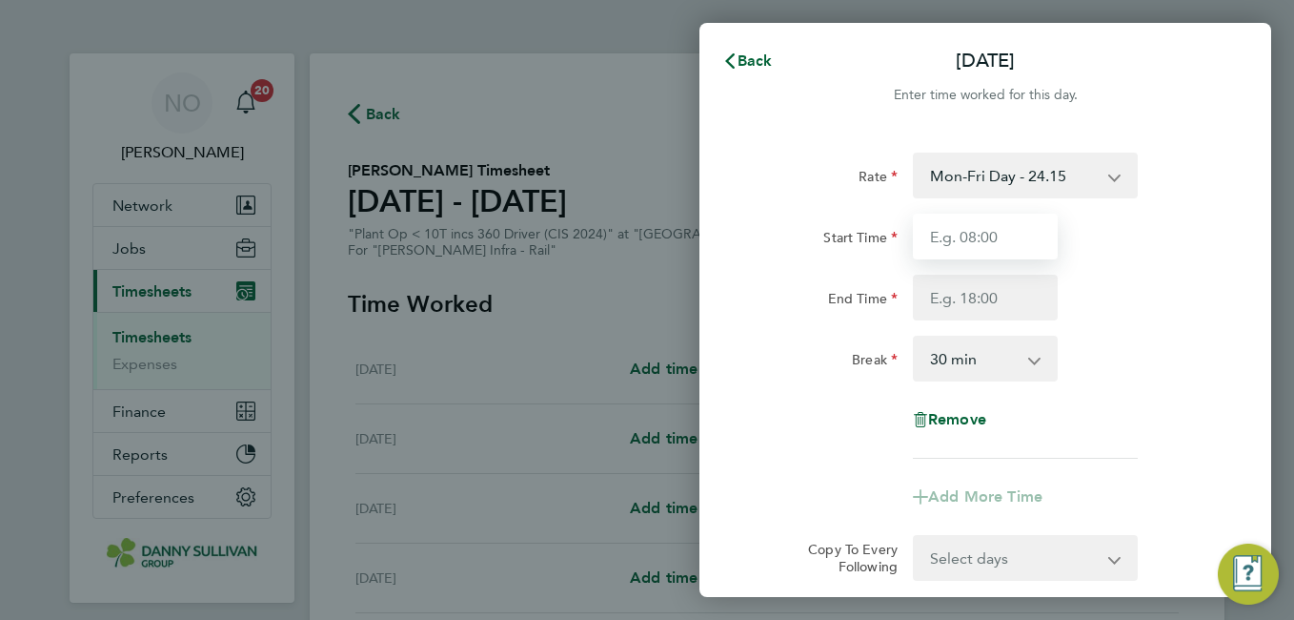
click at [968, 234] on input "Start Time" at bounding box center [985, 236] width 145 height 46
type input "07:00"
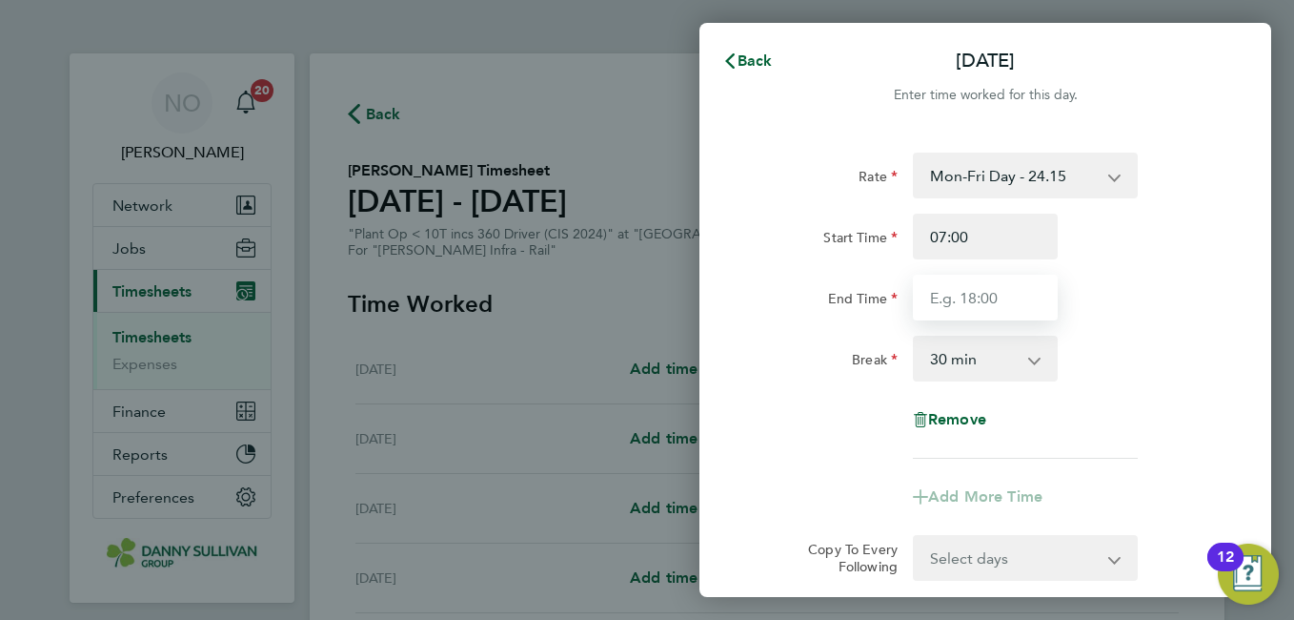
type input "17:30"
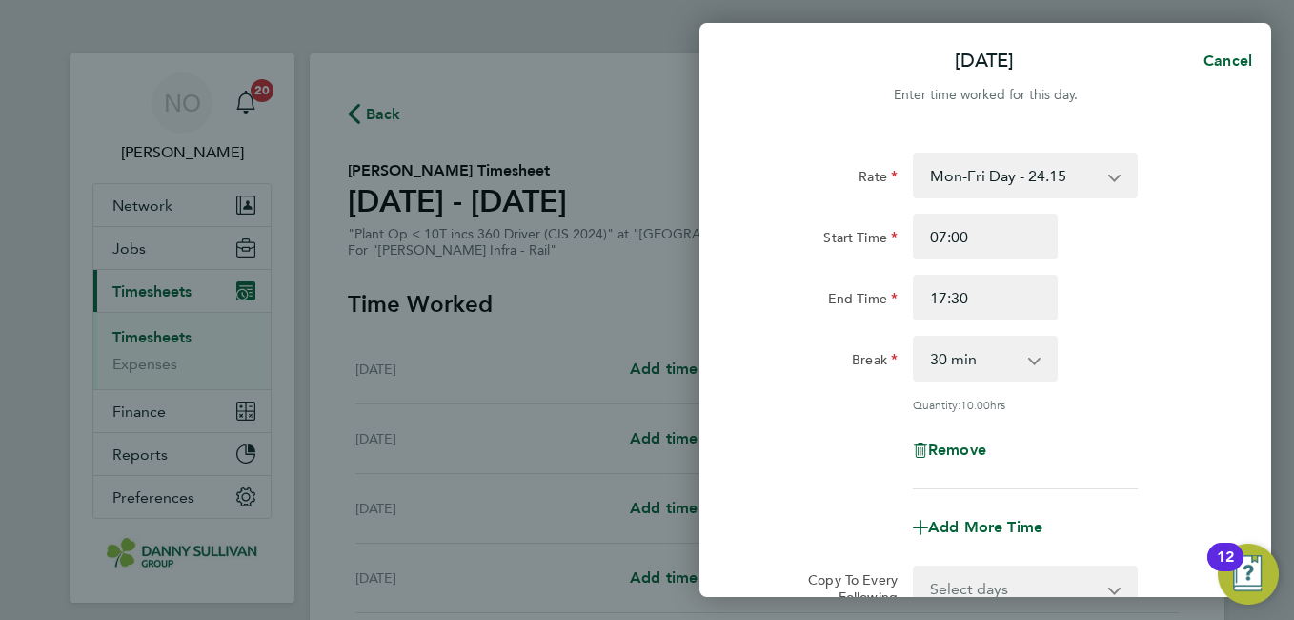
click at [1187, 294] on div "End Time 17:30" at bounding box center [985, 297] width 480 height 46
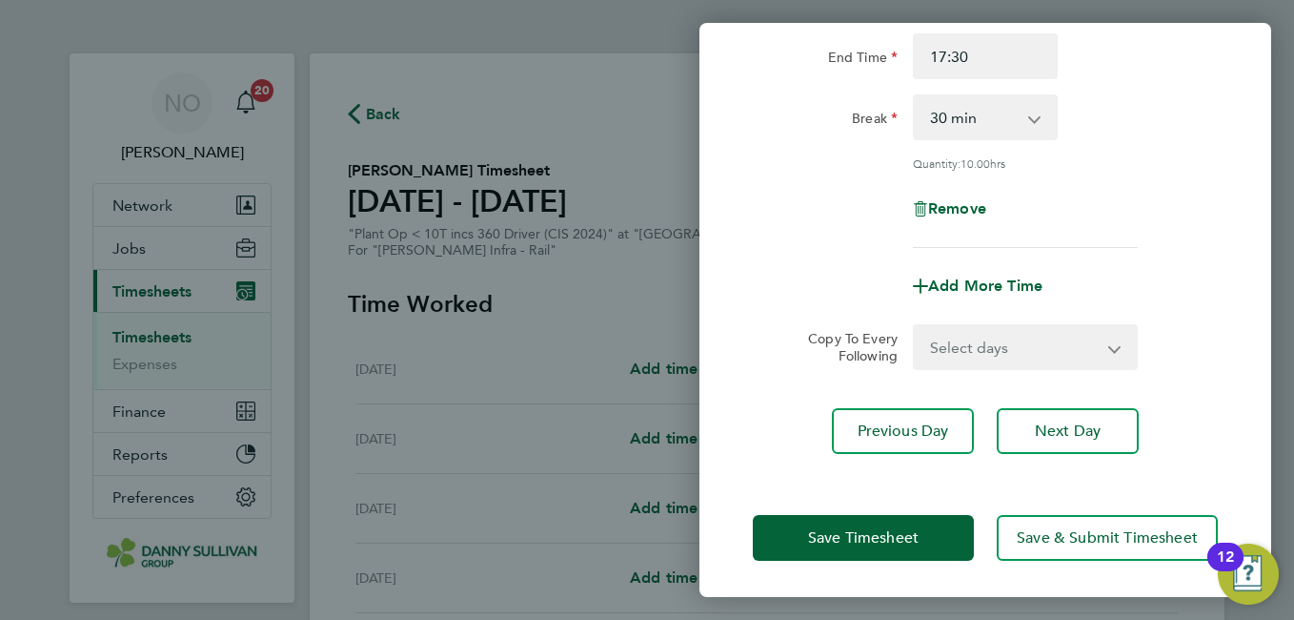
click at [988, 339] on select "Select days Day Tuesday Wednesday Thursday Friday" at bounding box center [1015, 347] width 200 height 42
select select "DAY"
click at [915, 326] on select "Select days Day Tuesday Wednesday Thursday Friday" at bounding box center [1015, 347] width 200 height 42
select select "2025-08-22"
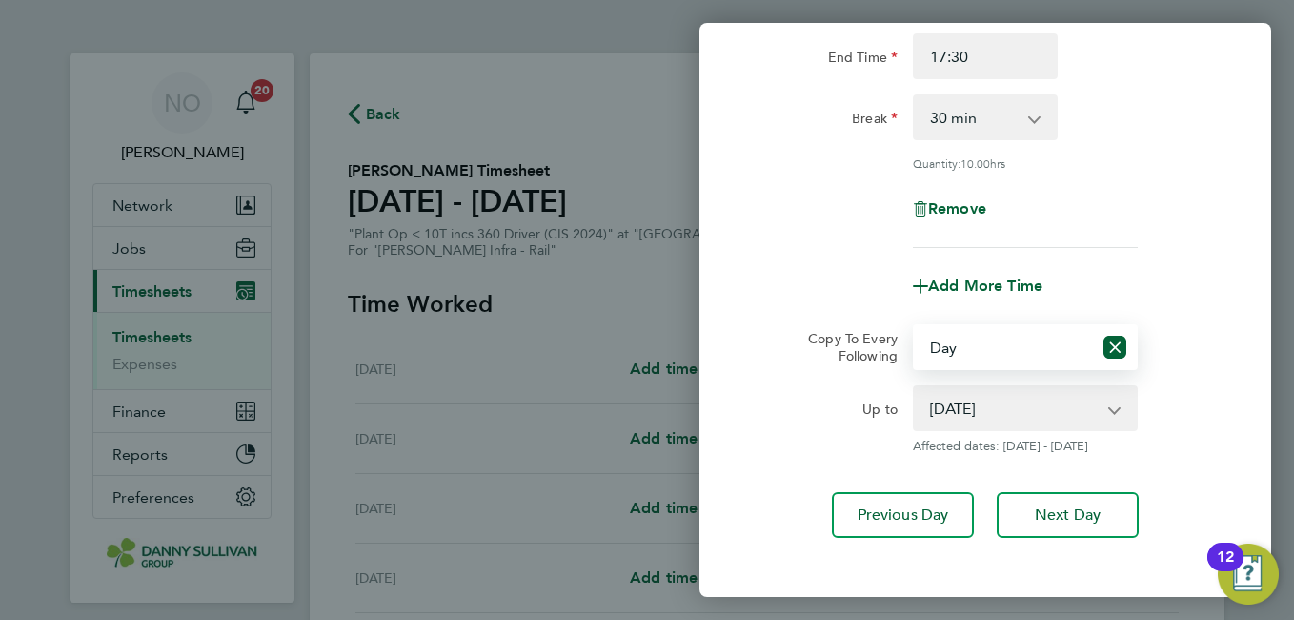
click at [1224, 358] on div "Copy To Every Following Select days Day Tuesday Wednesday Thursday Friday" at bounding box center [985, 347] width 480 height 46
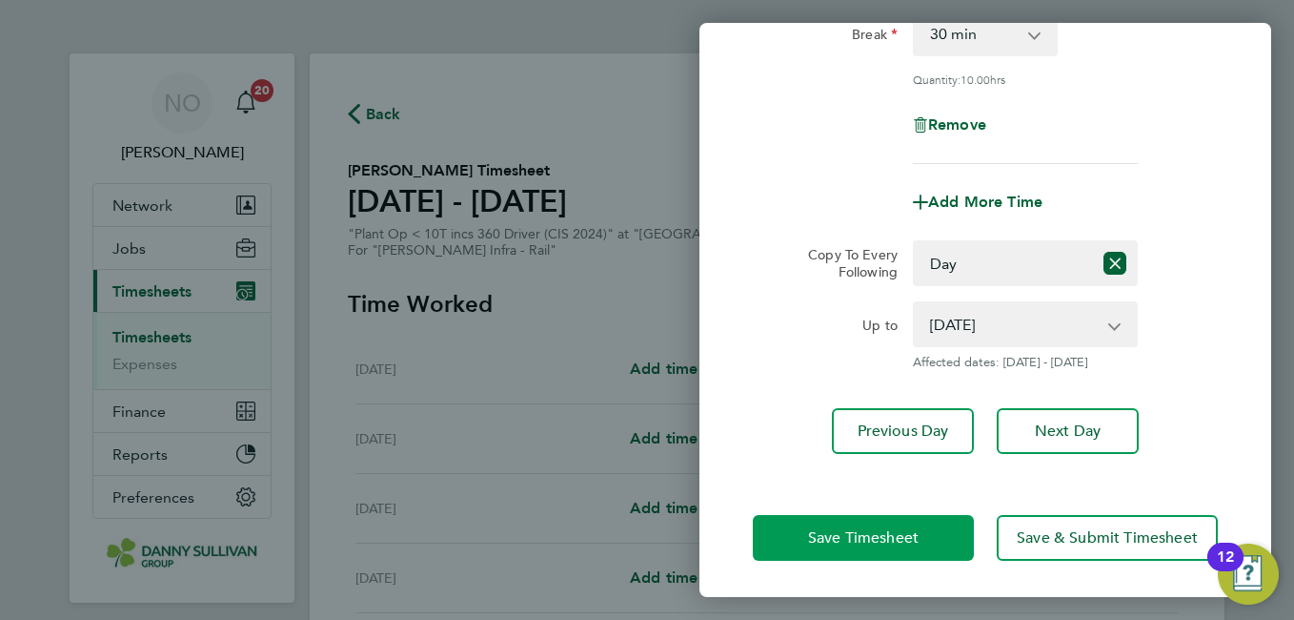
click at [815, 530] on span "Save Timesheet" at bounding box center [863, 537] width 111 height 19
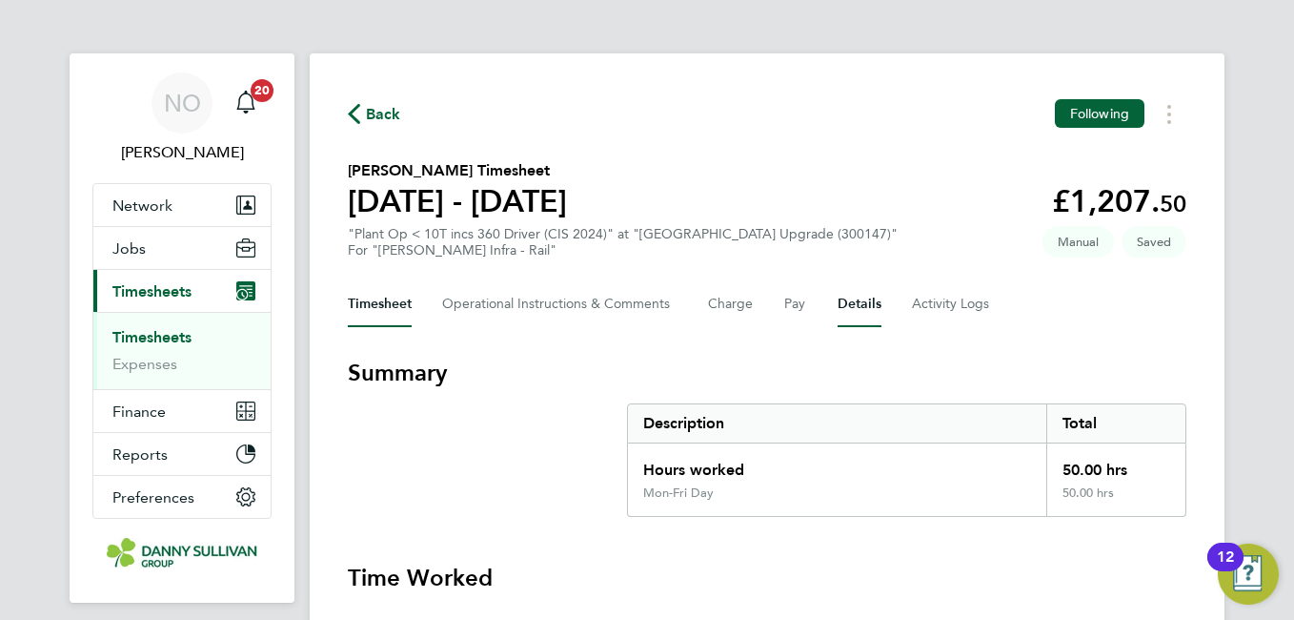
click at [863, 306] on button "Details" at bounding box center [860, 304] width 44 height 46
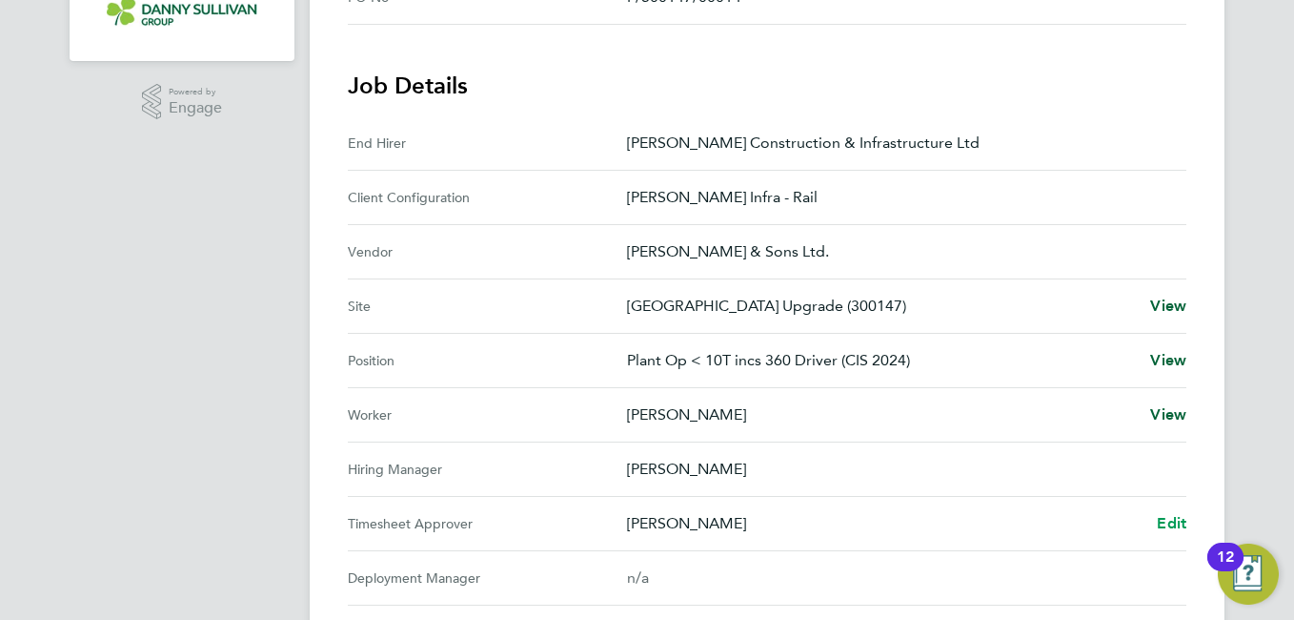
click at [1181, 523] on span "Edit" at bounding box center [1172, 523] width 30 height 18
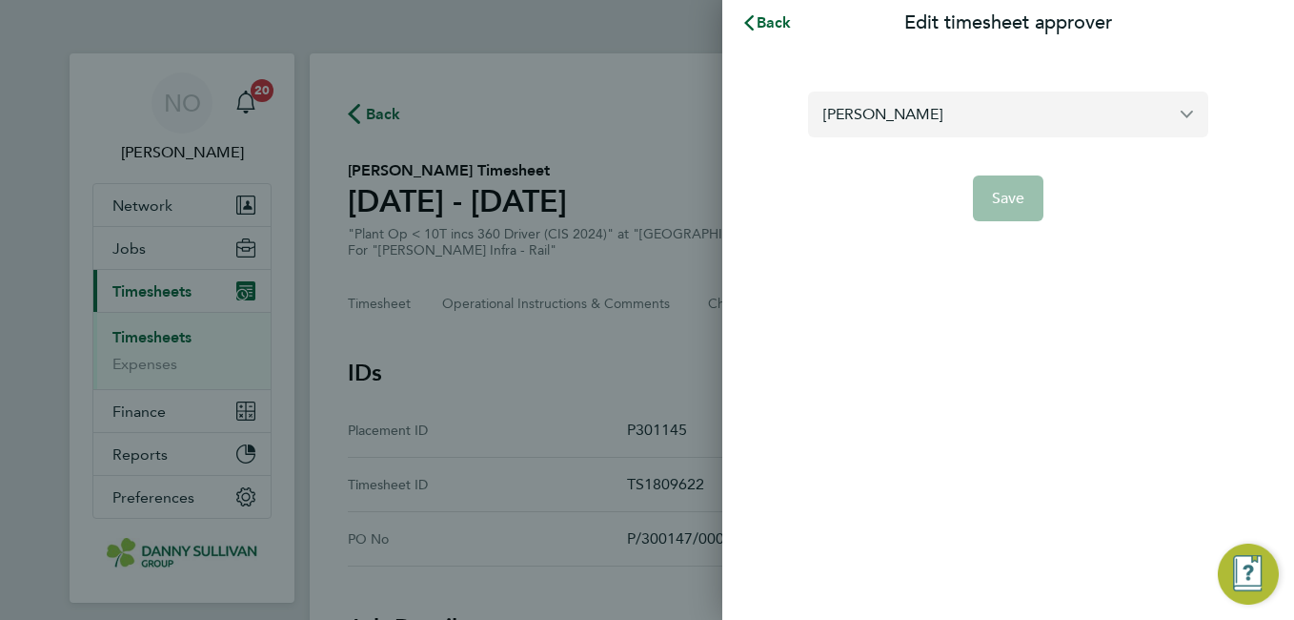
click at [906, 117] on input "Damian Liviu" at bounding box center [1008, 113] width 400 height 45
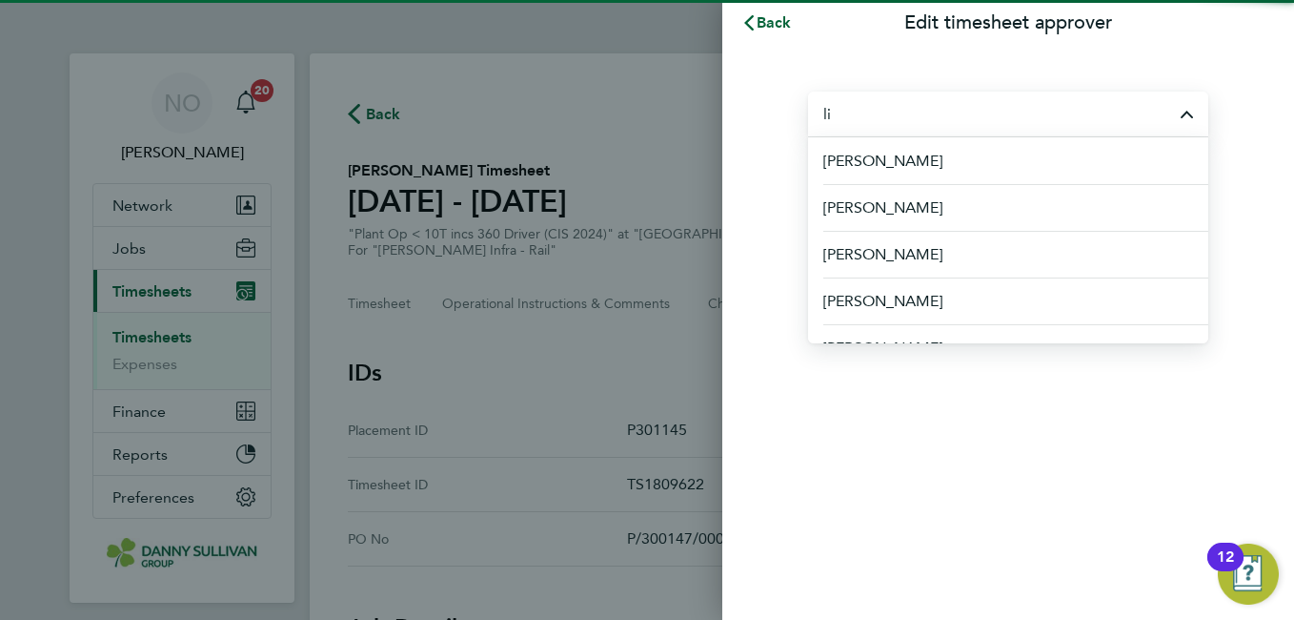
type input "l"
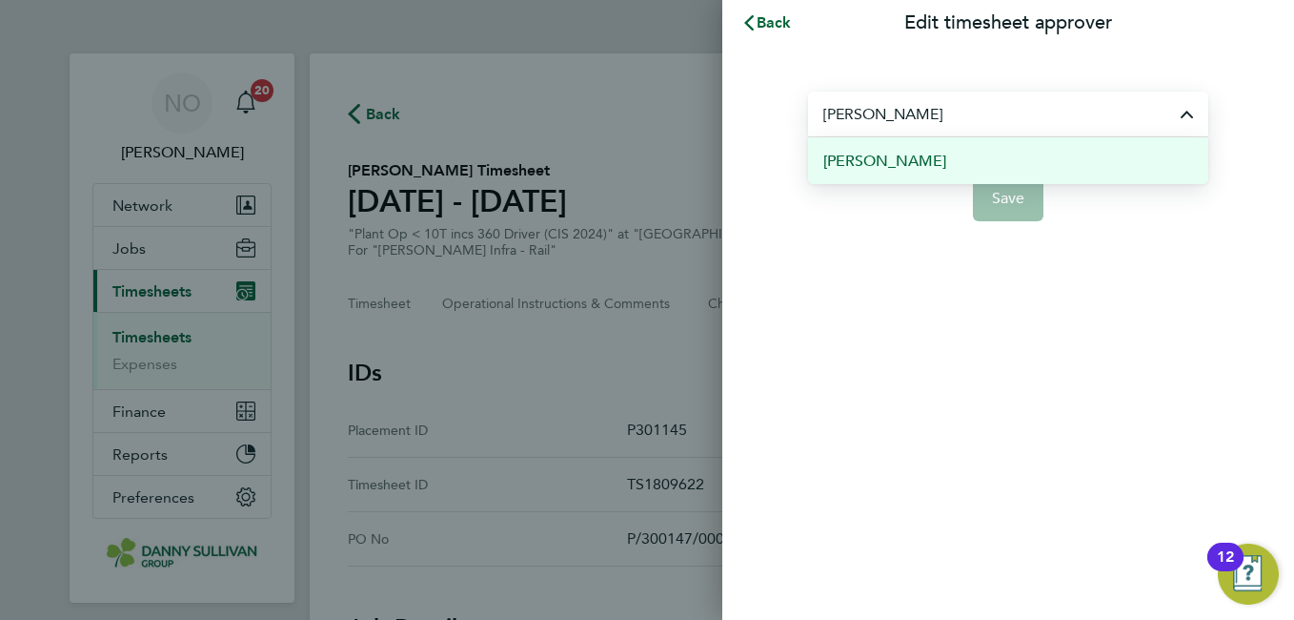
click at [924, 153] on span "[PERSON_NAME]" at bounding box center [884, 161] width 123 height 23
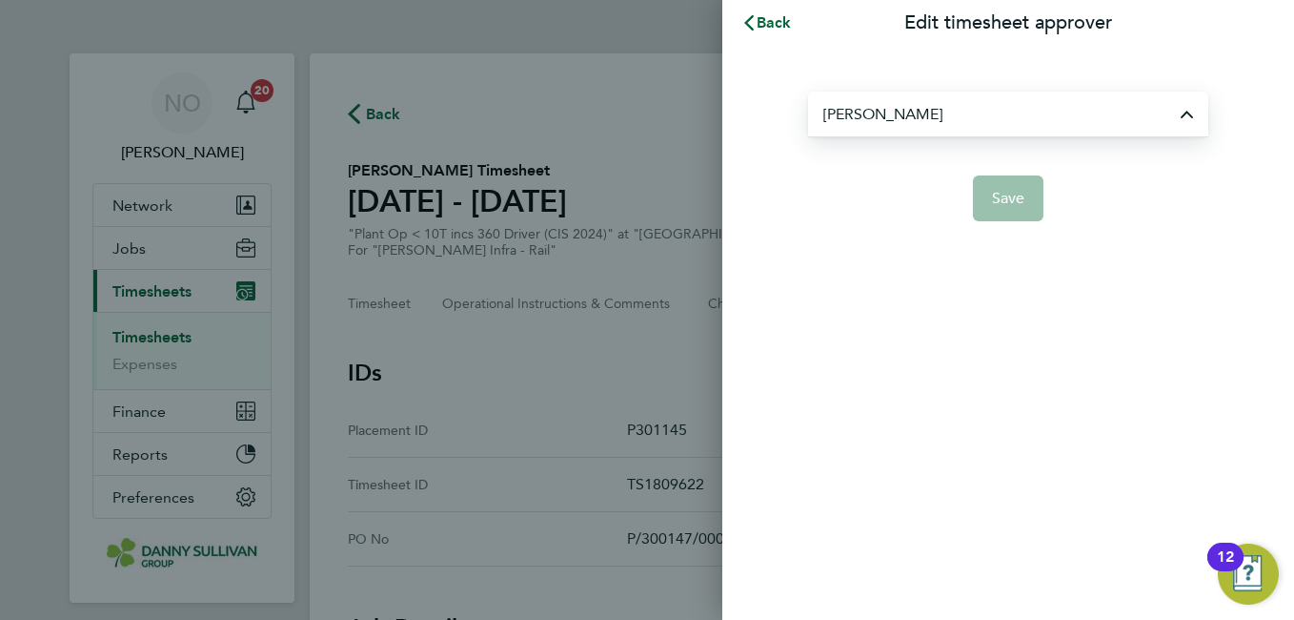
type input "[PERSON_NAME]"
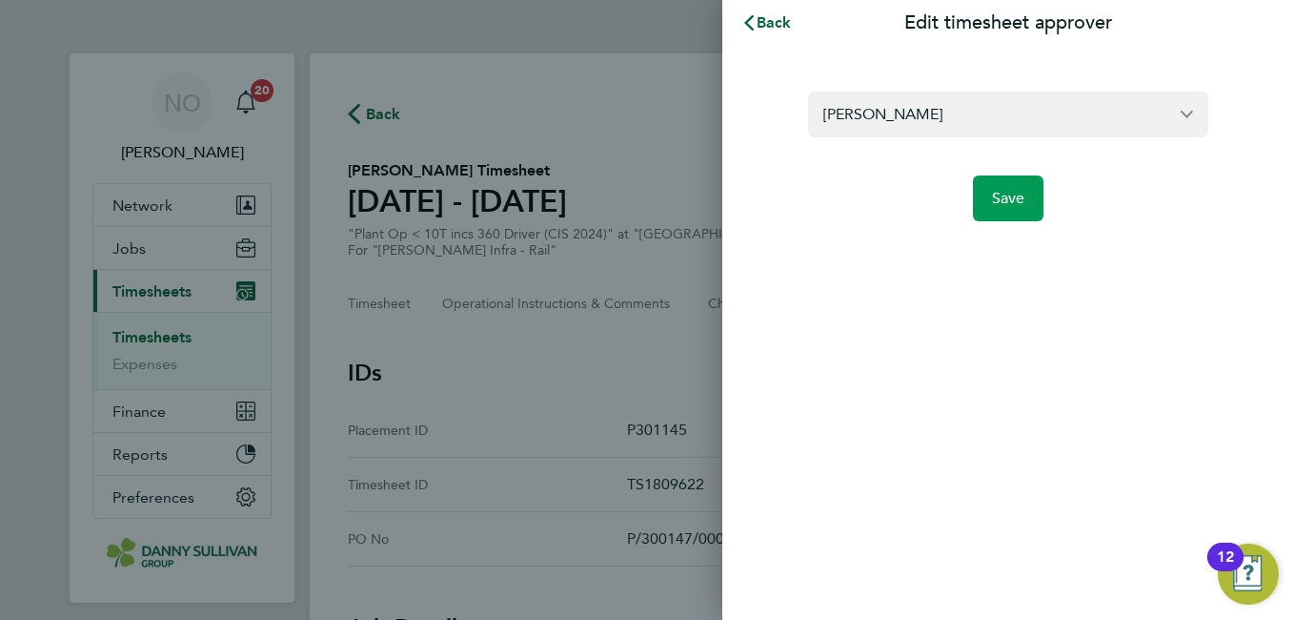
click at [1007, 198] on span "Save" at bounding box center [1008, 198] width 33 height 19
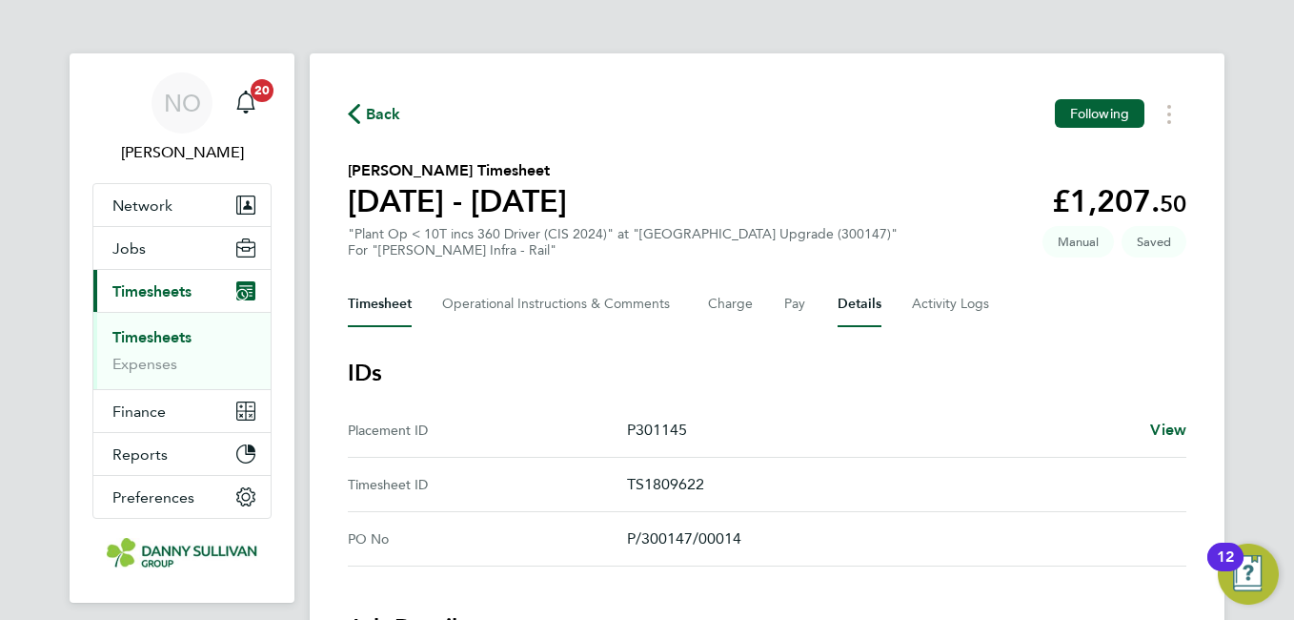
click at [386, 306] on button "Timesheet" at bounding box center [380, 304] width 64 height 46
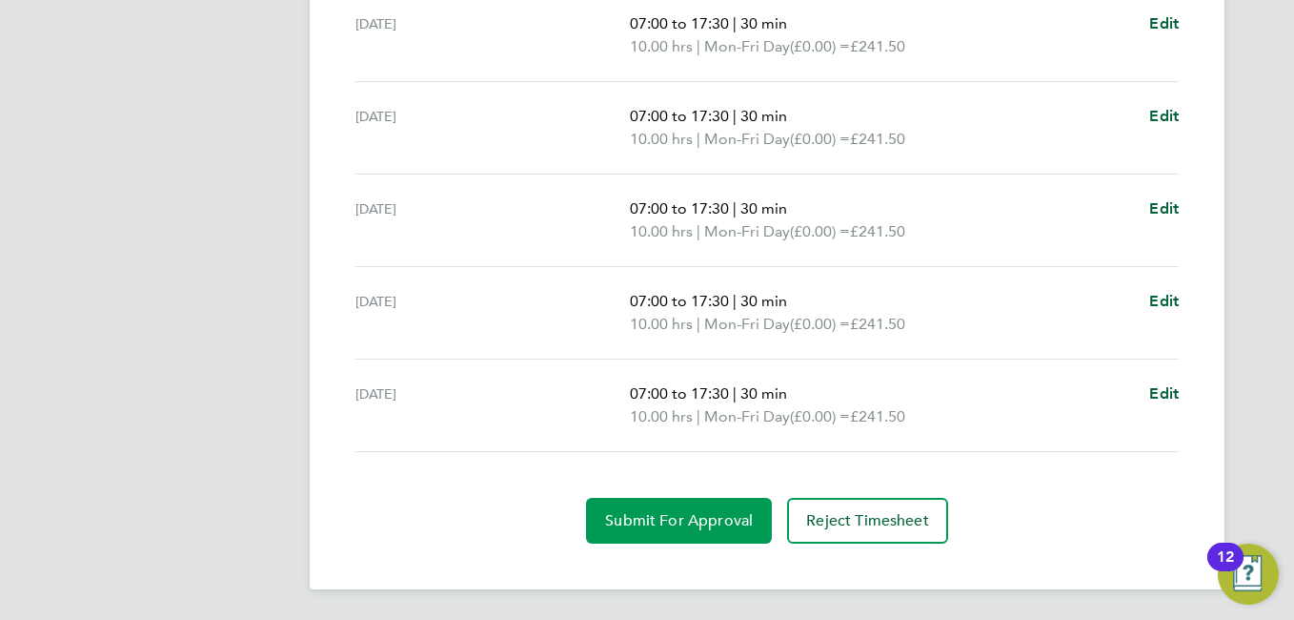
click at [684, 514] on span "Submit For Approval" at bounding box center [679, 520] width 148 height 19
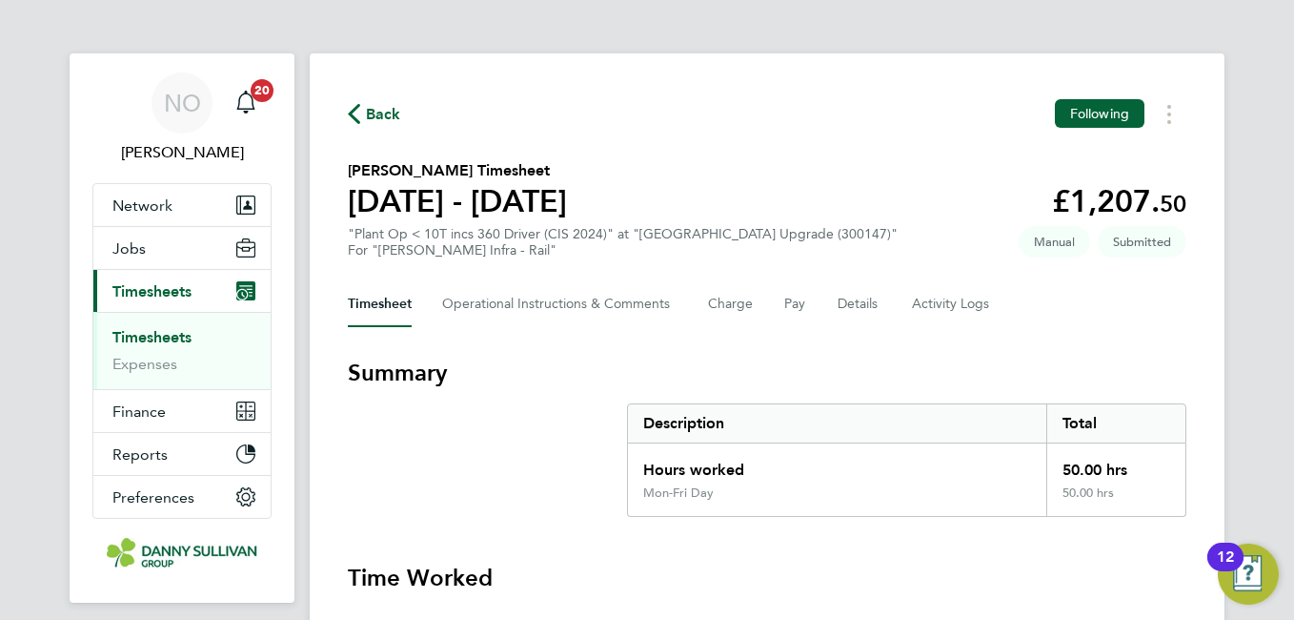
click at [394, 112] on span "Back" at bounding box center [383, 114] width 35 height 23
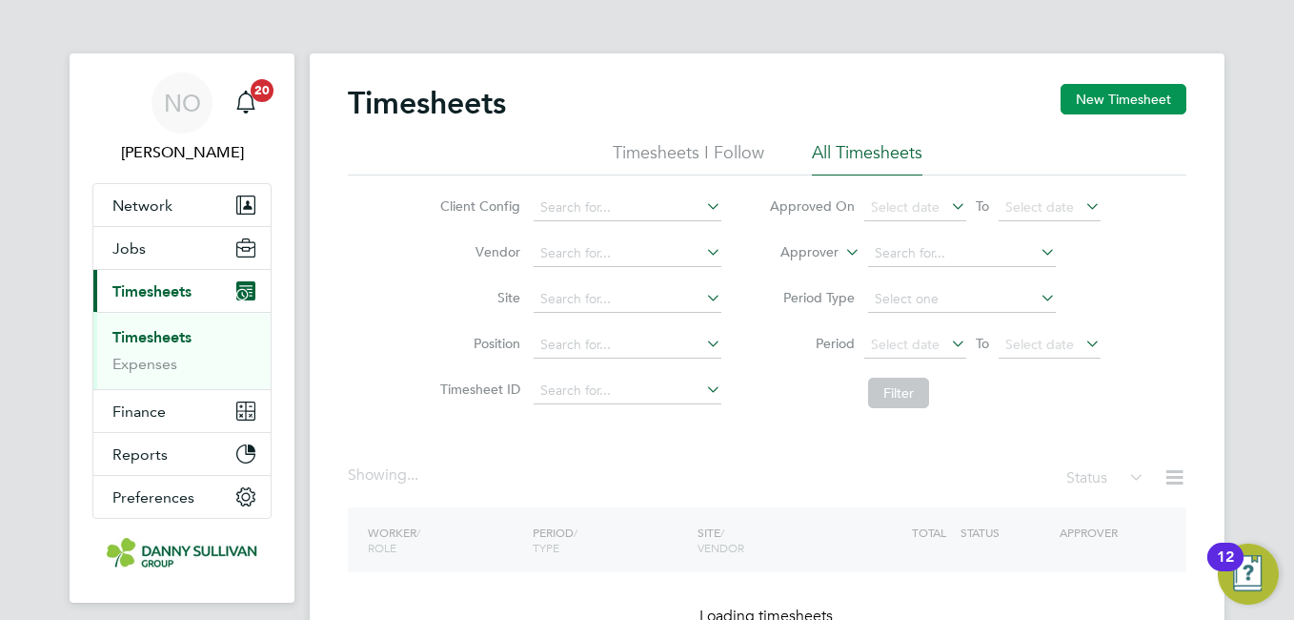
click at [1116, 101] on button "New Timesheet" at bounding box center [1124, 99] width 126 height 30
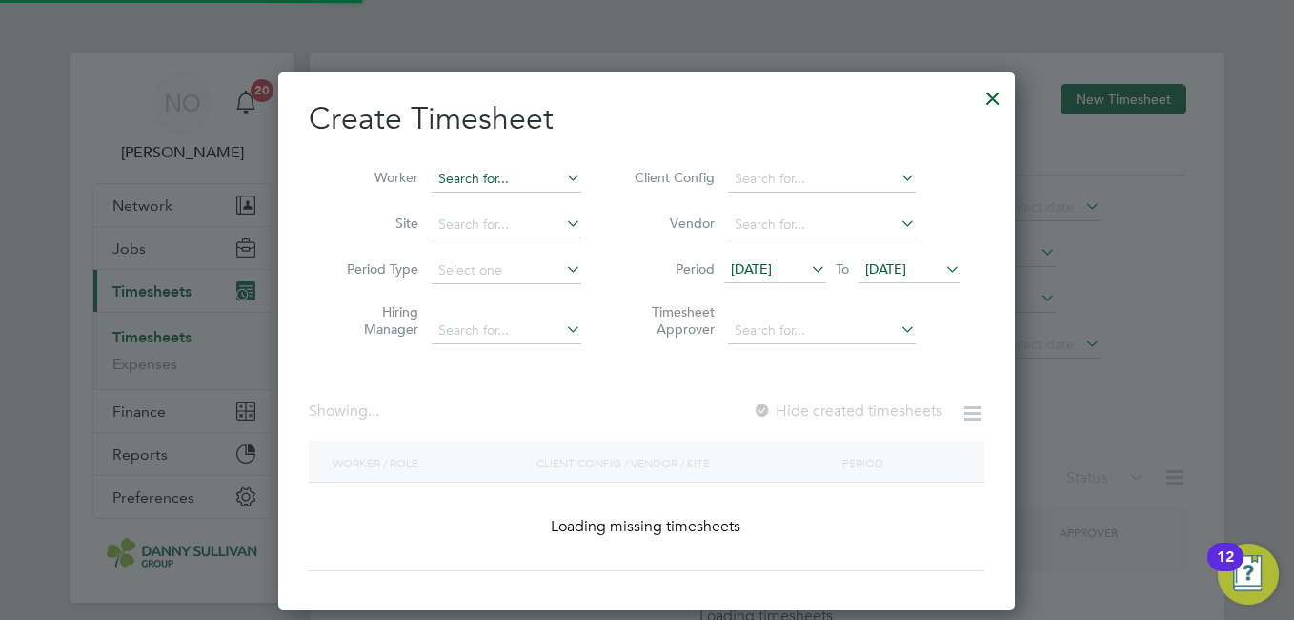
click at [512, 178] on input at bounding box center [507, 179] width 150 height 27
type input "cosmin"
click at [562, 172] on icon at bounding box center [562, 177] width 0 height 27
click at [528, 182] on input at bounding box center [507, 179] width 150 height 27
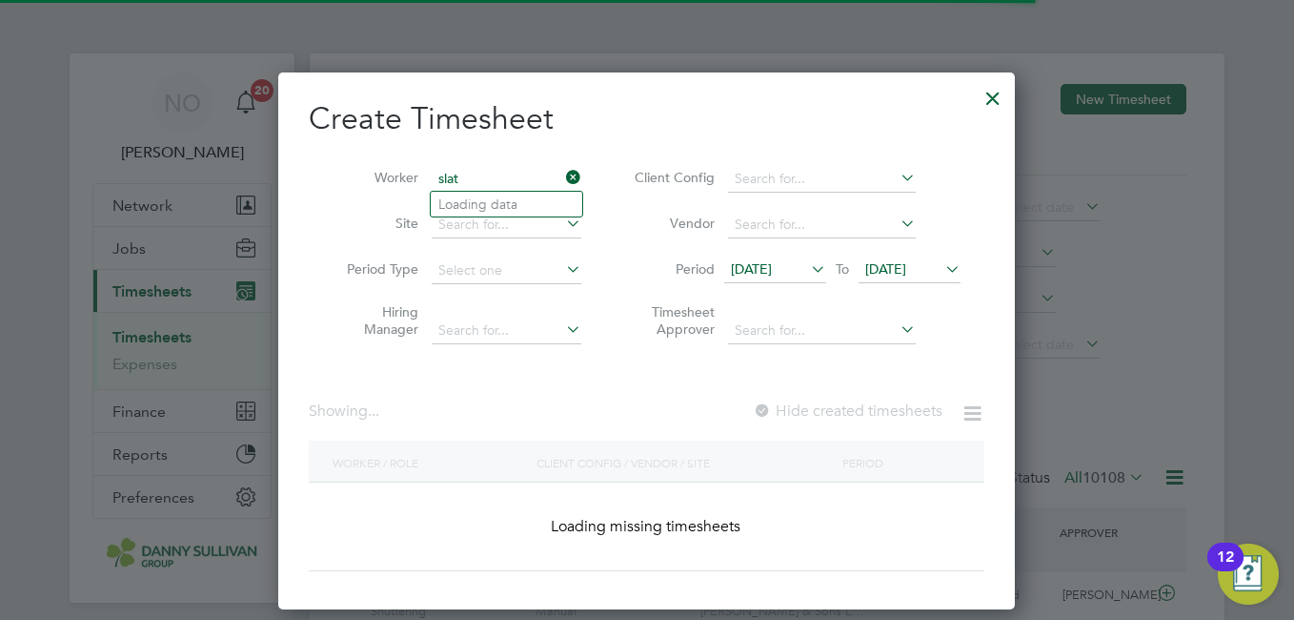
scroll to position [49, 166]
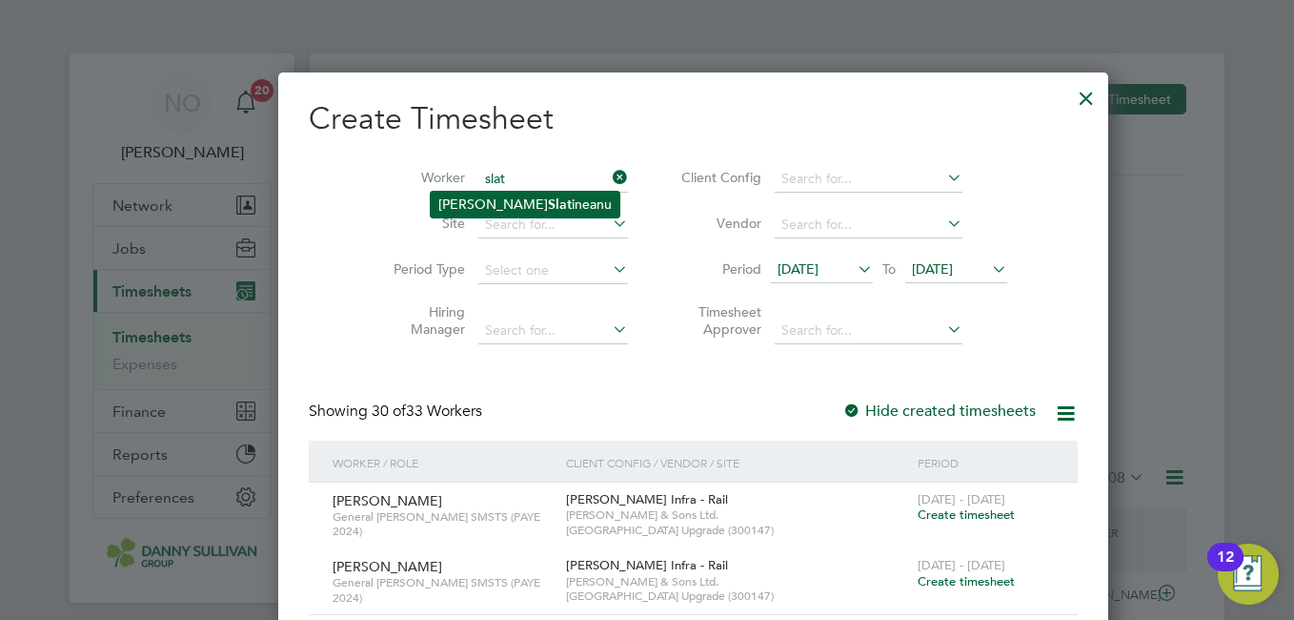
click at [531, 200] on li "Constantin-Cosmin Slat ineanu" at bounding box center [525, 205] width 189 height 26
type input "Constantin-Cosmin Slatineanu"
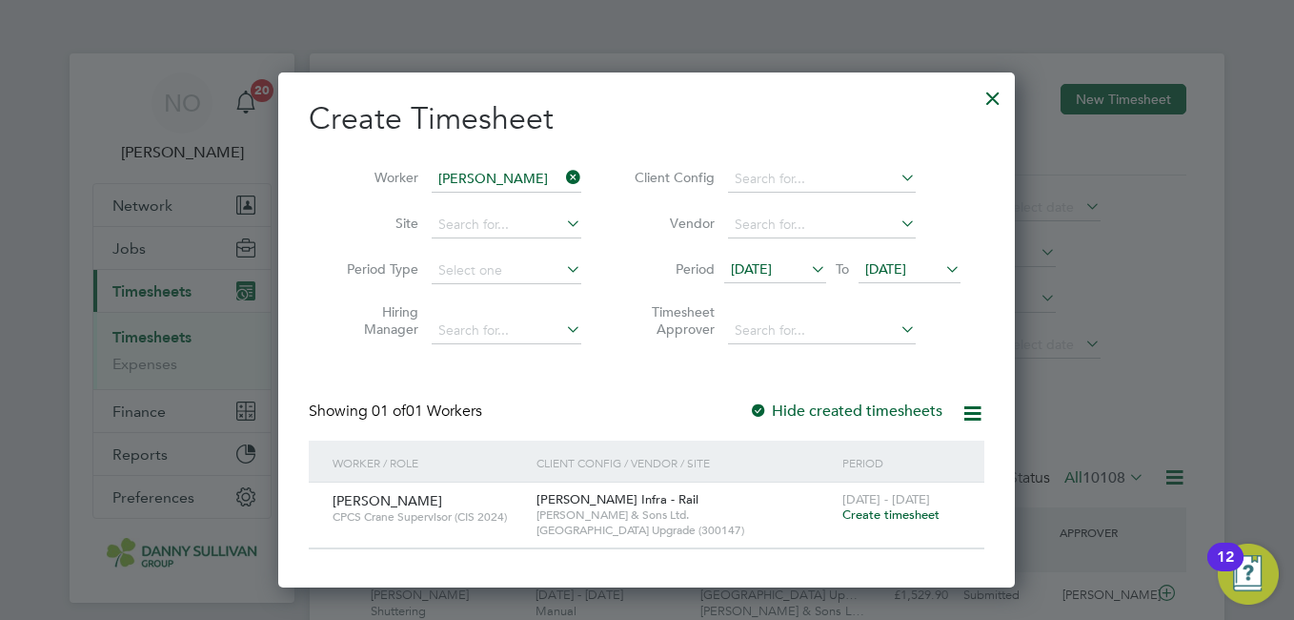
click at [896, 520] on span "Create timesheet" at bounding box center [891, 514] width 97 height 16
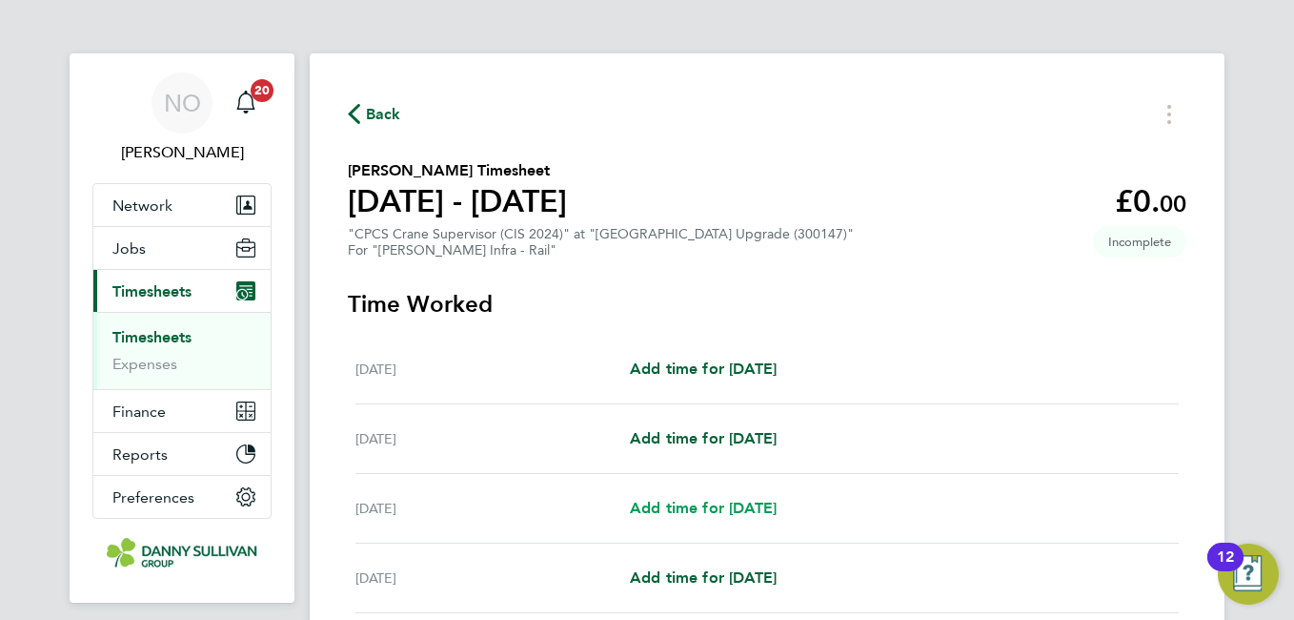
click at [730, 511] on span "Add time for Mon 18 Aug" at bounding box center [703, 507] width 147 height 18
select select "30"
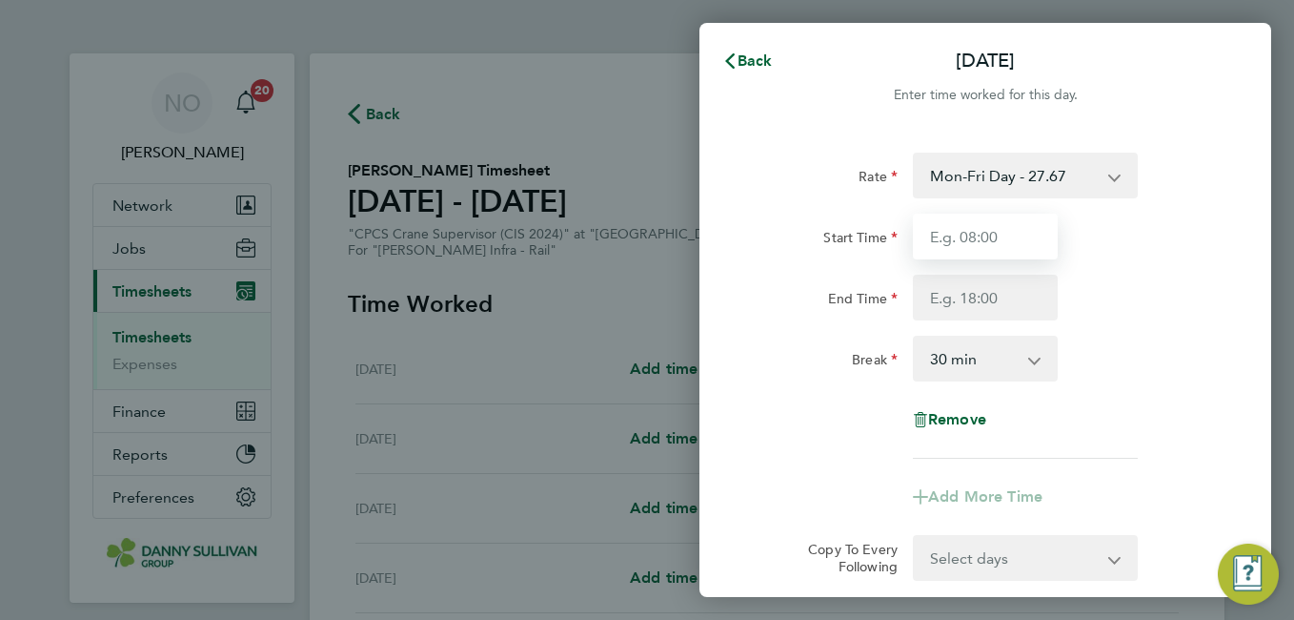
click at [973, 238] on input "Start Time" at bounding box center [985, 236] width 145 height 46
type input "07:00"
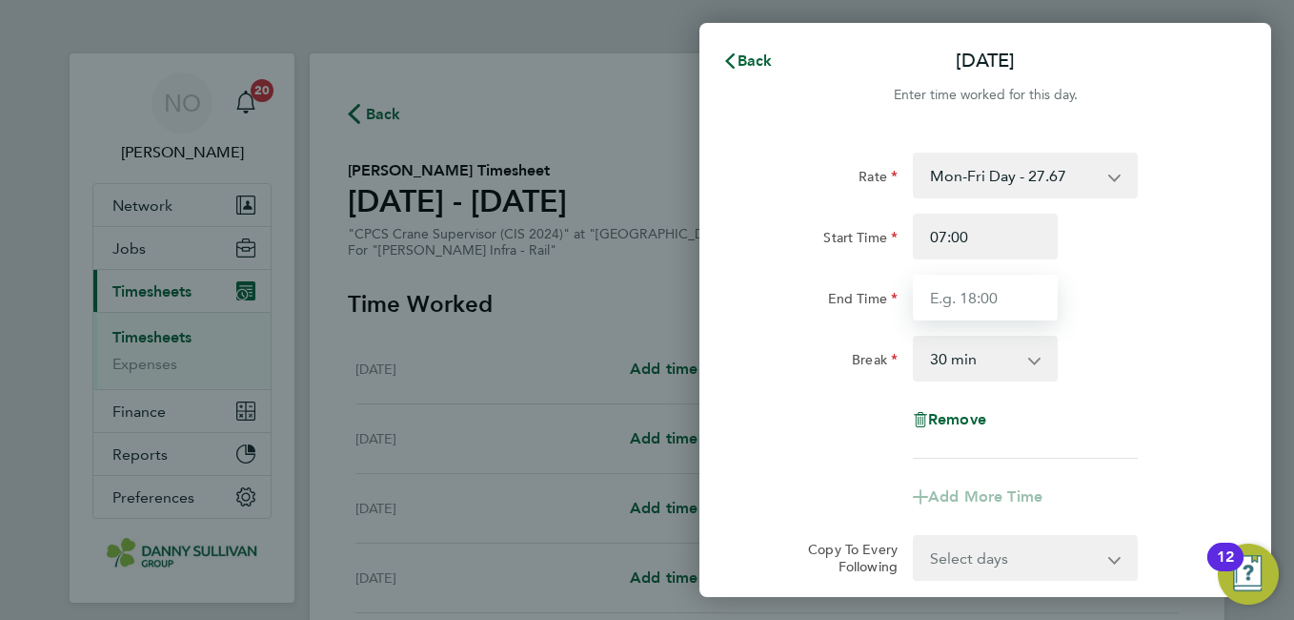
type input "17:30"
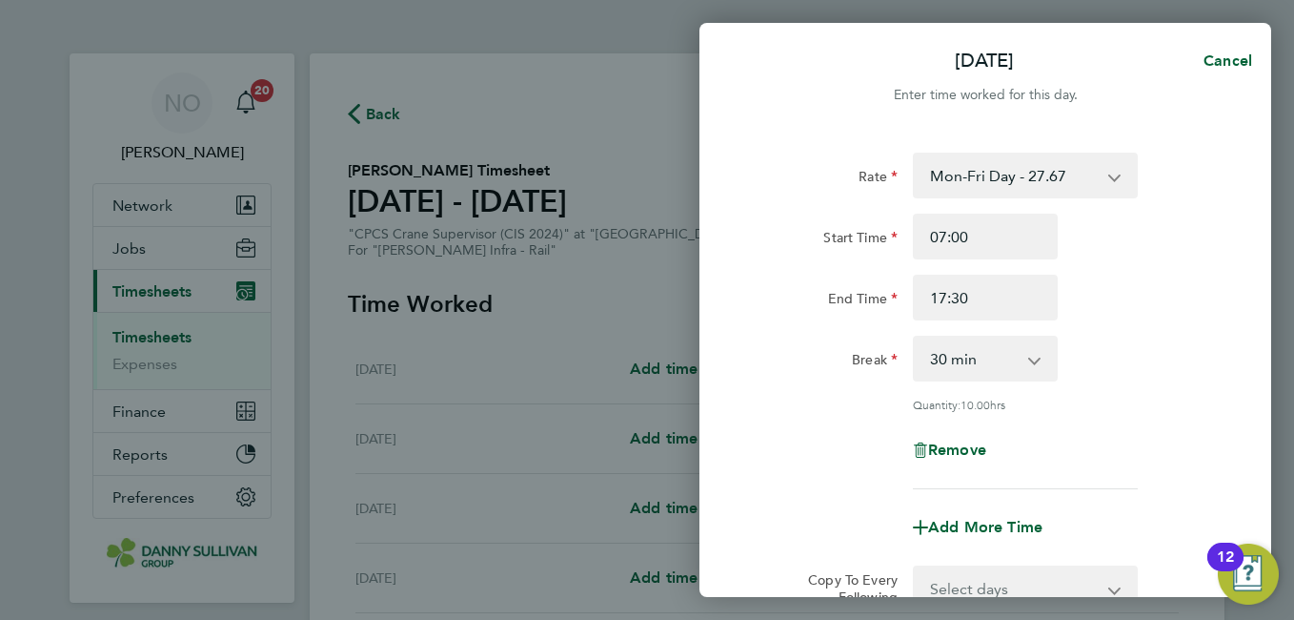
click at [1169, 300] on div "End Time 17:30" at bounding box center [985, 297] width 480 height 46
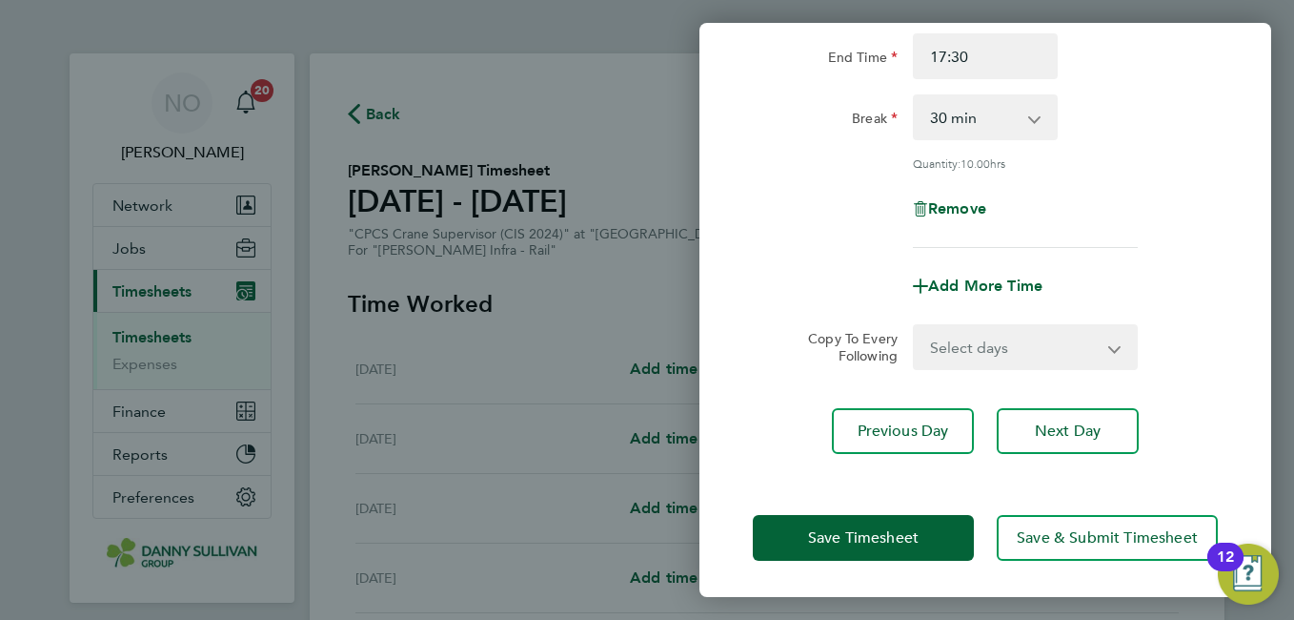
click at [1067, 349] on select "Select days Day Tuesday Wednesday Thursday Friday" at bounding box center [1015, 347] width 200 height 42
select select "DAY"
click at [915, 326] on select "Select days Day Tuesday Wednesday Thursday Friday" at bounding box center [1015, 347] width 200 height 42
select select "2025-08-22"
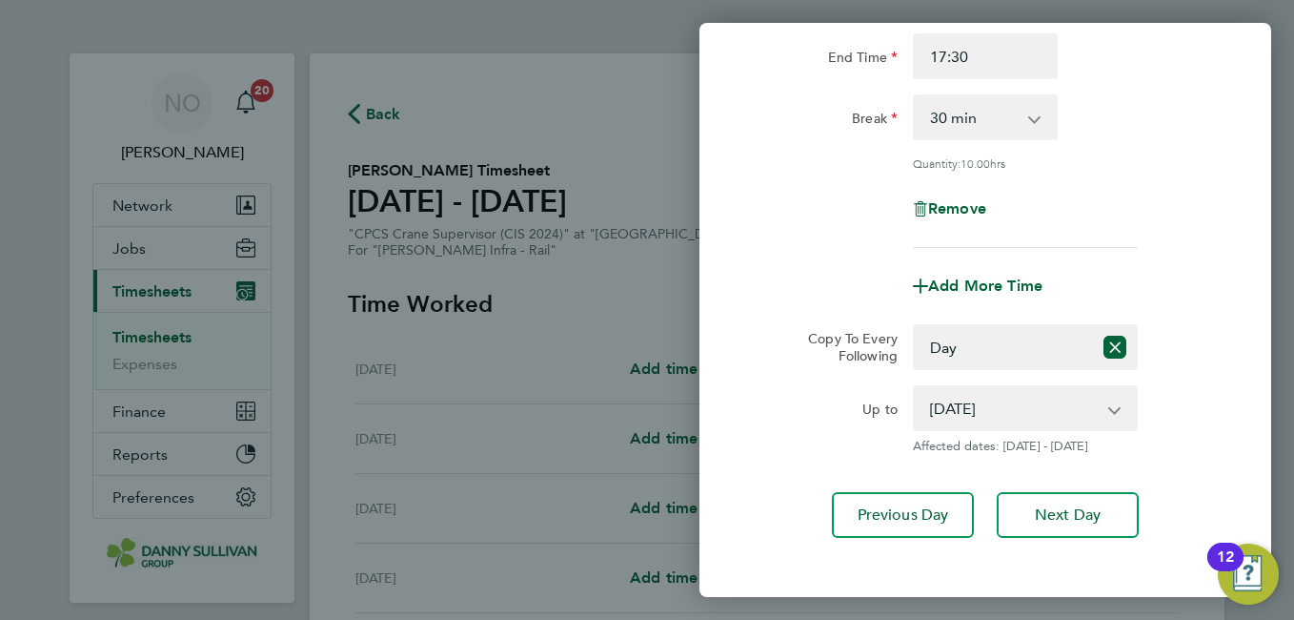
click at [1220, 352] on div "Copy To Every Following Select days Day Tuesday Wednesday Thursday Friday" at bounding box center [985, 347] width 480 height 46
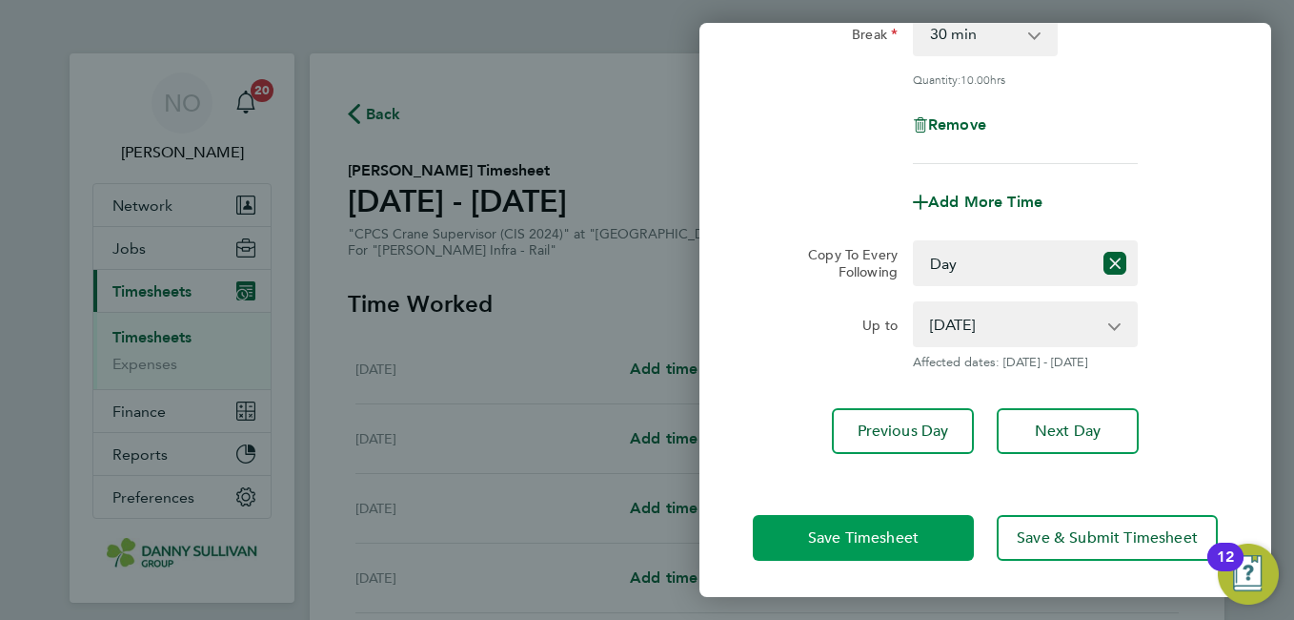
click at [858, 545] on button "Save Timesheet" at bounding box center [863, 538] width 221 height 46
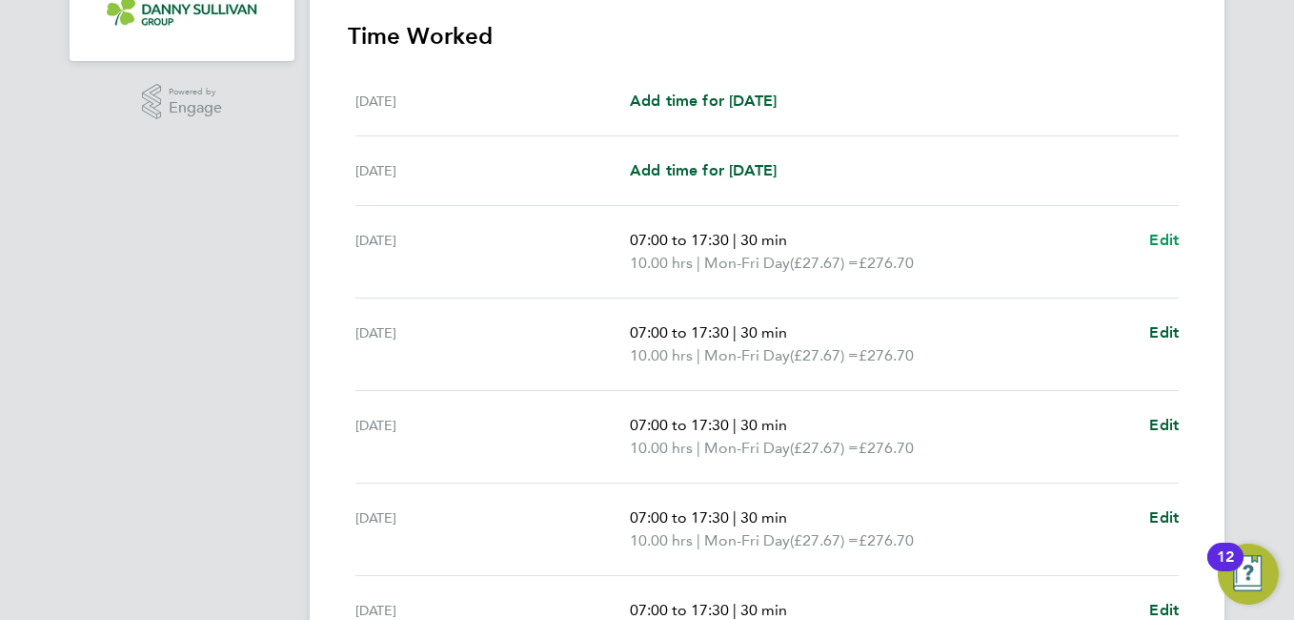
click at [1159, 237] on span "Edit" at bounding box center [1164, 240] width 30 height 18
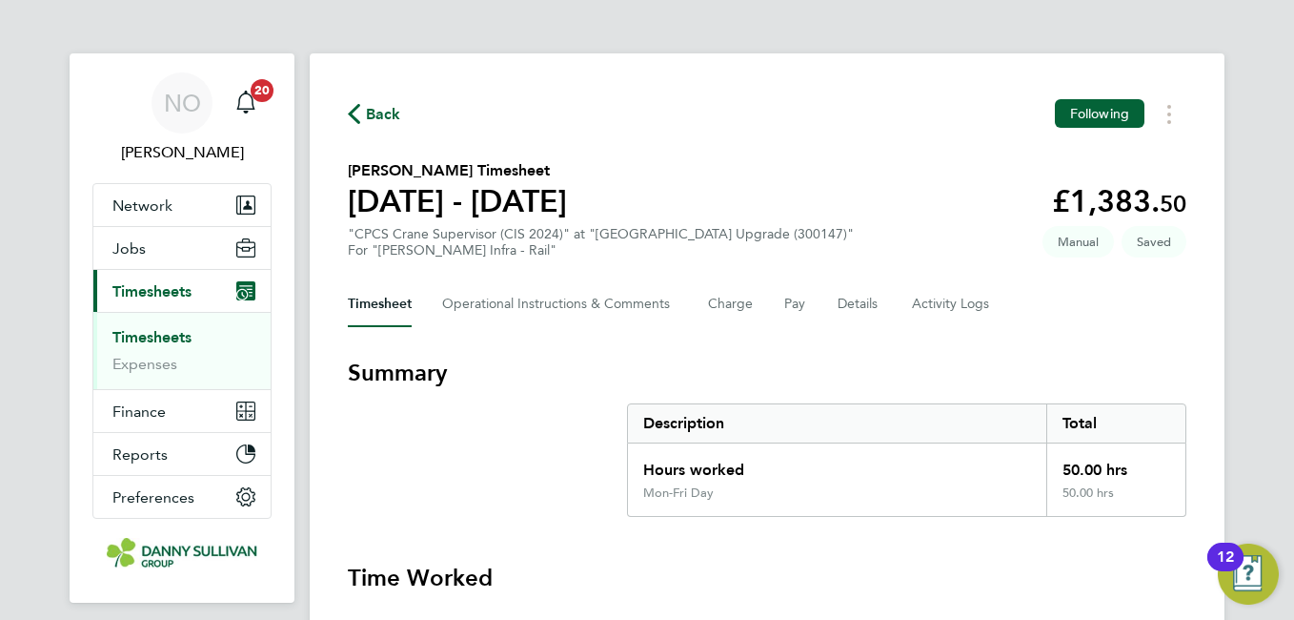
select select "30"
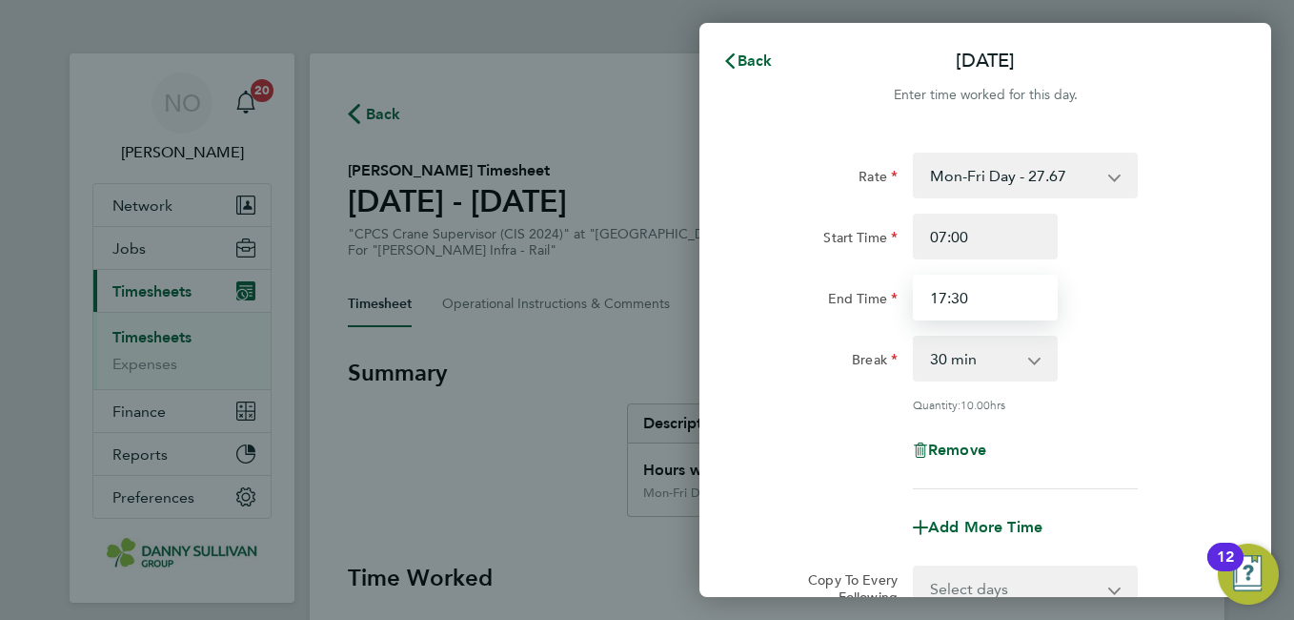
click at [985, 299] on input "17:30" at bounding box center [985, 297] width 145 height 46
type input "17:30"
click at [1212, 295] on div "End Time 17:30" at bounding box center [985, 297] width 480 height 46
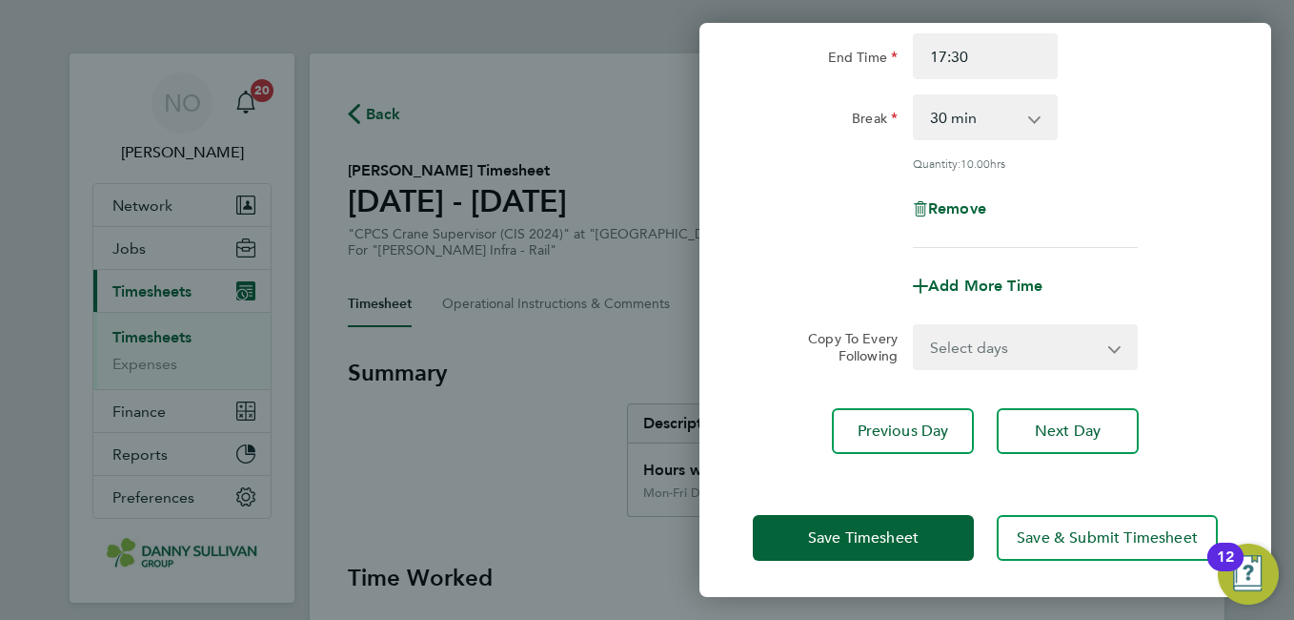
click at [1076, 356] on select "Select days Day Tuesday Wednesday Thursday Friday" at bounding box center [1015, 347] width 200 height 42
select select "DAY"
click at [915, 326] on select "Select days Day Tuesday Wednesday Thursday Friday" at bounding box center [1015, 347] width 200 height 42
select select "2025-08-22"
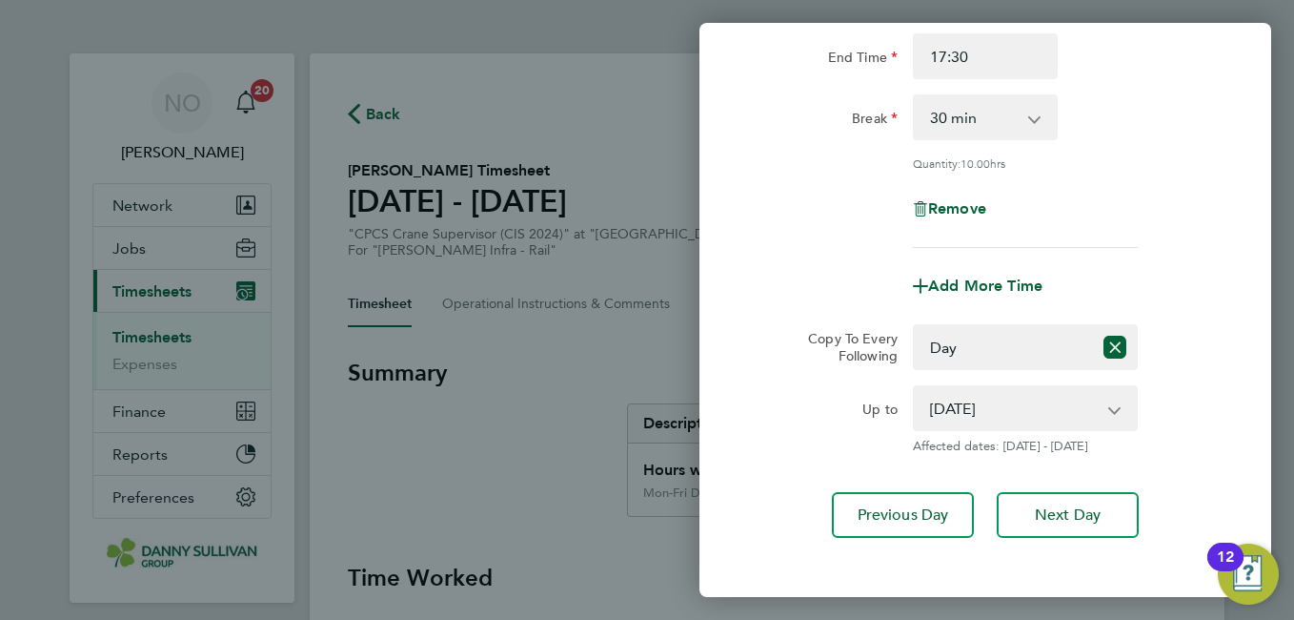
click at [1186, 400] on div "Up to 19 Aug 2025 20 Aug 2025 21 Aug 2025 22 Aug 2025 Affected dates: 19 - 22 A…" at bounding box center [985, 419] width 480 height 69
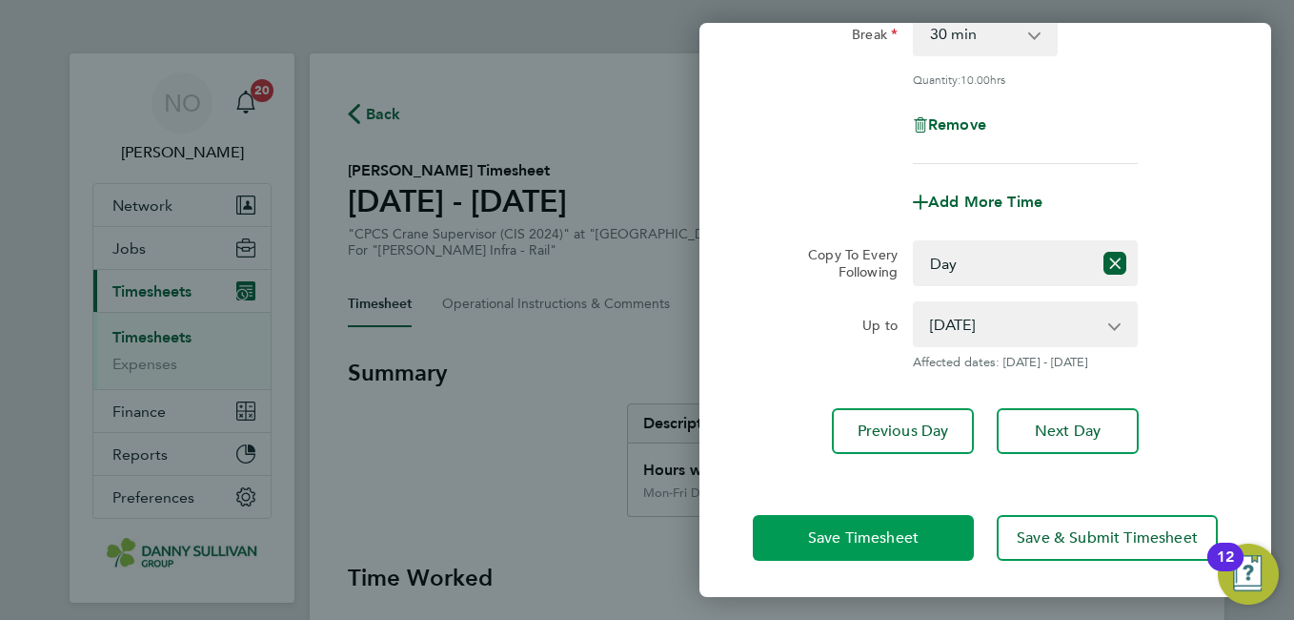
click at [867, 532] on span "Save Timesheet" at bounding box center [863, 537] width 111 height 19
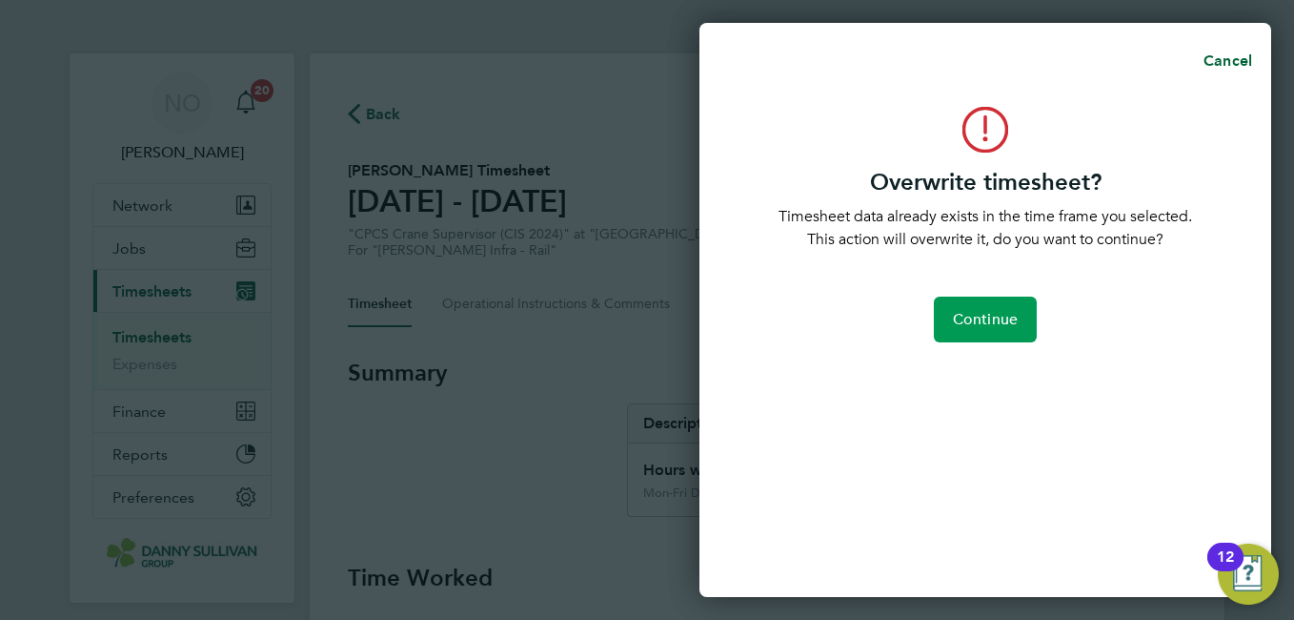
click at [996, 315] on span "Continue" at bounding box center [985, 319] width 65 height 19
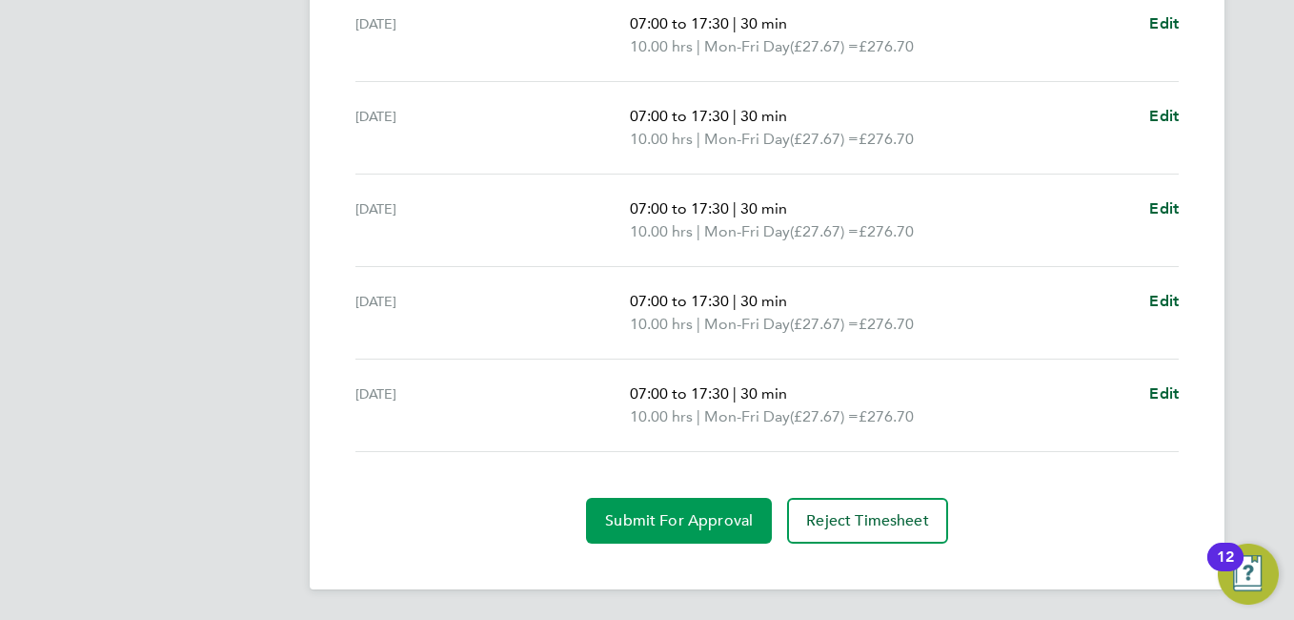
click at [673, 521] on span "Submit For Approval" at bounding box center [679, 520] width 148 height 19
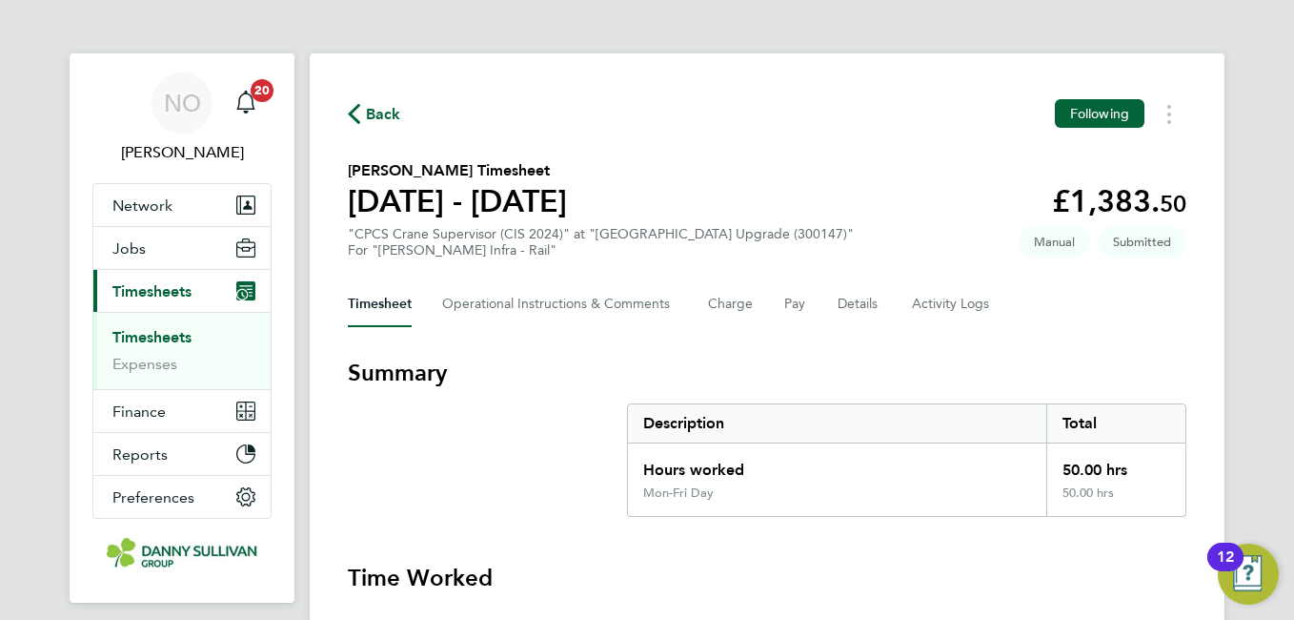
drag, startPoint x: 359, startPoint y: 108, endPoint x: 652, endPoint y: 201, distance: 307.1
click at [866, 300] on button "Details" at bounding box center [860, 304] width 44 height 46
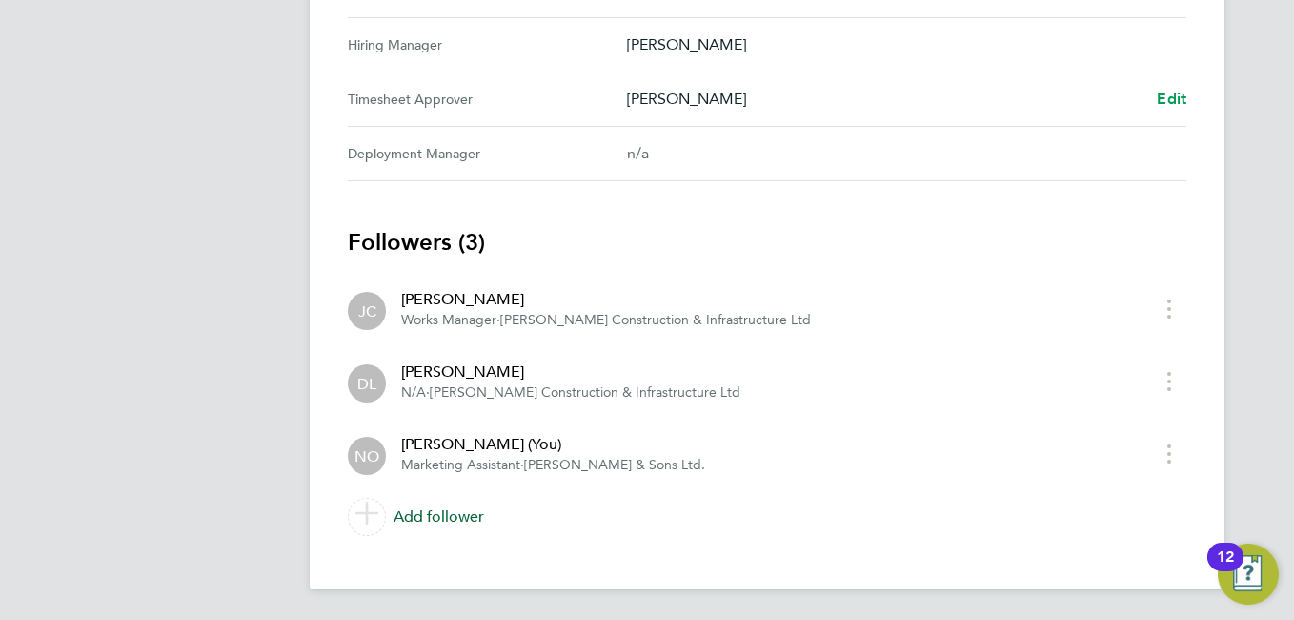
click at [1174, 105] on span "Edit" at bounding box center [1172, 99] width 30 height 18
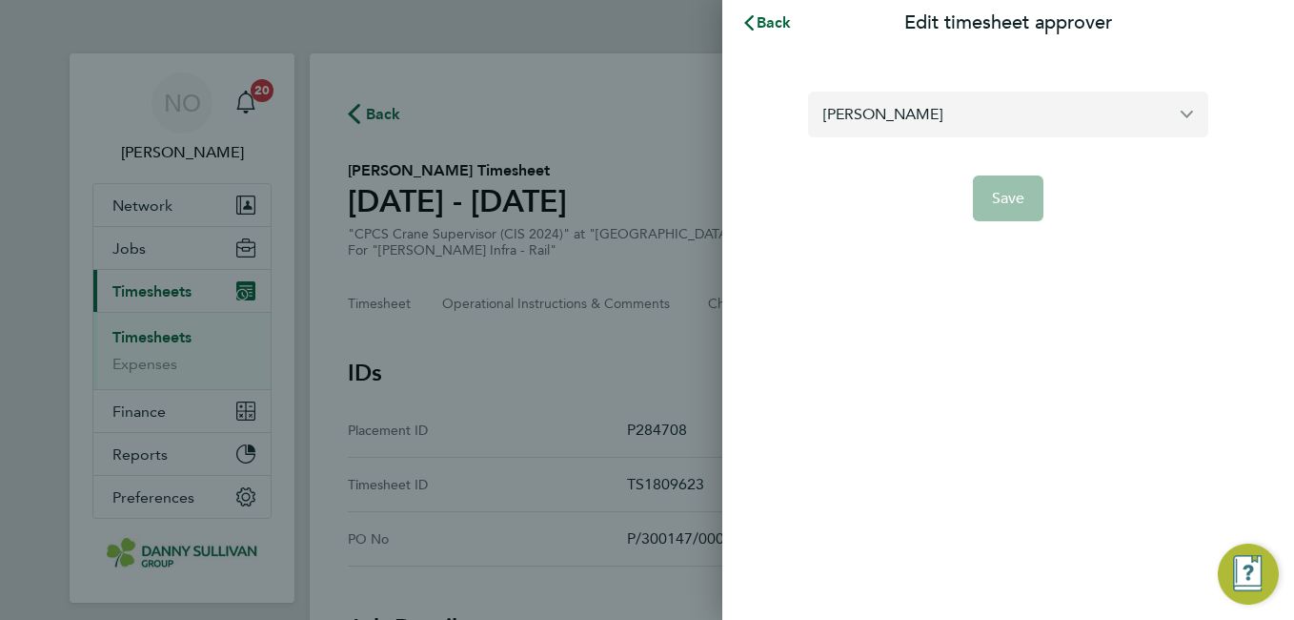
click at [941, 127] on input "Damian Liviu" at bounding box center [1008, 113] width 400 height 45
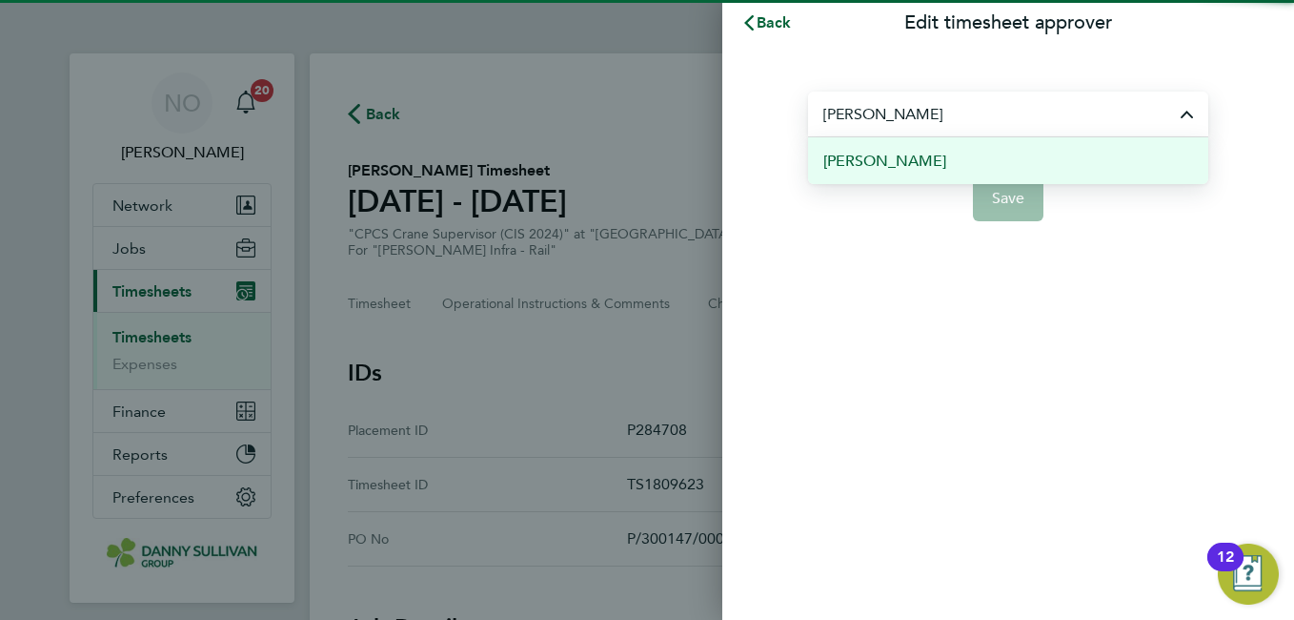
click at [944, 152] on li "[PERSON_NAME]" at bounding box center [1008, 160] width 400 height 47
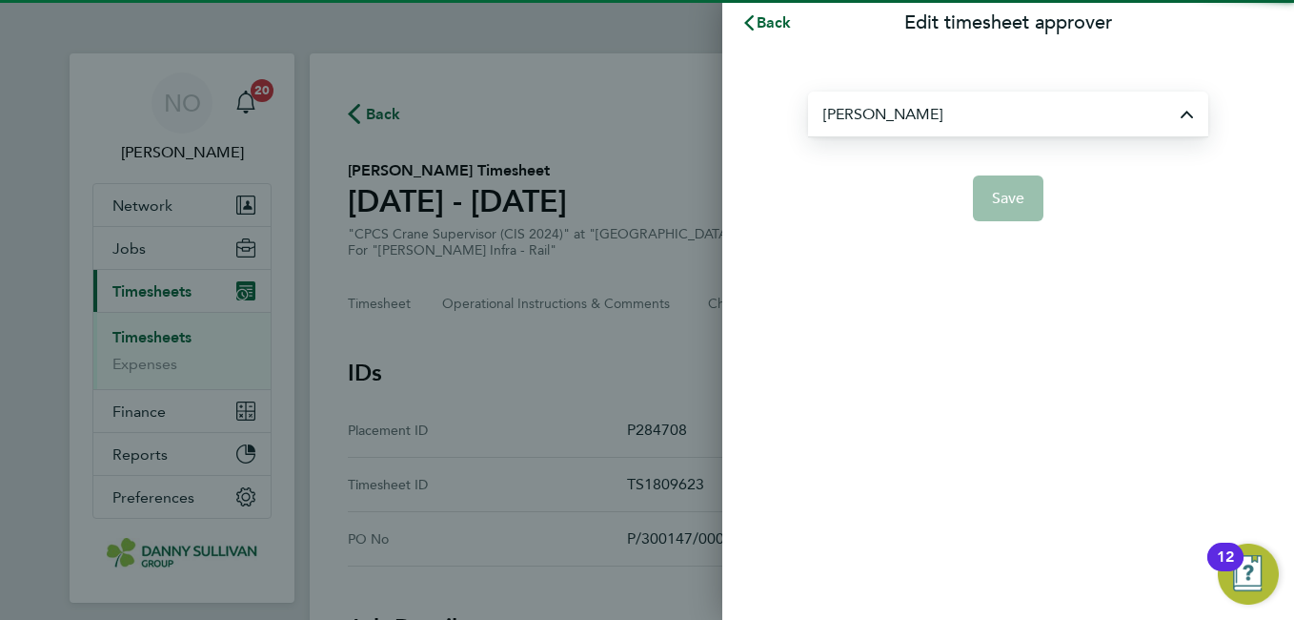
click at [944, 152] on li "[PERSON_NAME]" at bounding box center [1008, 165] width 400 height 47
type input "[PERSON_NAME]"
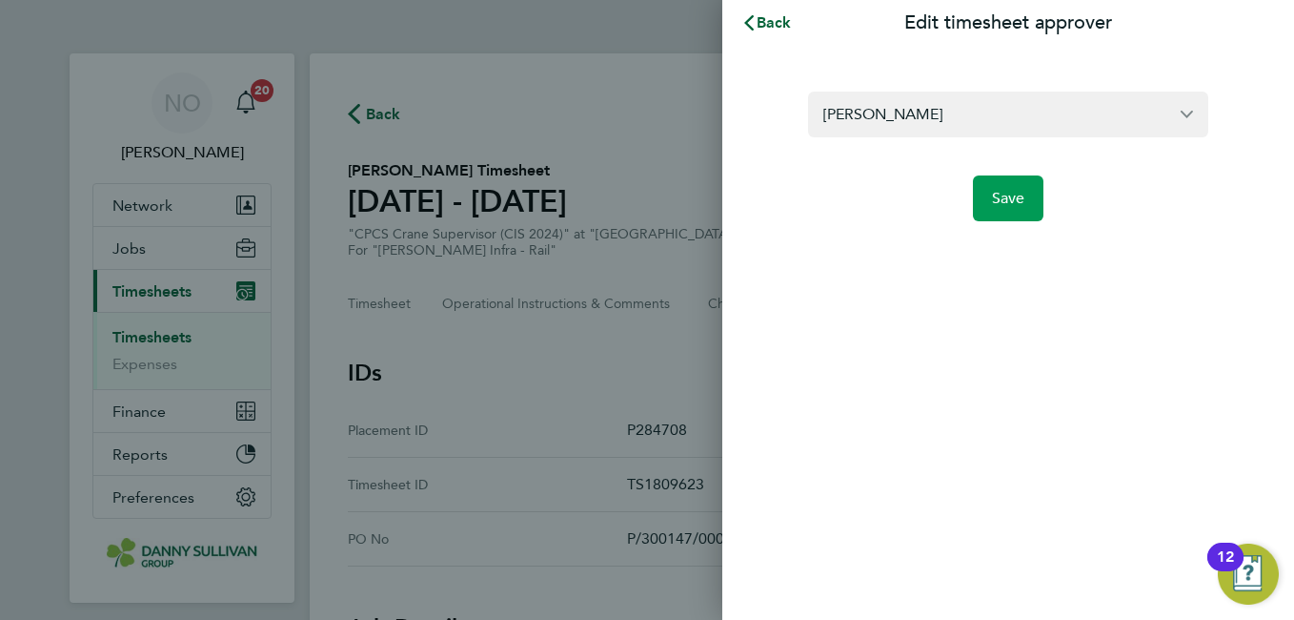
click at [1013, 200] on span "Save" at bounding box center [1008, 198] width 33 height 19
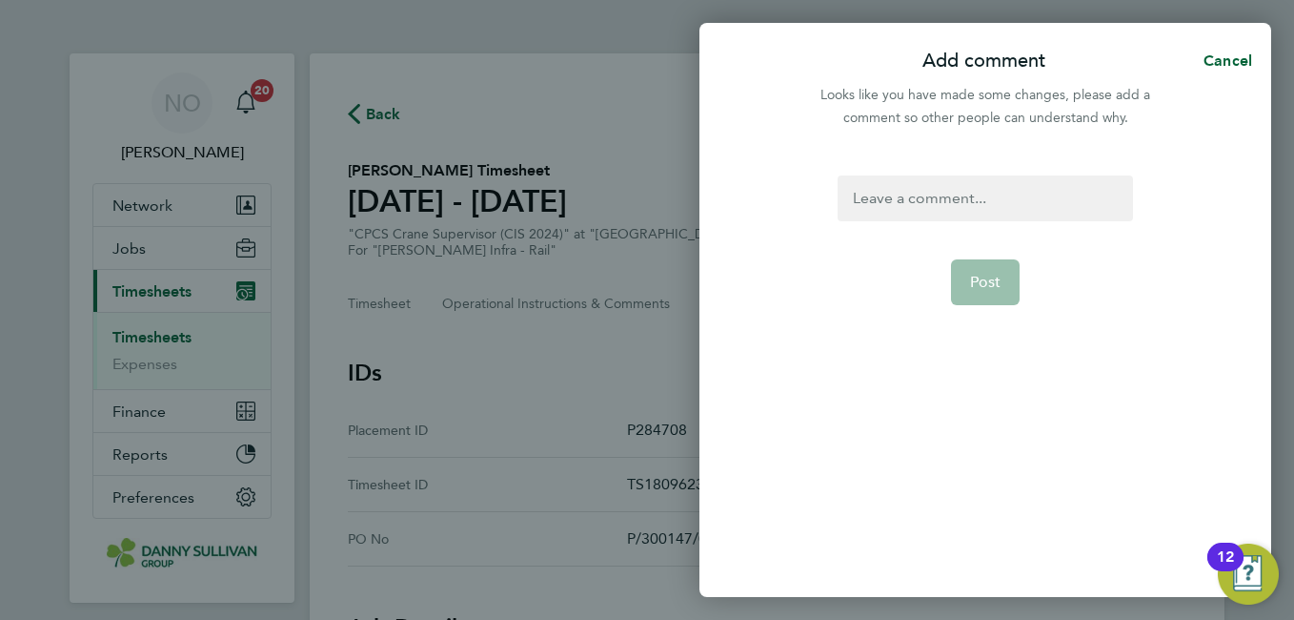
click at [954, 200] on div at bounding box center [985, 198] width 295 height 46
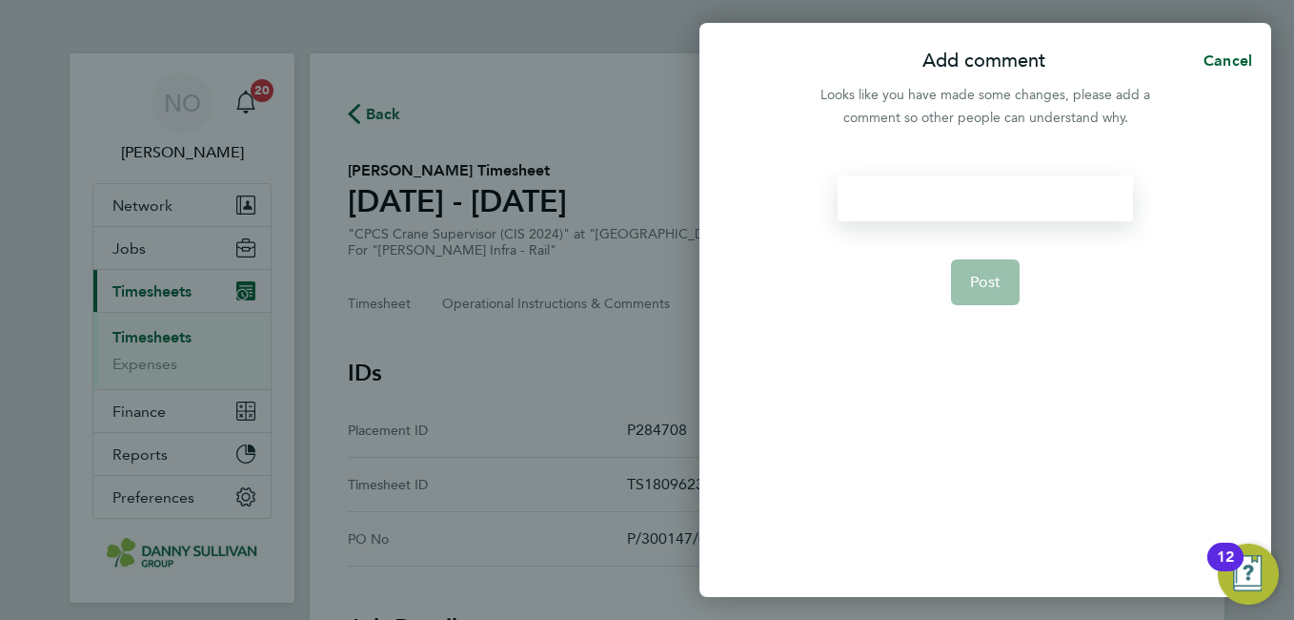
click at [954, 200] on div at bounding box center [985, 198] width 295 height 46
click at [975, 283] on span "Post" at bounding box center [985, 282] width 31 height 19
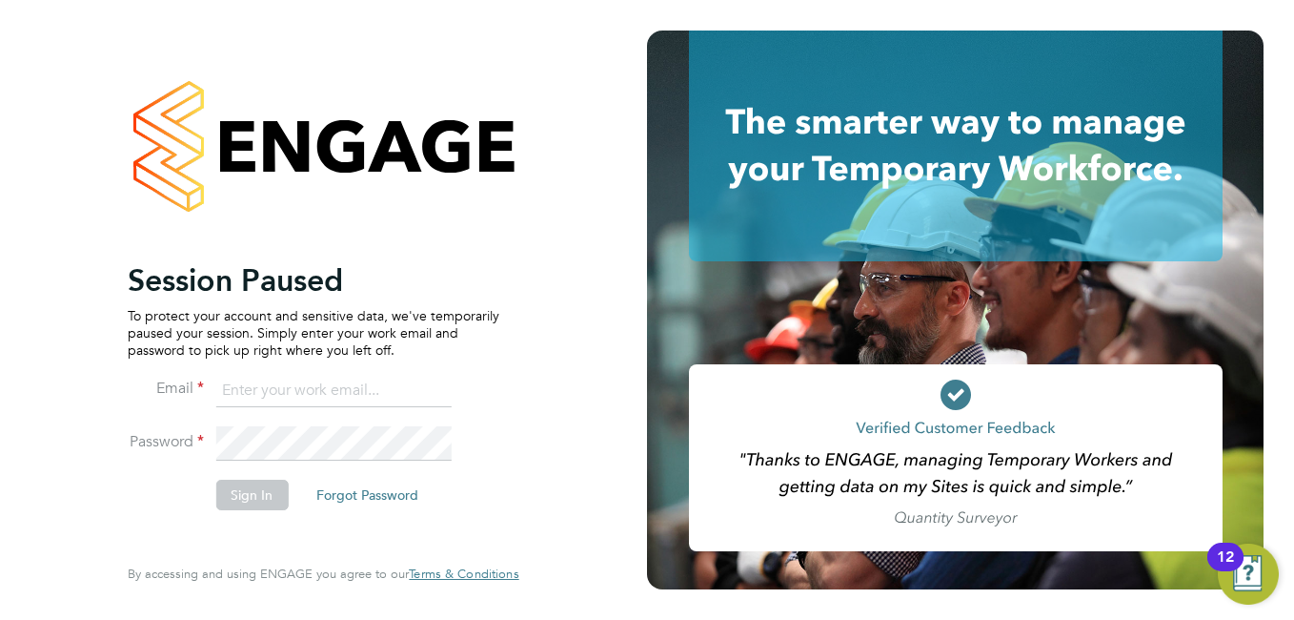
click at [294, 398] on input at bounding box center [332, 391] width 235 height 34
type input "niallo@dannysullivan.co.uk"
click at [271, 491] on button "Sign In" at bounding box center [251, 494] width 72 height 30
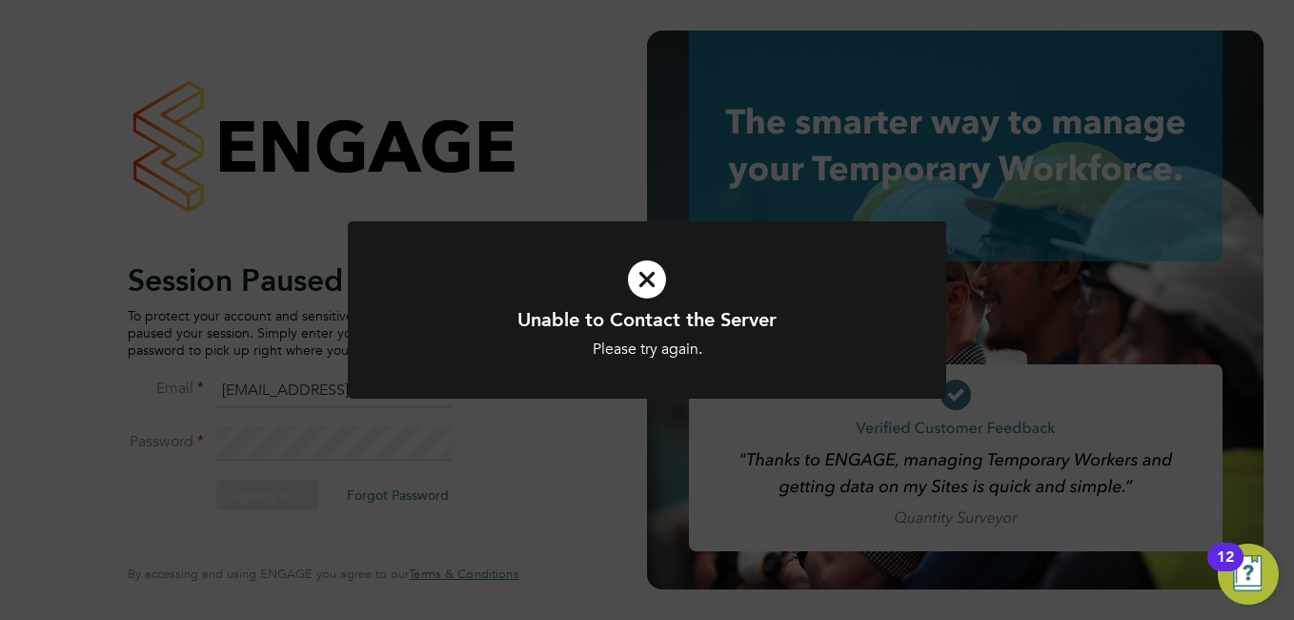
click at [669, 278] on icon at bounding box center [647, 279] width 496 height 74
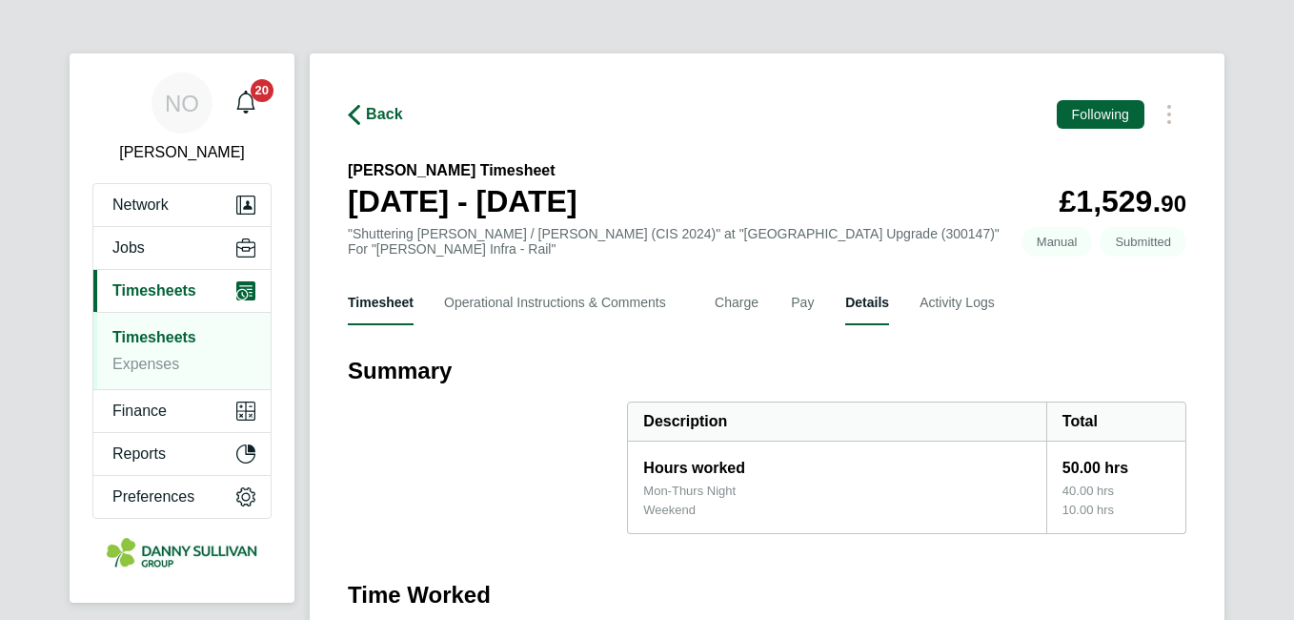
click at [883, 303] on button "Details" at bounding box center [867, 302] width 44 height 46
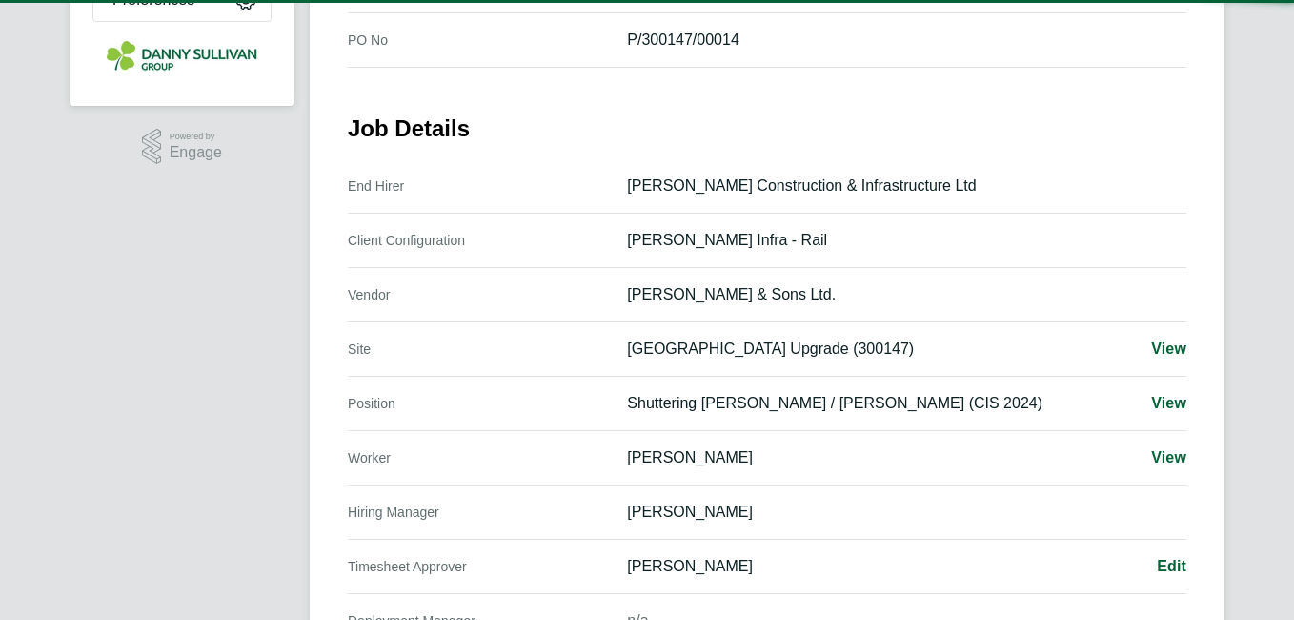
scroll to position [606, 0]
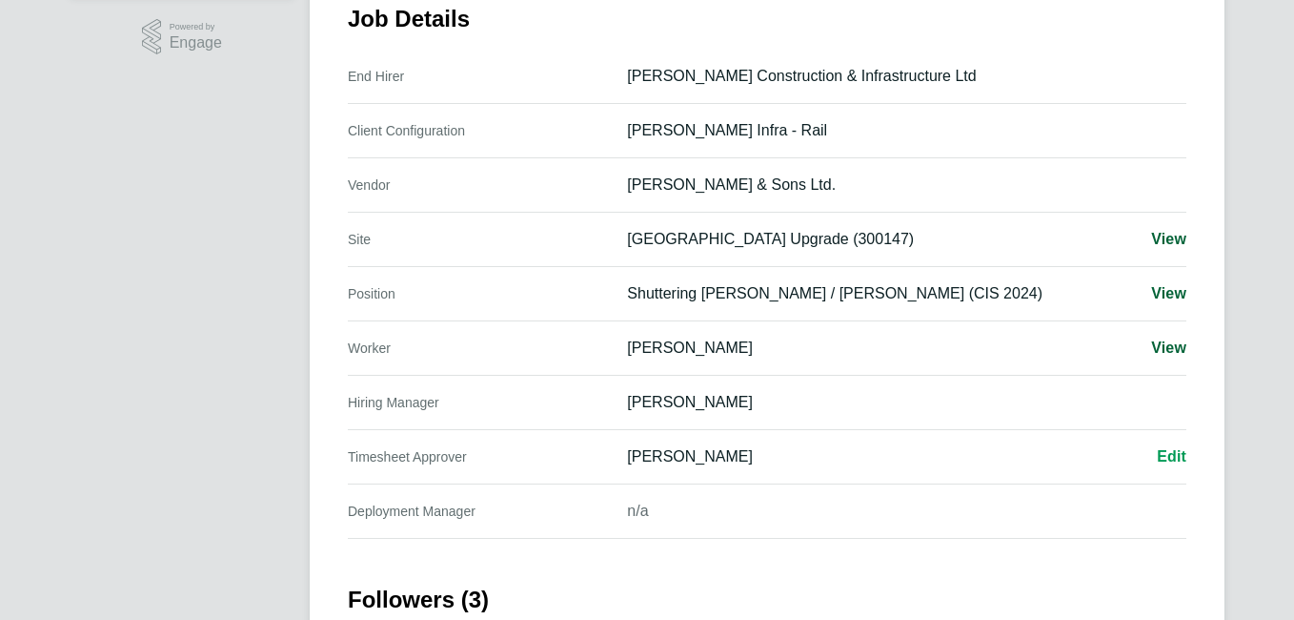
click at [1182, 468] on link "Edit" at bounding box center [1172, 456] width 30 height 23
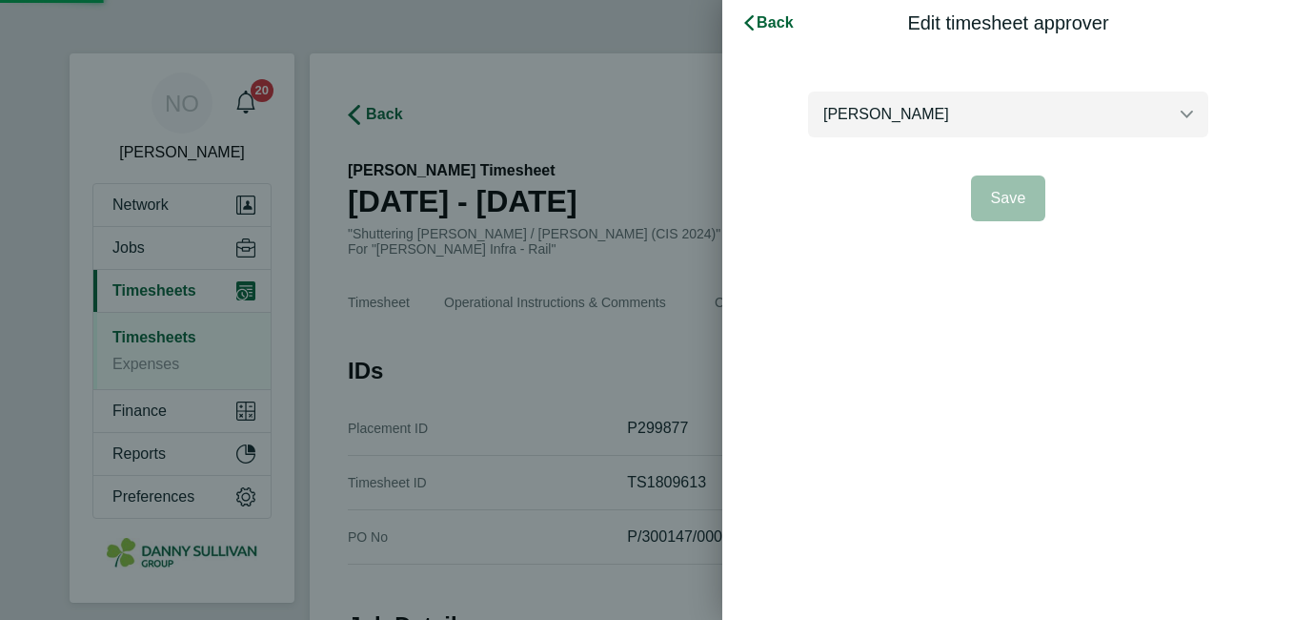
click at [965, 123] on input "[PERSON_NAME]" at bounding box center [1008, 113] width 400 height 45
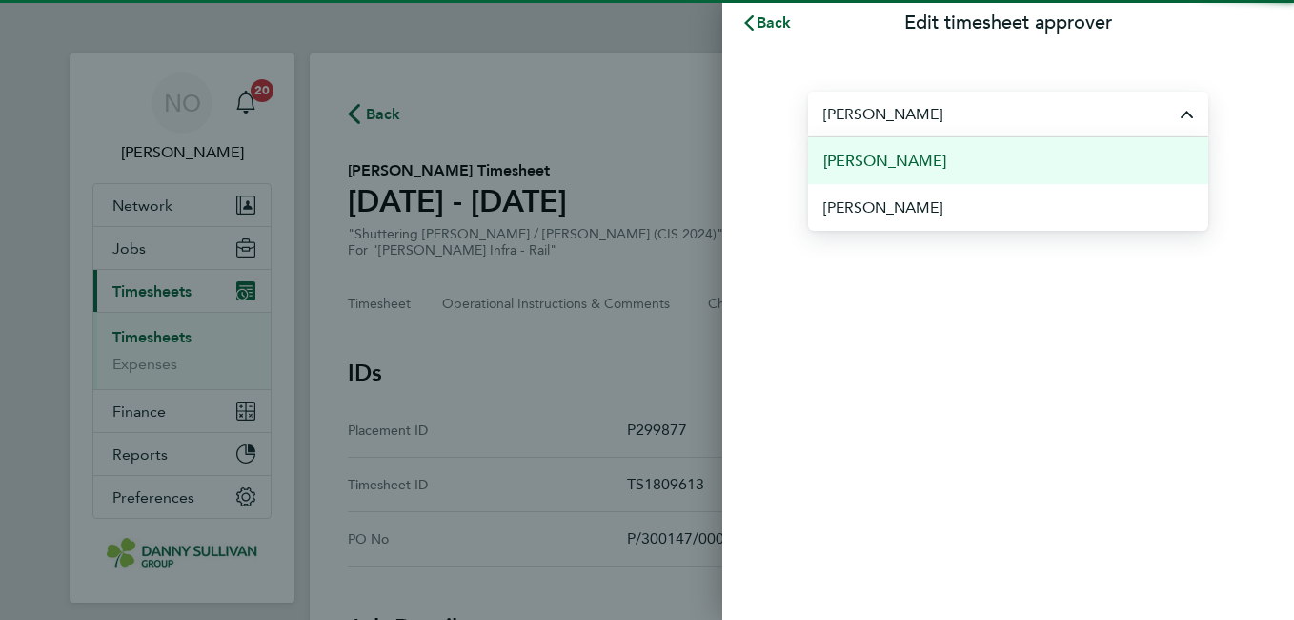
drag, startPoint x: 960, startPoint y: 154, endPoint x: 943, endPoint y: 162, distance: 18.8
click at [943, 162] on li "[PERSON_NAME]" at bounding box center [1008, 160] width 400 height 47
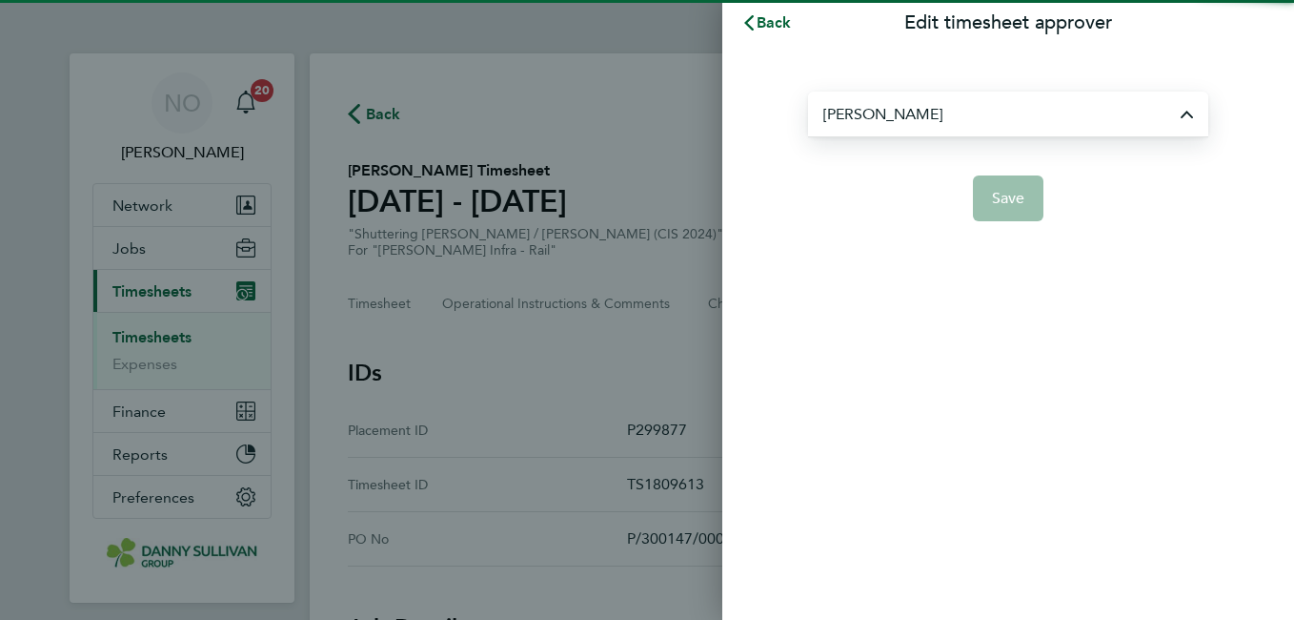
type input "[PERSON_NAME]"
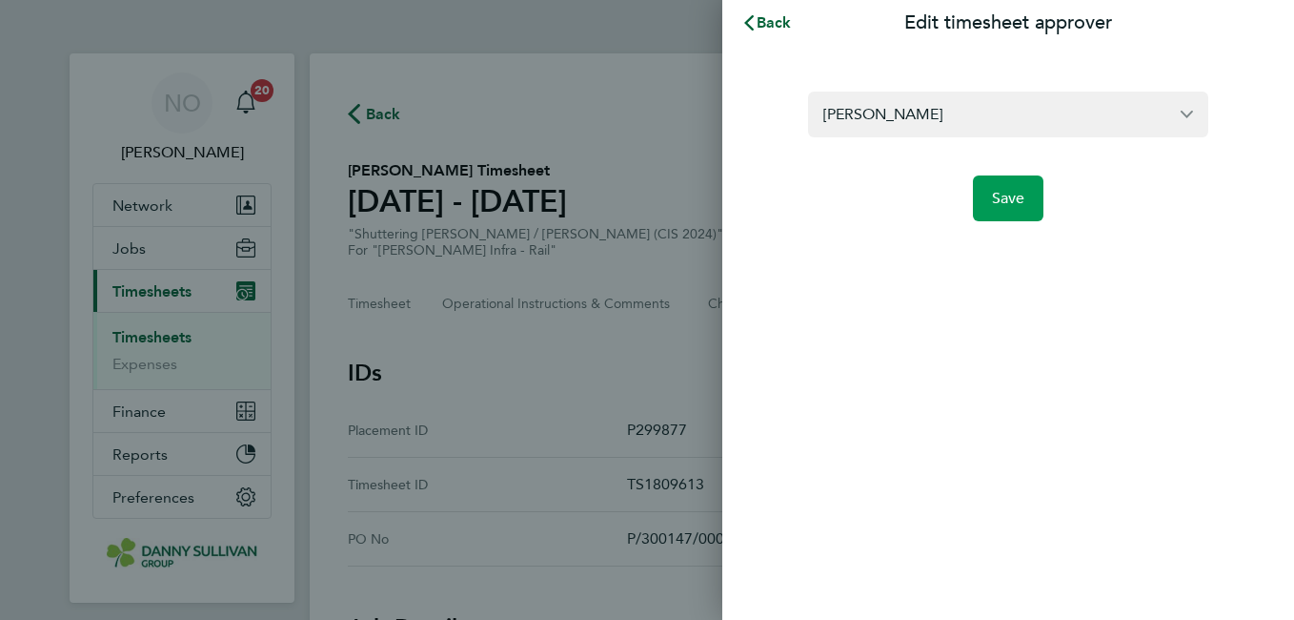
click at [992, 203] on span "Save" at bounding box center [1008, 198] width 33 height 19
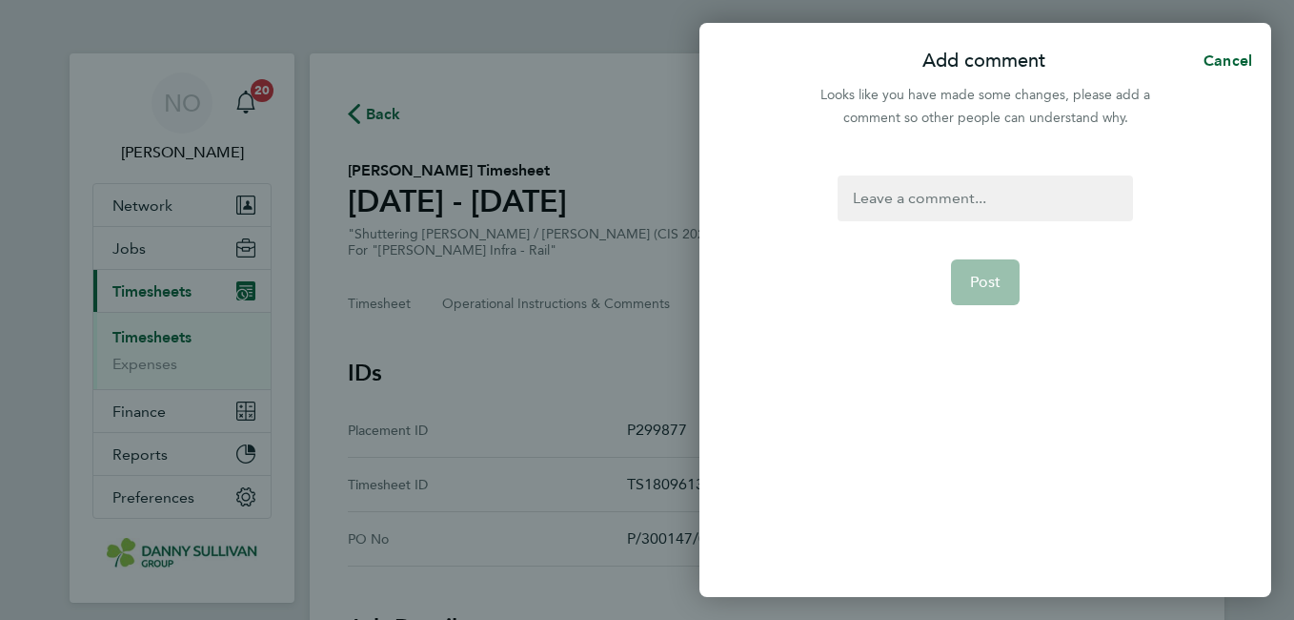
click at [992, 203] on div at bounding box center [985, 198] width 295 height 46
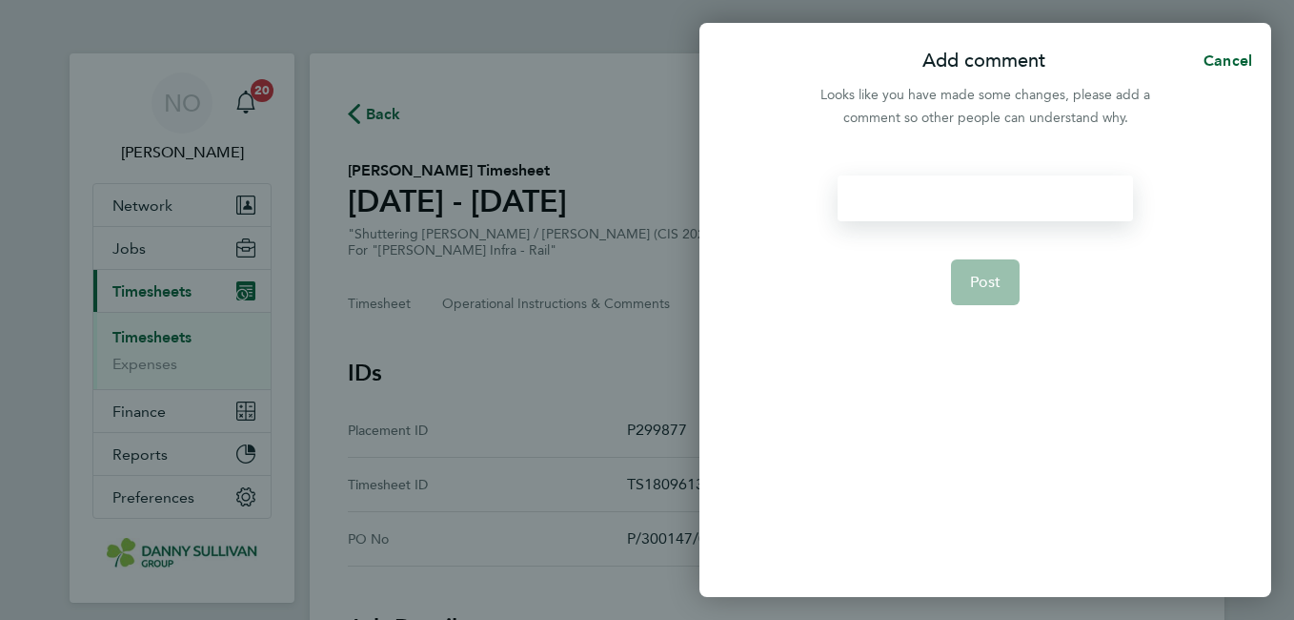
click at [992, 203] on div at bounding box center [985, 198] width 295 height 46
click at [1002, 266] on button "Post" at bounding box center [986, 282] width 70 height 46
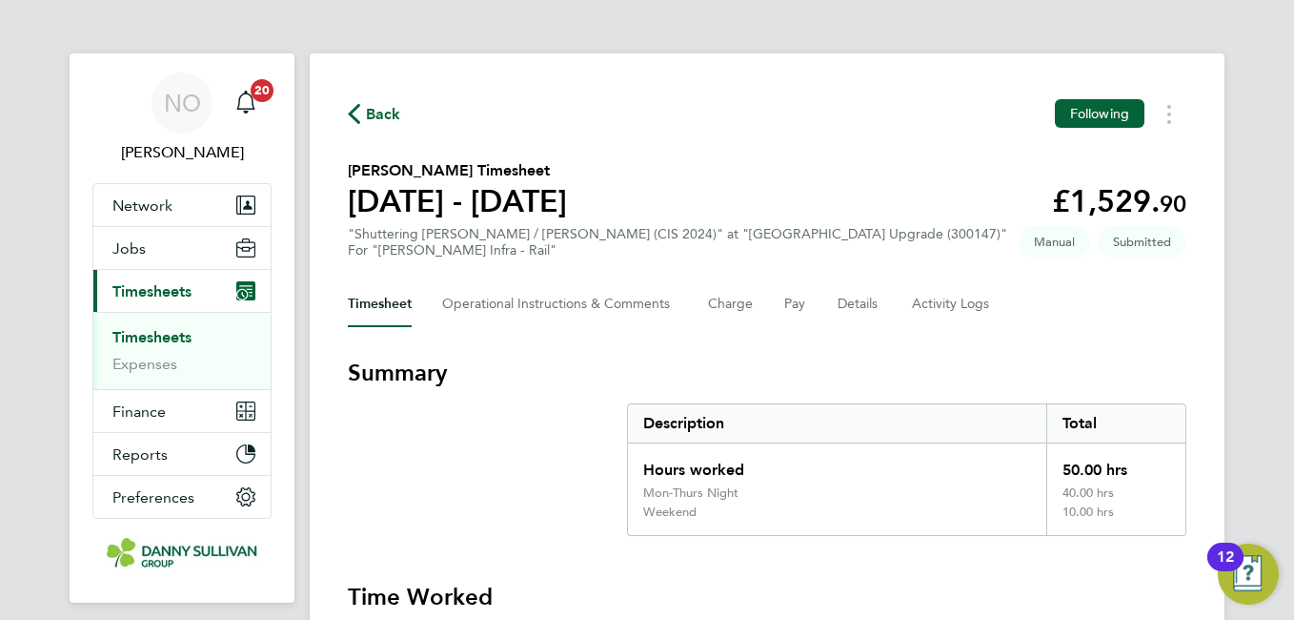
click at [881, 305] on div "Timesheet Operational Instructions & Comments Charge Pay Details Activity Logs" at bounding box center [767, 304] width 839 height 46
click at [854, 301] on button "Details" at bounding box center [860, 304] width 44 height 46
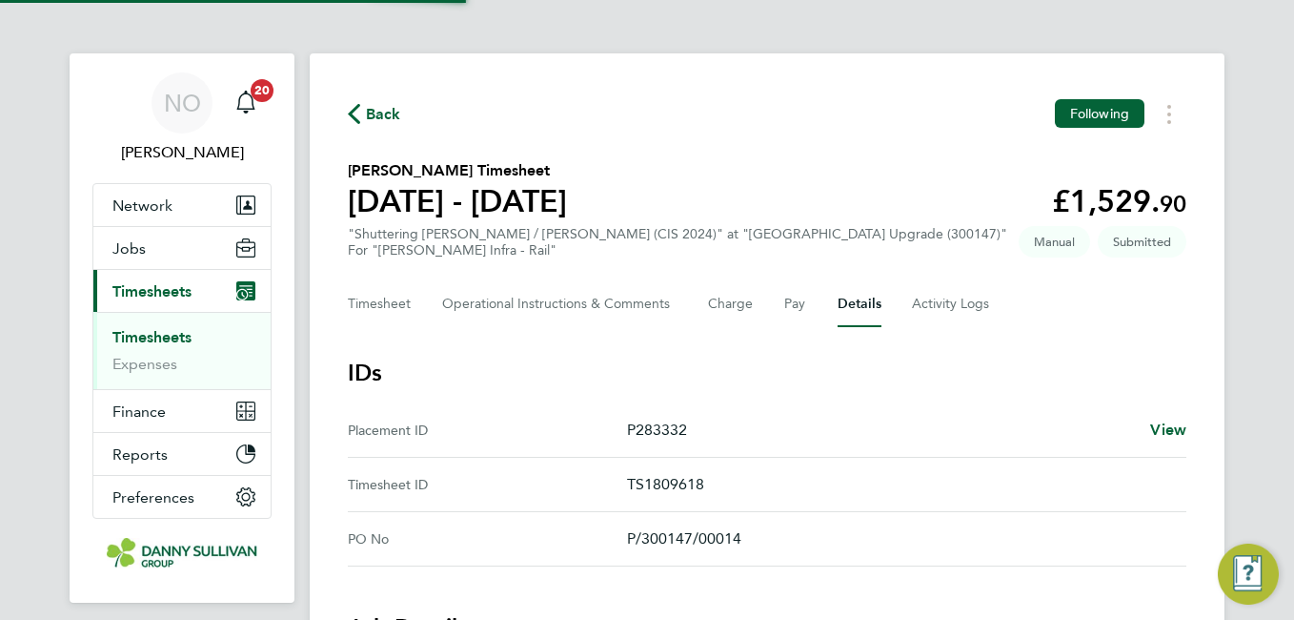
scroll to position [541, 0]
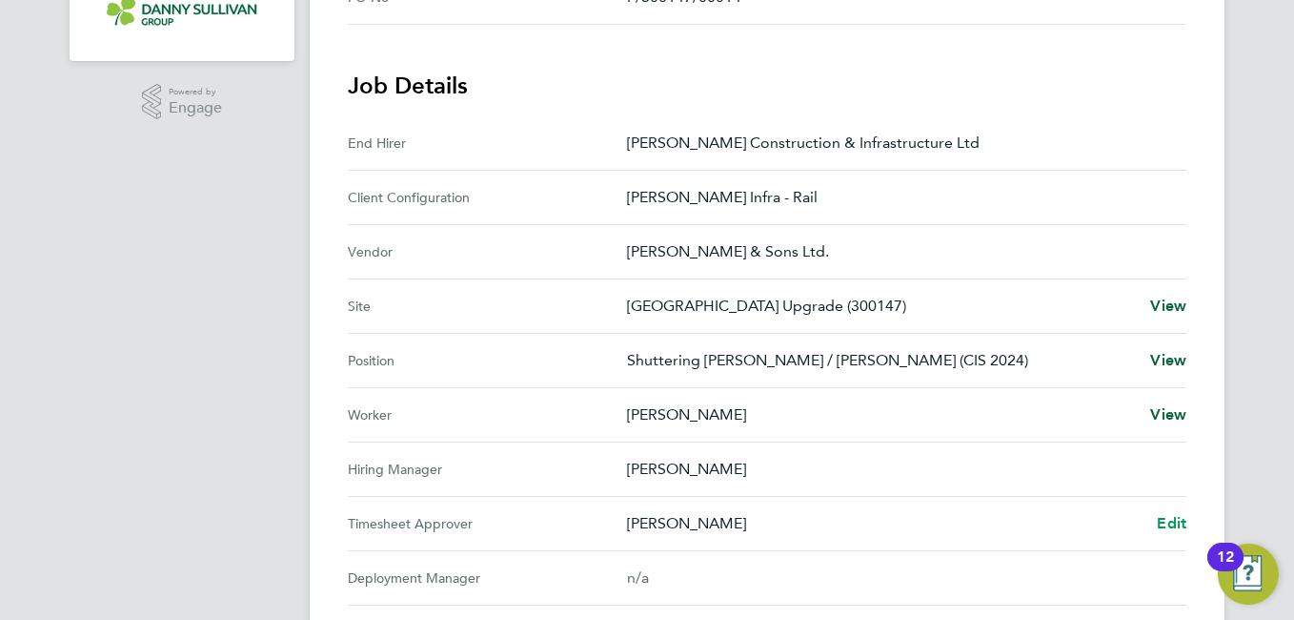
click at [1172, 524] on span "Edit" at bounding box center [1172, 523] width 30 height 18
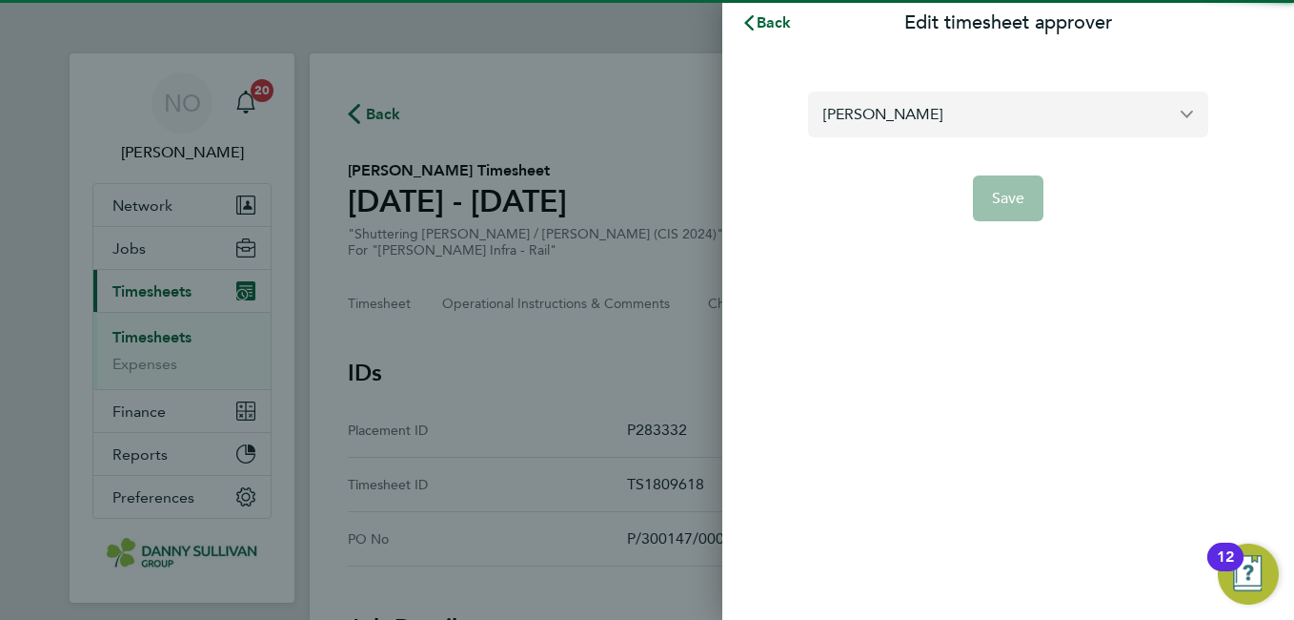
click at [943, 107] on input "[PERSON_NAME]" at bounding box center [1008, 113] width 400 height 45
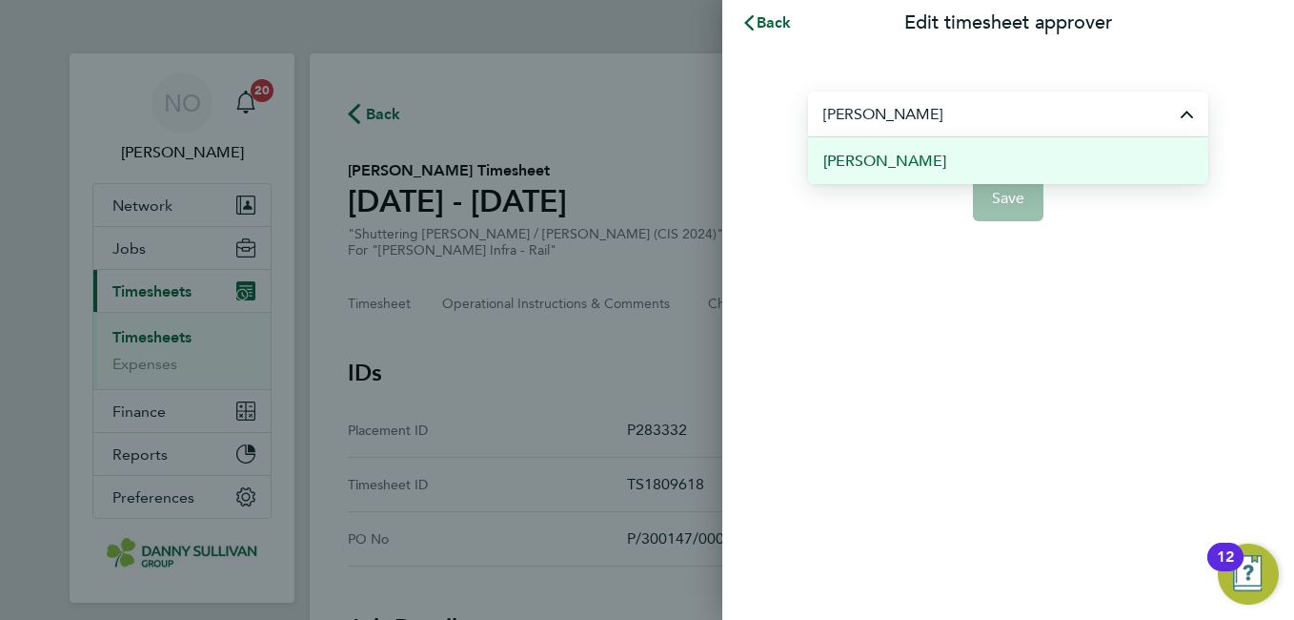
click at [938, 151] on li "[PERSON_NAME]" at bounding box center [1008, 160] width 400 height 47
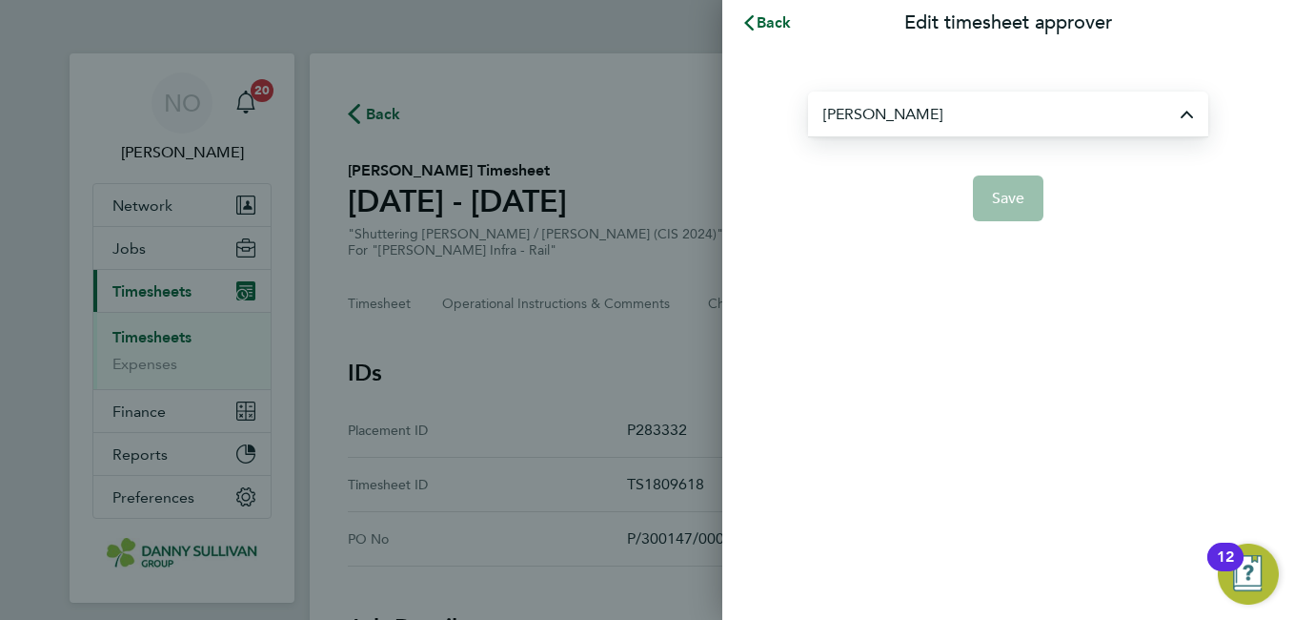
type input "[PERSON_NAME]"
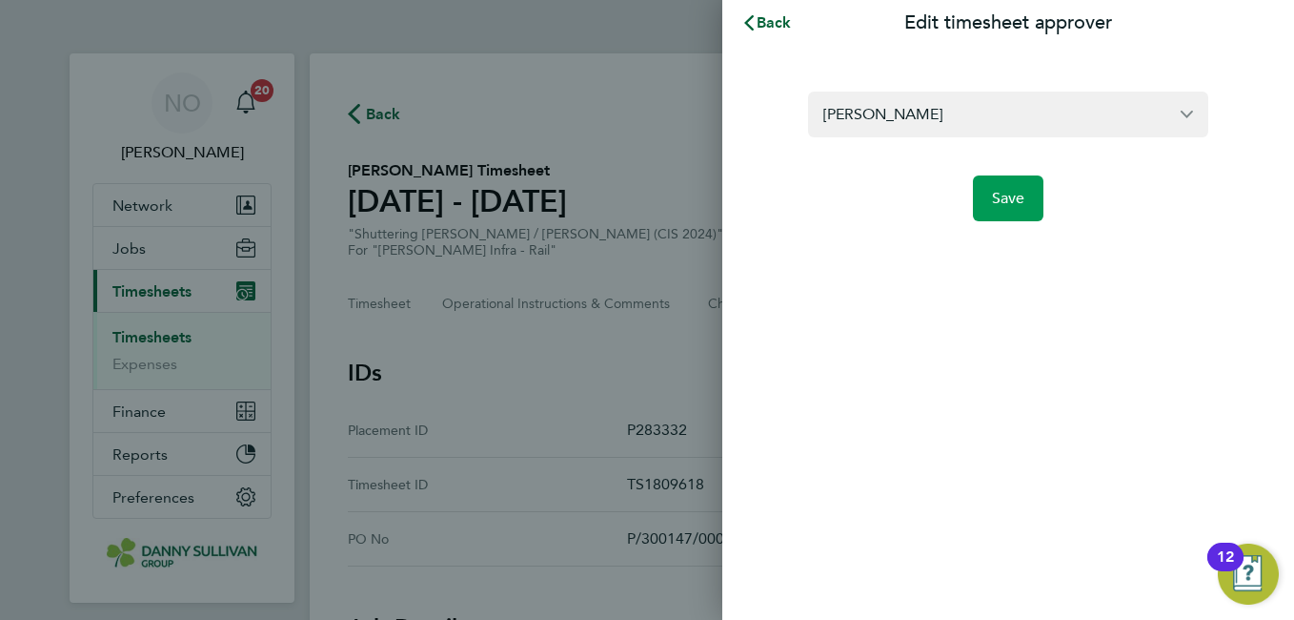
click at [1017, 217] on button "Save" at bounding box center [1008, 198] width 71 height 46
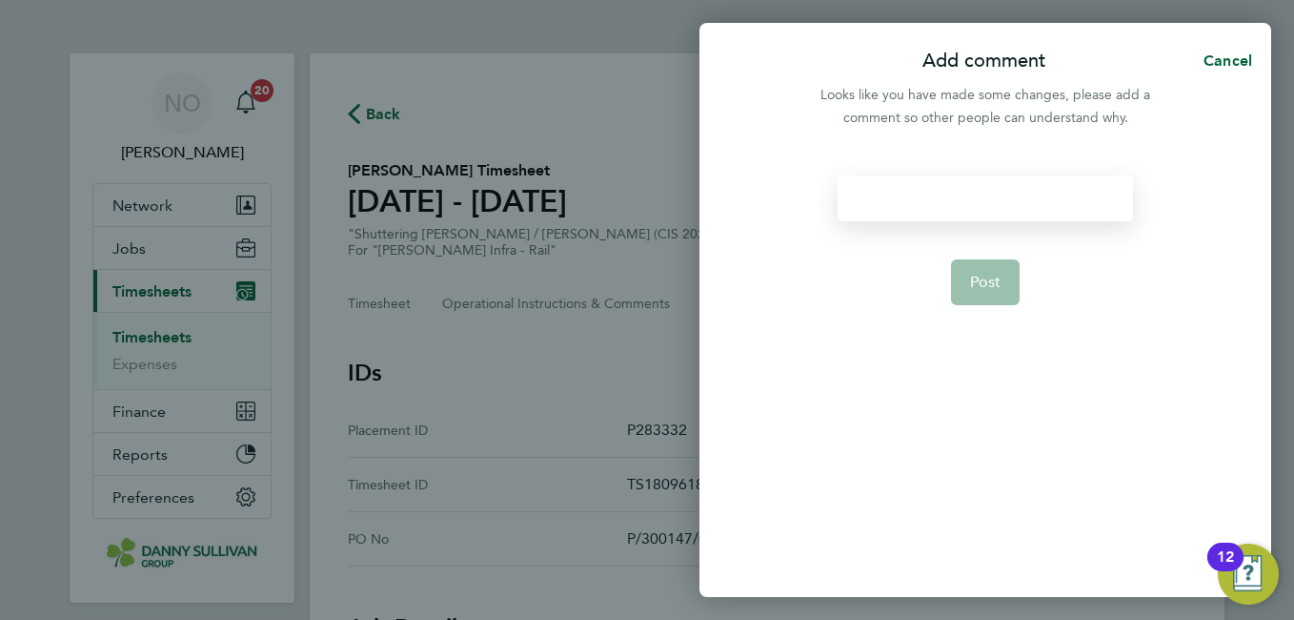
click at [957, 215] on div at bounding box center [985, 198] width 295 height 46
click at [996, 270] on button "Post" at bounding box center [986, 282] width 70 height 46
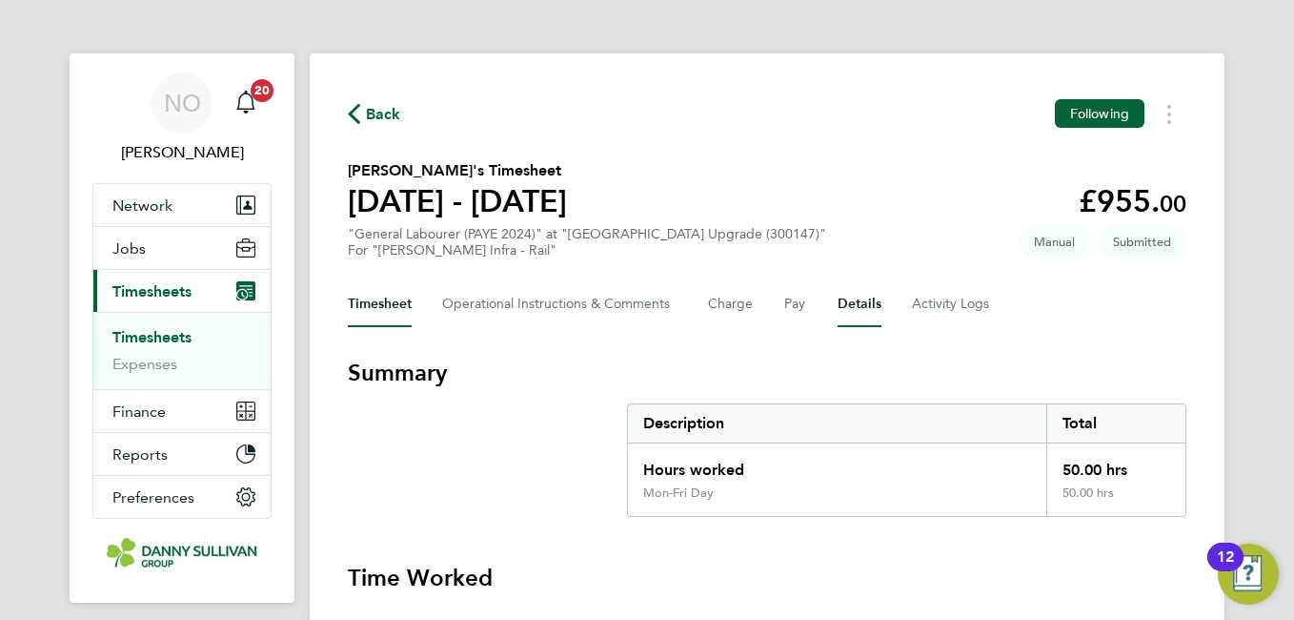
click at [870, 305] on button "Details" at bounding box center [860, 304] width 44 height 46
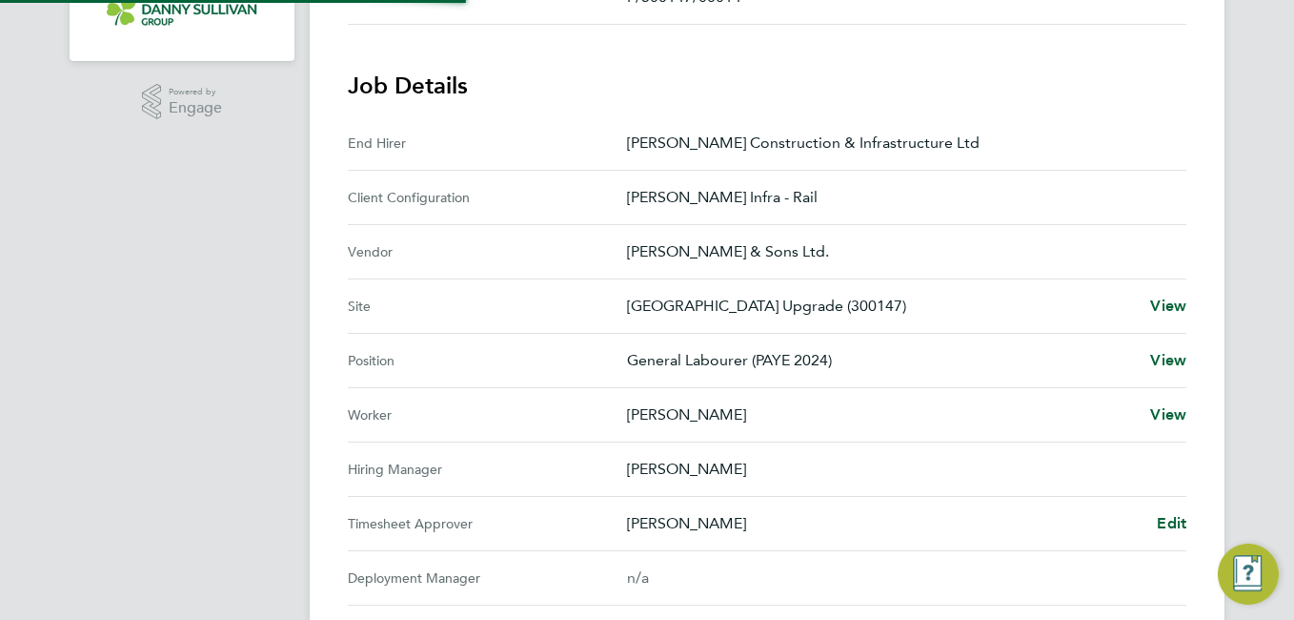
scroll to position [965, 0]
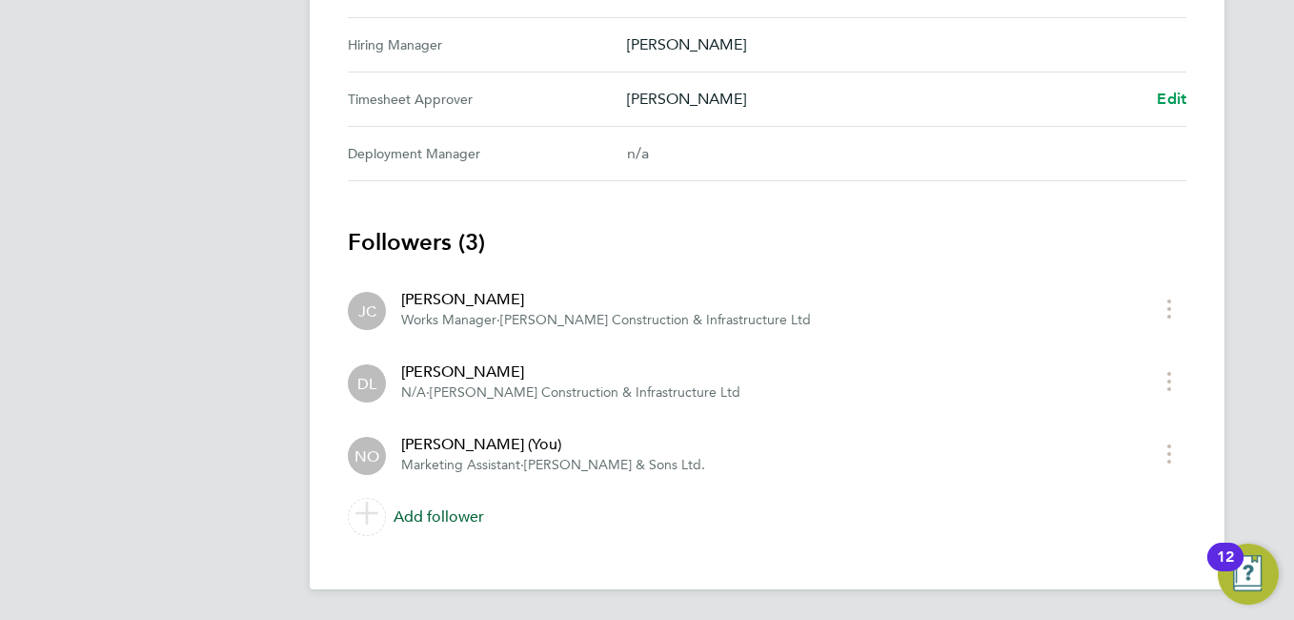
click at [1173, 90] on span "Edit" at bounding box center [1172, 99] width 30 height 18
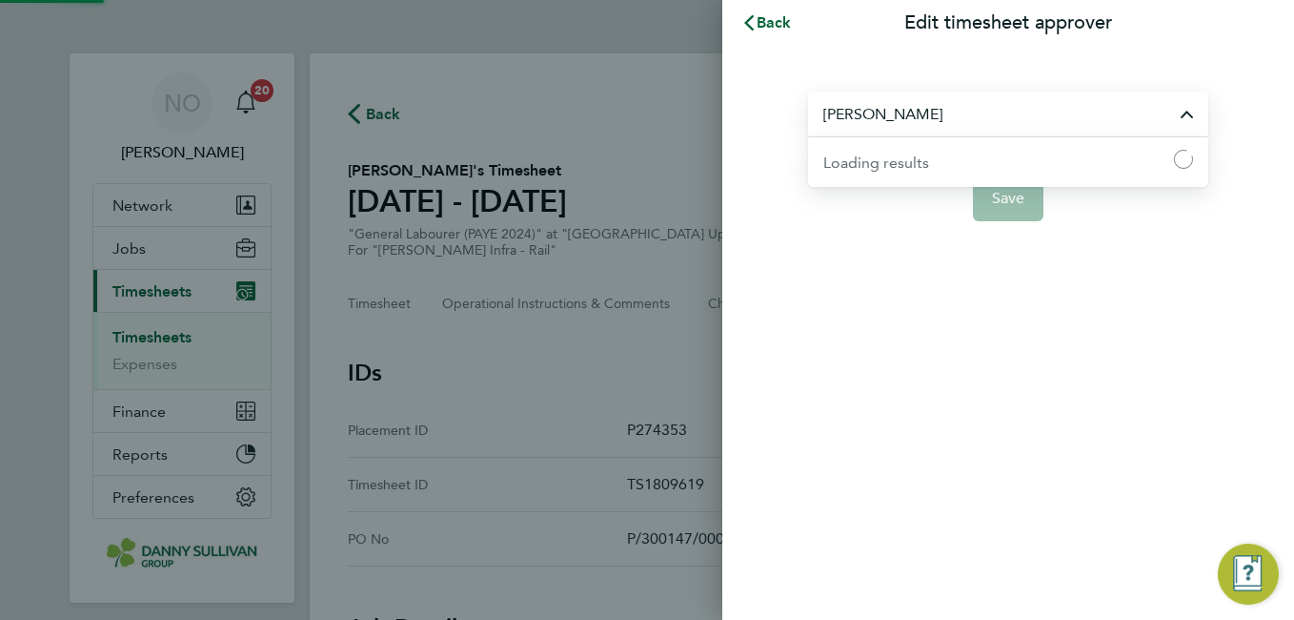
click at [893, 124] on input "[PERSON_NAME]" at bounding box center [1008, 113] width 400 height 45
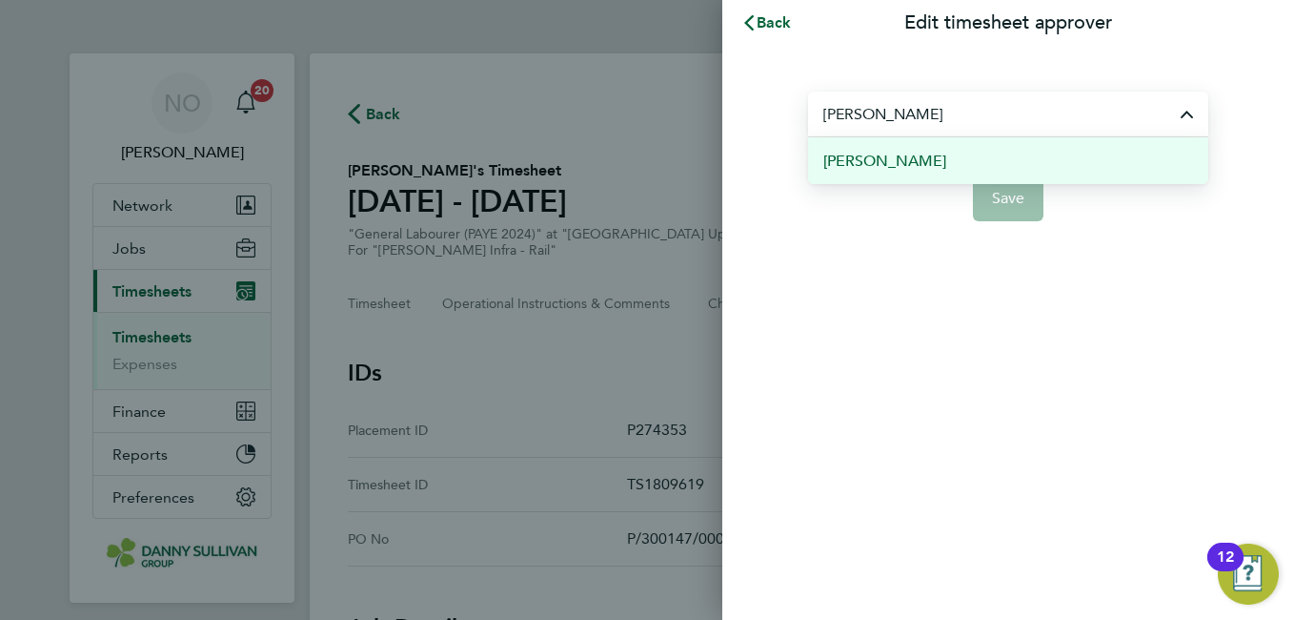
click at [911, 160] on span "[PERSON_NAME]" at bounding box center [884, 161] width 123 height 23
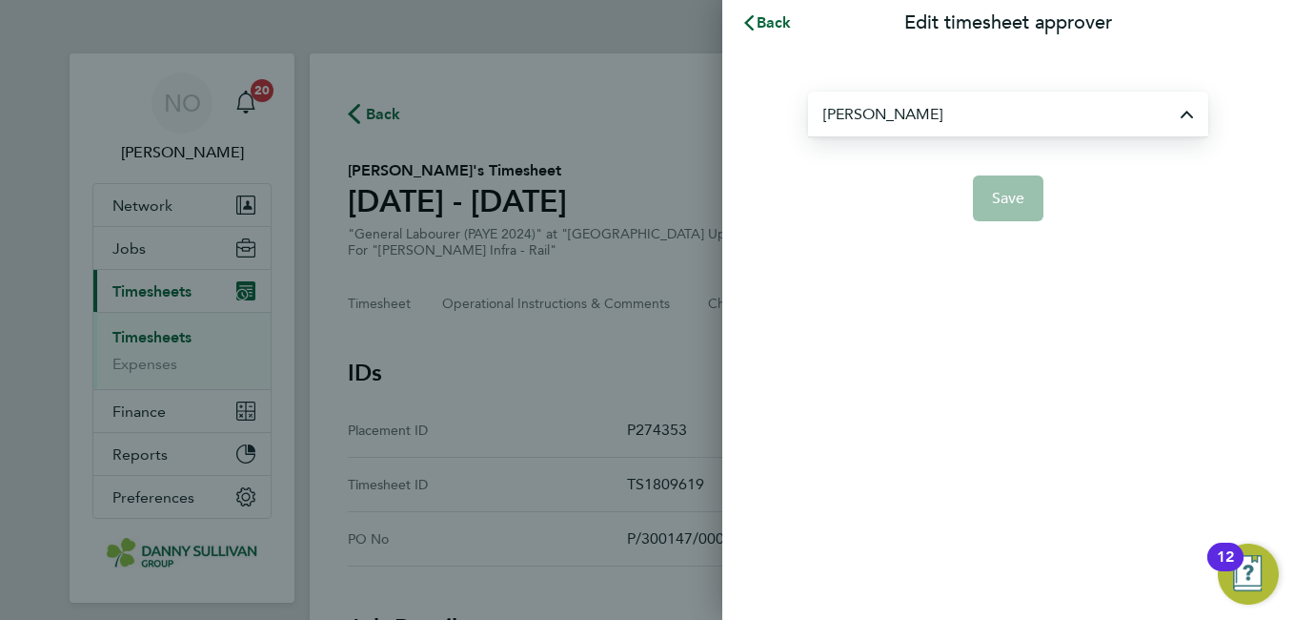
type input "[PERSON_NAME]"
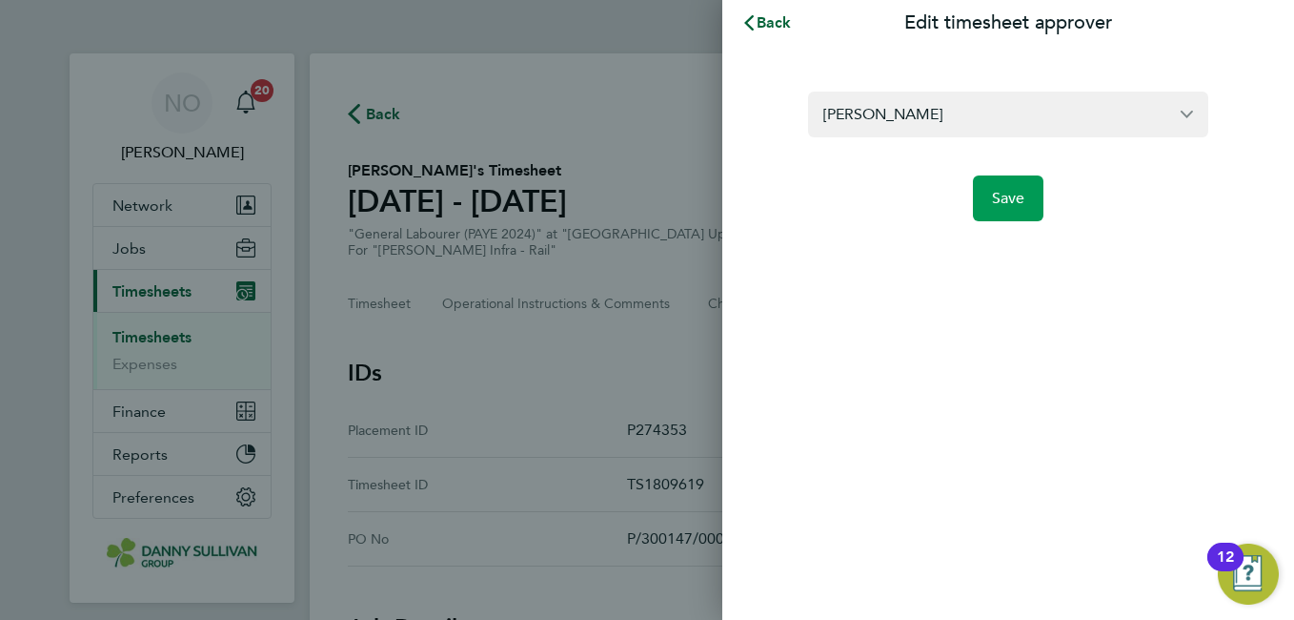
click at [1028, 200] on button "Save" at bounding box center [1008, 198] width 71 height 46
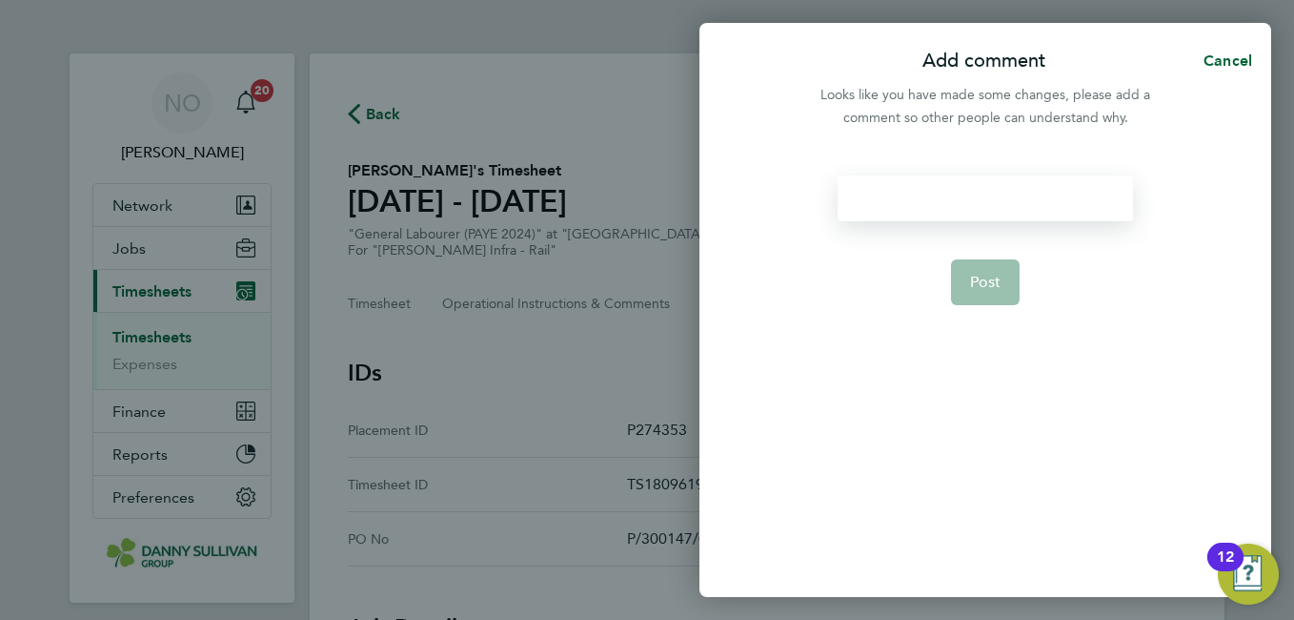
click at [952, 203] on div at bounding box center [985, 198] width 295 height 46
click at [994, 269] on button "Post" at bounding box center [986, 282] width 70 height 46
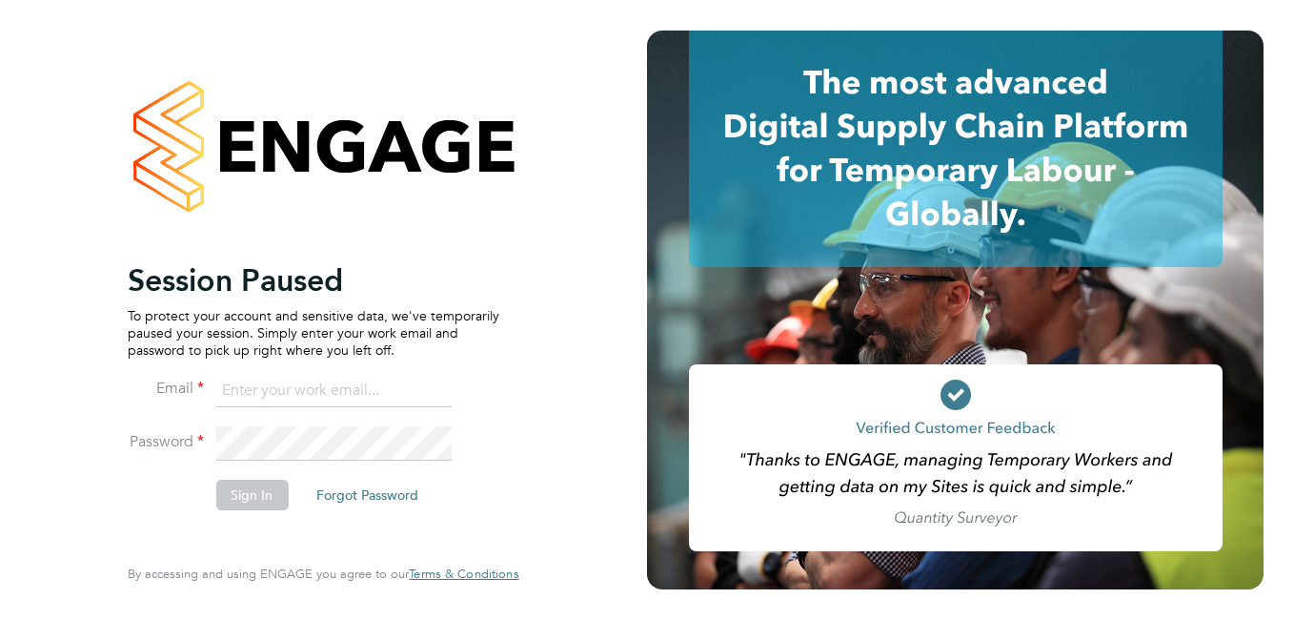
click at [299, 376] on input at bounding box center [332, 391] width 235 height 34
type input "[EMAIL_ADDRESS][DOMAIN_NAME]"
click at [273, 498] on button "Sign In" at bounding box center [251, 494] width 72 height 30
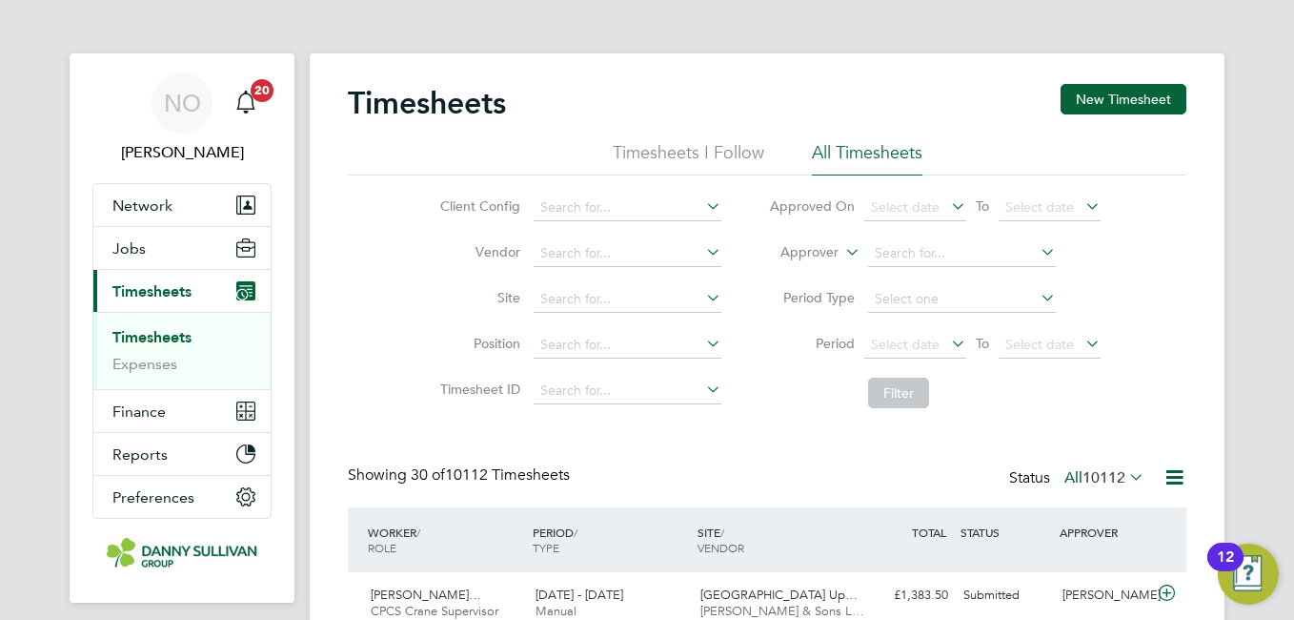
click at [1107, 118] on div "Timesheets New Timesheet" at bounding box center [767, 112] width 839 height 57
click at [1092, 97] on button "New Timesheet" at bounding box center [1124, 99] width 126 height 30
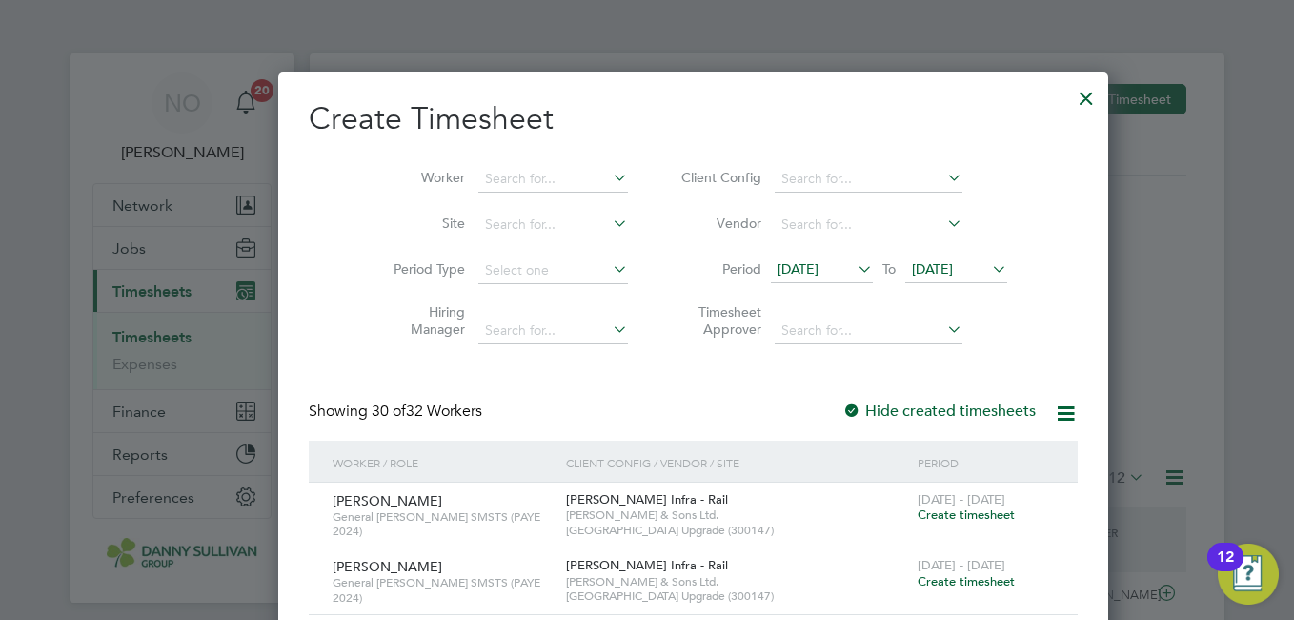
click at [527, 164] on li "Worker" at bounding box center [504, 179] width 296 height 46
click at [489, 179] on input at bounding box center [553, 179] width 150 height 27
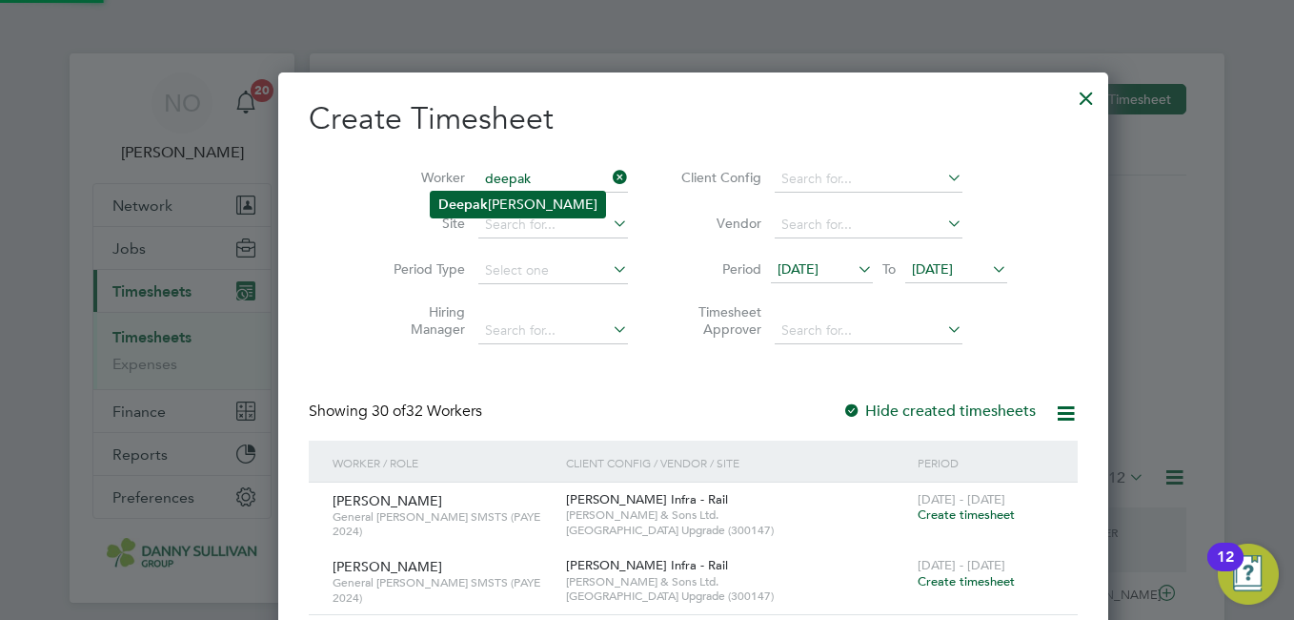
click at [495, 196] on li "[PERSON_NAME]" at bounding box center [518, 205] width 174 height 26
type input "[PERSON_NAME]"
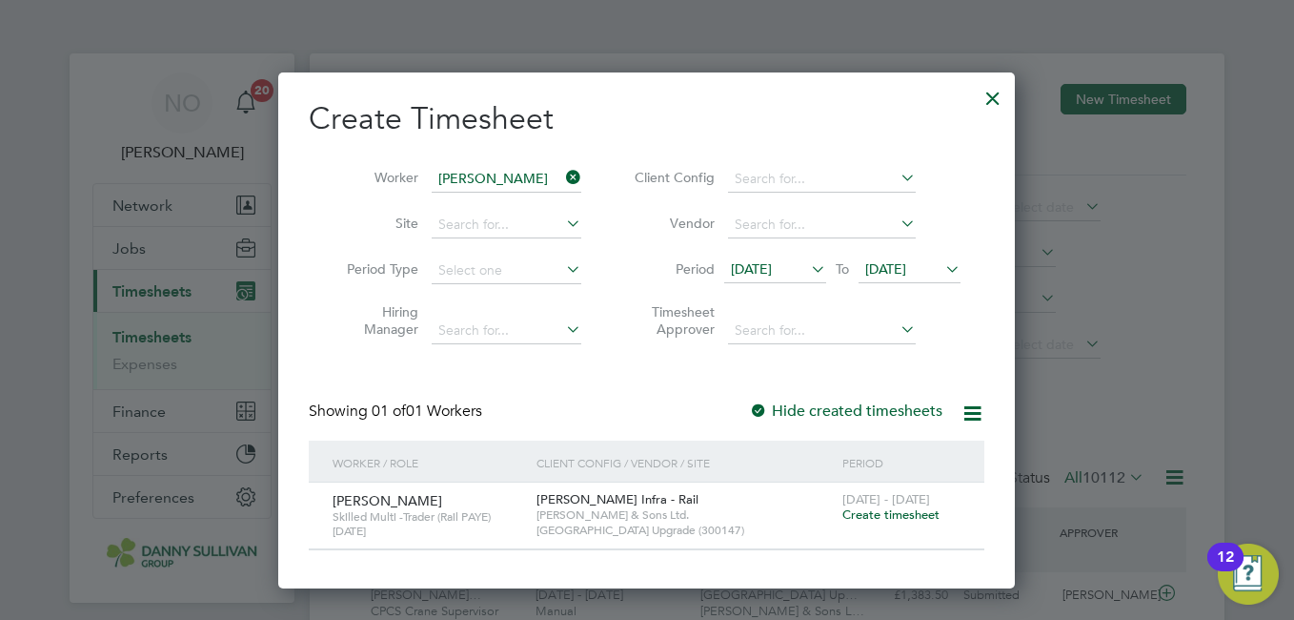
click at [887, 511] on span "Create timesheet" at bounding box center [891, 514] width 97 height 16
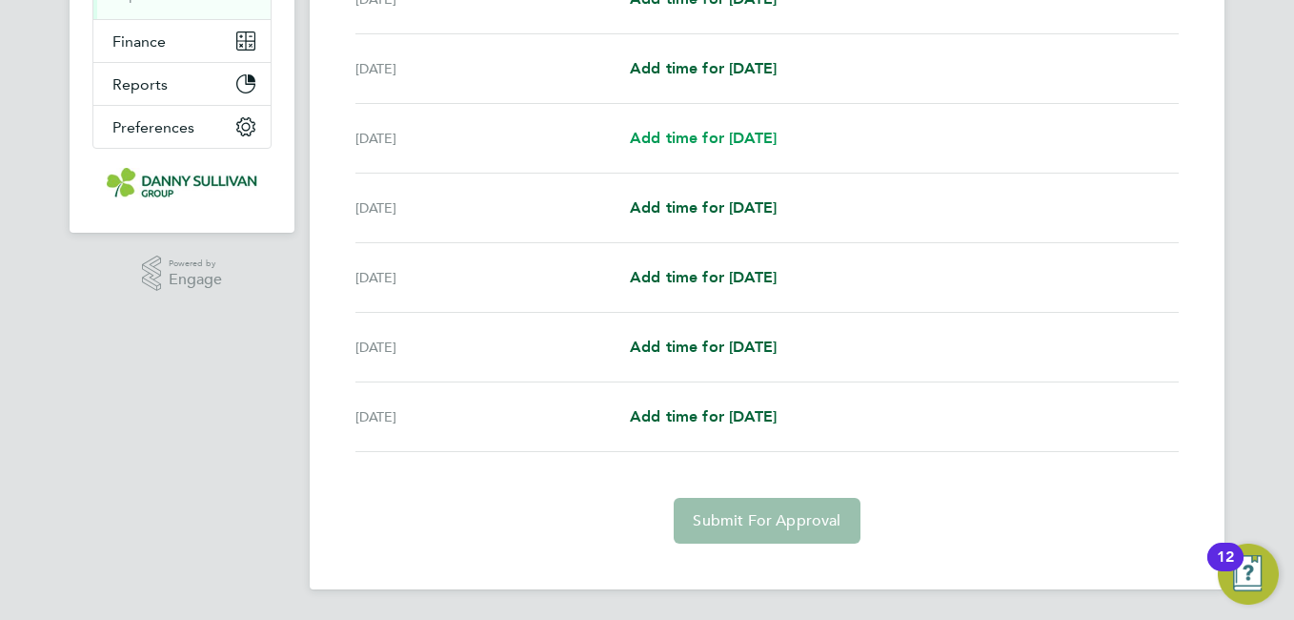
click at [764, 147] on link "Add time for [DATE]" at bounding box center [703, 138] width 147 height 23
select select "30"
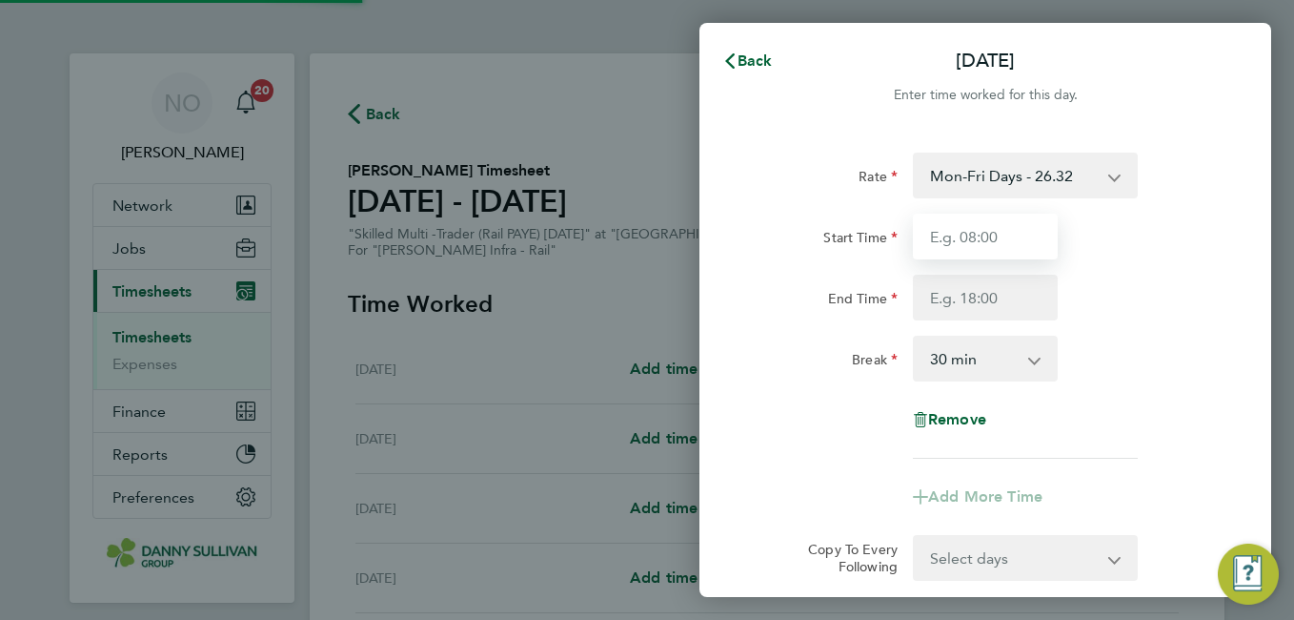
click at [973, 241] on input "Start Time" at bounding box center [985, 236] width 145 height 46
type input "07:00"
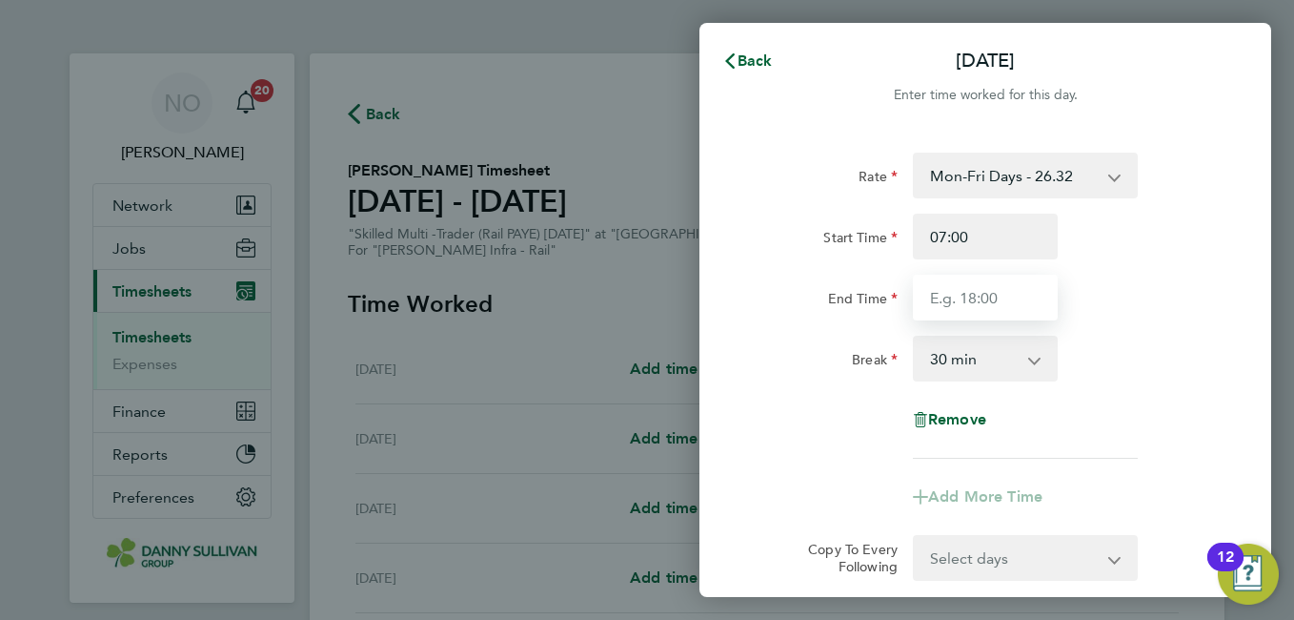
type input "17:30"
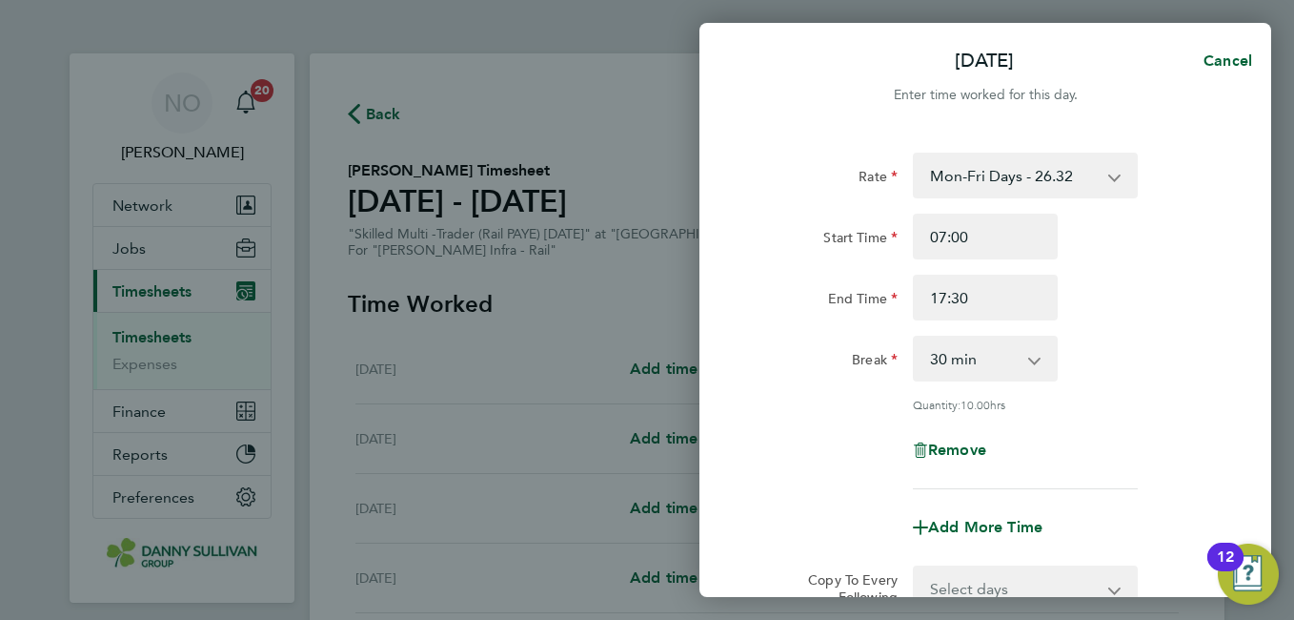
click at [1135, 299] on div "End Time 17:30" at bounding box center [985, 297] width 480 height 46
drag, startPoint x: 1135, startPoint y: 299, endPoint x: 1147, endPoint y: 341, distance: 43.5
click at [1147, 341] on div "Break 0 min 15 min 30 min 45 min 60 min 75 min 90 min" at bounding box center [985, 358] width 480 height 46
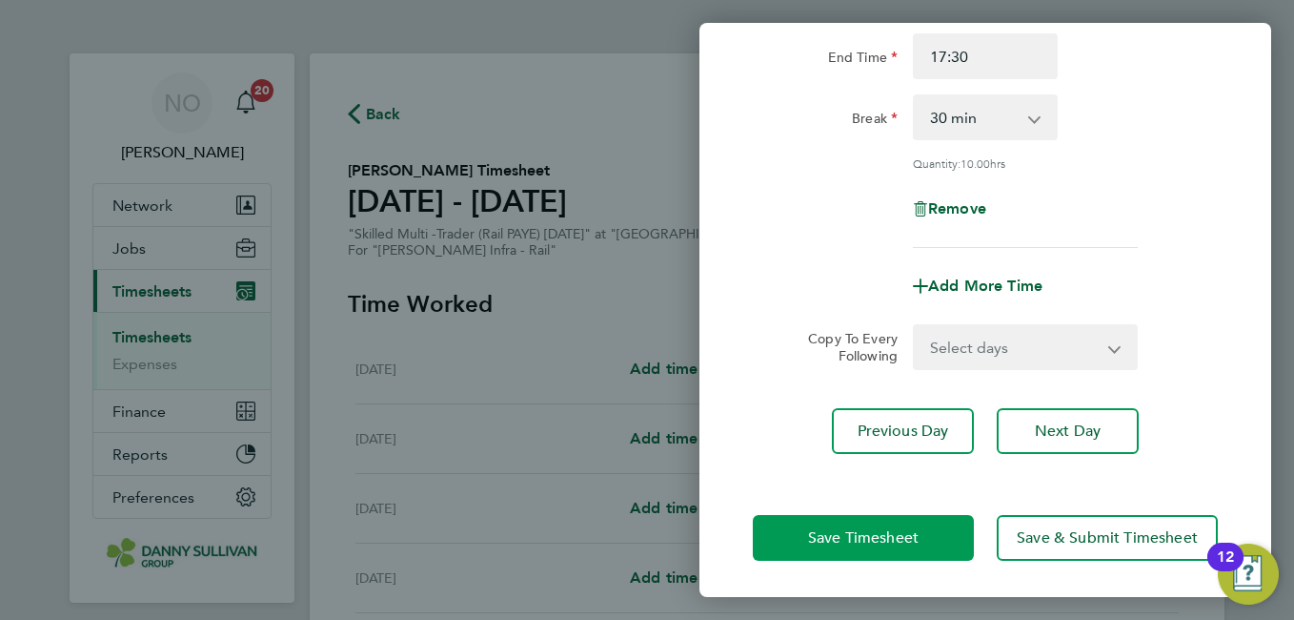
click at [853, 533] on span "Save Timesheet" at bounding box center [863, 537] width 111 height 19
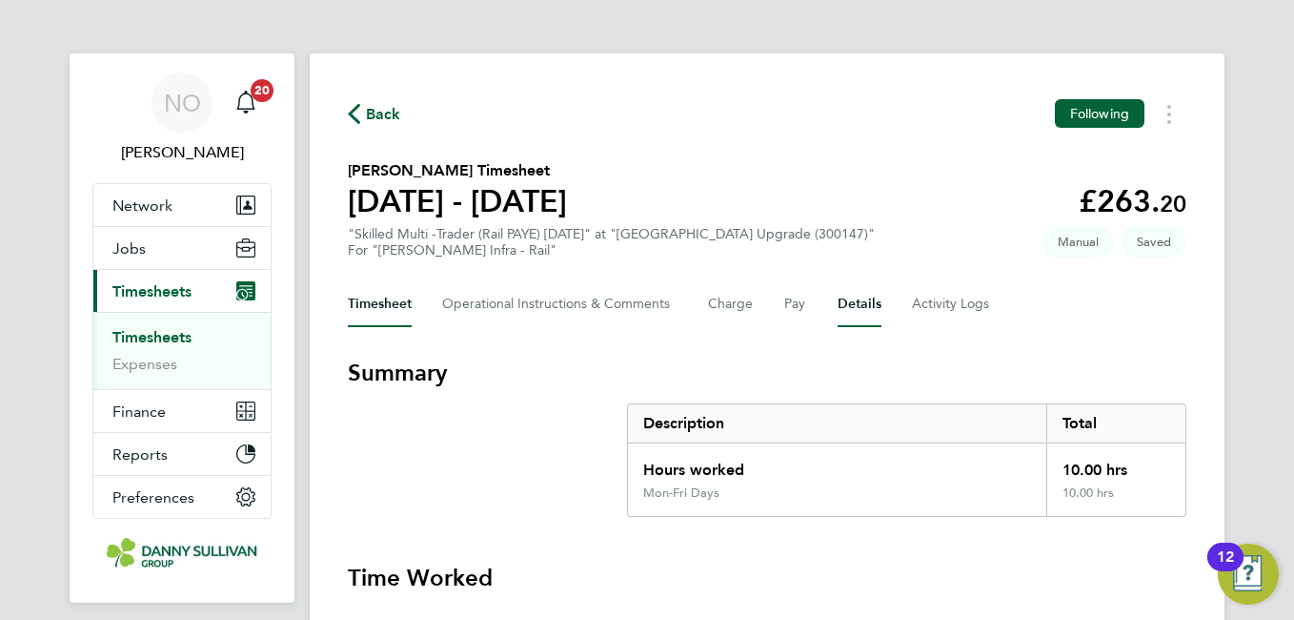
click at [863, 303] on button "Details" at bounding box center [860, 304] width 44 height 46
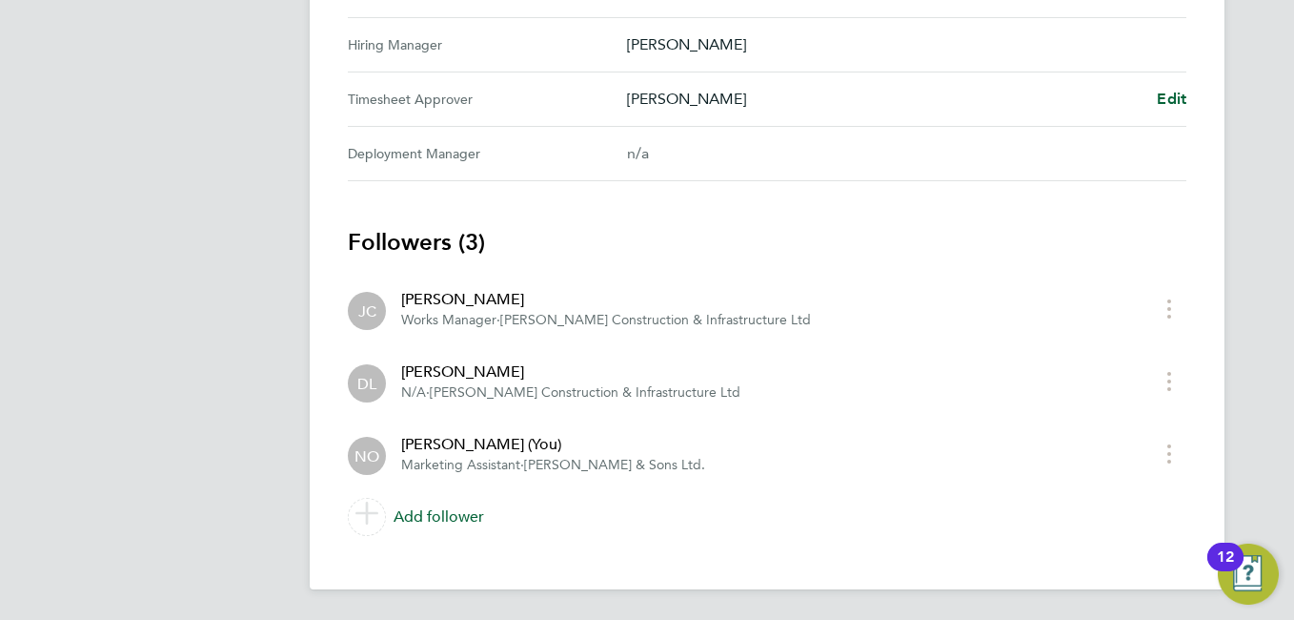
click at [1168, 72] on Approver "Timesheet Approver [PERSON_NAME] Edit" at bounding box center [767, 99] width 839 height 54
click at [1174, 94] on span "Edit" at bounding box center [1172, 99] width 30 height 18
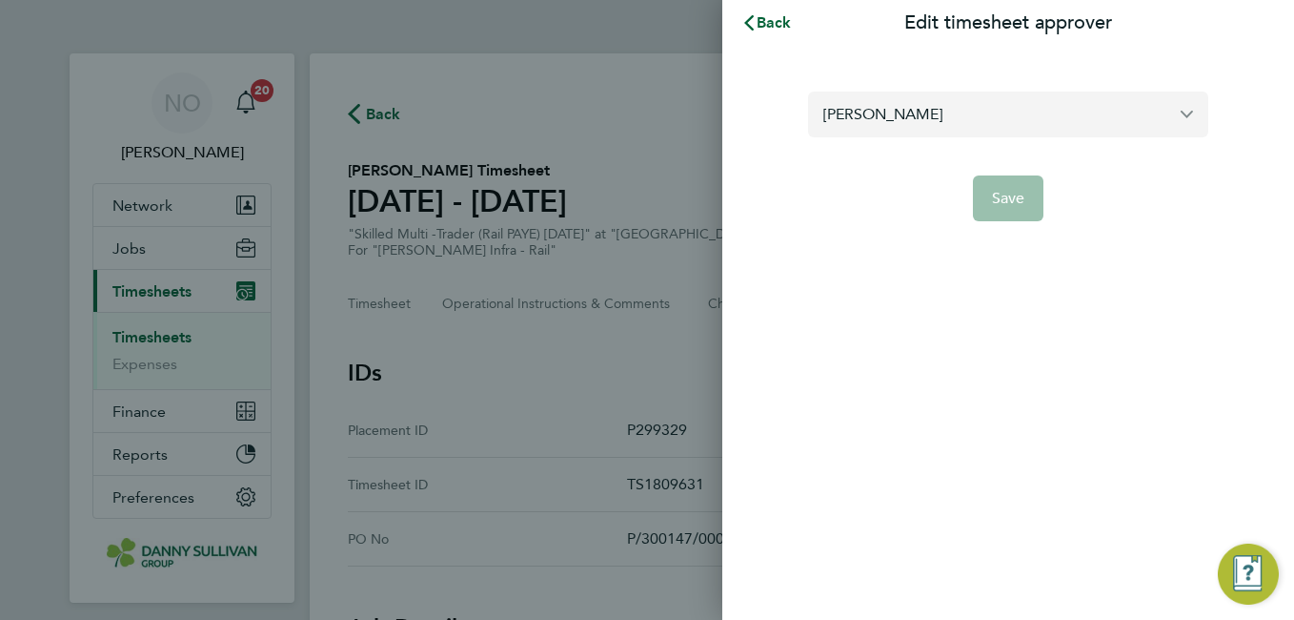
click at [896, 114] on input "[PERSON_NAME]" at bounding box center [1008, 113] width 400 height 45
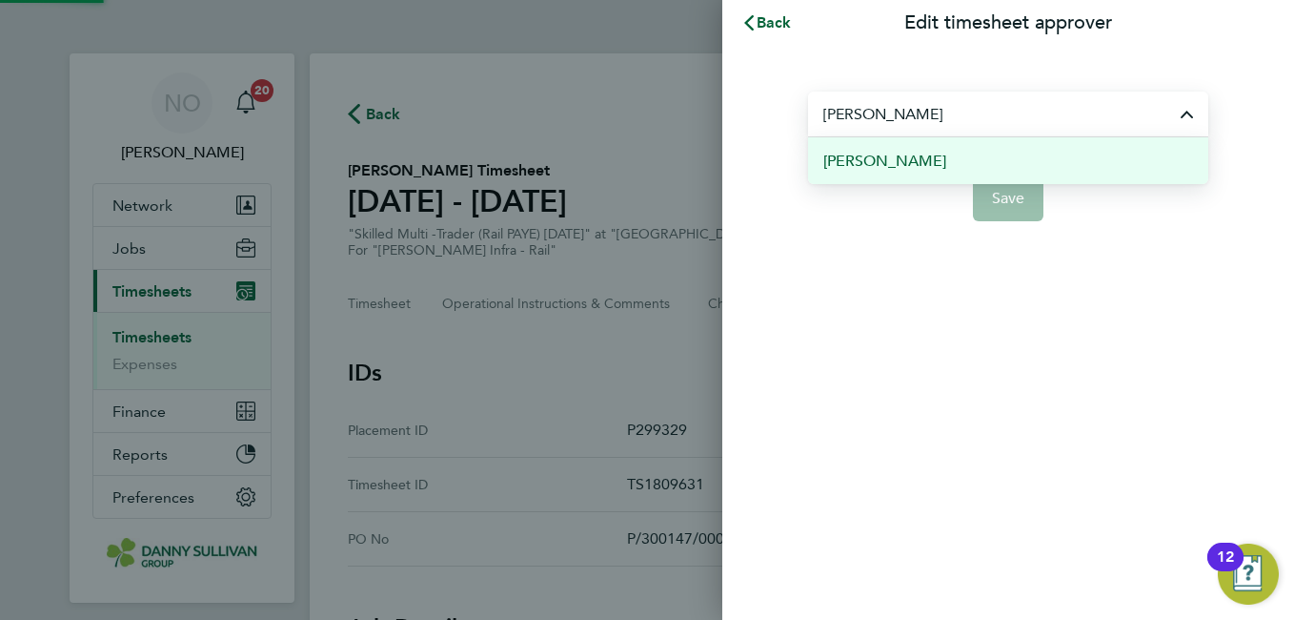
click at [918, 152] on span "[PERSON_NAME]" at bounding box center [884, 161] width 123 height 23
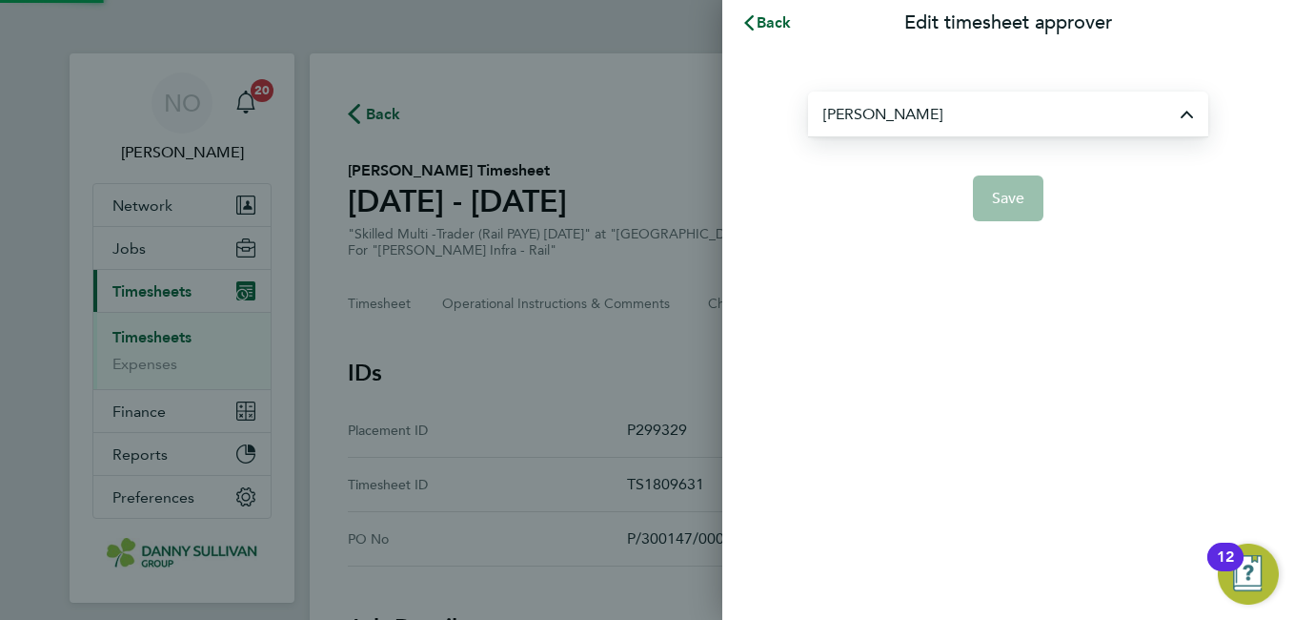
type input "[PERSON_NAME]"
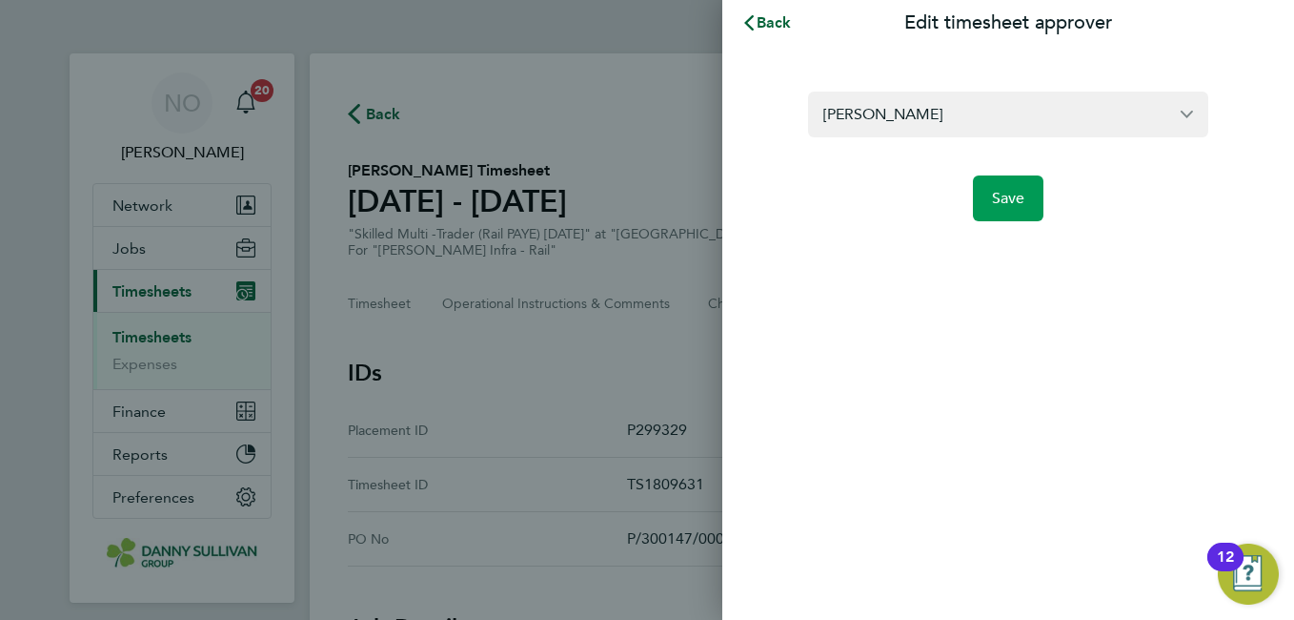
click at [1006, 209] on button "Save" at bounding box center [1008, 198] width 71 height 46
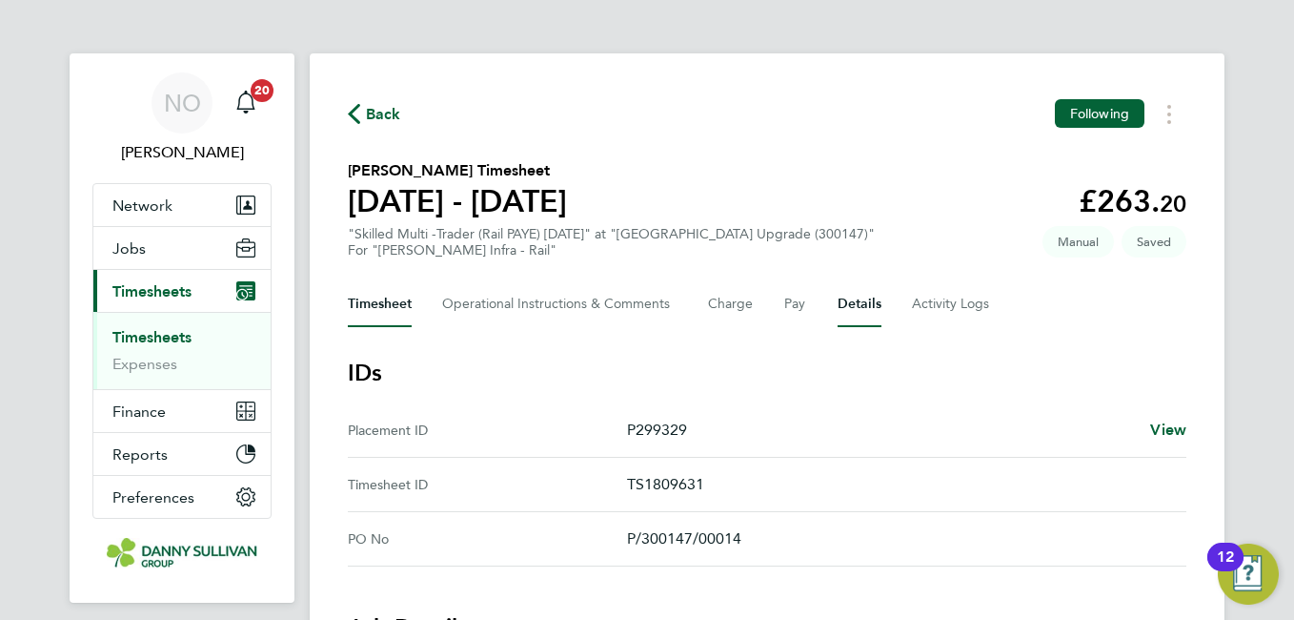
click at [359, 304] on button "Timesheet" at bounding box center [380, 304] width 64 height 46
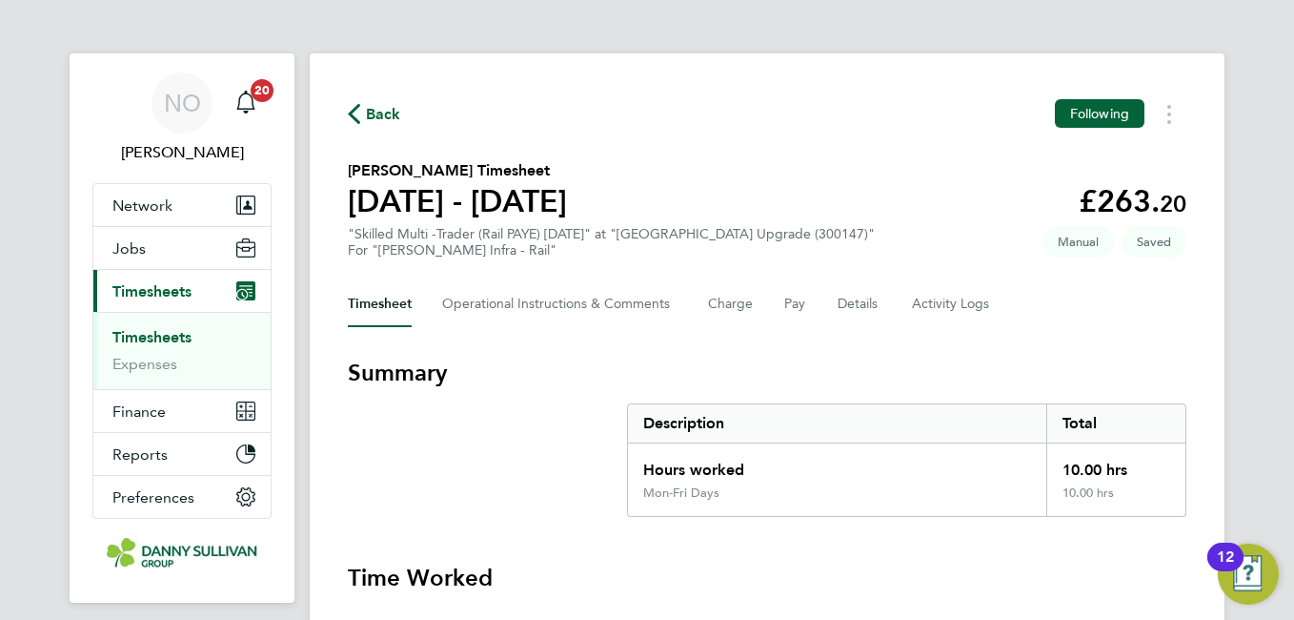
click at [719, 205] on section "[PERSON_NAME] Timesheet [DATE] - [DATE] £263. 20 "Skilled Multi -Trader (Rail P…" at bounding box center [767, 208] width 839 height 99
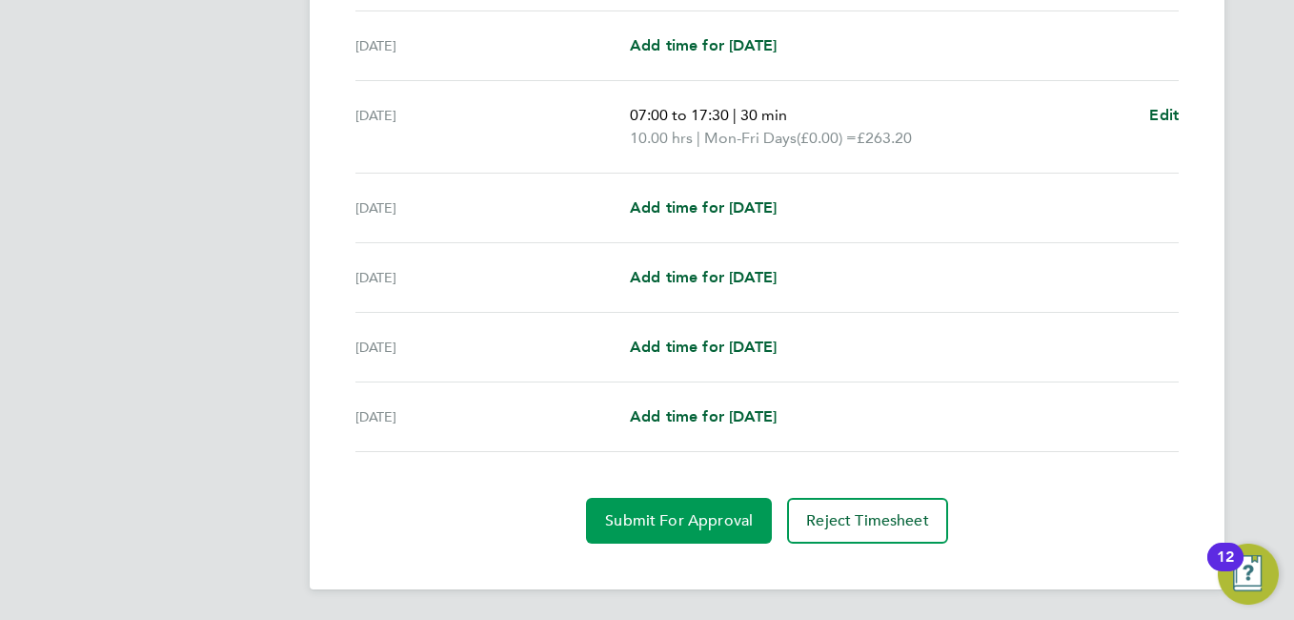
click at [659, 502] on button "Submit For Approval" at bounding box center [679, 521] width 186 height 46
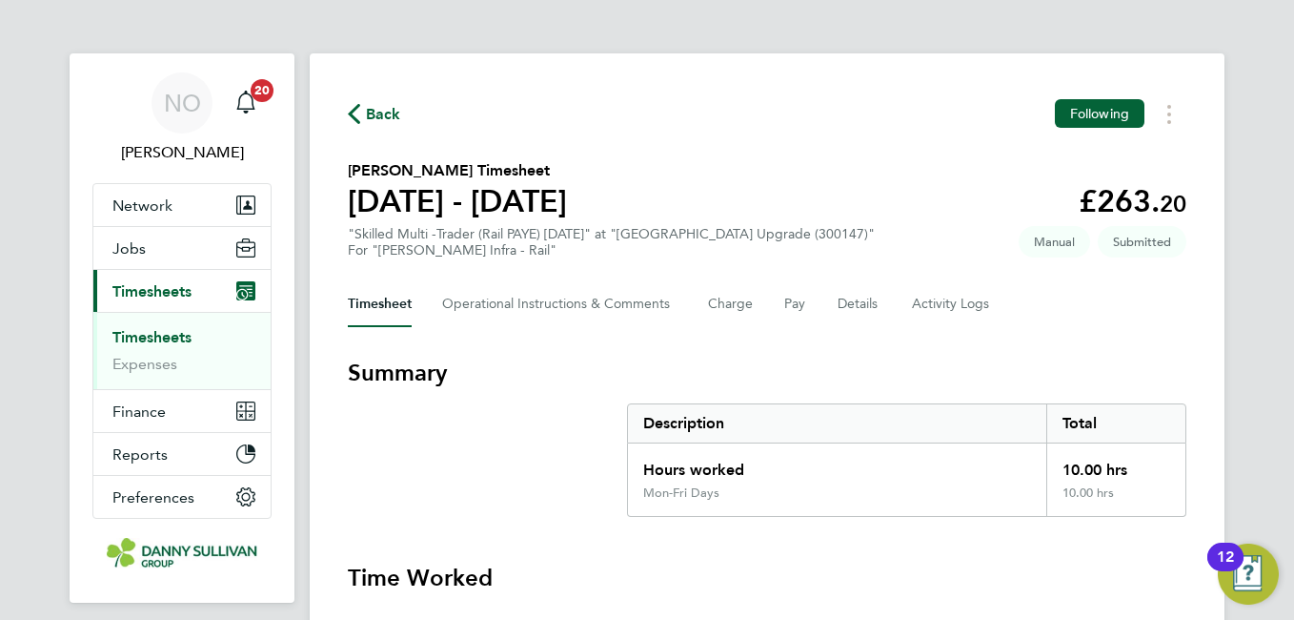
click at [384, 107] on span "Back" at bounding box center [383, 114] width 35 height 23
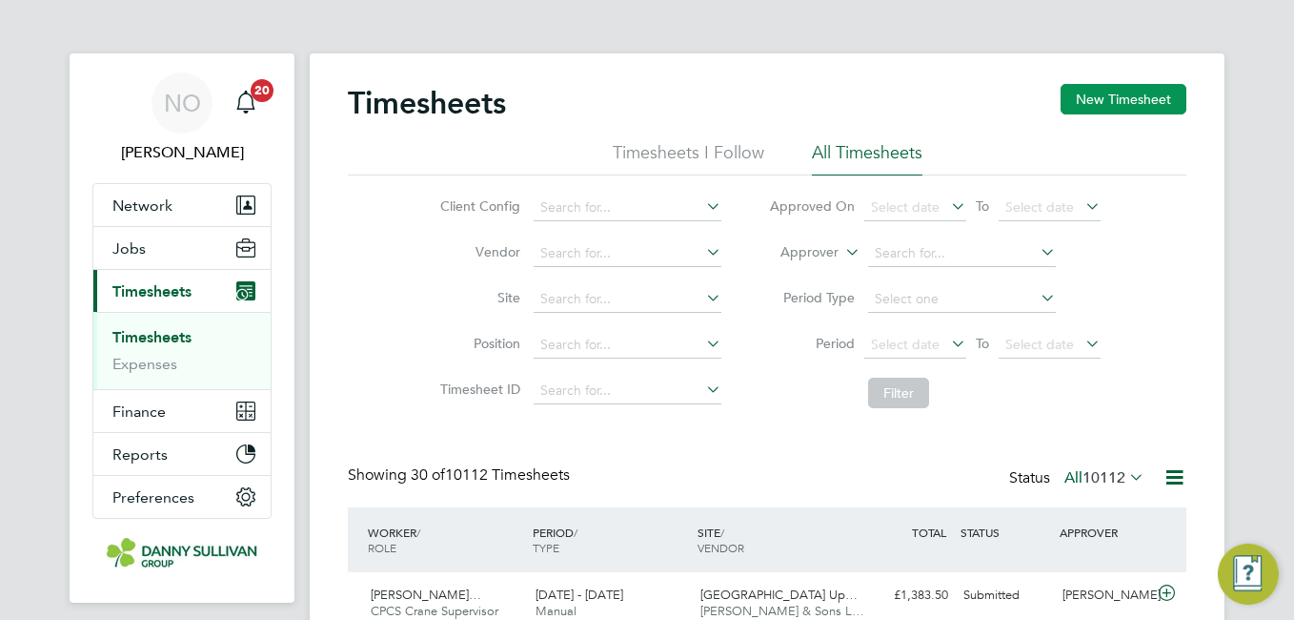
click at [1118, 98] on button "New Timesheet" at bounding box center [1124, 99] width 126 height 30
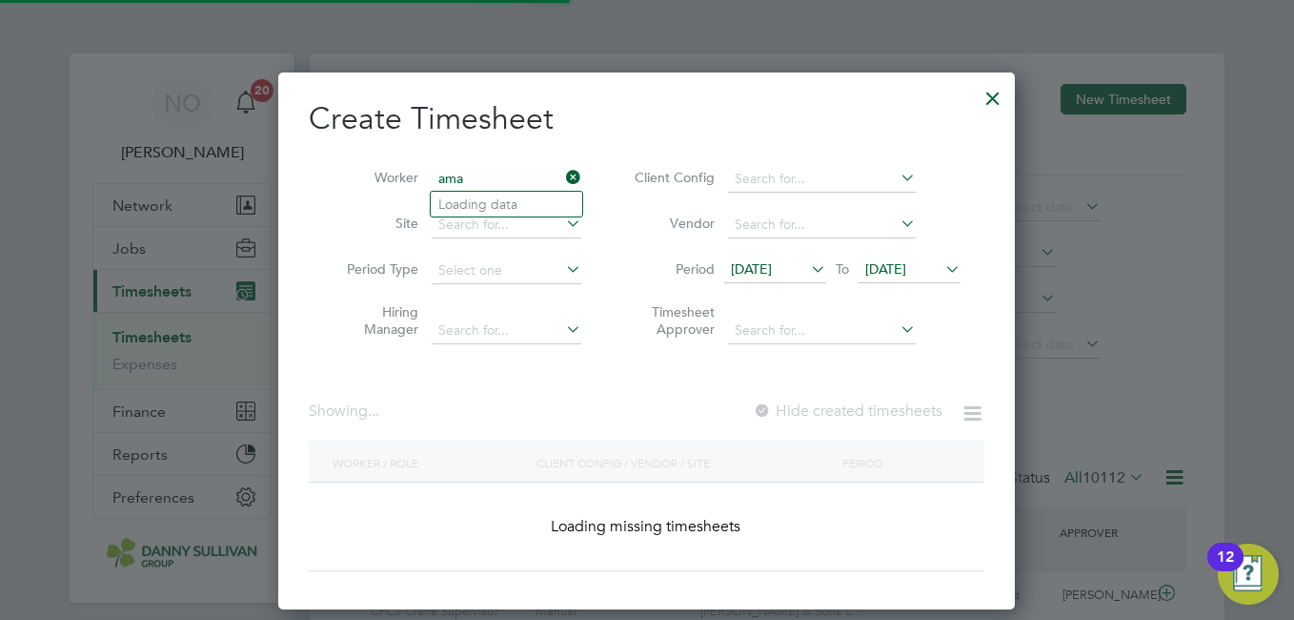
type input "ama"
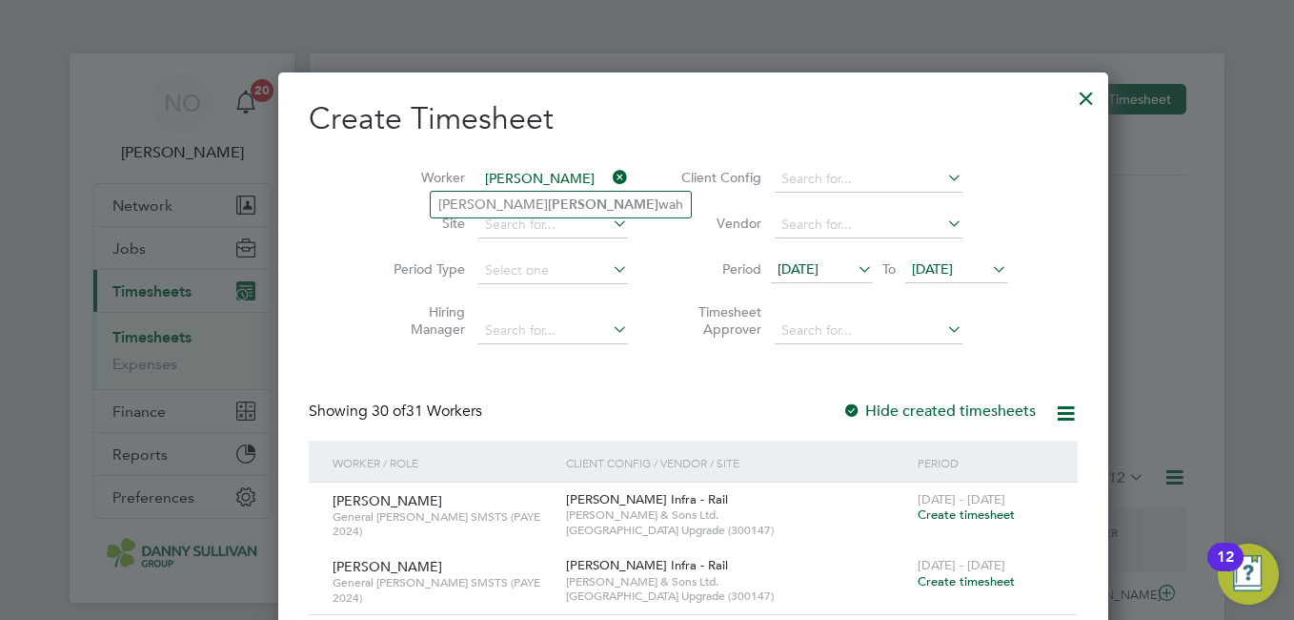
click at [548, 204] on b "[PERSON_NAME]" at bounding box center [603, 204] width 111 height 16
type input "[PERSON_NAME]"
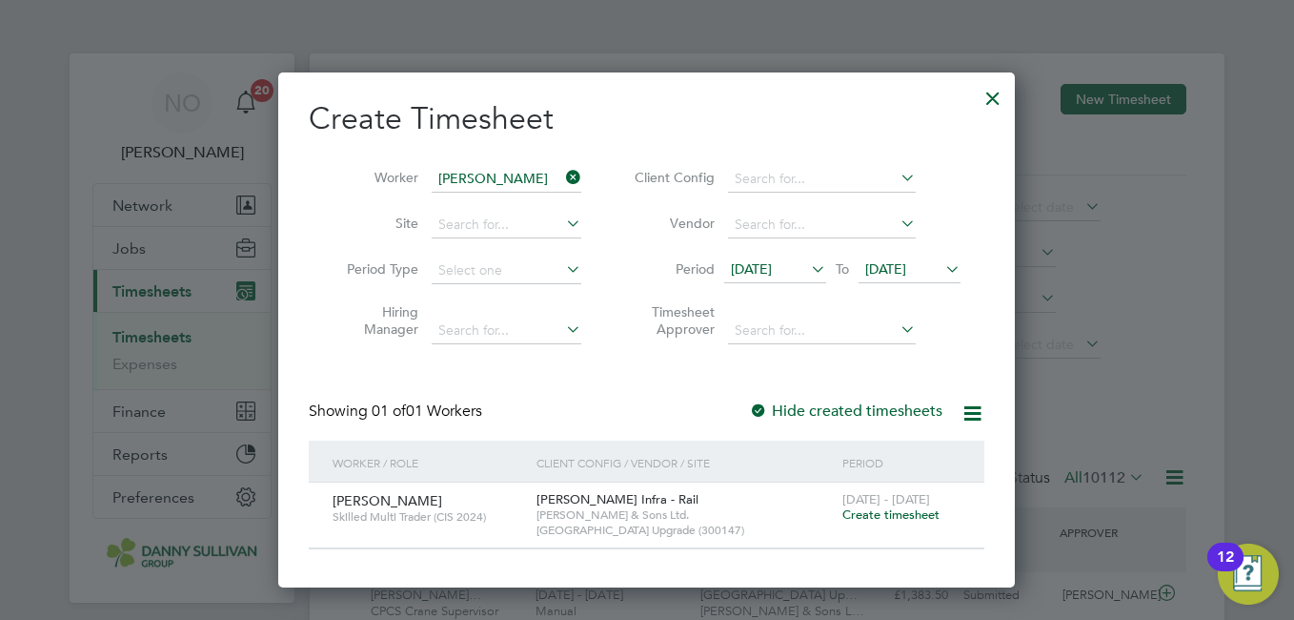
click at [907, 521] on span "Create timesheet" at bounding box center [891, 514] width 97 height 16
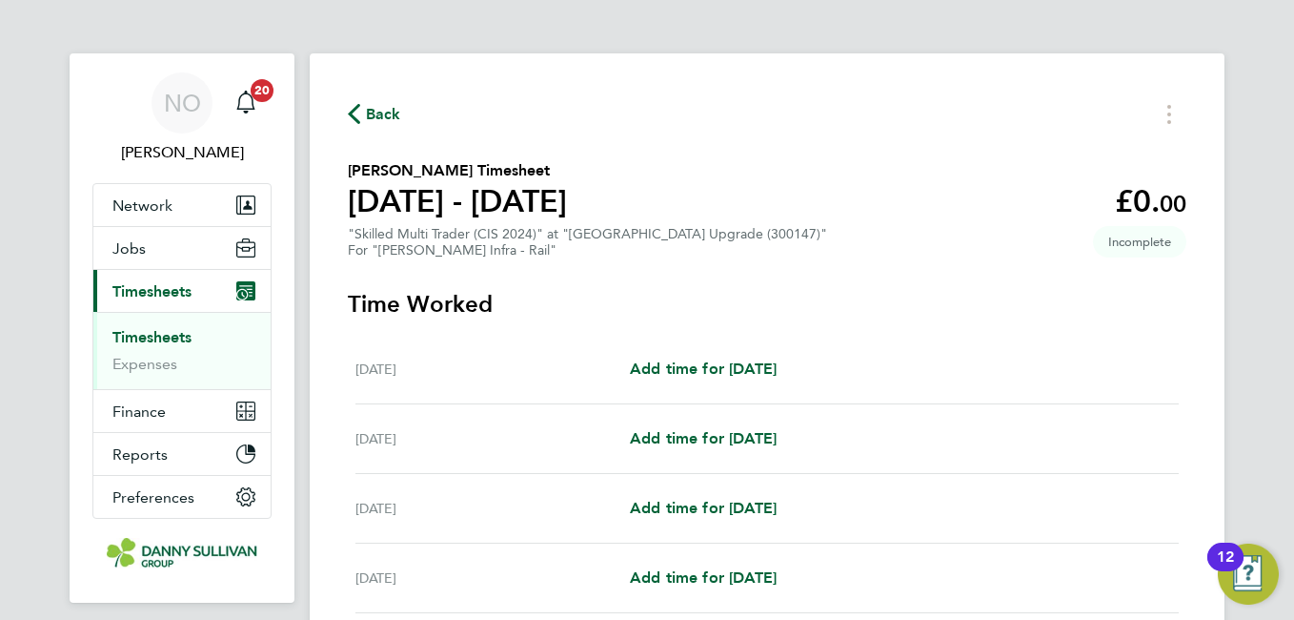
click at [717, 494] on div "[DATE] Add time for [DATE] Add time for [DATE]" at bounding box center [767, 509] width 823 height 70
click at [714, 509] on span "Add time for [DATE]" at bounding box center [703, 507] width 147 height 18
select select "30"
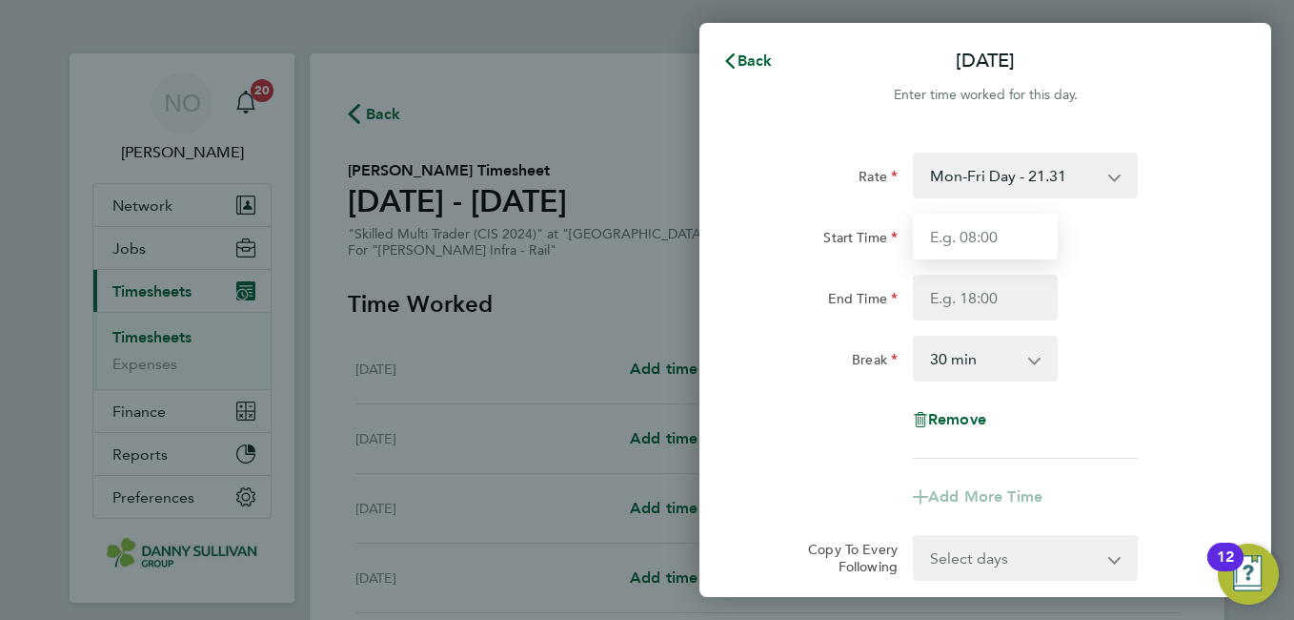
click at [967, 229] on input "Start Time" at bounding box center [985, 236] width 145 height 46
type input "07:00"
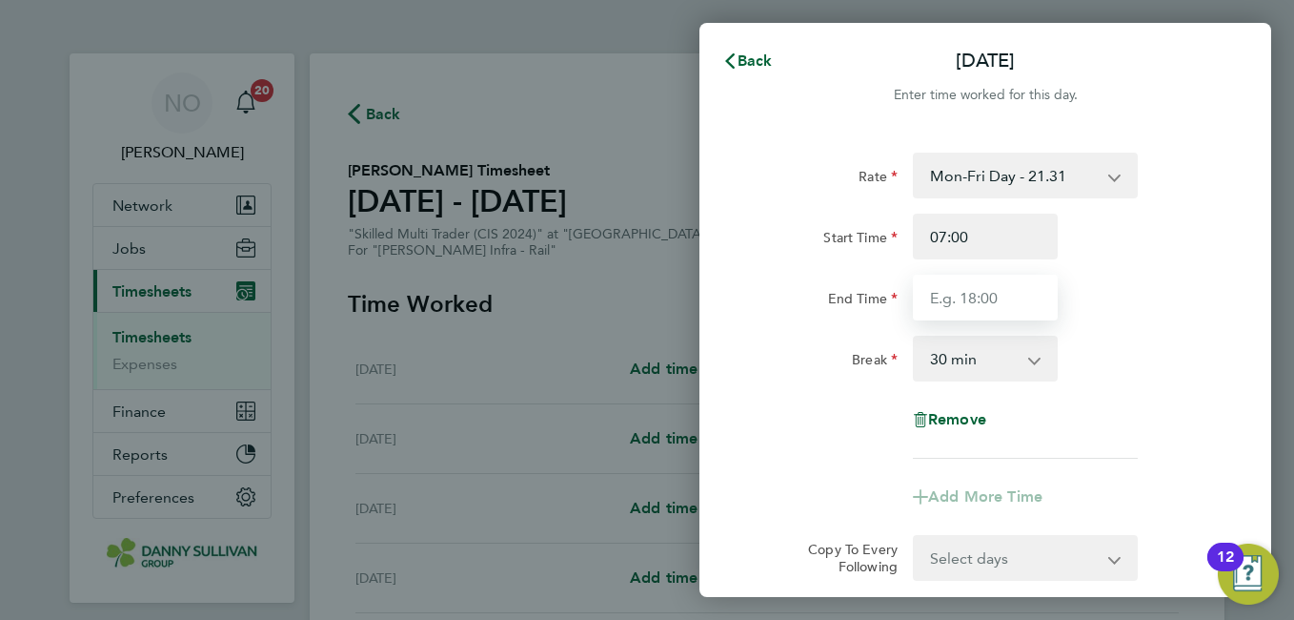
type input "17:30"
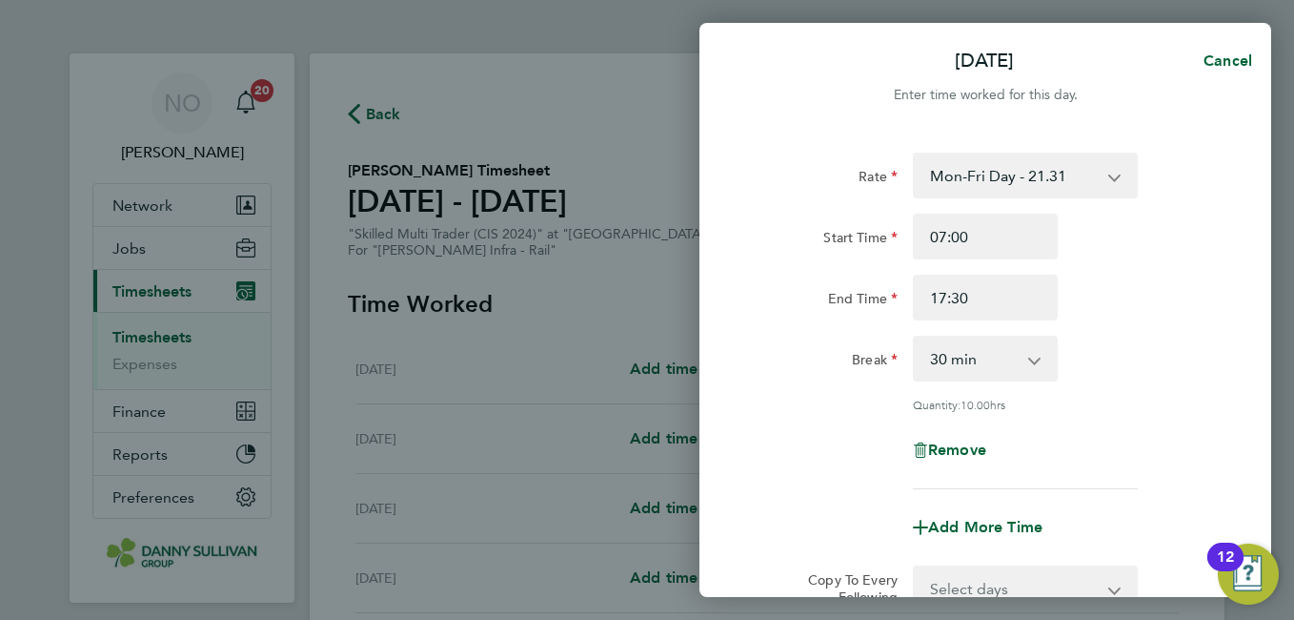
click at [1164, 321] on div "Rate Mon-Fri Day - 21.31 Bank Hol - 31.96 Xmas / [GEOGRAPHIC_DATA] - 42.62 Week…" at bounding box center [985, 320] width 465 height 336
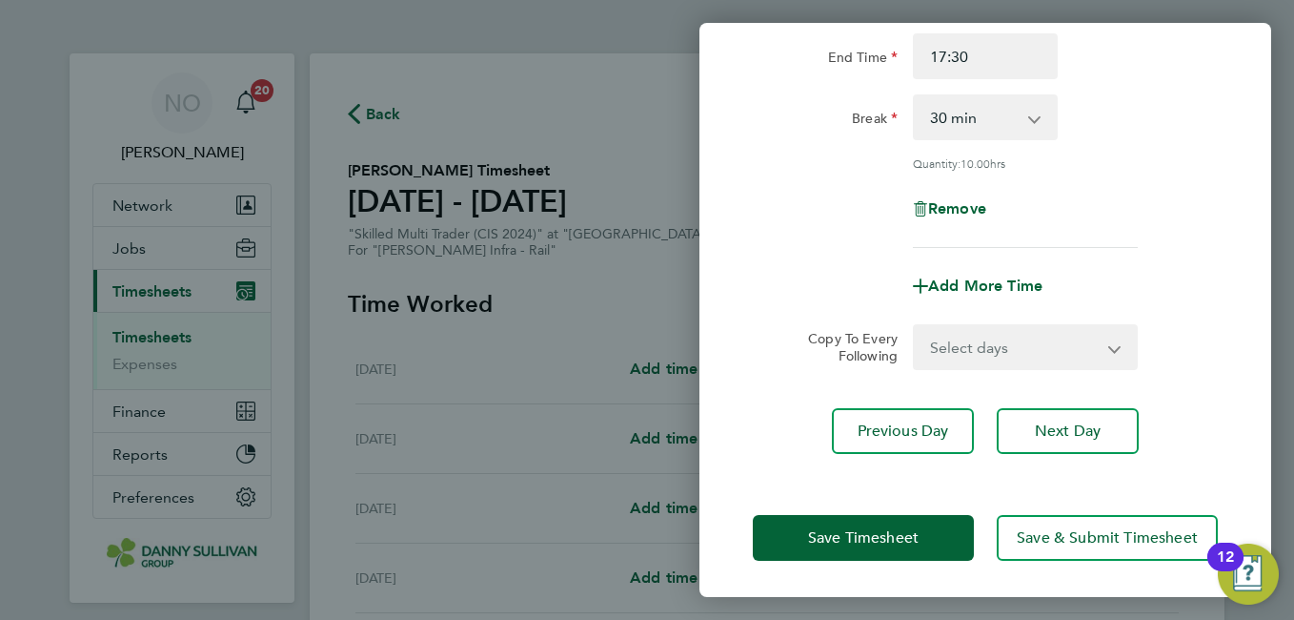
click at [1095, 330] on select "Select days Day [DATE] [DATE] [DATE] [DATE]" at bounding box center [1015, 347] width 200 height 42
select select "DAY"
click at [915, 326] on select "Select days Day [DATE] [DATE] [DATE] [DATE]" at bounding box center [1015, 347] width 200 height 42
select select "[DATE]"
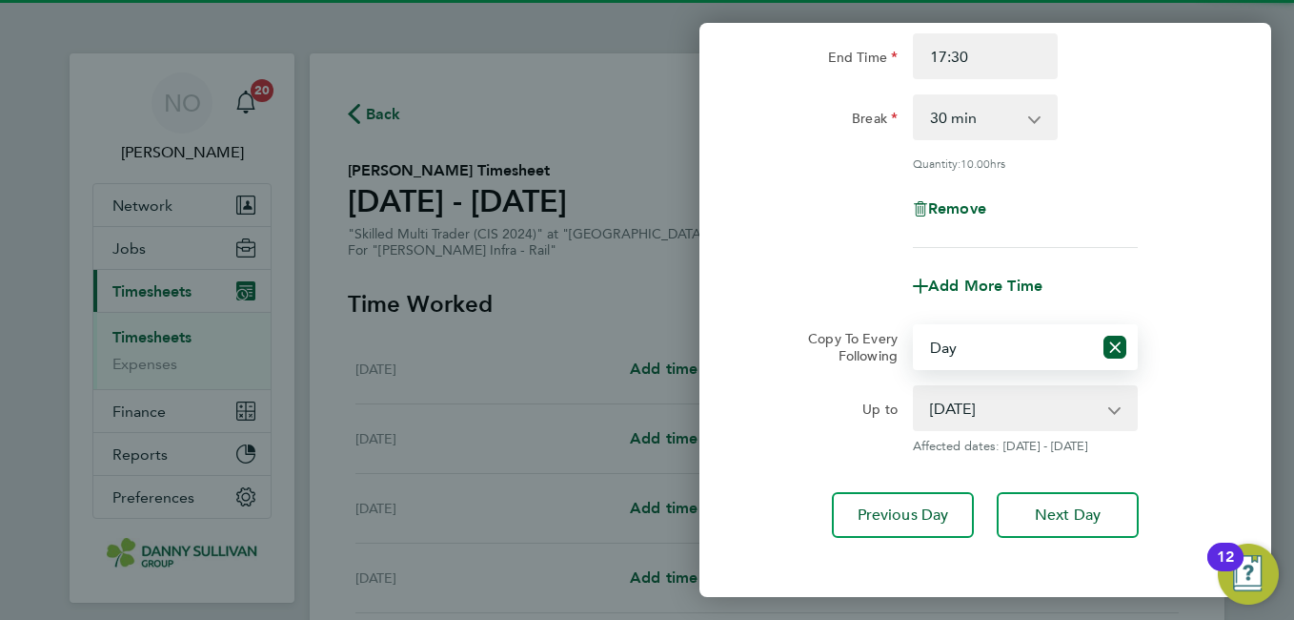
click at [1188, 359] on div "Copy To Every Following Select days Day [DATE] [DATE] [DATE] [DATE]" at bounding box center [985, 347] width 480 height 46
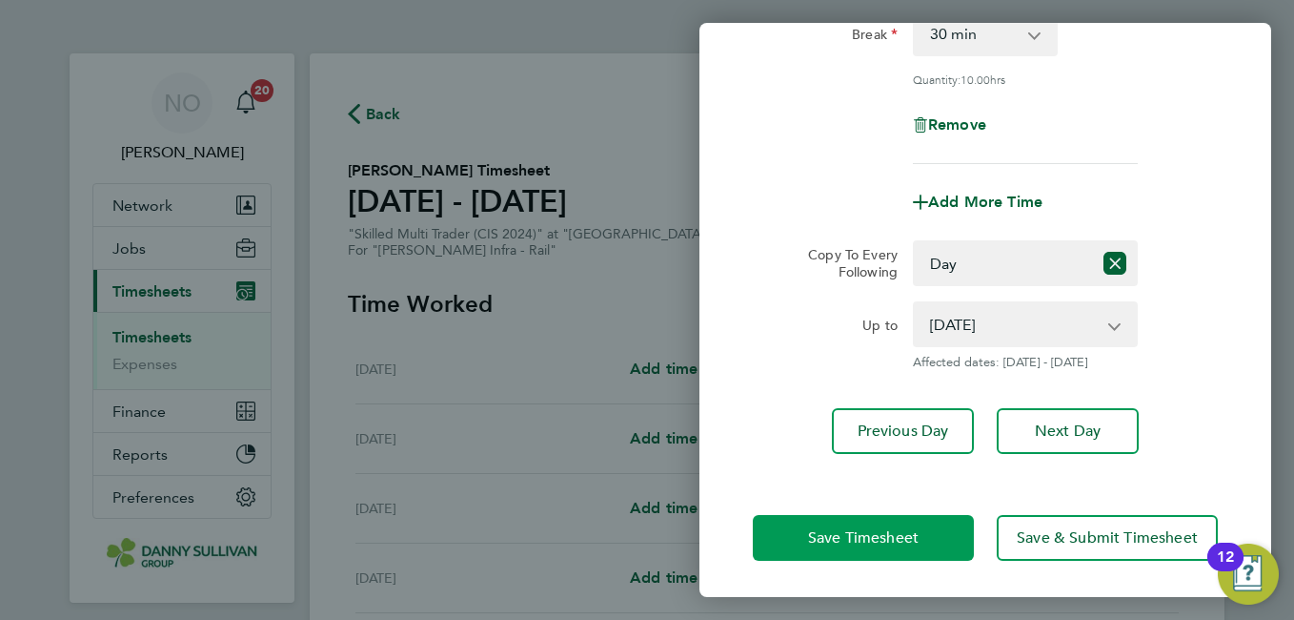
click at [885, 528] on span "Save Timesheet" at bounding box center [863, 537] width 111 height 19
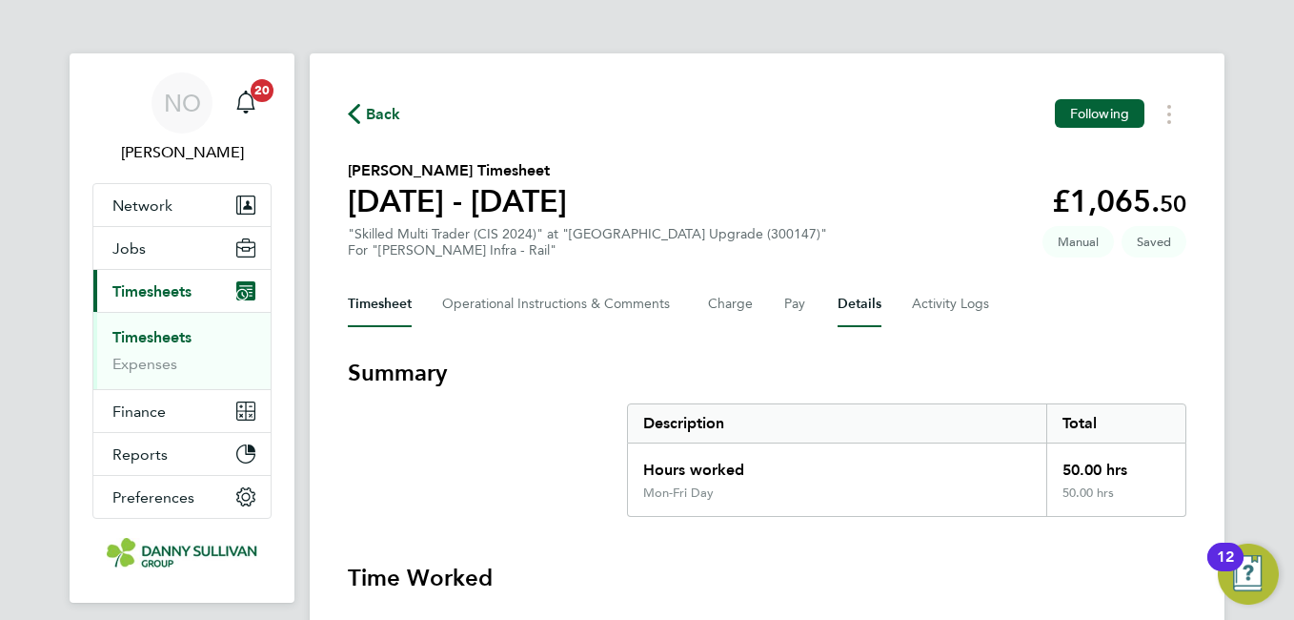
click at [865, 295] on button "Details" at bounding box center [860, 304] width 44 height 46
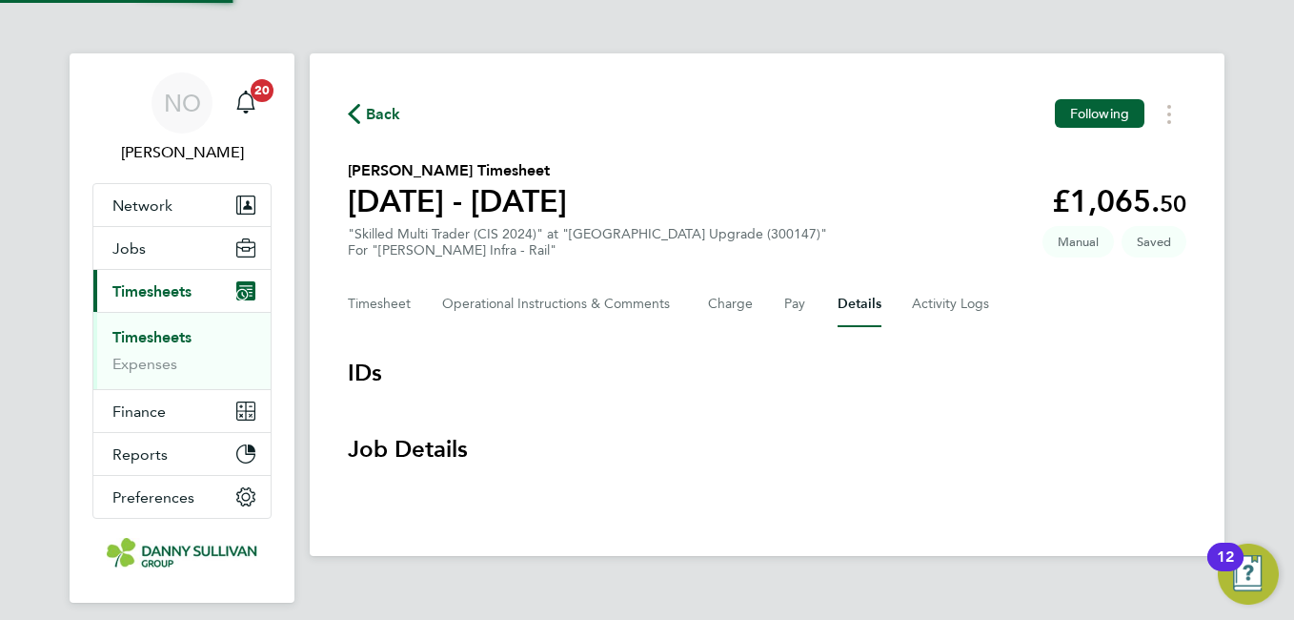
click at [918, 159] on section "[PERSON_NAME] Timesheet [DATE] - [DATE] £1,065. 50 "Skilled Multi Trader (CIS 2…" at bounding box center [767, 208] width 839 height 99
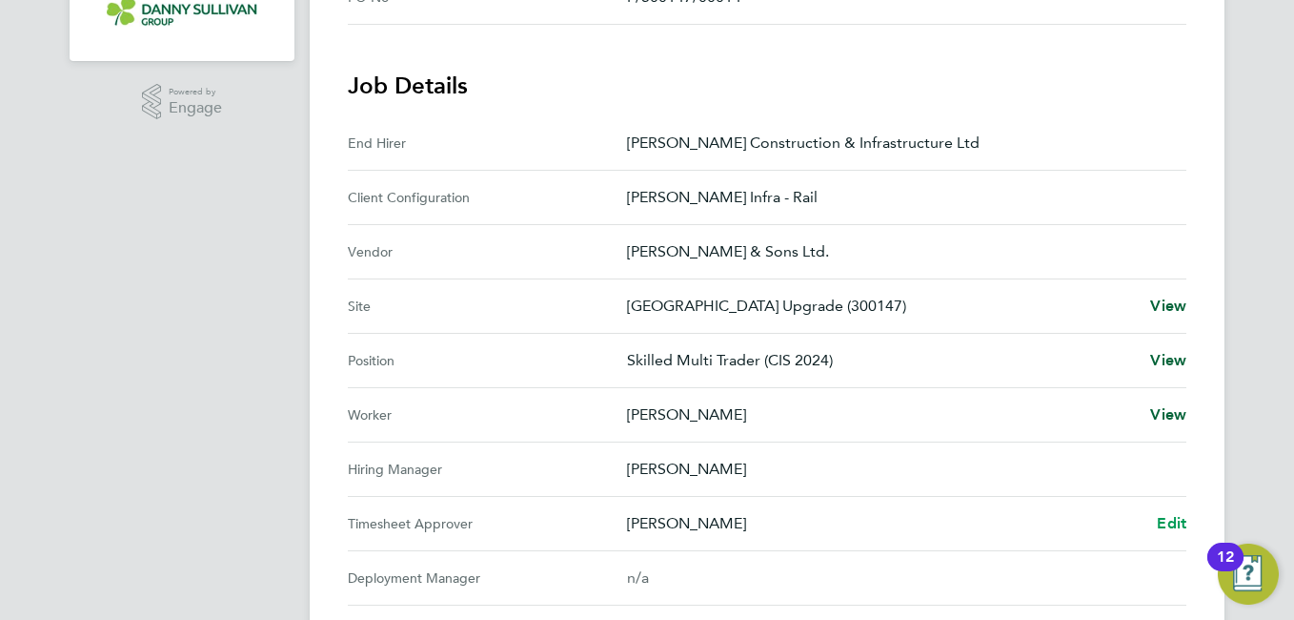
click at [1167, 516] on span "Edit" at bounding box center [1172, 523] width 30 height 18
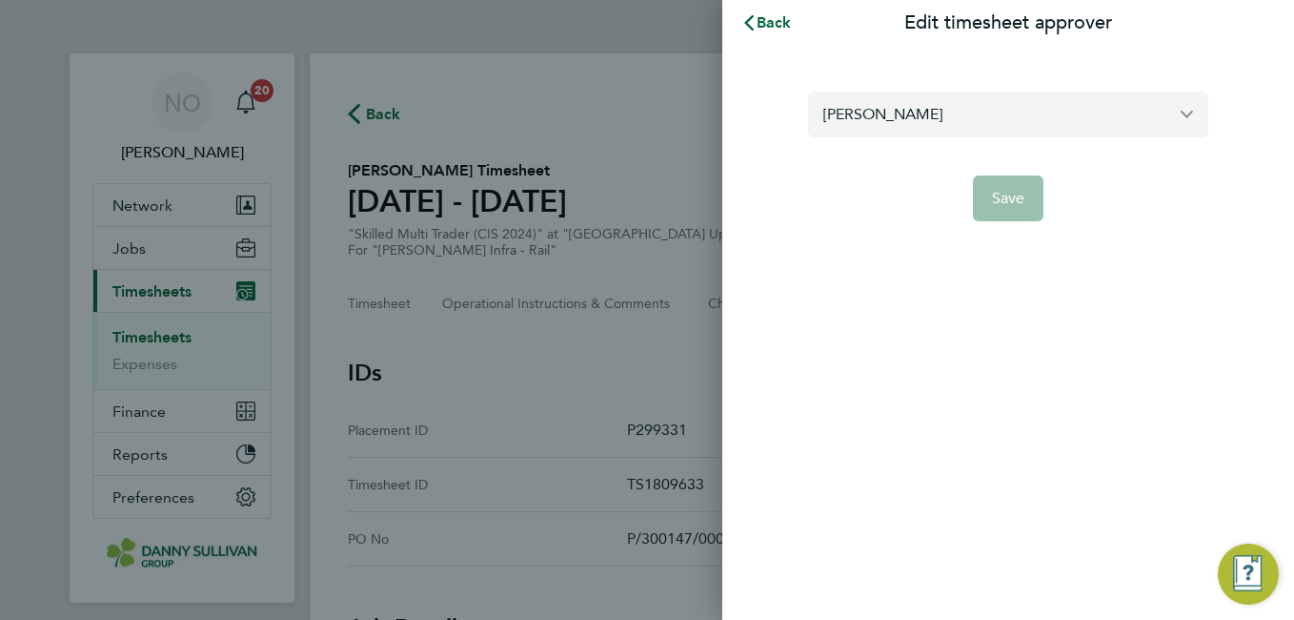
click at [964, 104] on input "Damian Liviu" at bounding box center [1008, 113] width 400 height 45
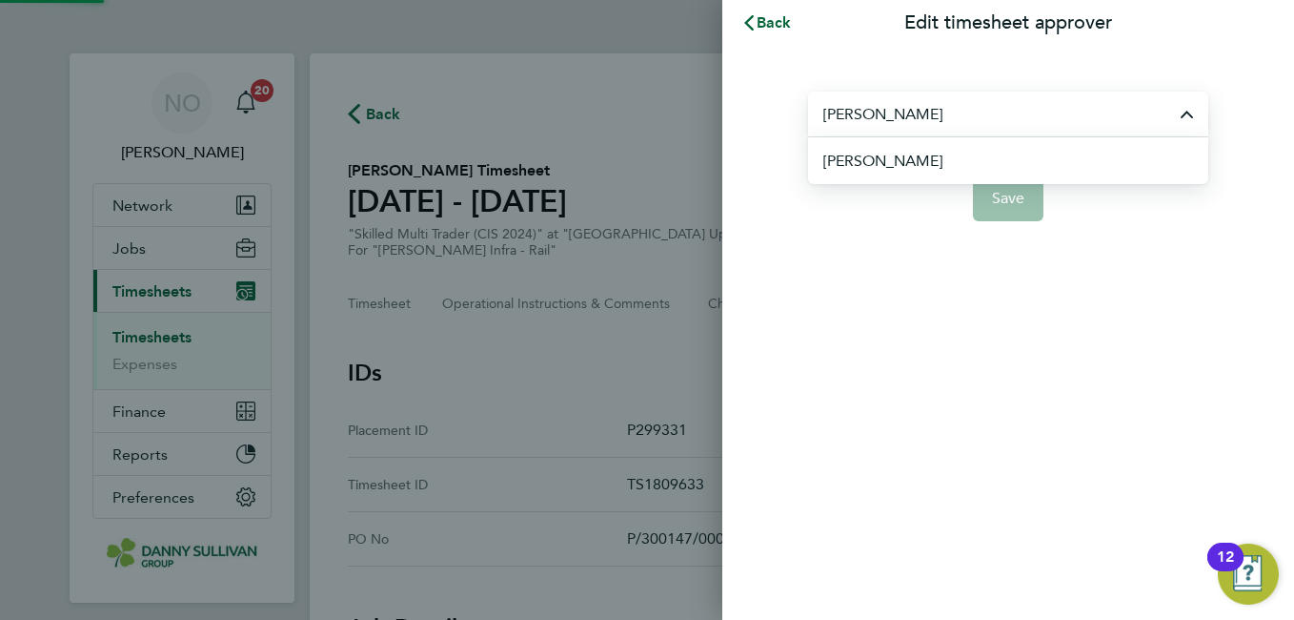
click at [959, 146] on li "[PERSON_NAME]" at bounding box center [1015, 160] width 385 height 47
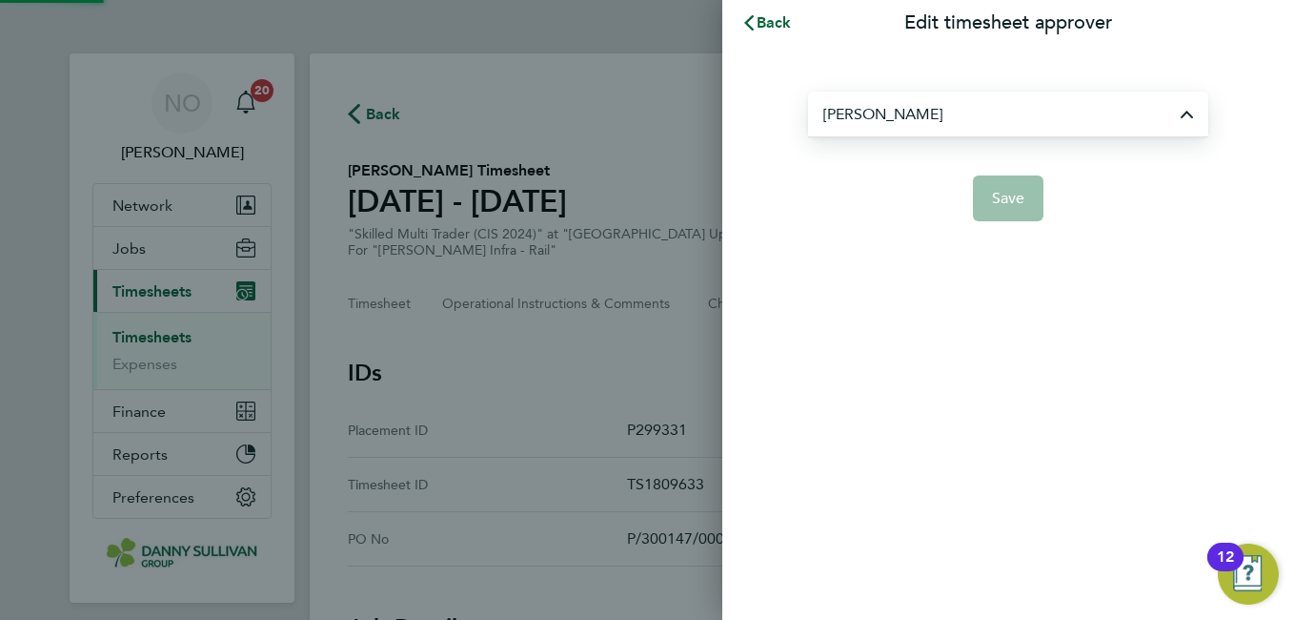
type input "[PERSON_NAME]"
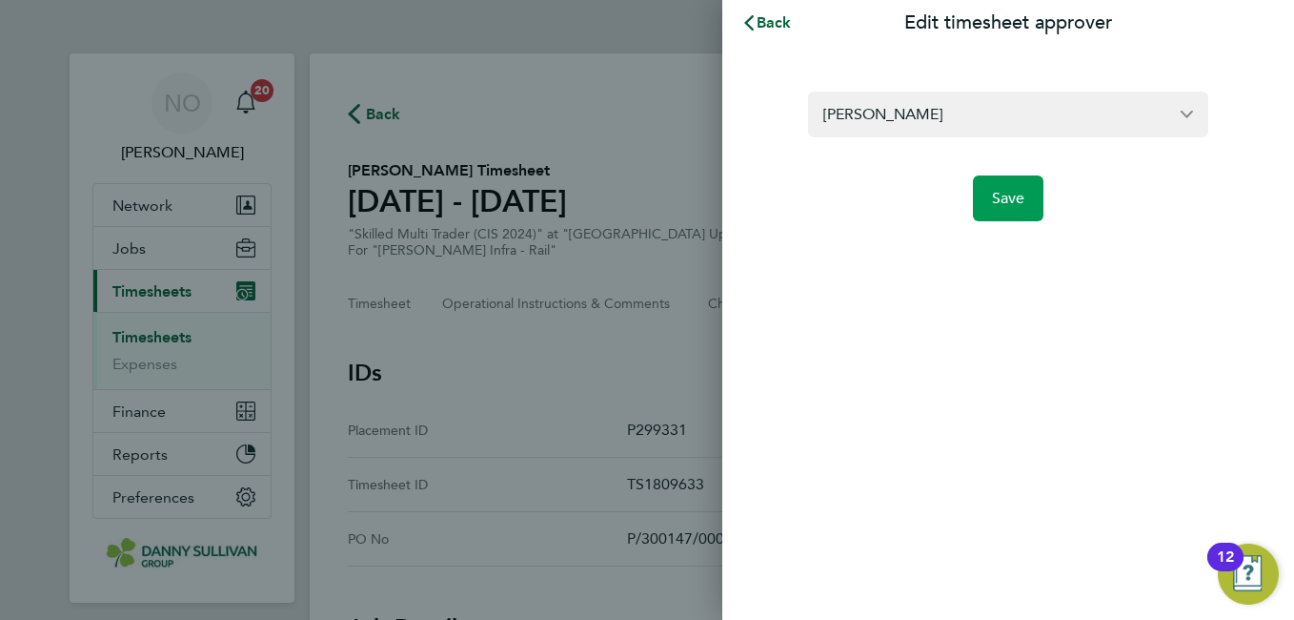
click at [1015, 210] on button "Save" at bounding box center [1008, 198] width 71 height 46
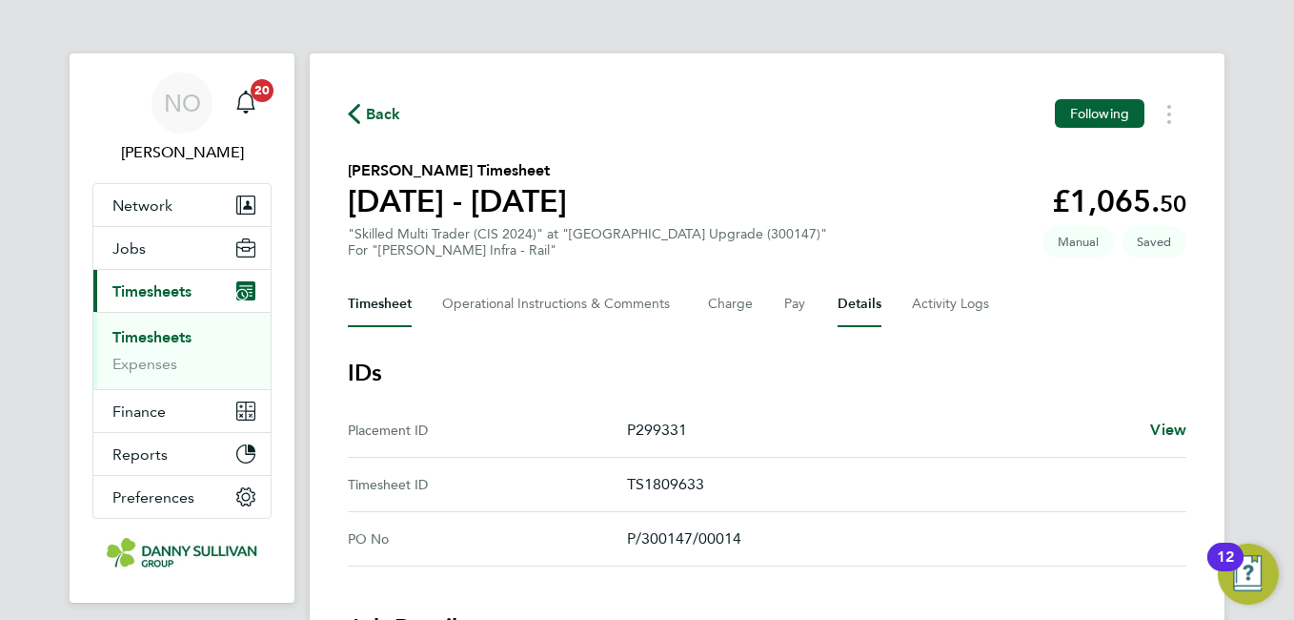
click at [404, 302] on button "Timesheet" at bounding box center [380, 304] width 64 height 46
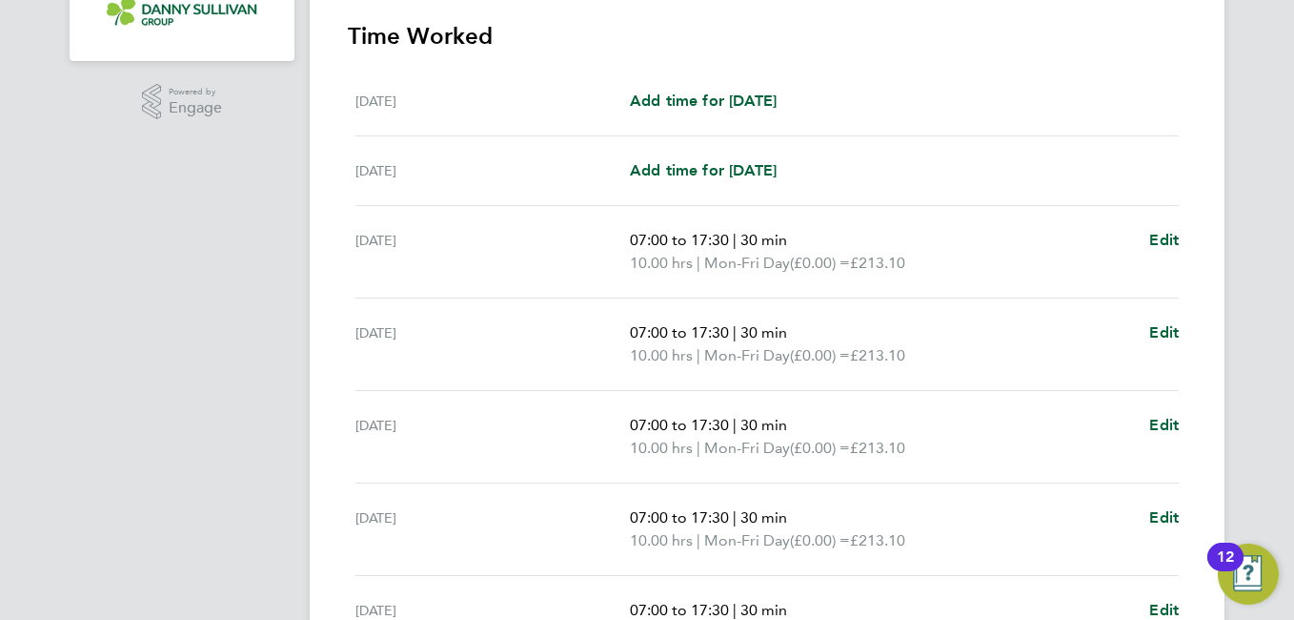
scroll to position [758, 0]
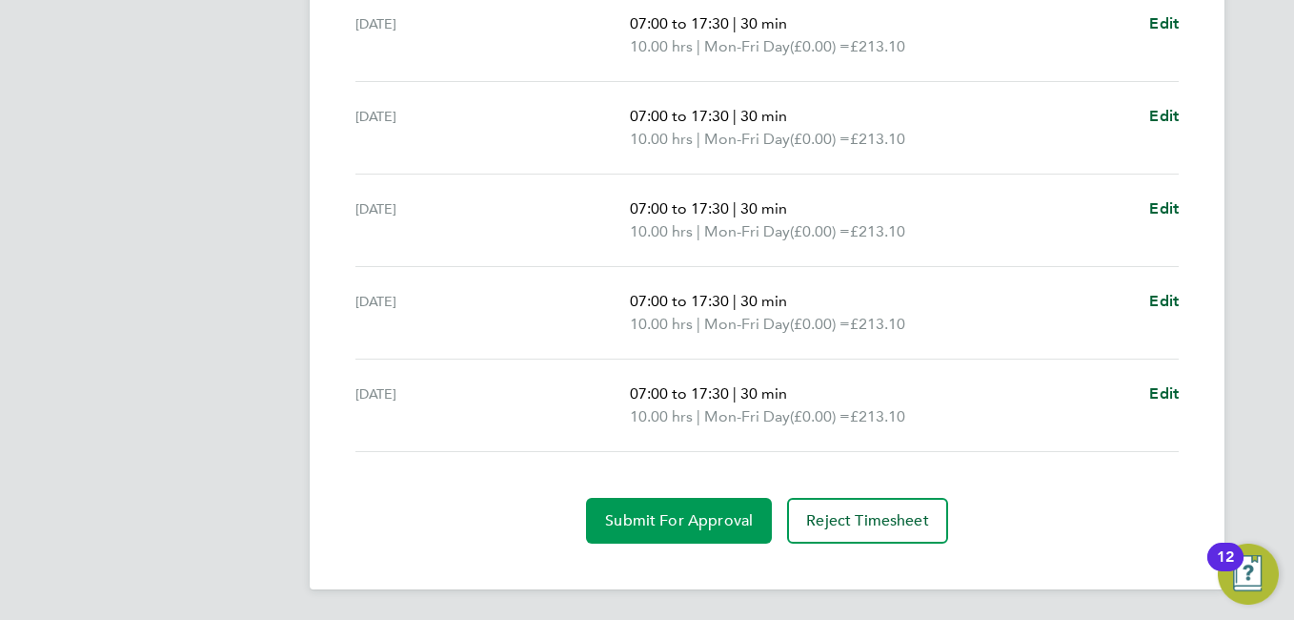
click at [620, 525] on span "Submit For Approval" at bounding box center [679, 520] width 148 height 19
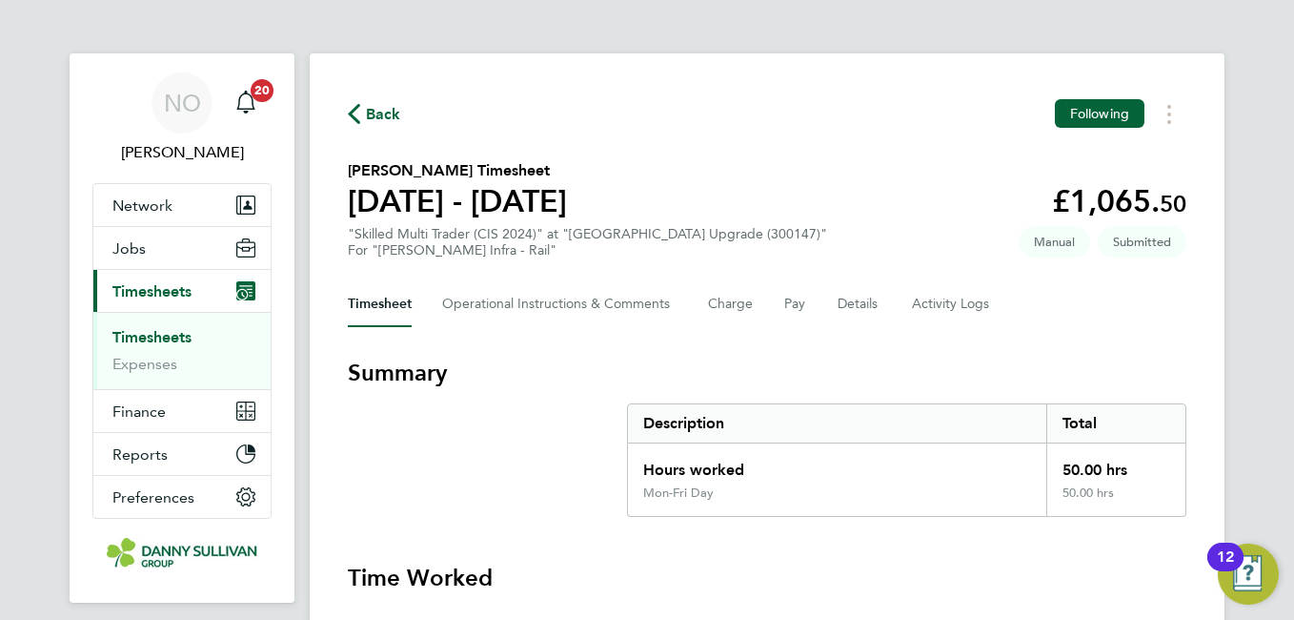
click at [376, 106] on span "Back" at bounding box center [383, 114] width 35 height 23
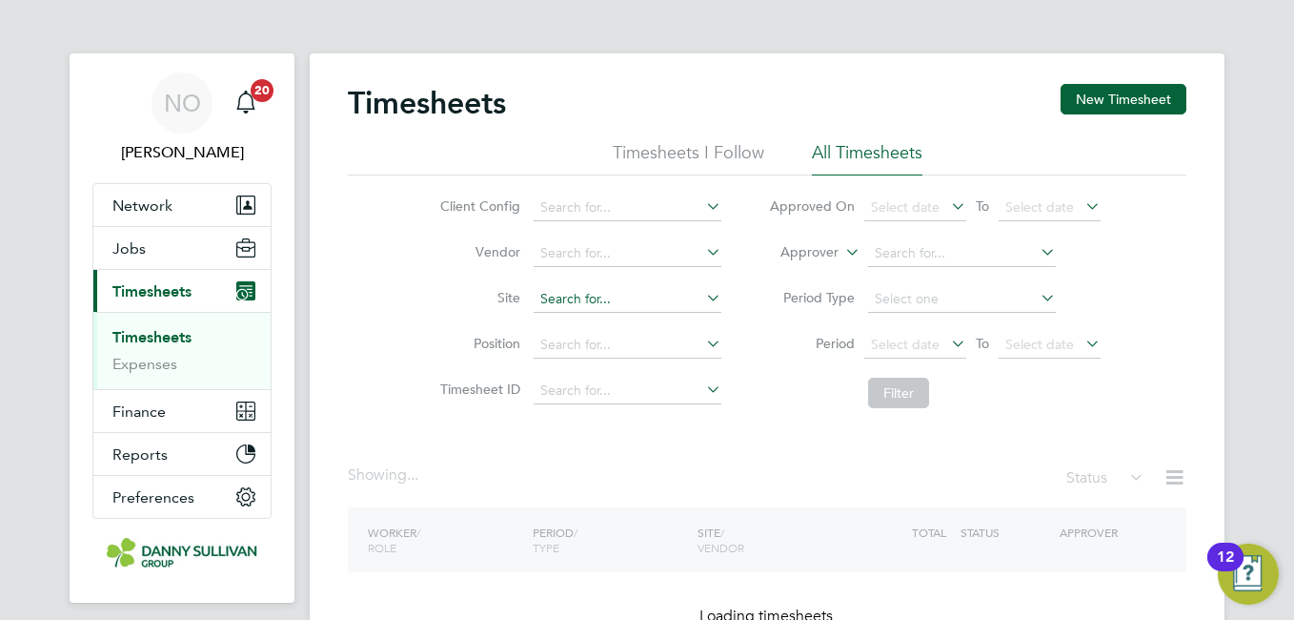
click at [593, 303] on input at bounding box center [628, 299] width 188 height 27
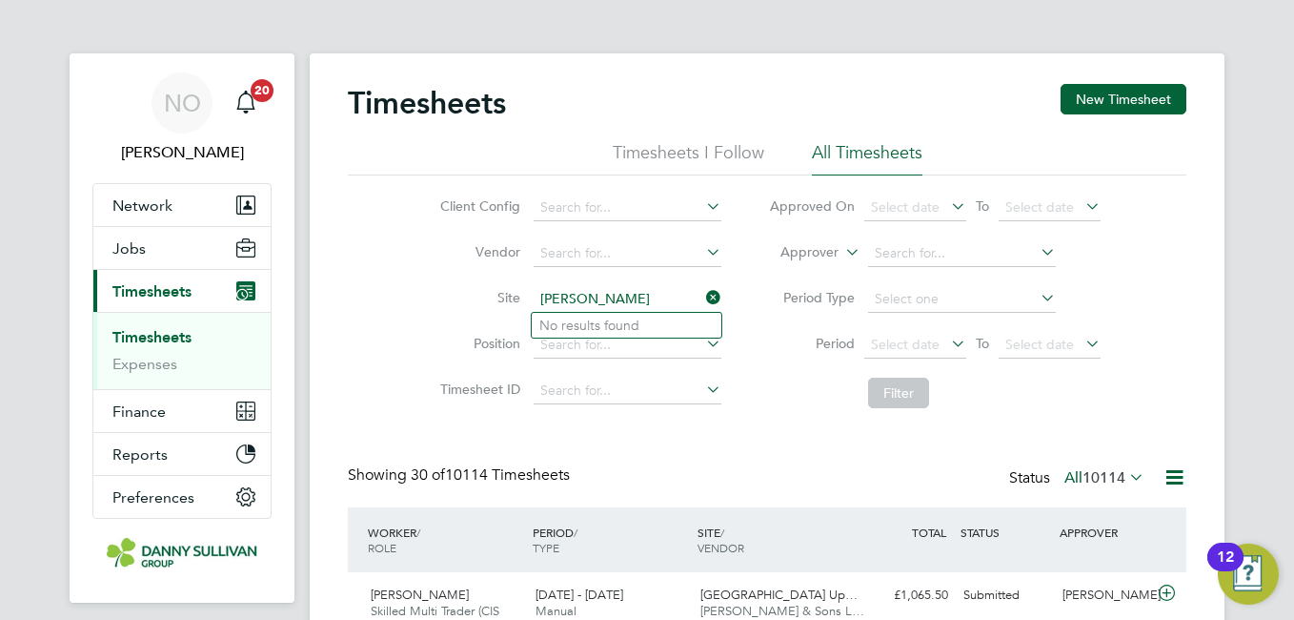
type input "harker"
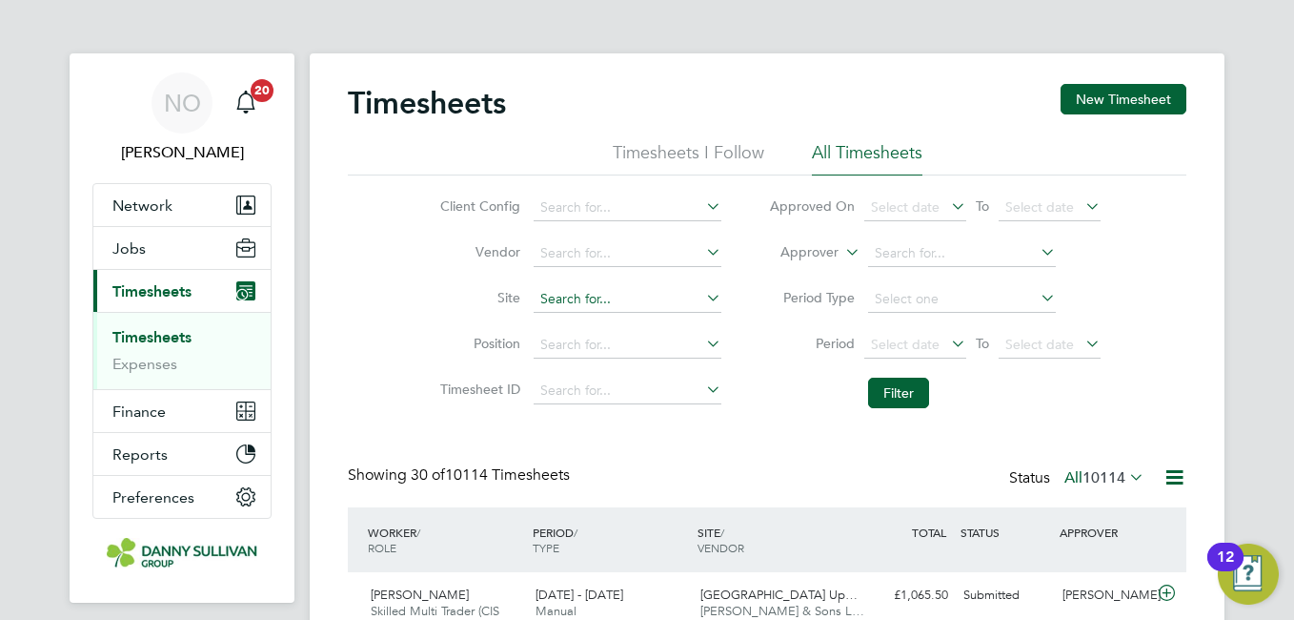
click at [646, 295] on input at bounding box center [628, 299] width 188 height 27
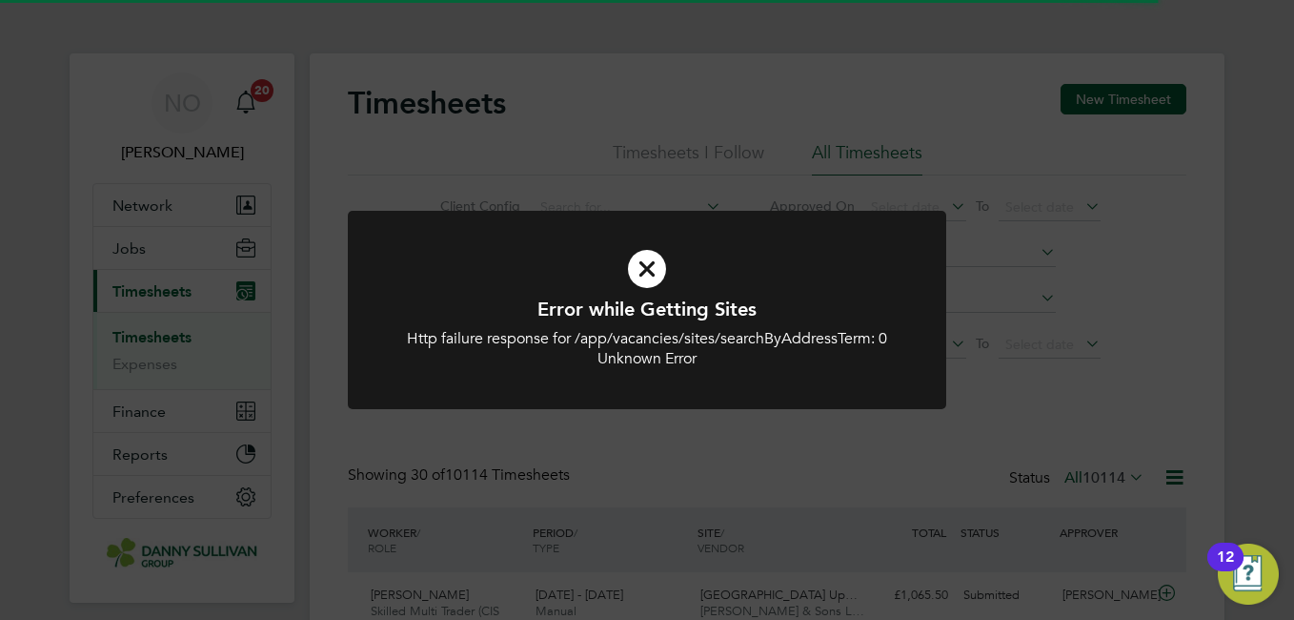
type input "harker"
click at [628, 251] on icon at bounding box center [647, 269] width 496 height 74
click at [656, 253] on icon at bounding box center [647, 269] width 496 height 74
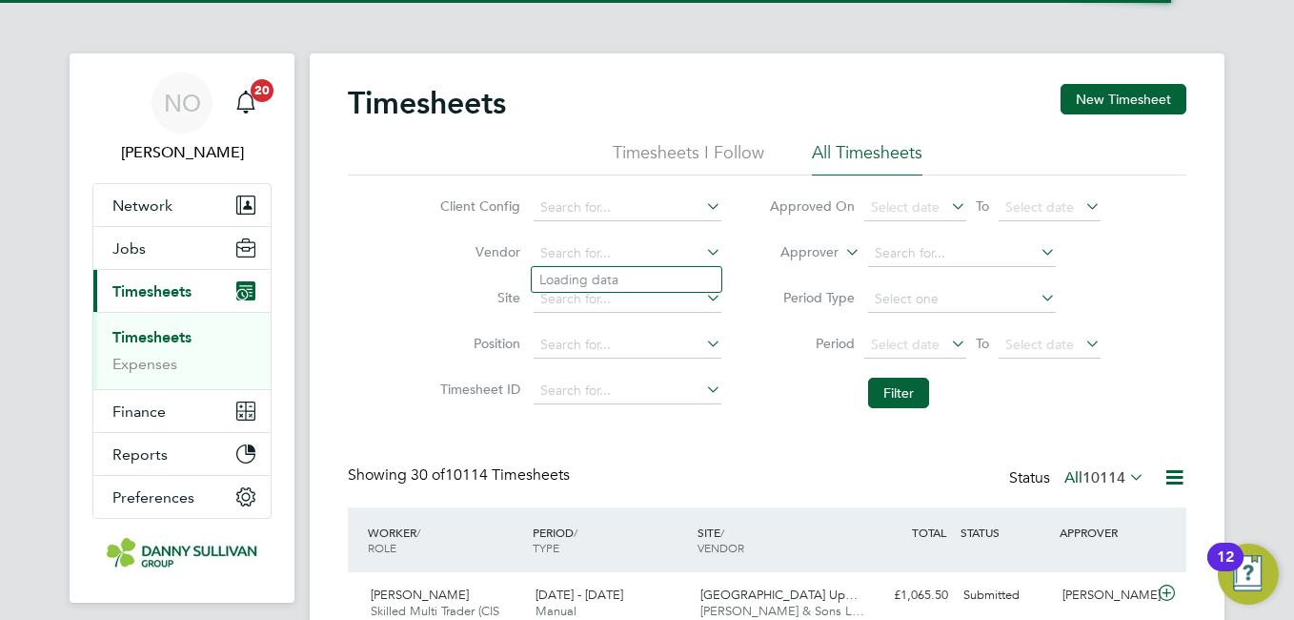
click at [656, 253] on input at bounding box center [628, 253] width 188 height 27
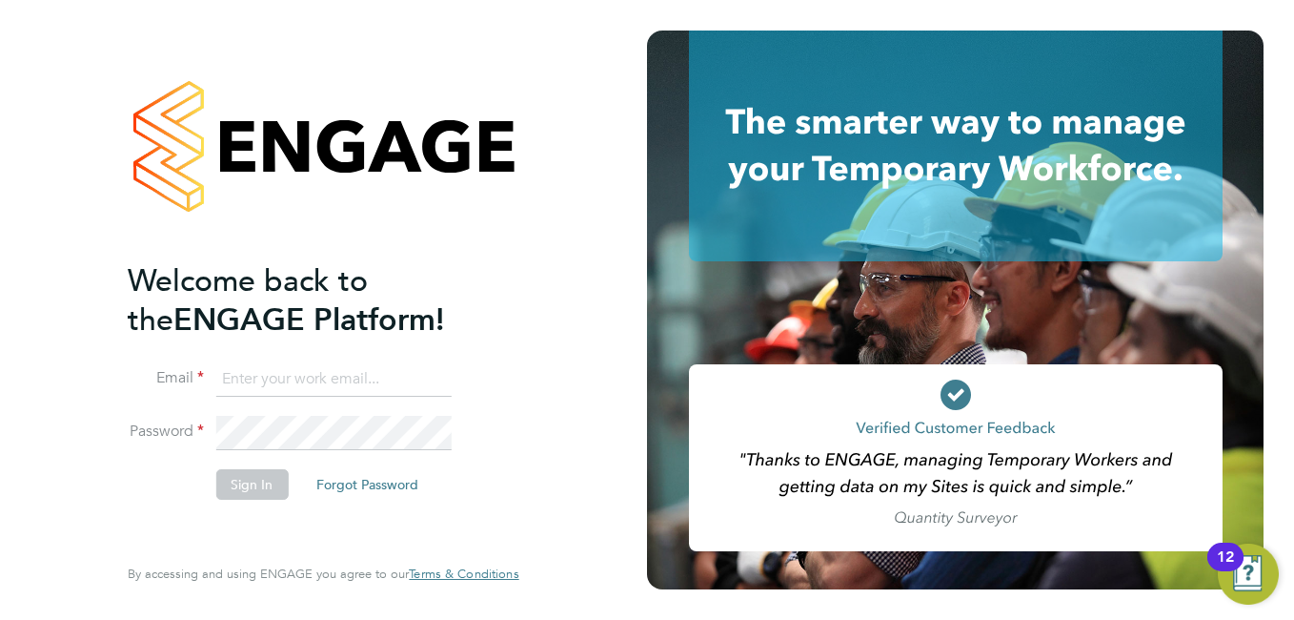
click at [307, 356] on ng-template "Welcome back to the ENGAGE Platform! Email Password Sign In Forgot Password" at bounding box center [314, 389] width 372 height 257
click at [298, 370] on input at bounding box center [332, 379] width 235 height 34
click at [417, 395] on input "[EMAIL_ADDRESS][DOMAIN_NAME]" at bounding box center [332, 379] width 235 height 34
type input "n"
type input "[EMAIL_ADDRESS][DOMAIN_NAME]"
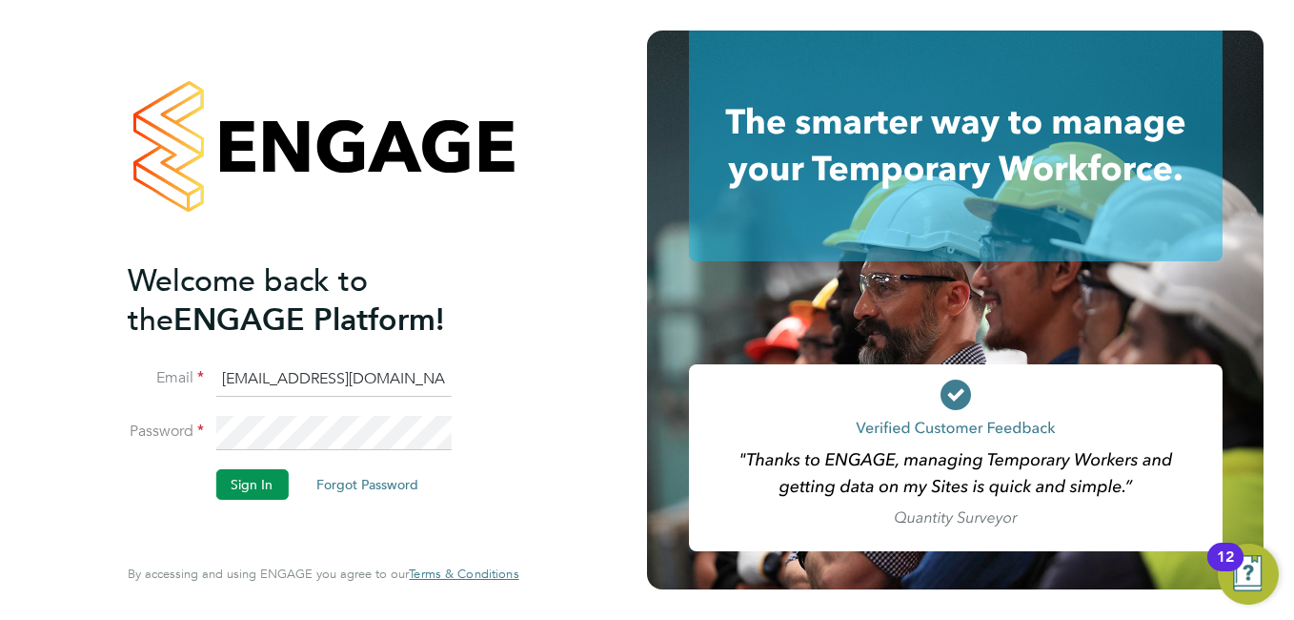
click at [255, 474] on button "Sign In" at bounding box center [251, 484] width 72 height 30
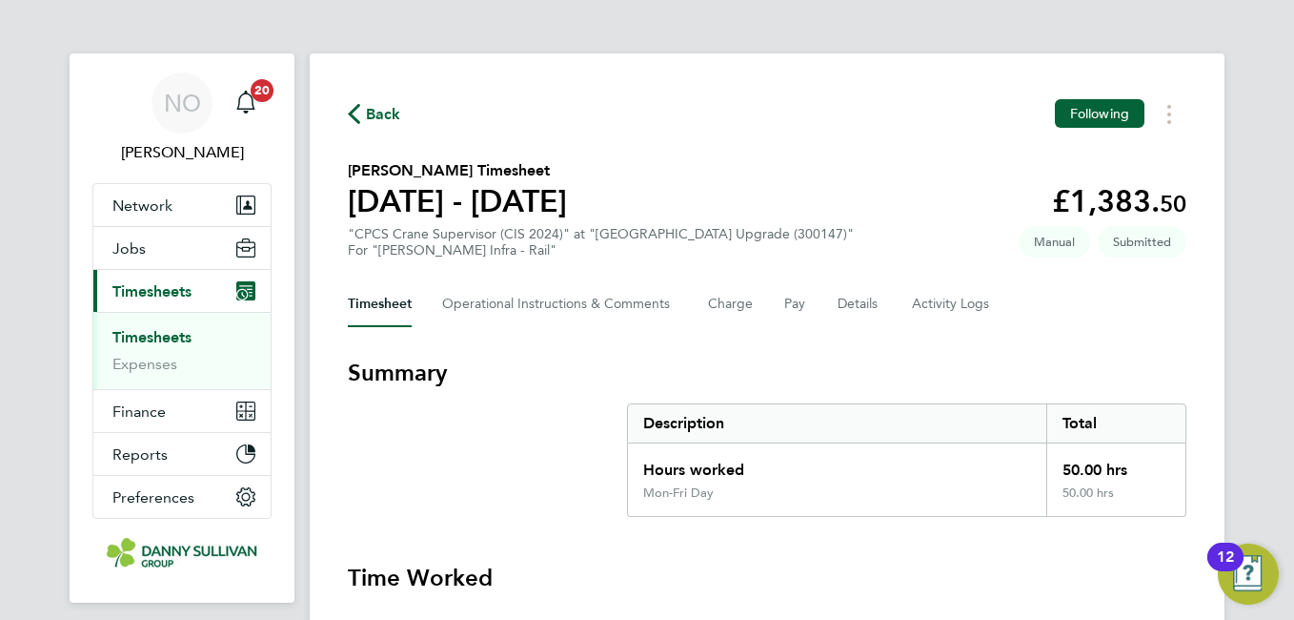
click at [378, 116] on span "Back" at bounding box center [383, 114] width 35 height 23
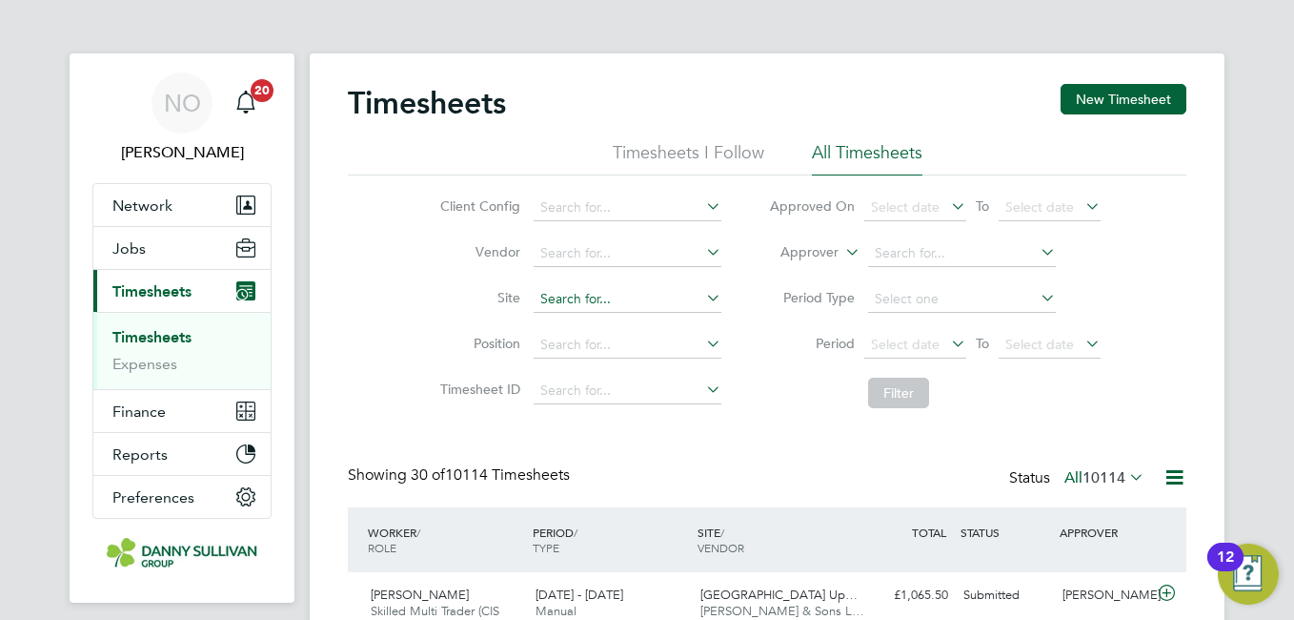
click at [593, 299] on input at bounding box center [628, 299] width 188 height 27
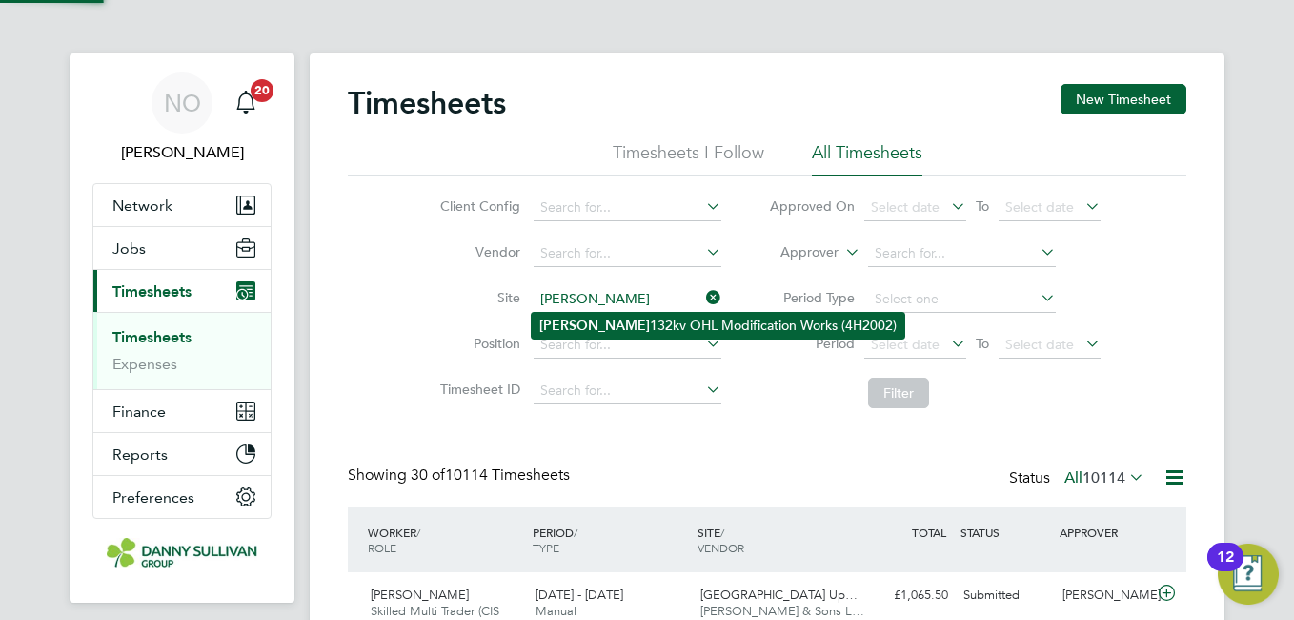
click at [596, 316] on li "[PERSON_NAME] 132kv OHL Modification Works (4H2002)" at bounding box center [718, 326] width 373 height 26
type input "[PERSON_NAME] 132kv [PERSON_NAME] Modification Works (4H2002)"
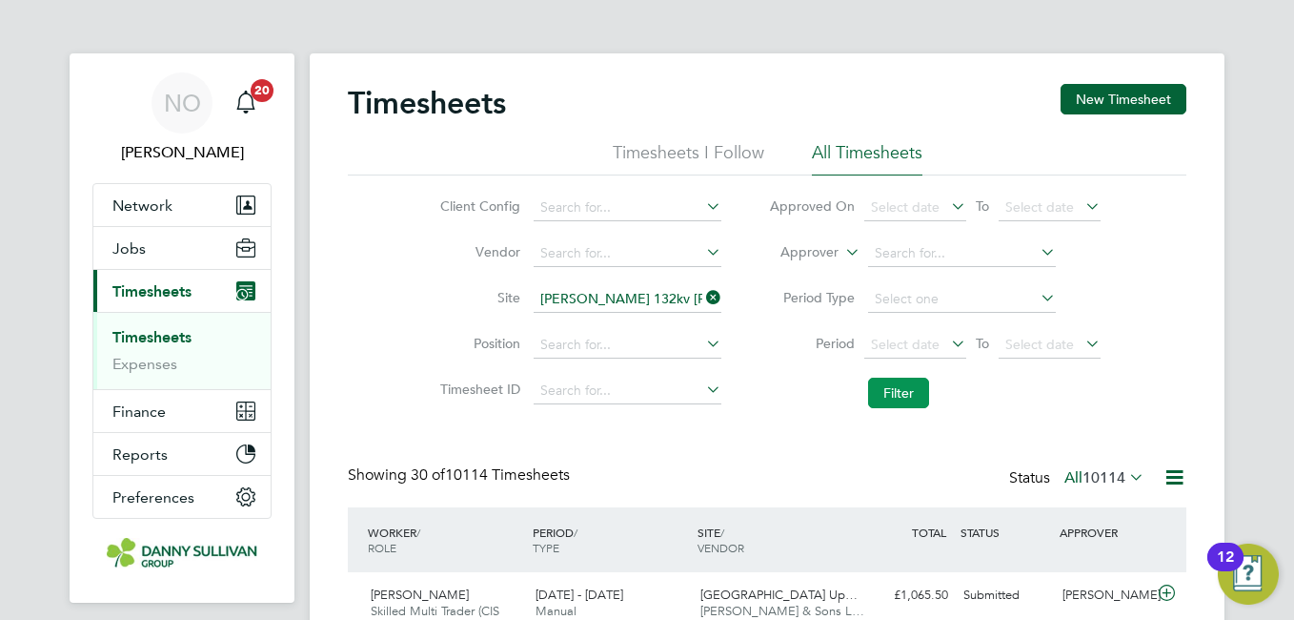
click at [889, 387] on button "Filter" at bounding box center [898, 392] width 61 height 30
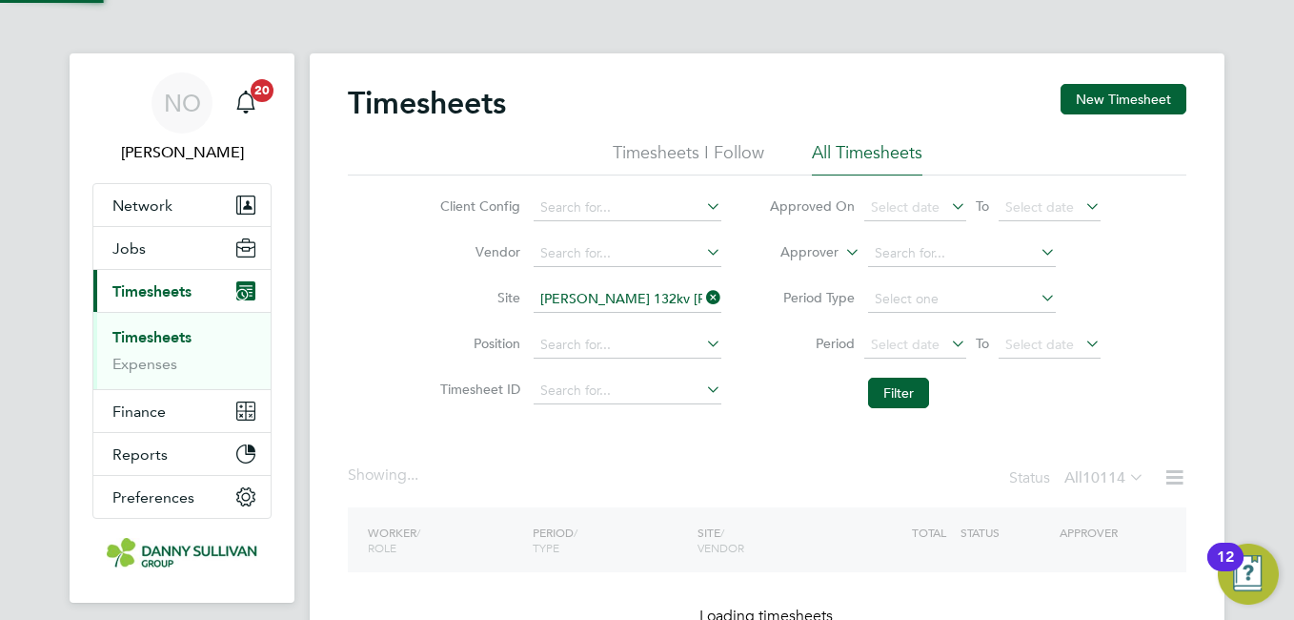
click at [407, 267] on div "Client Config Vendor Site [PERSON_NAME] 132kv [PERSON_NAME] Modification Works …" at bounding box center [767, 296] width 839 height 242
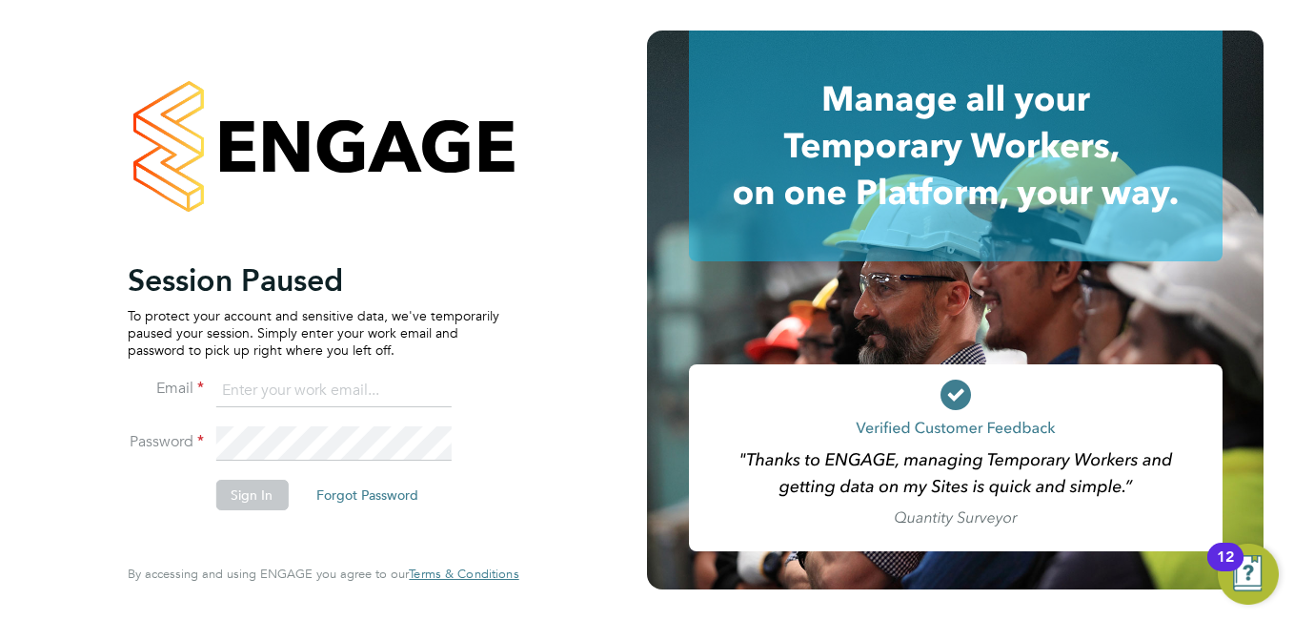
click at [319, 391] on input at bounding box center [332, 391] width 235 height 34
type input "[EMAIL_ADDRESS][DOMAIN_NAME]"
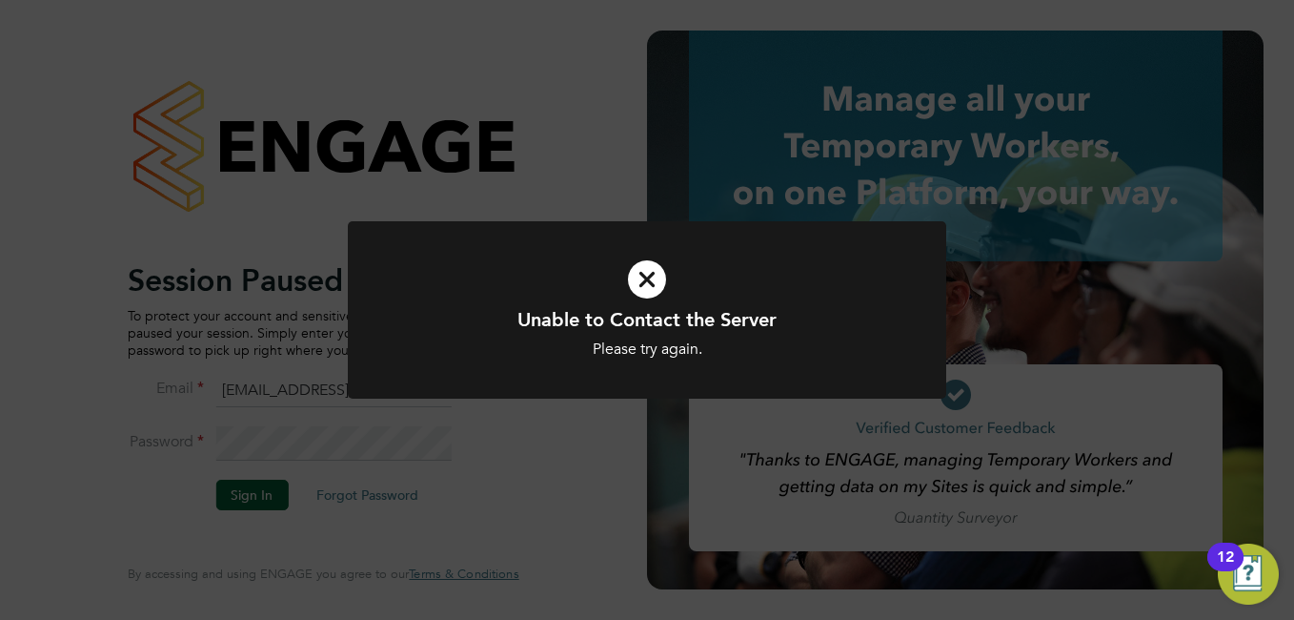
click at [639, 305] on icon at bounding box center [647, 279] width 496 height 74
click at [649, 283] on icon at bounding box center [647, 279] width 496 height 74
click at [631, 281] on icon at bounding box center [647, 279] width 496 height 74
click at [655, 293] on icon at bounding box center [647, 279] width 496 height 74
click at [0, 91] on html "Session Paused To protect your account and sensitive data, we've temporarily pa…" at bounding box center [647, 310] width 1294 height 620
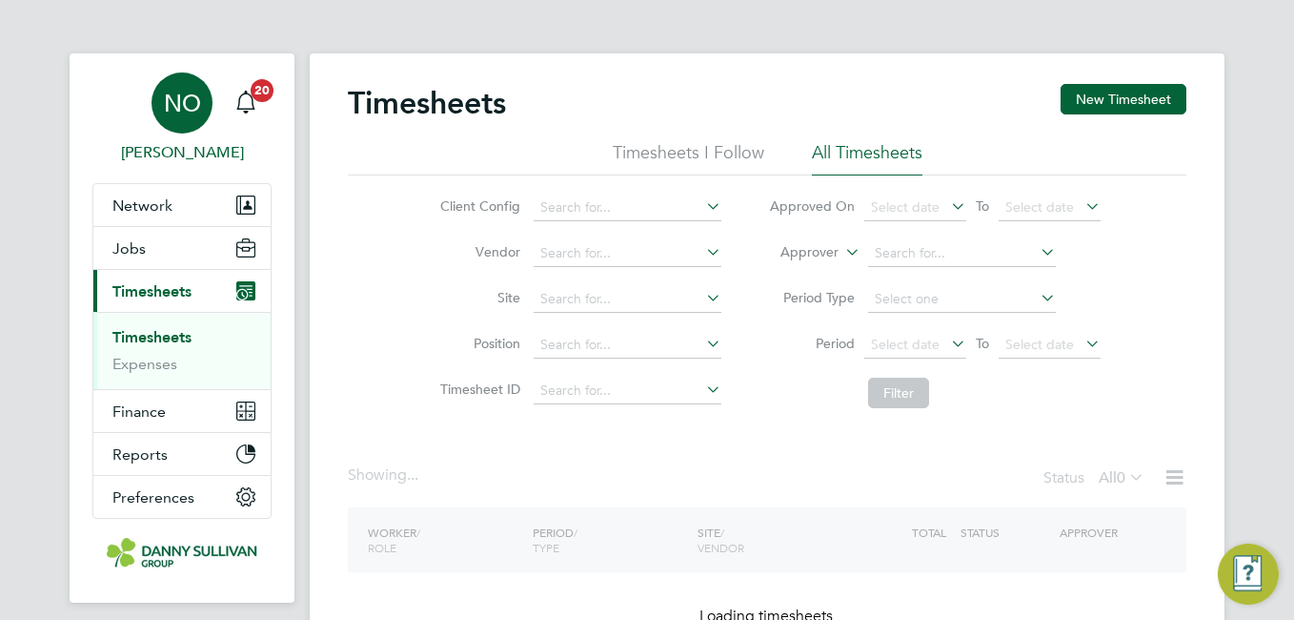
click at [200, 105] on span "NO" at bounding box center [182, 103] width 37 height 25
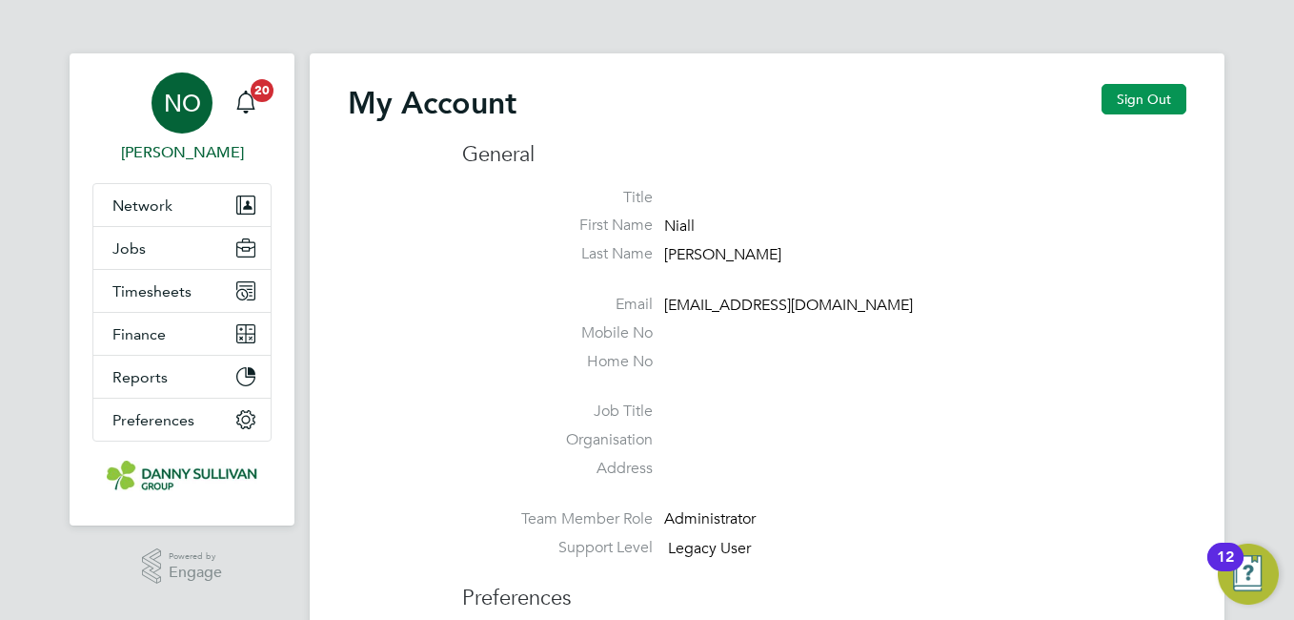
click at [1104, 107] on button "Sign Out" at bounding box center [1144, 99] width 85 height 30
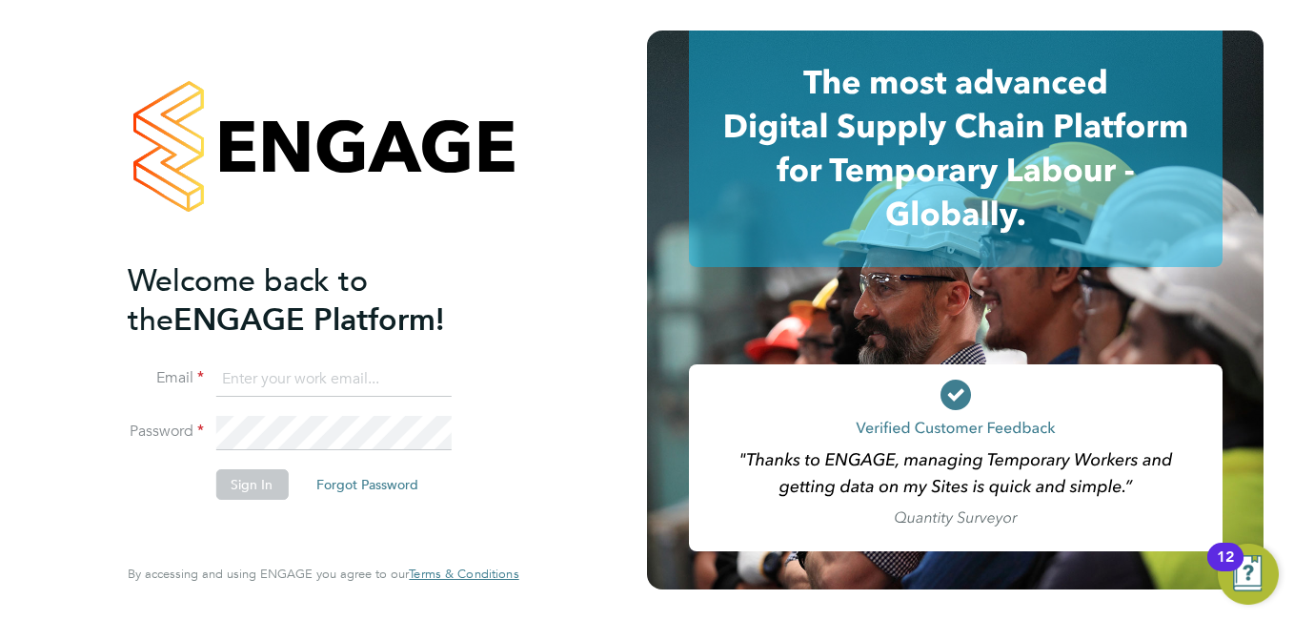
click at [321, 358] on ng-template "Welcome back to the ENGAGE Platform! Email Password Sign In Forgot Password" at bounding box center [314, 389] width 372 height 257
click at [311, 380] on input at bounding box center [332, 379] width 235 height 34
type input "[EMAIL_ADDRESS][DOMAIN_NAME]"
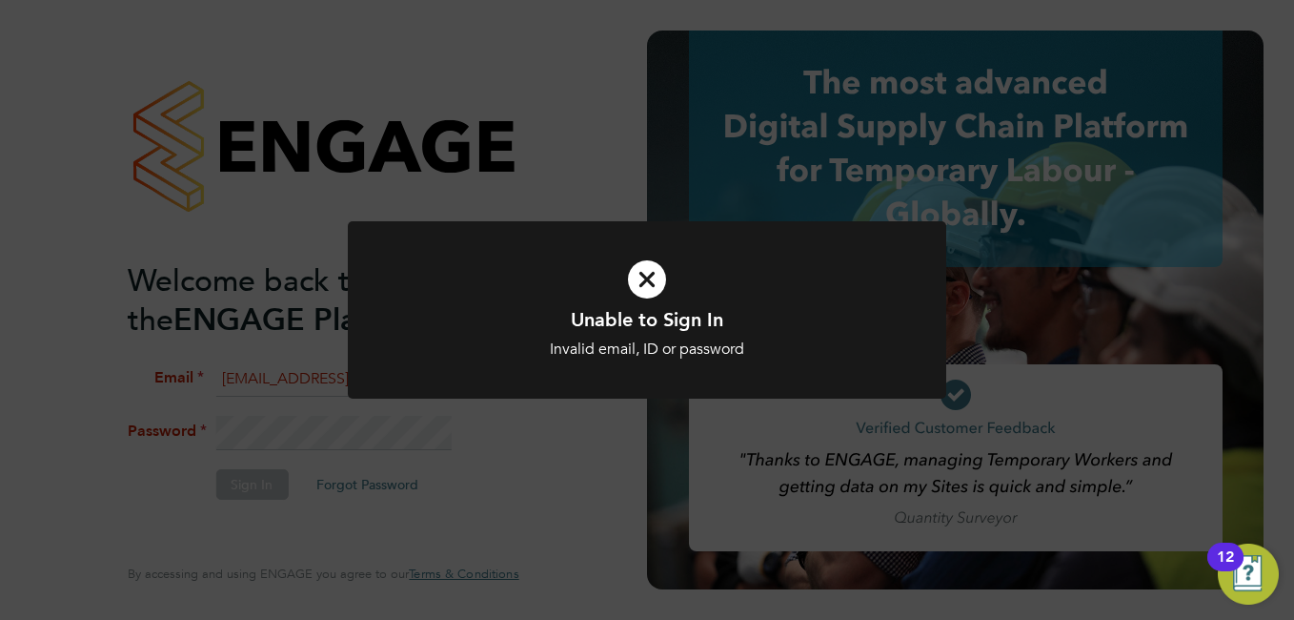
click at [641, 311] on h1 "Unable to Sign In" at bounding box center [647, 319] width 496 height 25
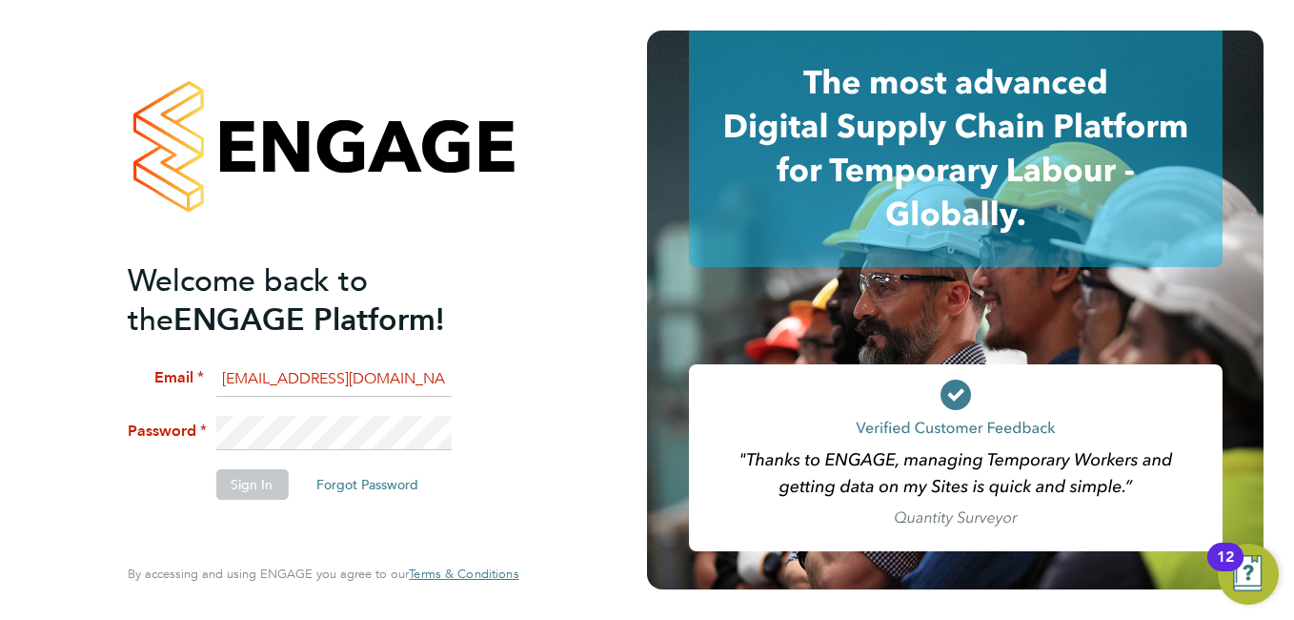
drag, startPoint x: 641, startPoint y: 311, endPoint x: 166, endPoint y: 438, distance: 492.4
click at [166, 438] on li "Password" at bounding box center [314, 442] width 372 height 53
click at [239, 479] on button "Sign In" at bounding box center [251, 484] width 72 height 30
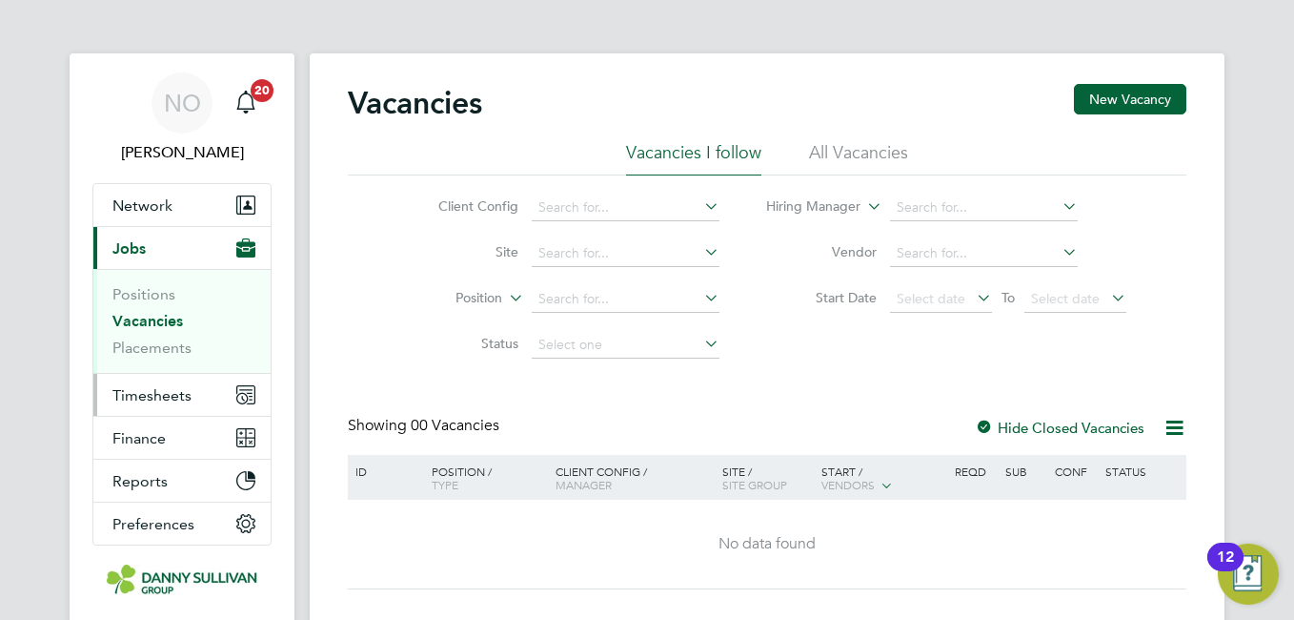
click at [170, 381] on button "Timesheets" at bounding box center [181, 395] width 177 height 42
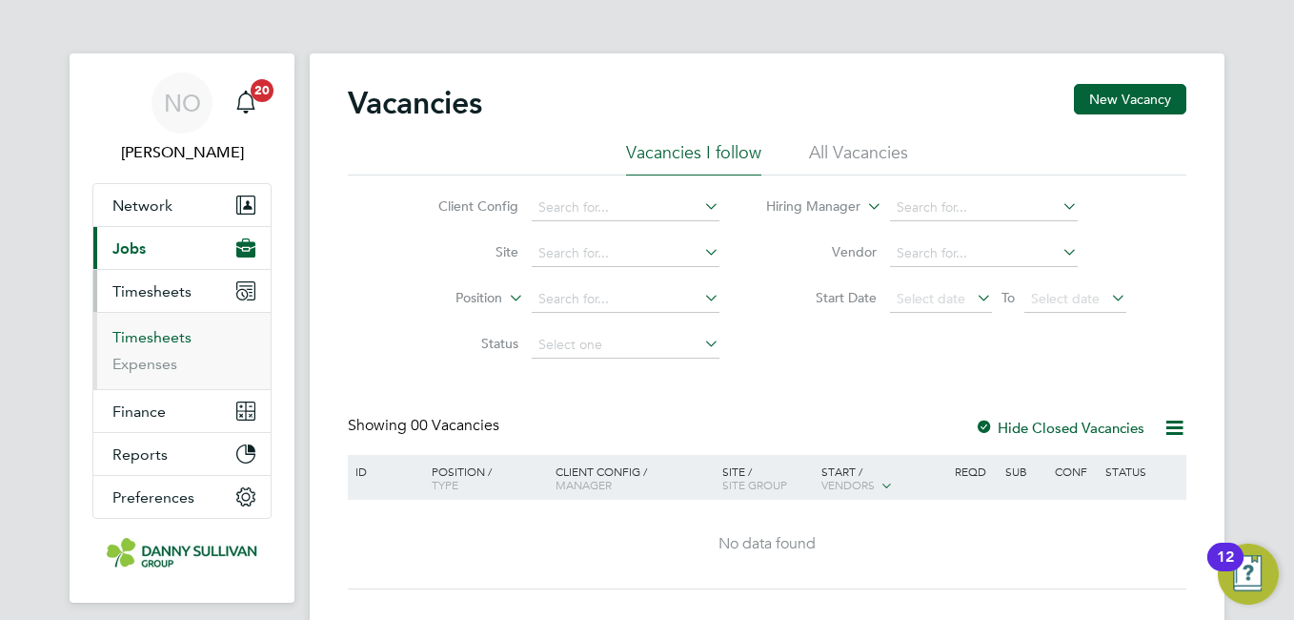
click at [161, 338] on link "Timesheets" at bounding box center [151, 337] width 79 height 18
